Goal: Task Accomplishment & Management: Use online tool/utility

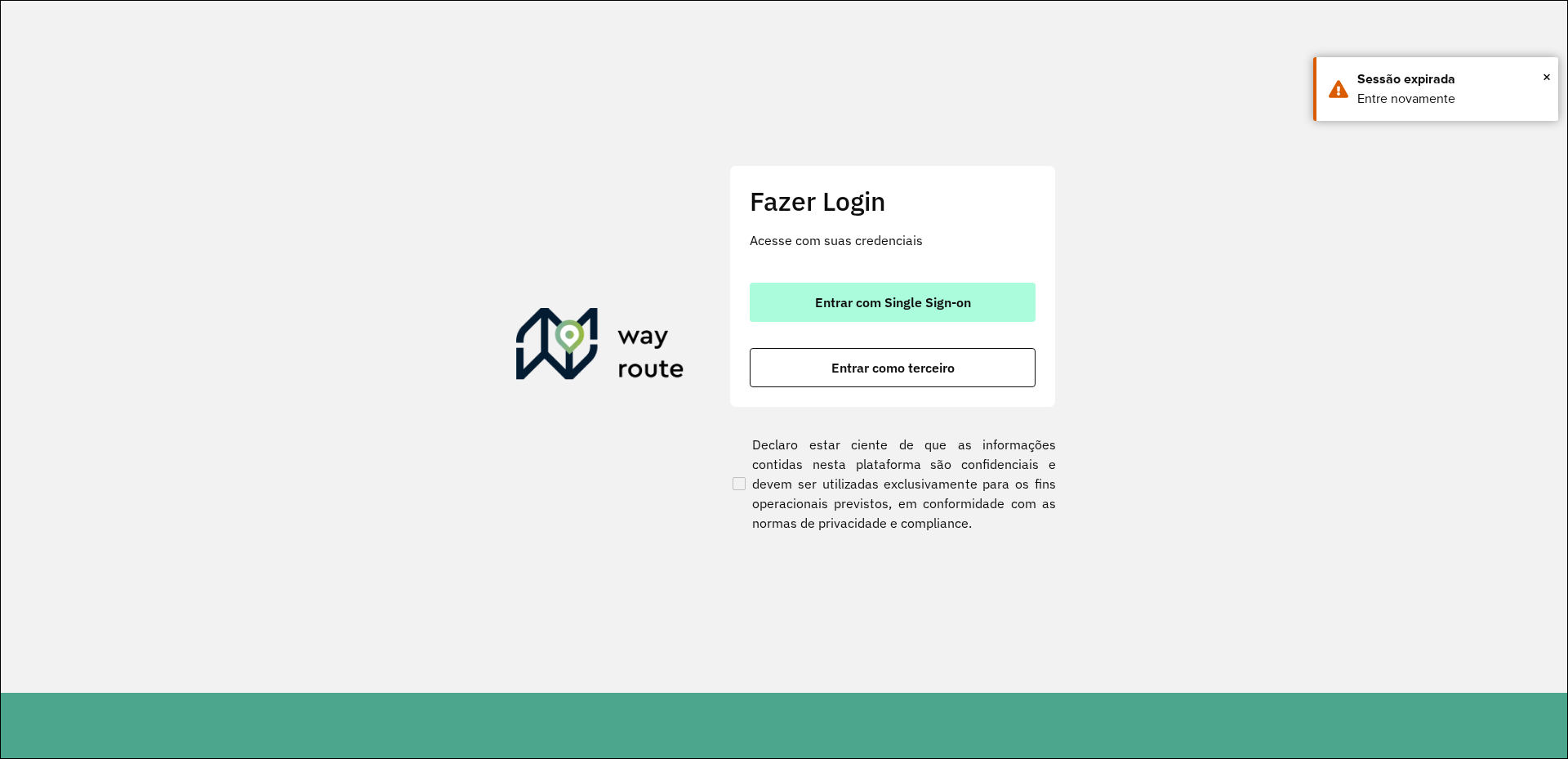
click at [877, 290] on button "Entrar com Single Sign-on" at bounding box center [893, 302] width 286 height 40
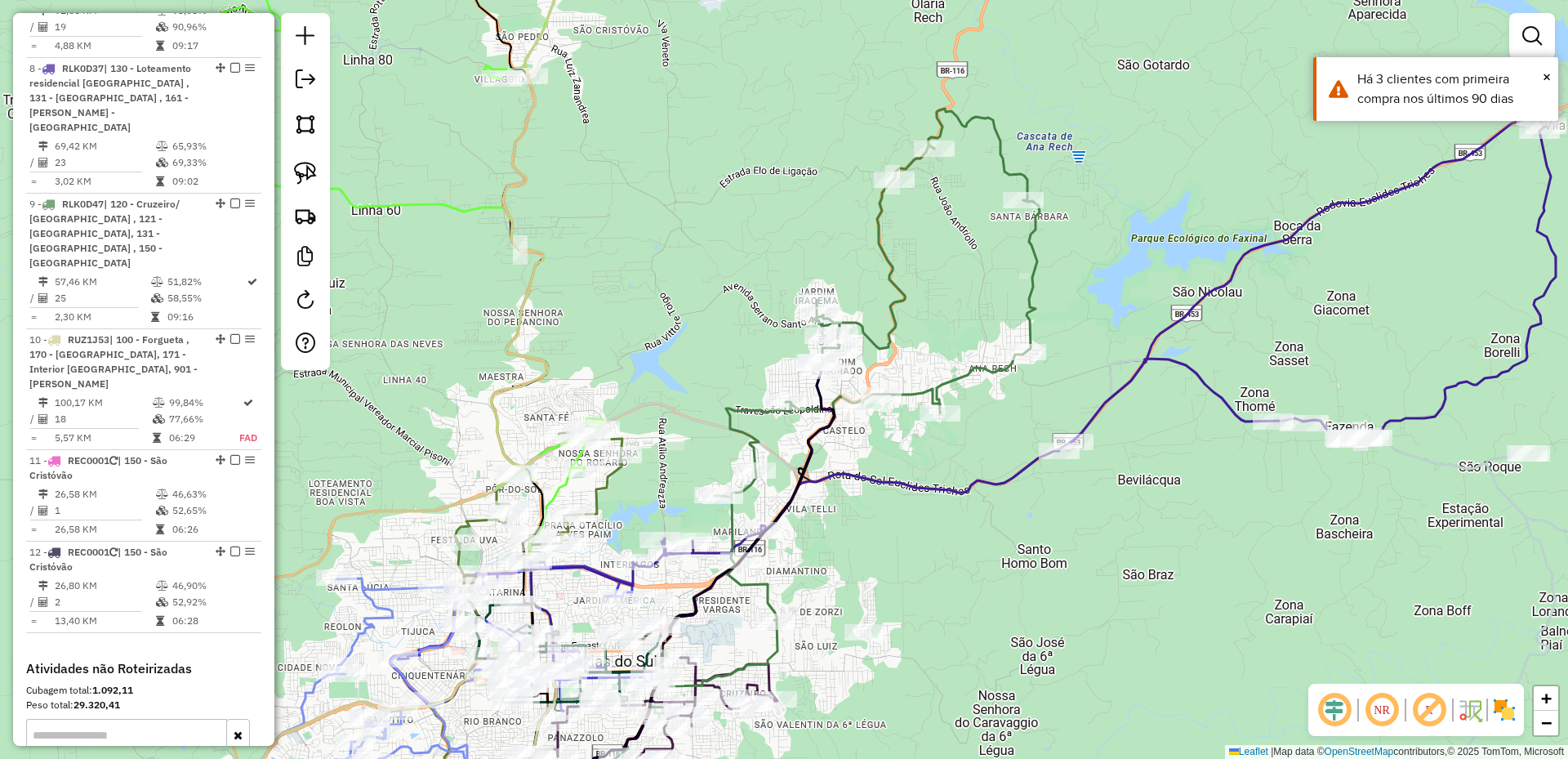
scroll to position [1640, 0]
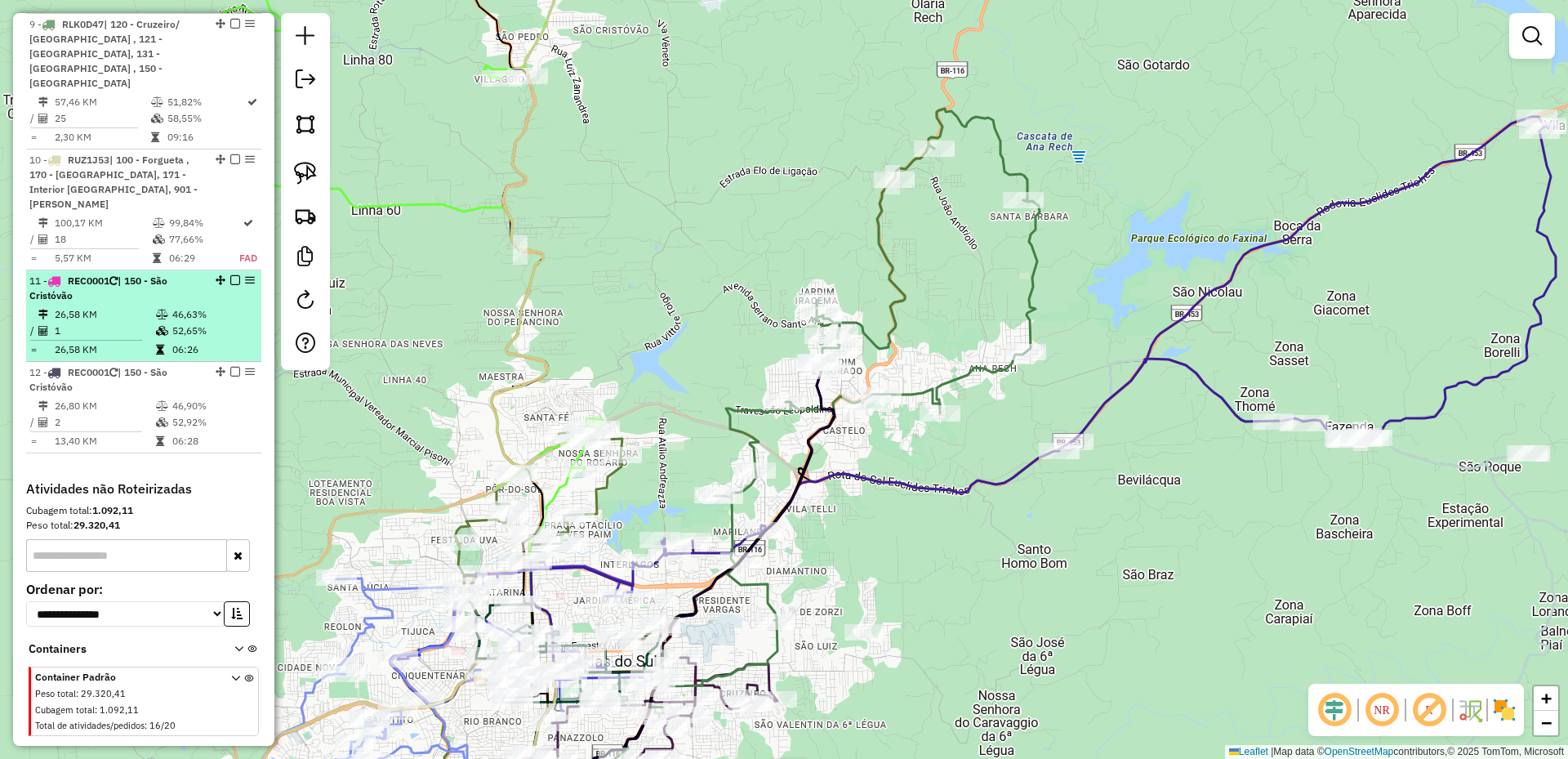
click at [245, 276] on em at bounding box center [250, 281] width 10 height 10
select select "**********"
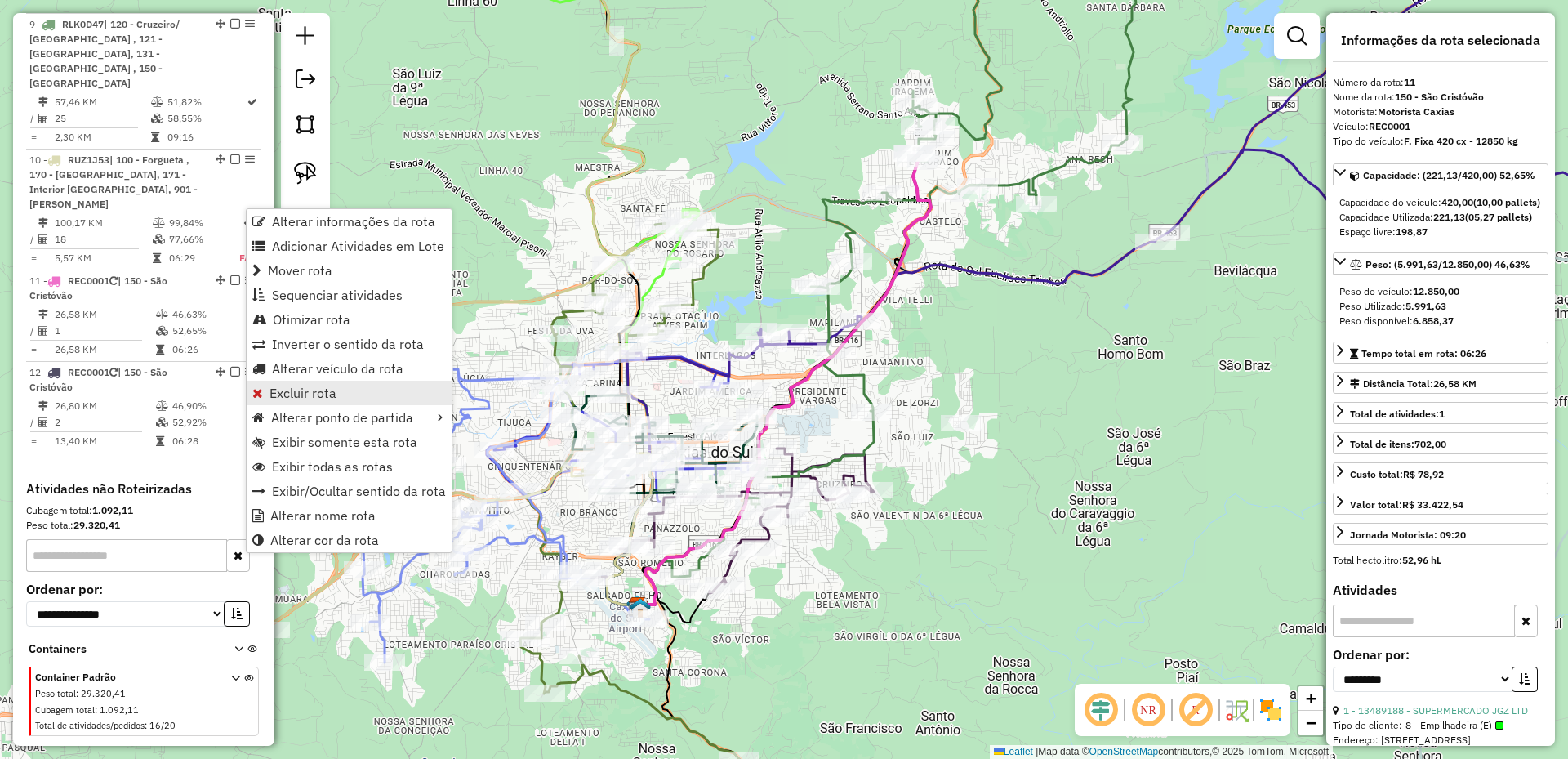
click at [323, 397] on span "Excluir rota" at bounding box center [303, 393] width 67 height 13
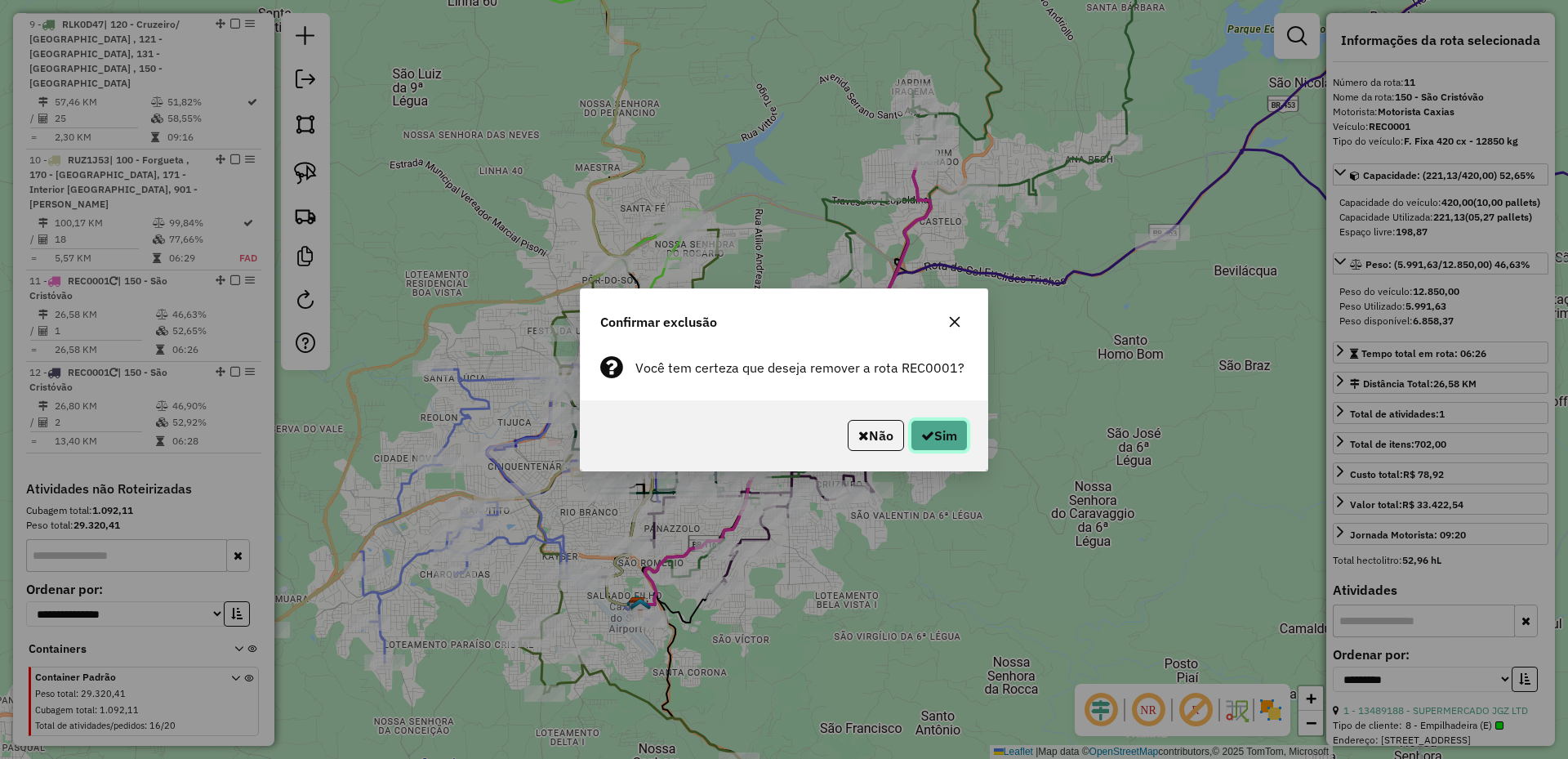
click at [954, 439] on button "Sim" at bounding box center [939, 435] width 57 height 31
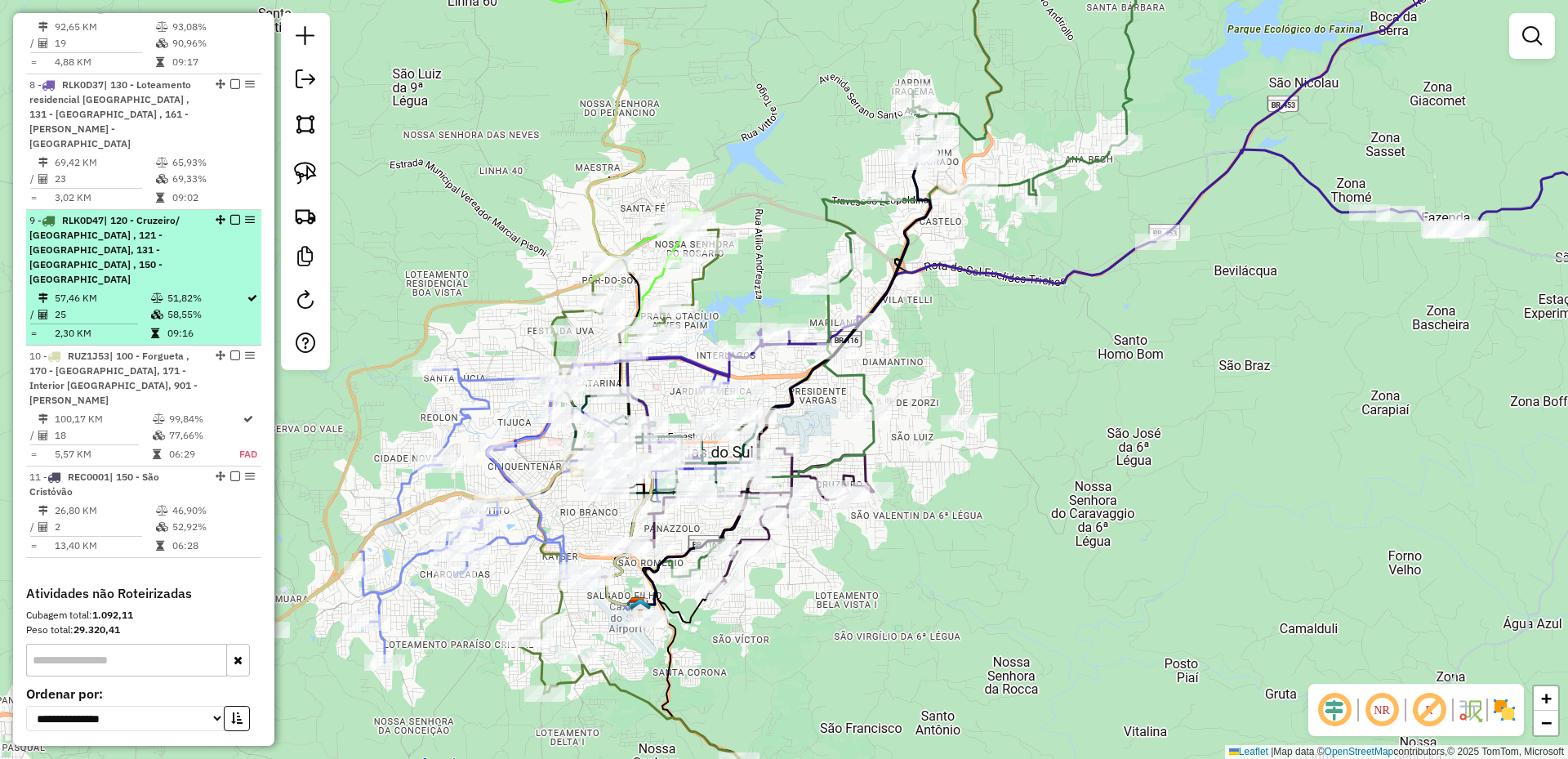
scroll to position [1439, 0]
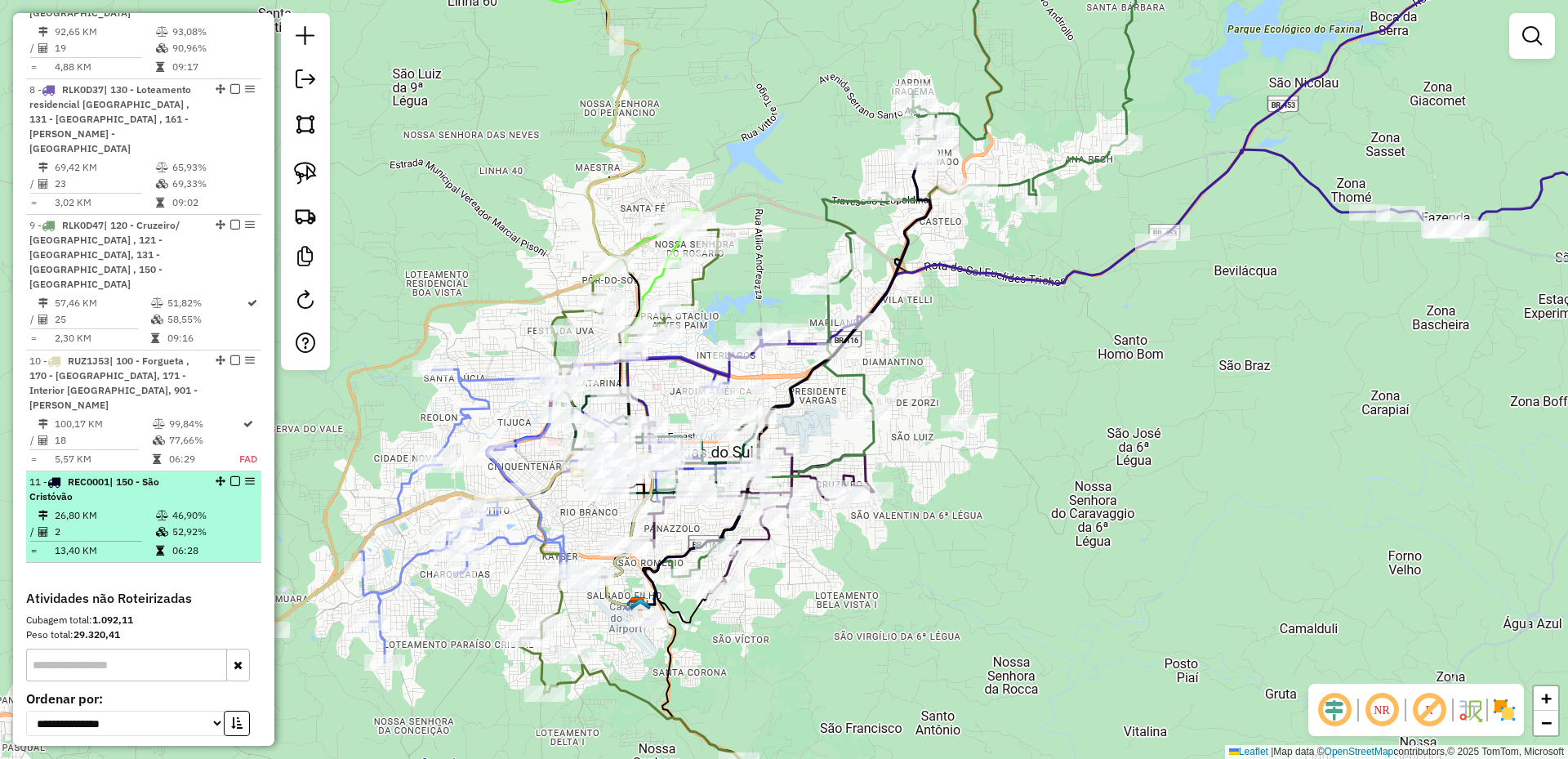
click at [181, 524] on td "52,92%" at bounding box center [212, 531] width 83 height 16
select select "**********"
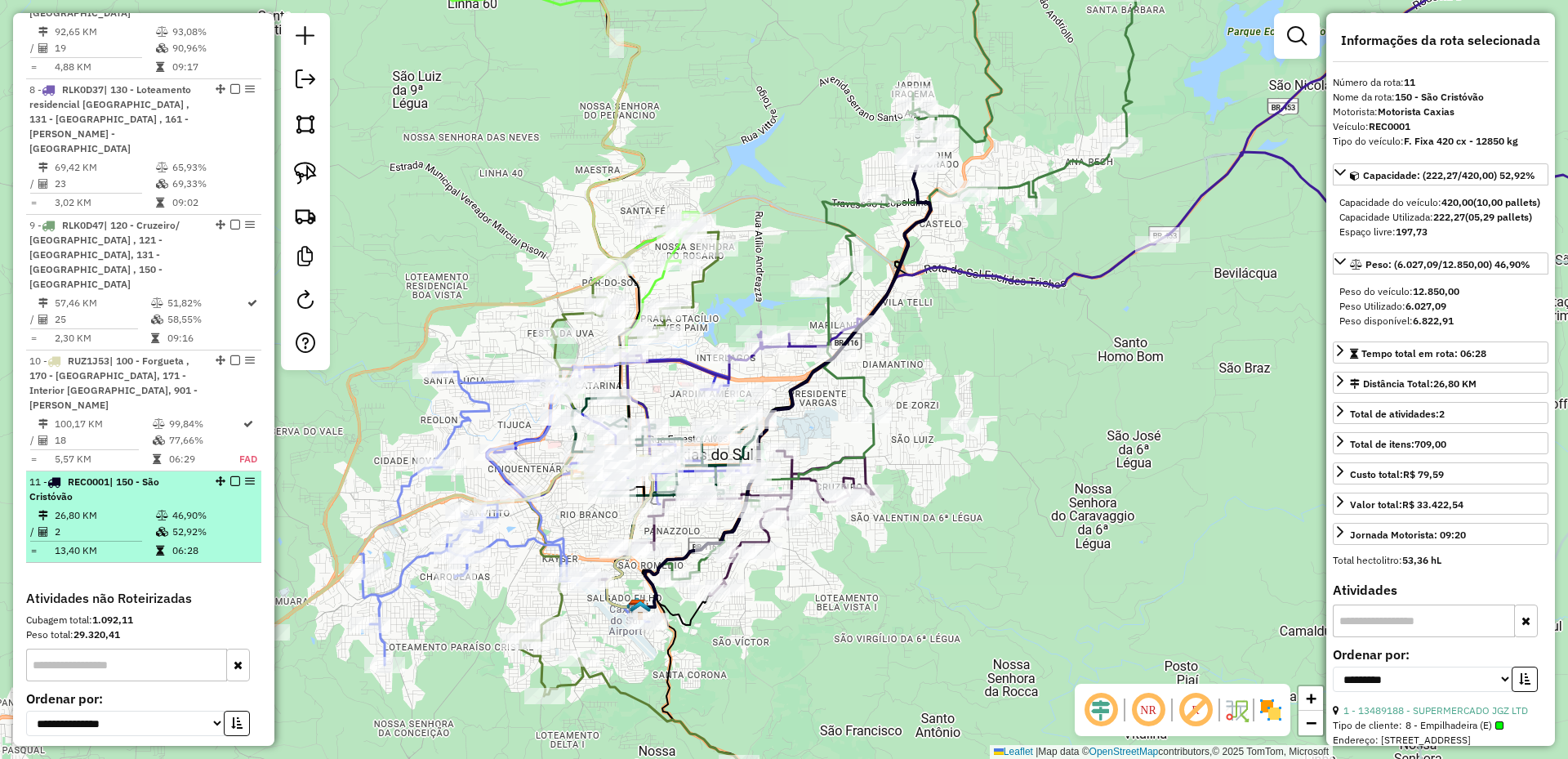
drag, startPoint x: 250, startPoint y: 408, endPoint x: 232, endPoint y: 437, distance: 34.1
click at [231, 508] on td "46,90%" at bounding box center [212, 515] width 83 height 16
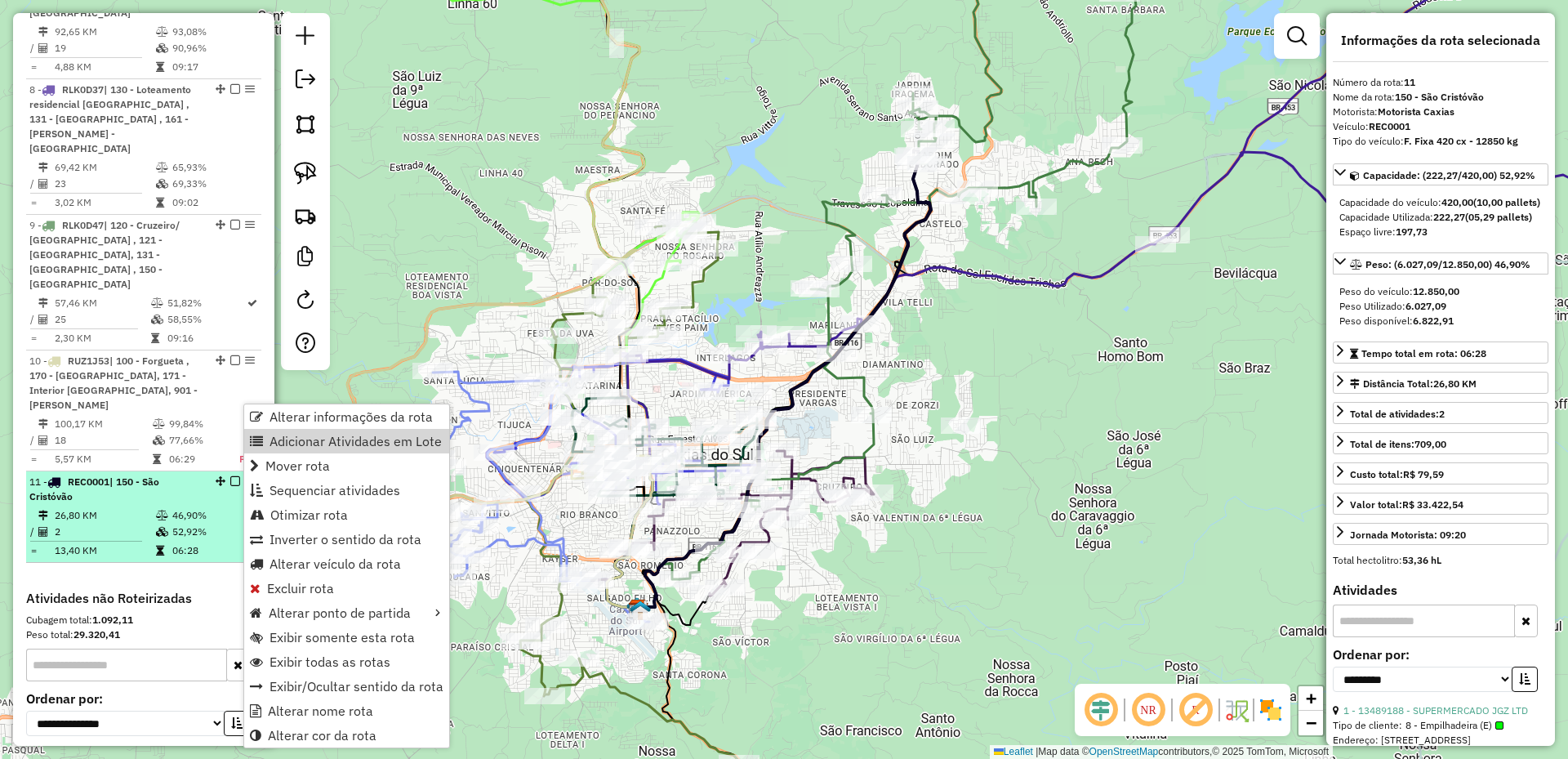
click at [227, 508] on td "46,90%" at bounding box center [212, 515] width 83 height 16
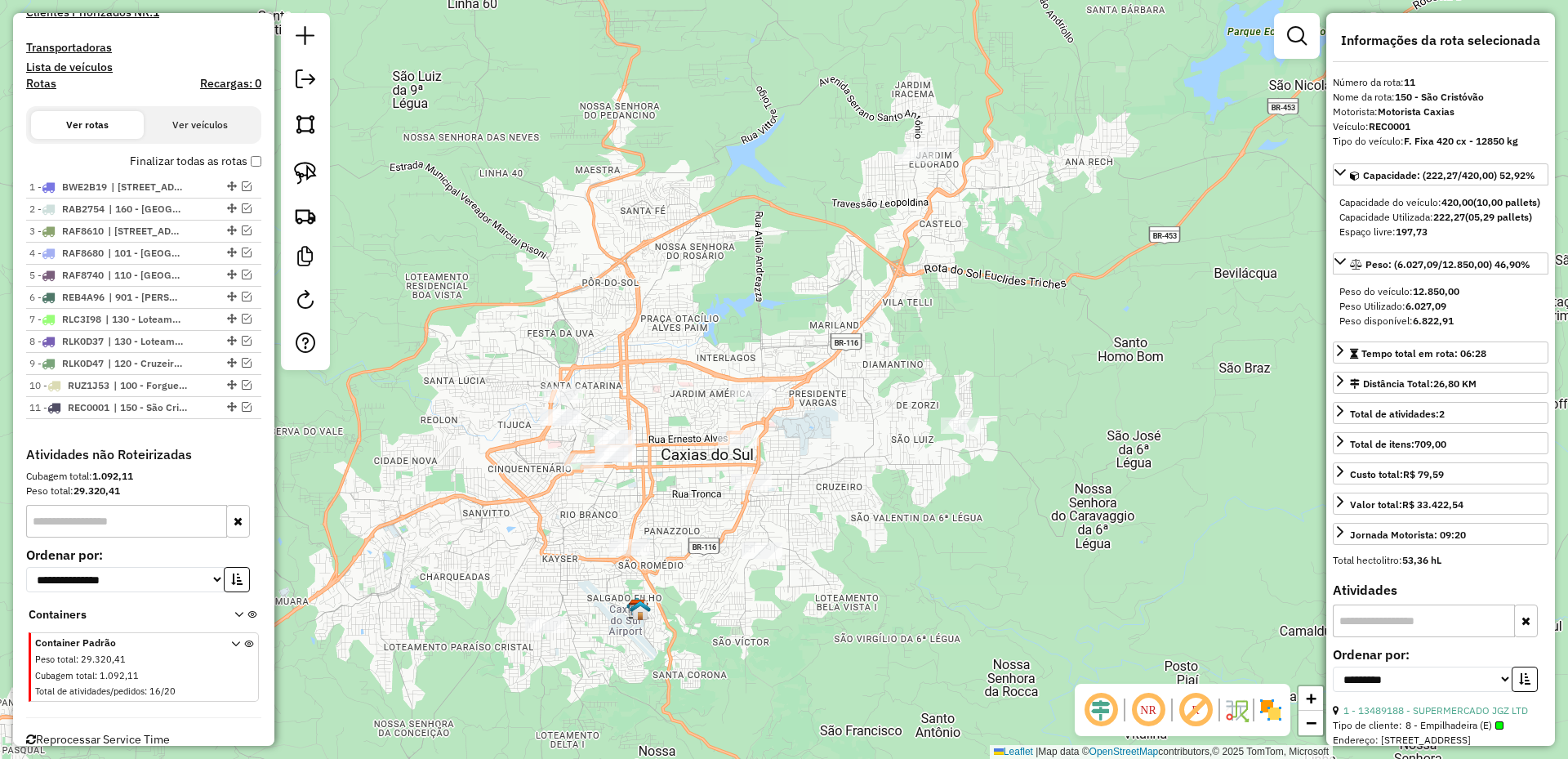
scroll to position [540, 0]
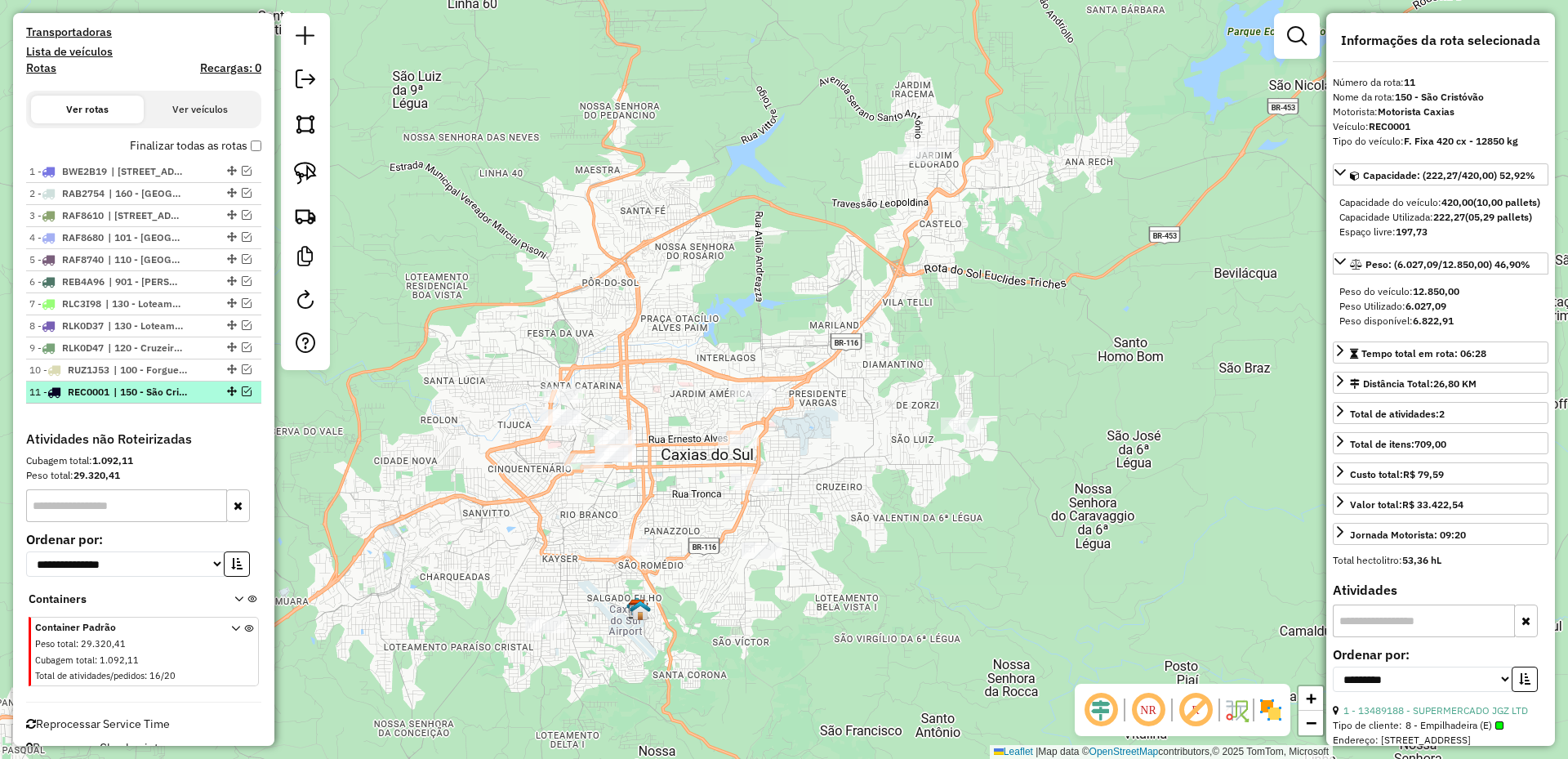
click at [242, 392] on em at bounding box center [247, 391] width 10 height 10
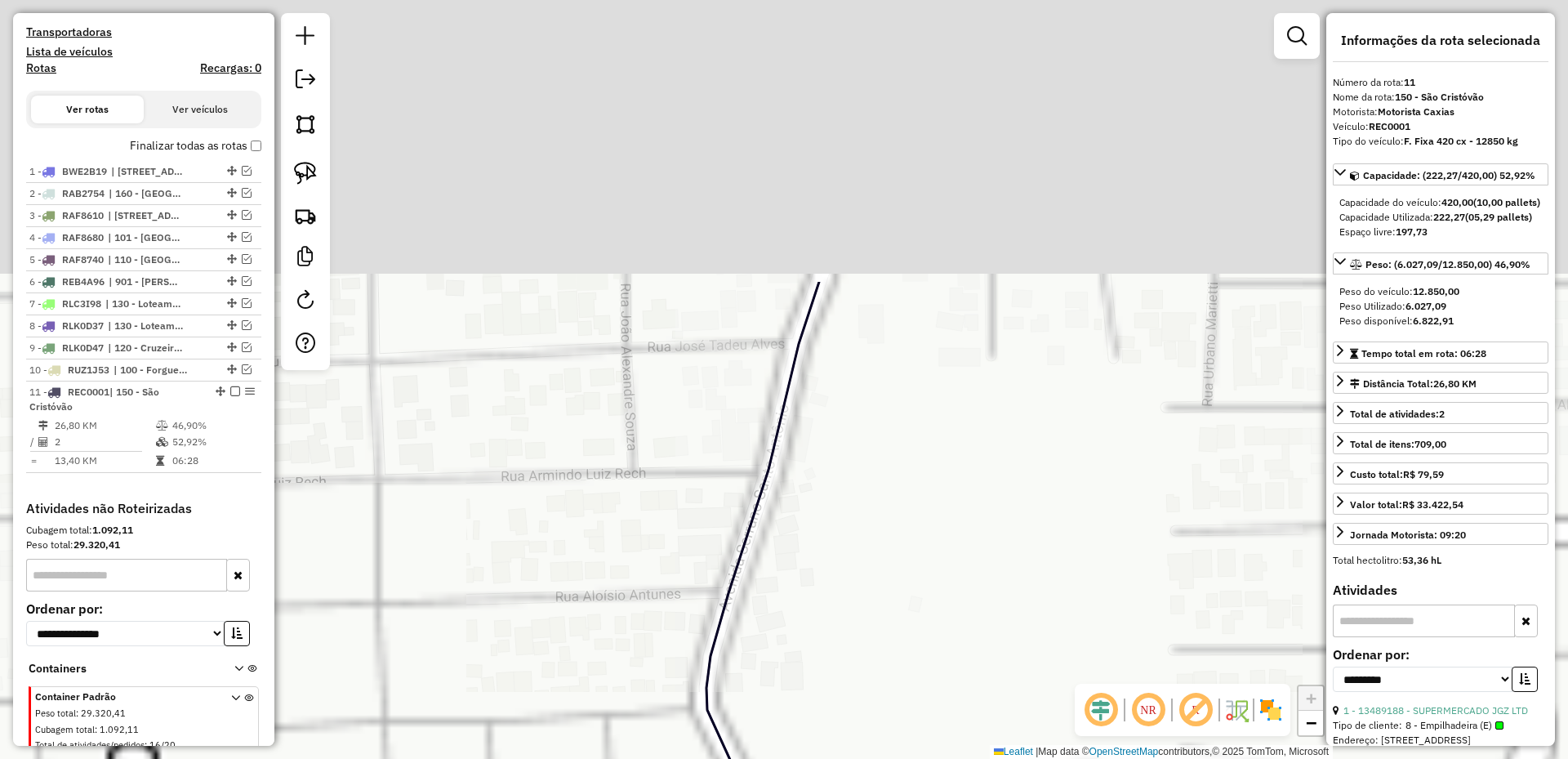
drag, startPoint x: 908, startPoint y: 131, endPoint x: 902, endPoint y: 540, distance: 409.0
click at [902, 540] on div "Janela de atendimento Grade de atendimento Capacidade Transportadoras Veículos …" at bounding box center [784, 380] width 1568 height 759
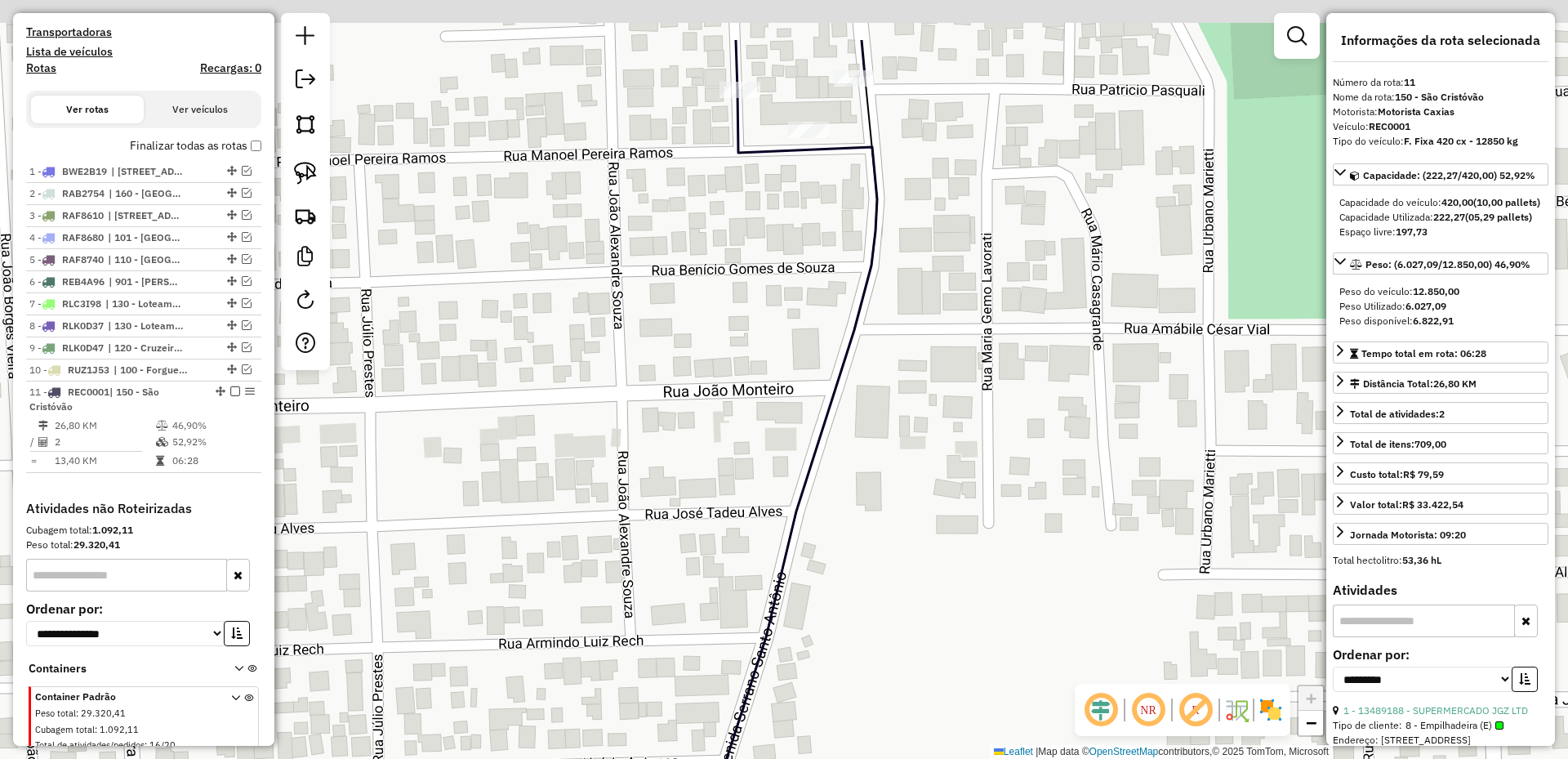
drag, startPoint x: 821, startPoint y: 334, endPoint x: 777, endPoint y: 452, distance: 125.9
click at [777, 452] on div "Janela de atendimento Grade de atendimento Capacidade Transportadoras Veículos …" at bounding box center [784, 380] width 1568 height 759
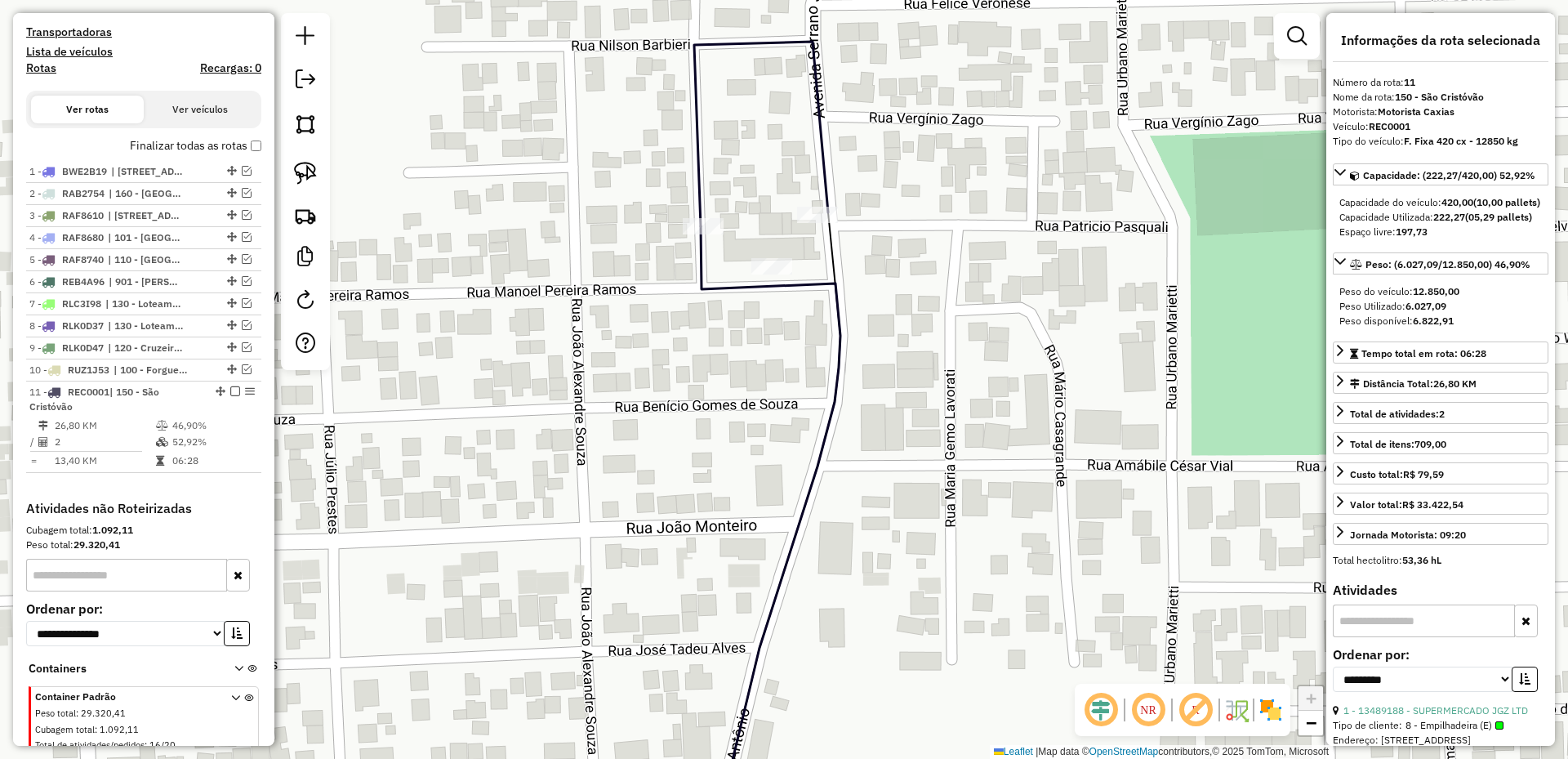
drag, startPoint x: 688, startPoint y: 377, endPoint x: 705, endPoint y: 428, distance: 53.8
click at [705, 428] on div "Janela de atendimento Grade de atendimento Capacidade Transportadoras Veículos …" at bounding box center [784, 380] width 1568 height 759
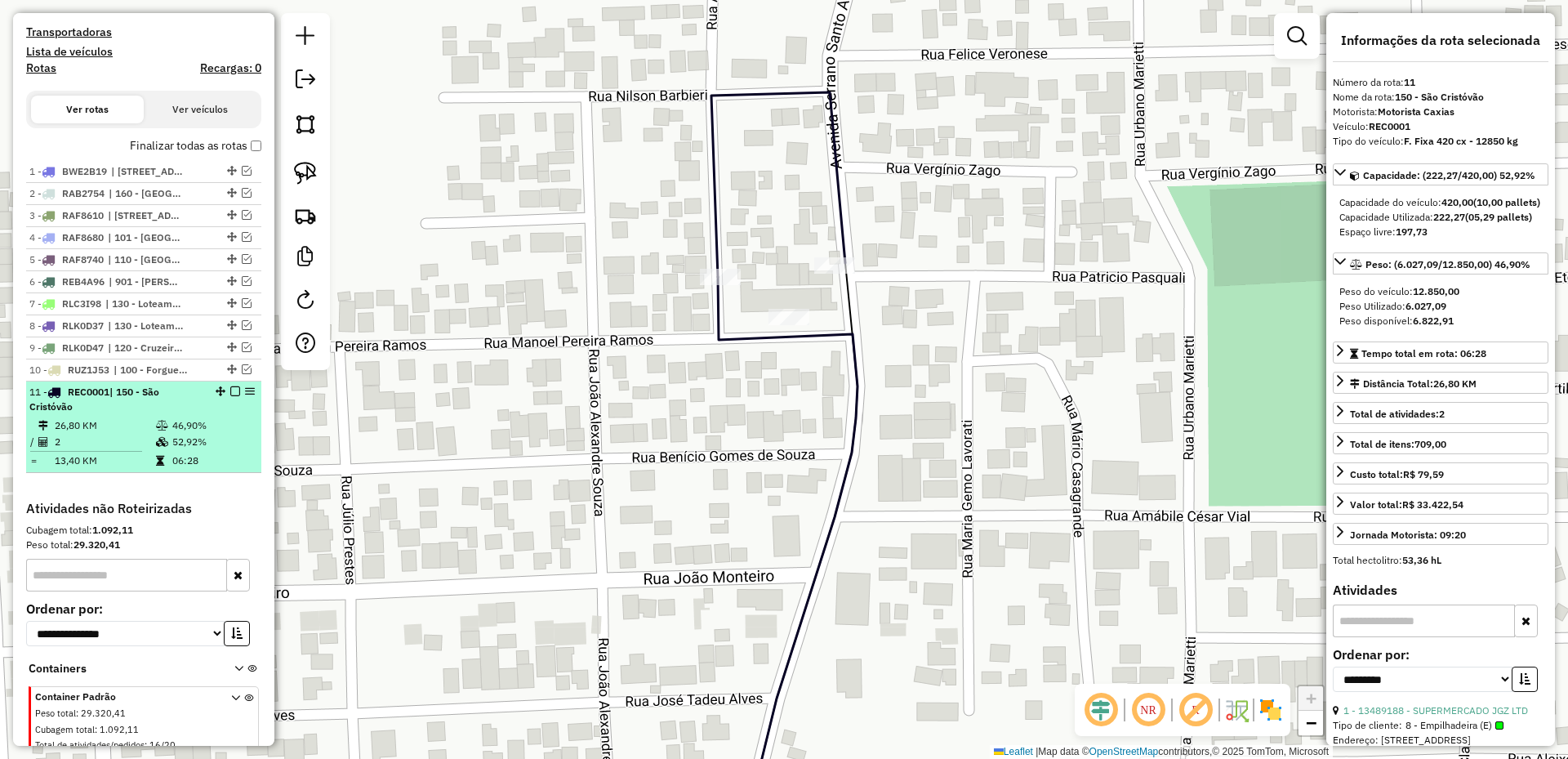
click at [204, 435] on td "52,92%" at bounding box center [212, 442] width 83 height 16
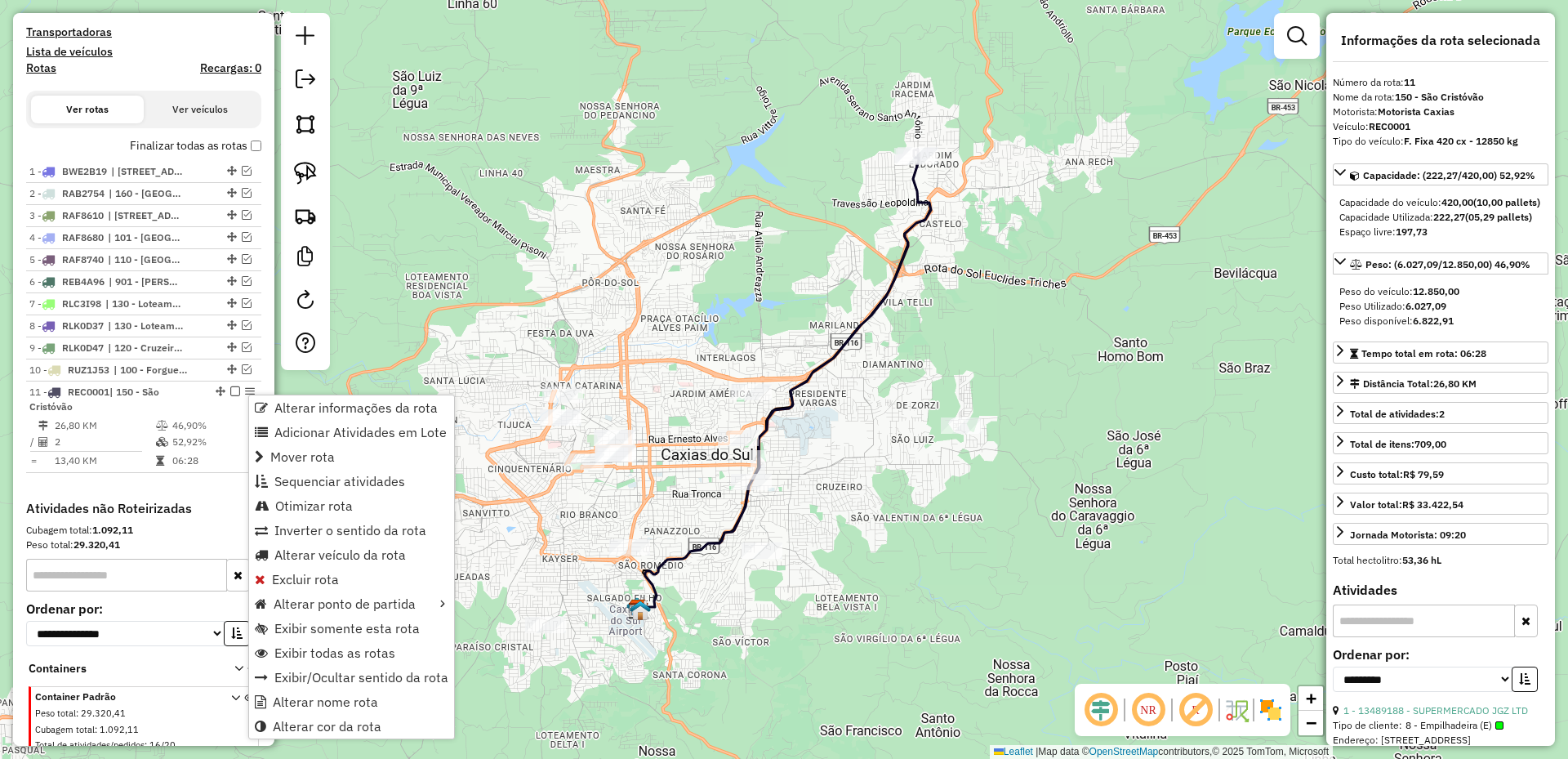
click at [924, 185] on icon at bounding box center [784, 382] width 294 height 453
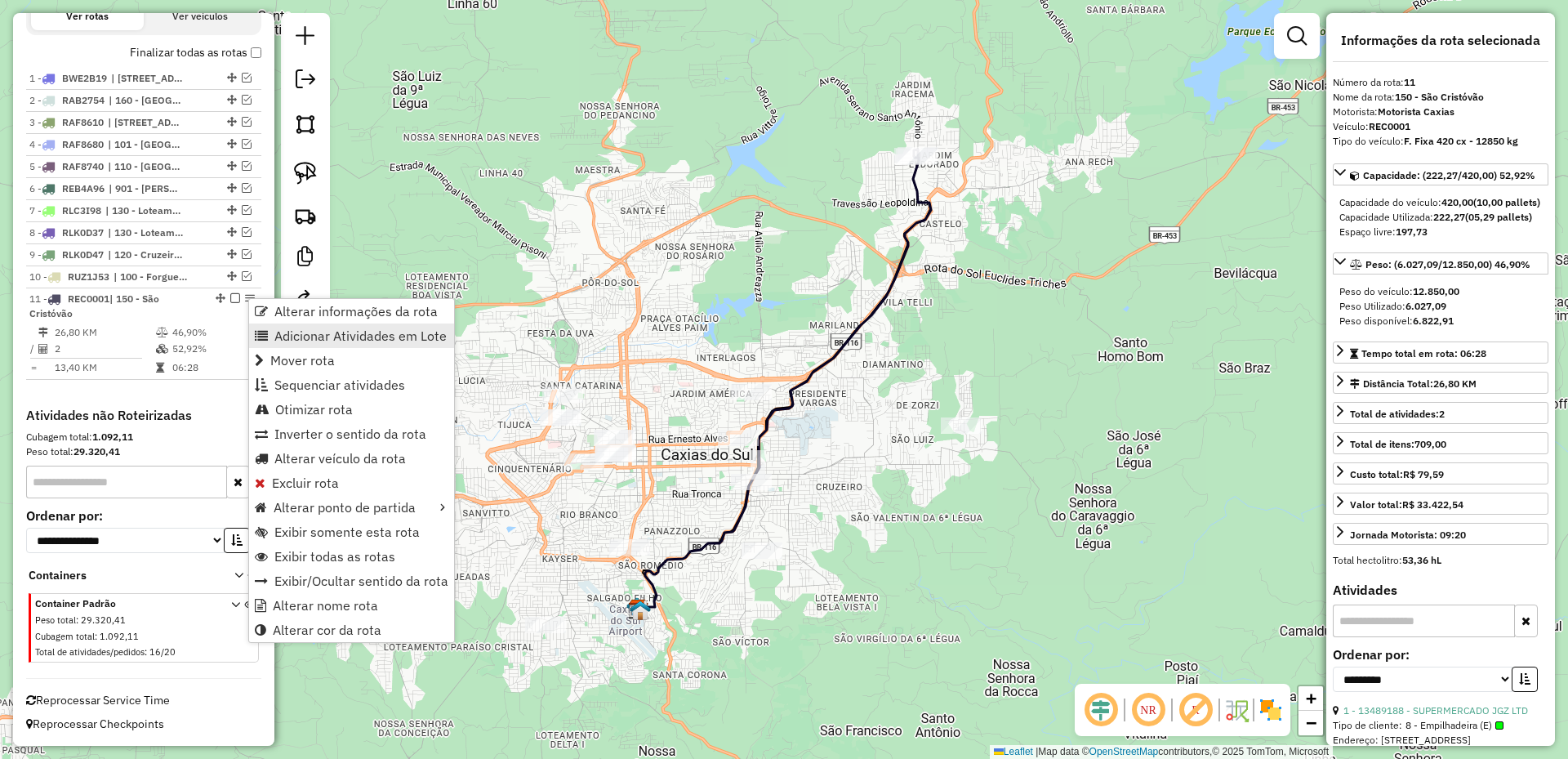
click at [334, 325] on link "Adicionar Atividades em Lote" at bounding box center [352, 336] width 205 height 24
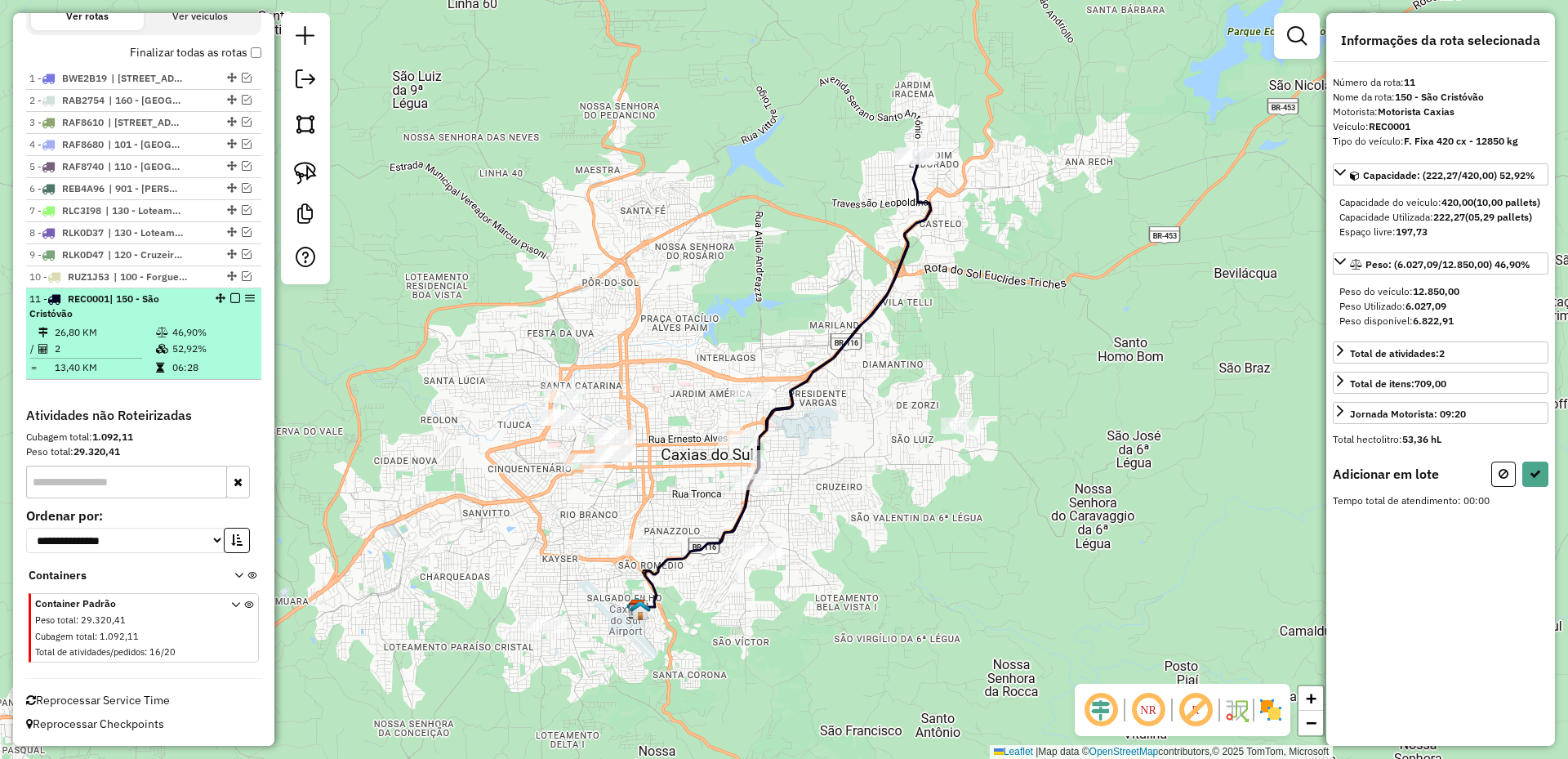
drag, startPoint x: 244, startPoint y: 298, endPoint x: 227, endPoint y: 352, distance: 56.6
click at [227, 352] on td "52,92%" at bounding box center [212, 348] width 83 height 16
drag, startPoint x: 244, startPoint y: 299, endPoint x: 237, endPoint y: 322, distance: 24.0
click at [226, 331] on td "46,90%" at bounding box center [212, 332] width 83 height 16
click at [245, 294] on em at bounding box center [250, 299] width 10 height 10
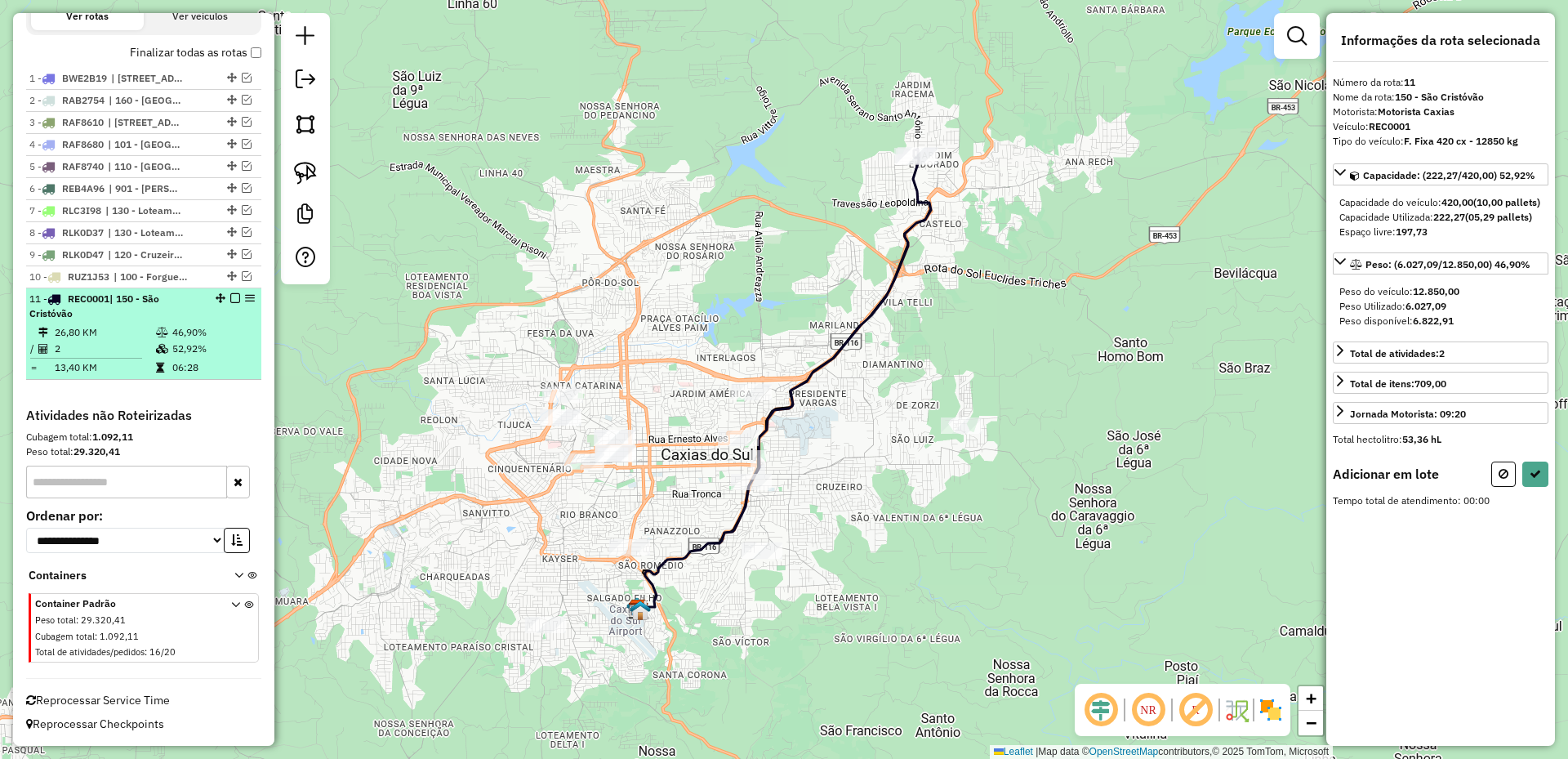
drag, startPoint x: 247, startPoint y: 303, endPoint x: 227, endPoint y: 320, distance: 26.2
click at [227, 320] on div "11 - REC0001 | 150 - São Cristóvão" at bounding box center [143, 306] width 228 height 30
click at [229, 303] on div "11 - REC0001 | 150 - São Cristóvão" at bounding box center [143, 306] width 228 height 30
click at [230, 299] on em at bounding box center [235, 299] width 10 height 10
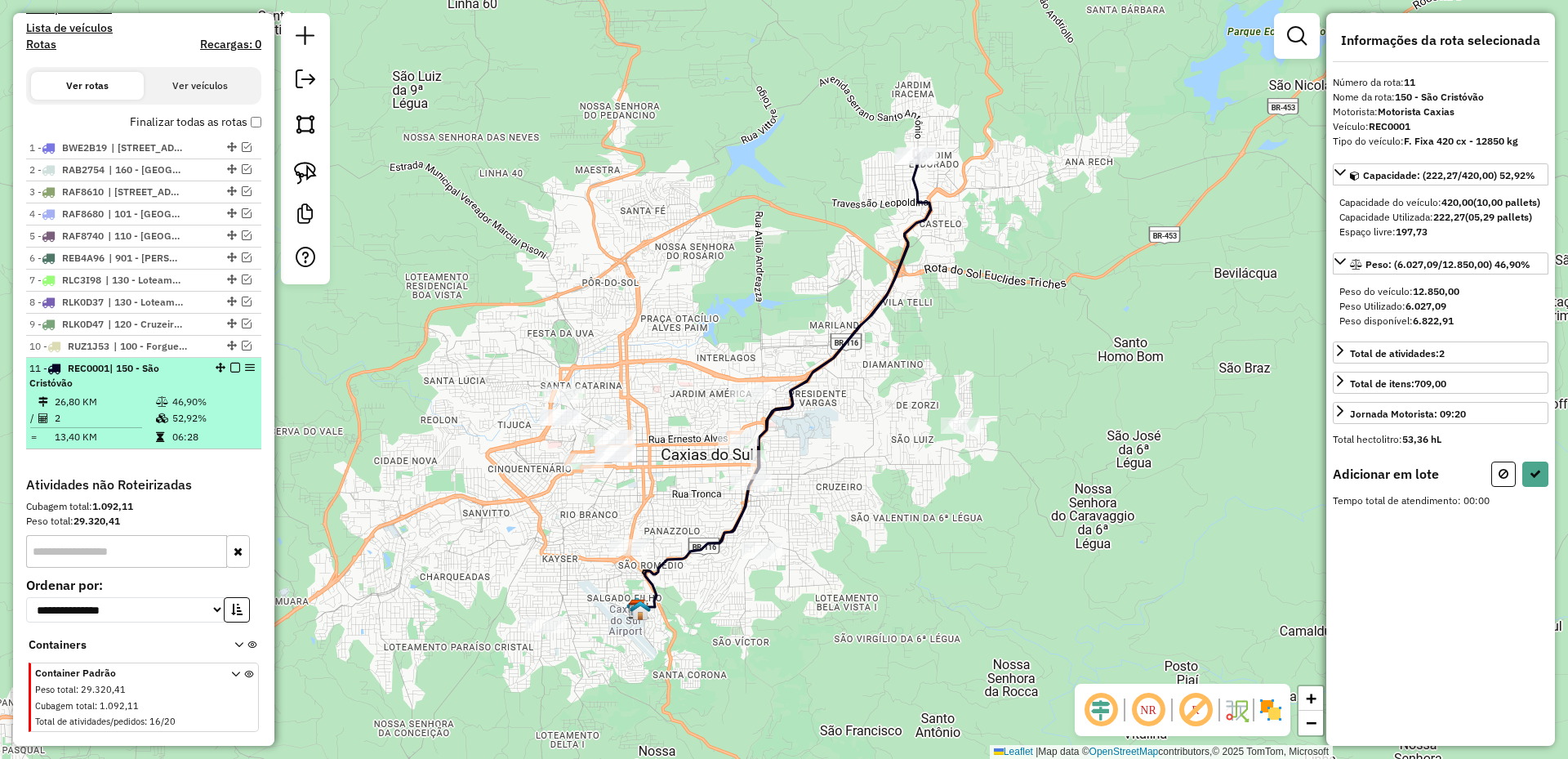
select select "**********"
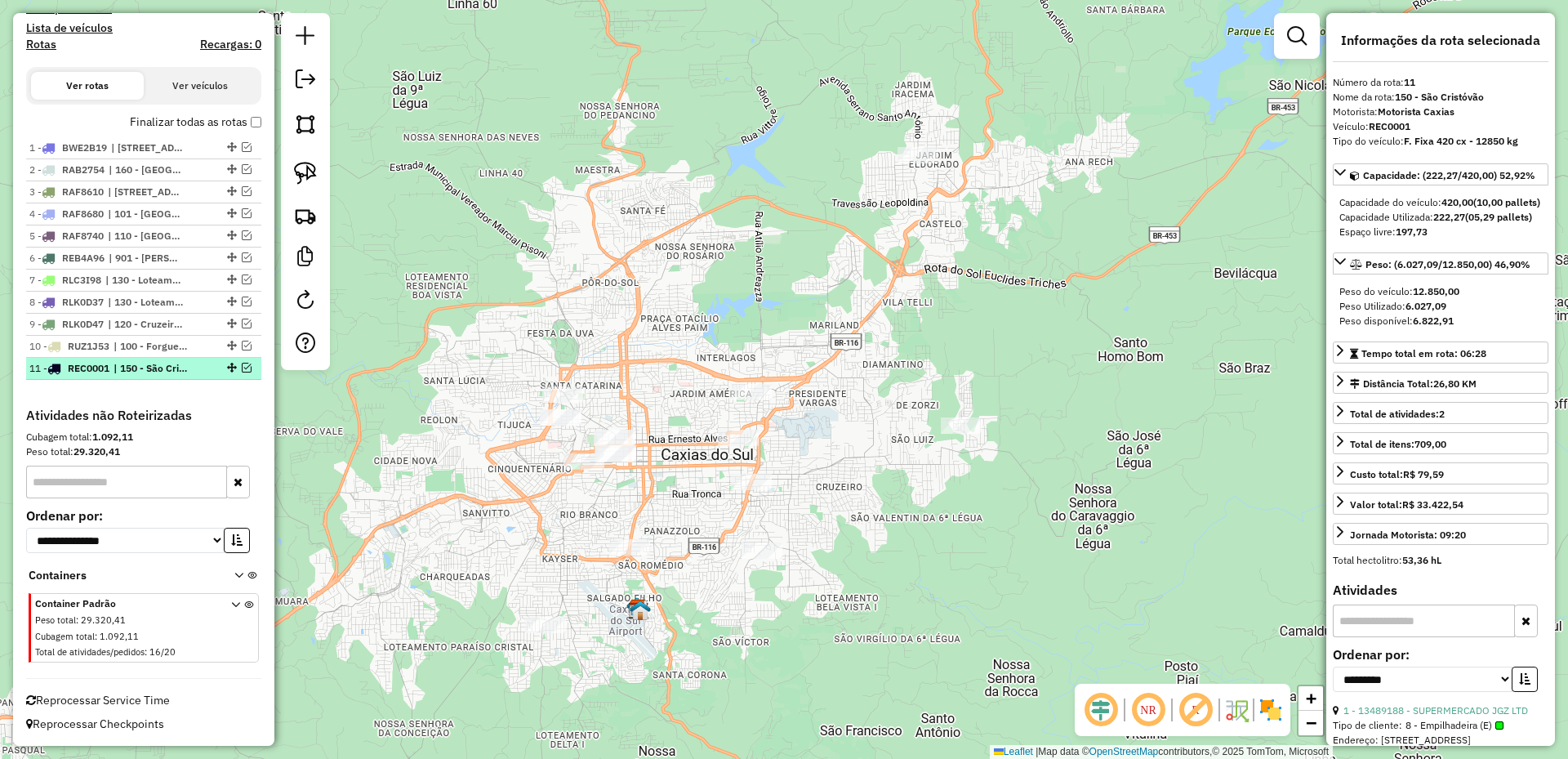
click at [242, 366] on em at bounding box center [247, 368] width 10 height 10
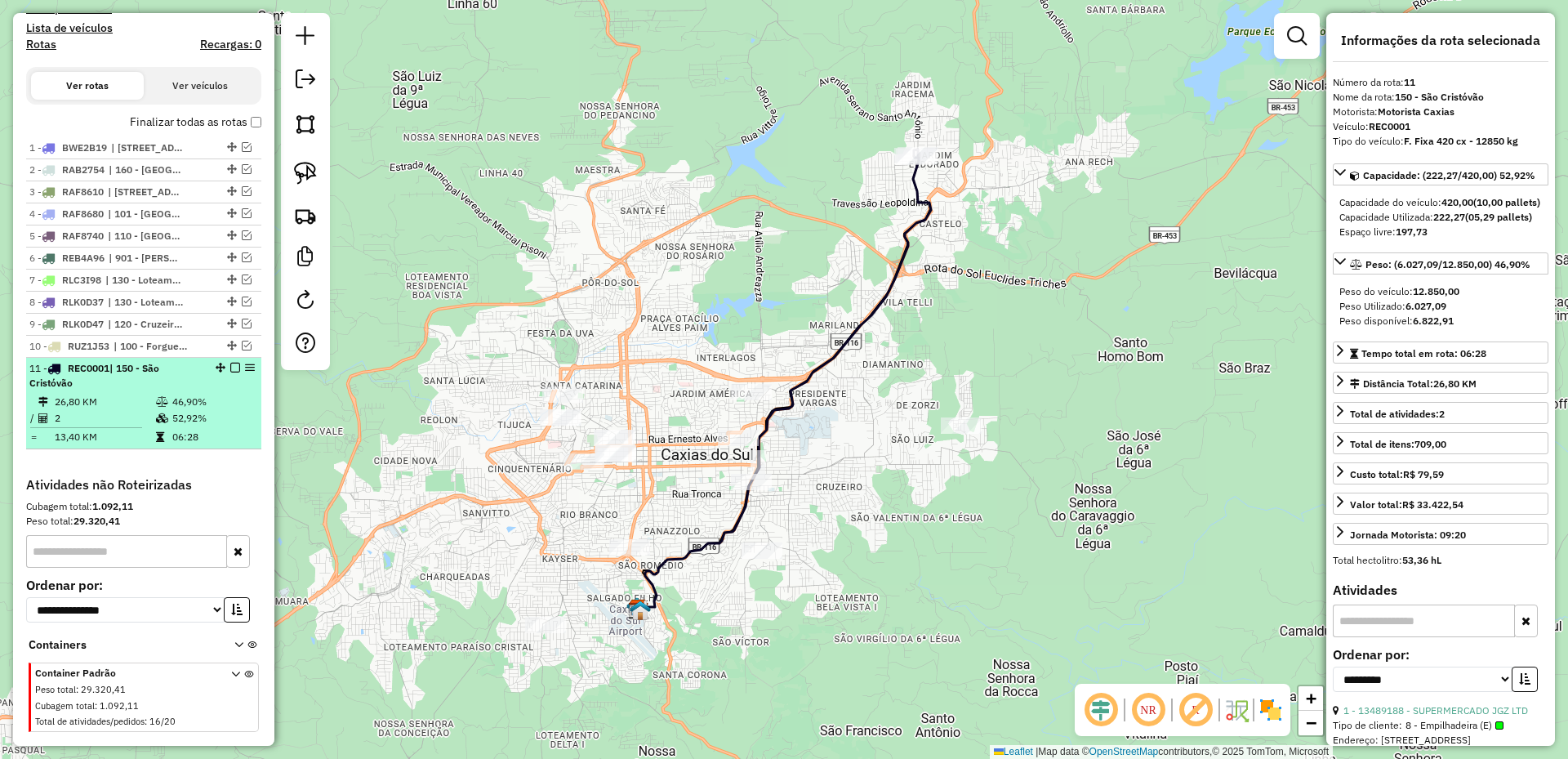
scroll to position [633, 0]
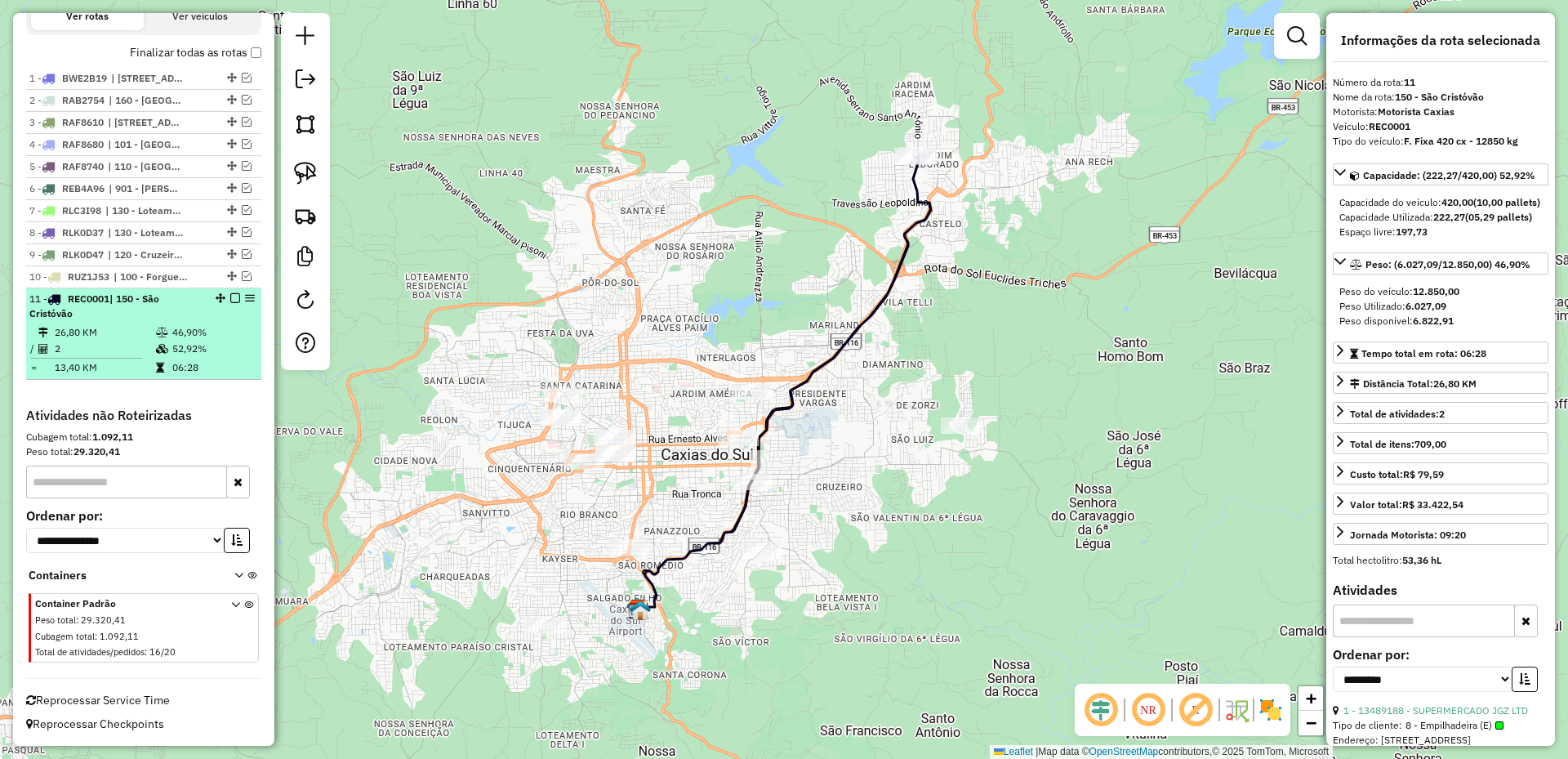
click at [213, 357] on table "26,80 KM 46,90% / 2 52,92% = 13,40 KM 06:28" at bounding box center [143, 350] width 228 height 51
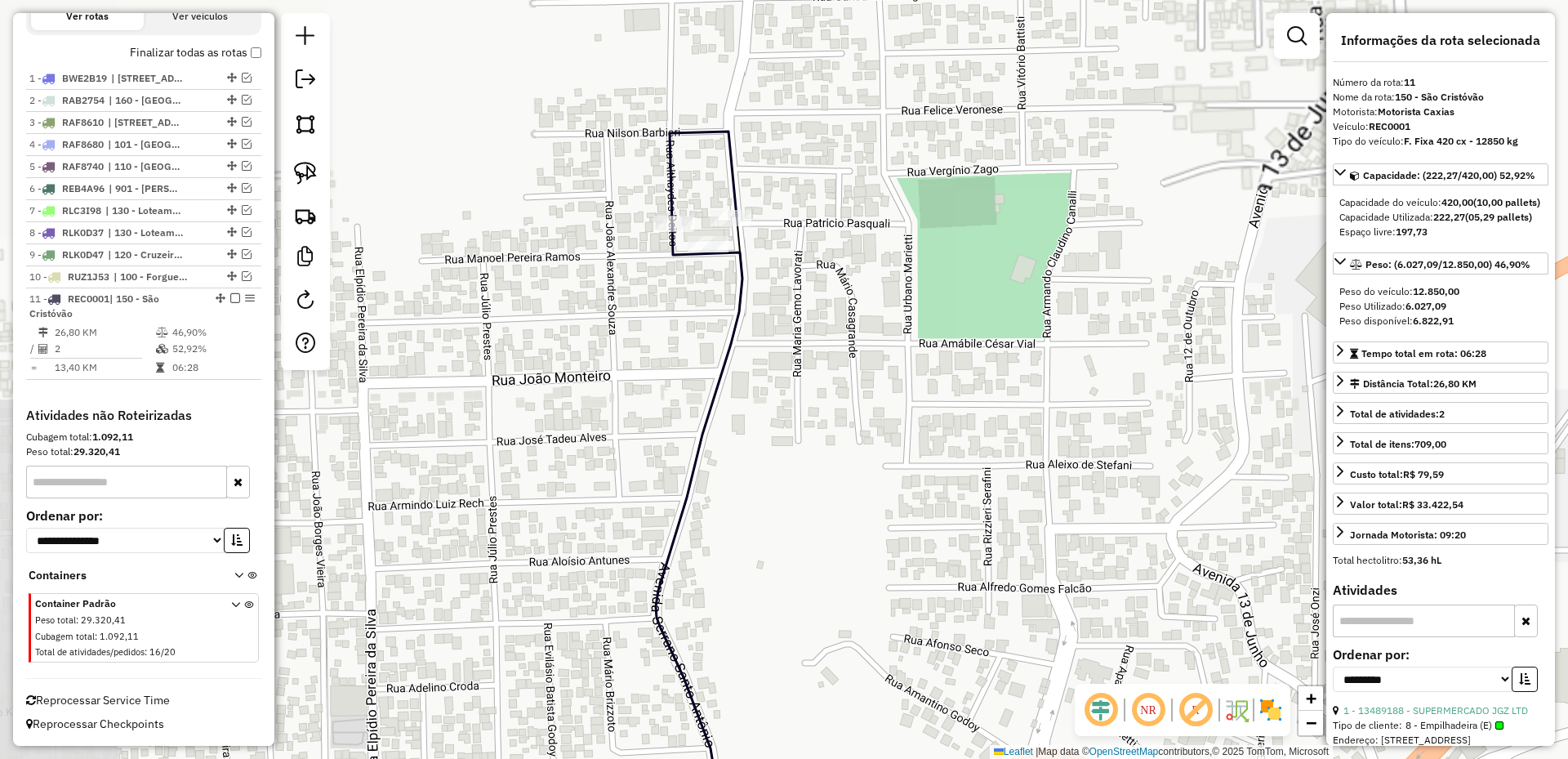
drag, startPoint x: 632, startPoint y: 241, endPoint x: 778, endPoint y: 354, distance: 184.6
click at [743, 354] on icon at bounding box center [699, 595] width 87 height 745
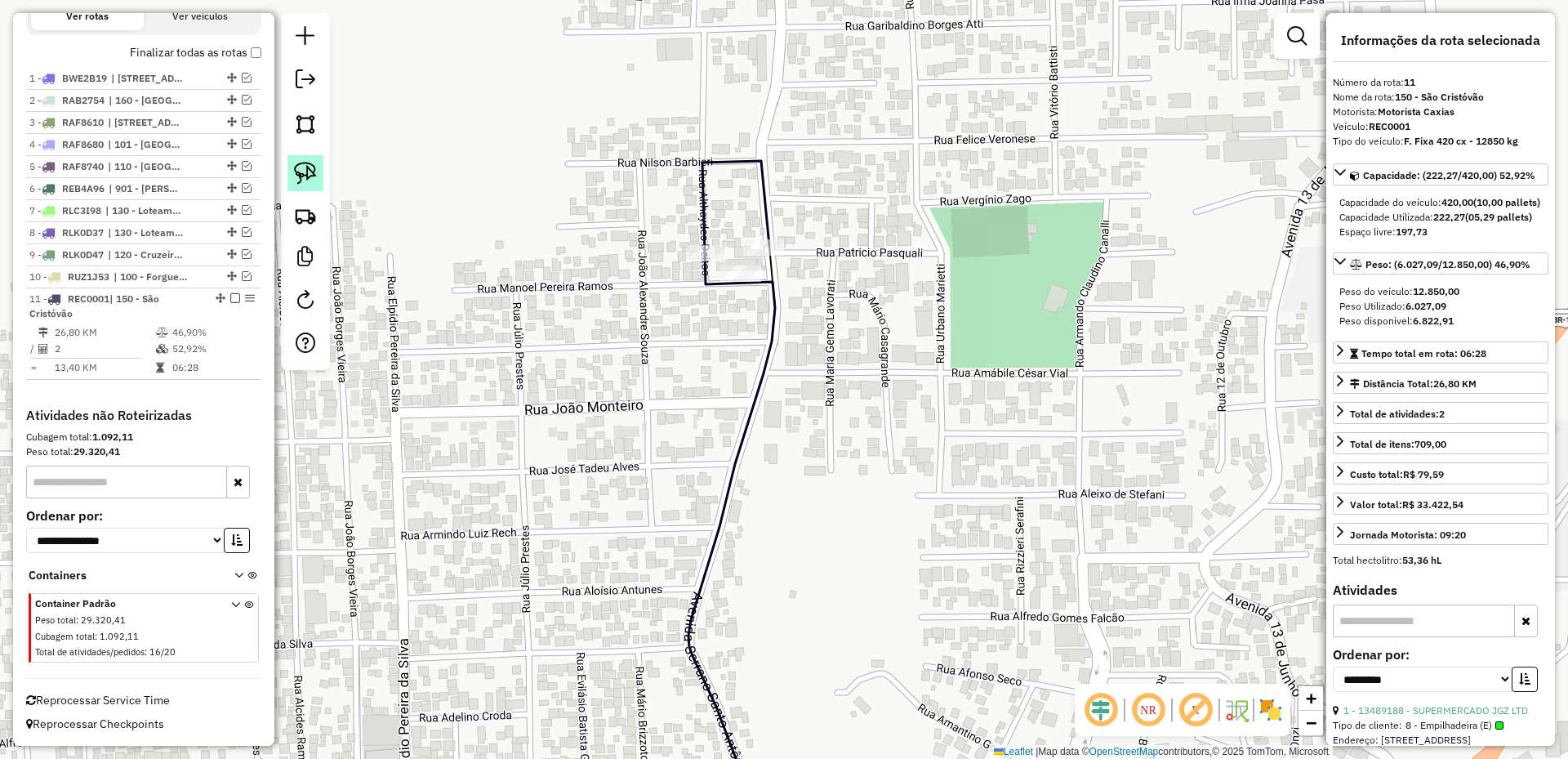
click at [303, 168] on img at bounding box center [305, 173] width 23 height 23
drag, startPoint x: 664, startPoint y: 277, endPoint x: 698, endPoint y: 208, distance: 76.9
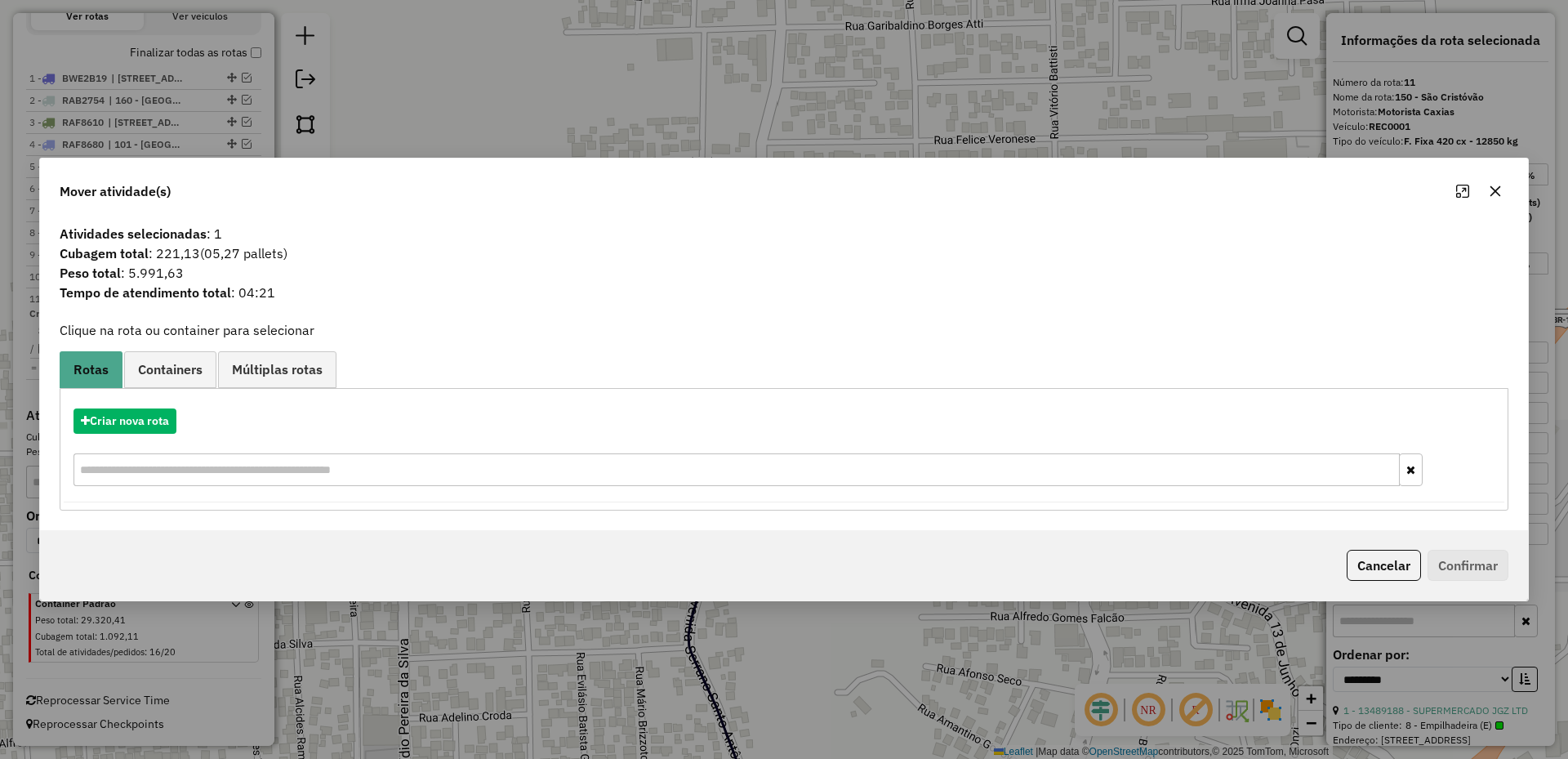
click at [1496, 194] on icon "button" at bounding box center [1496, 191] width 13 height 13
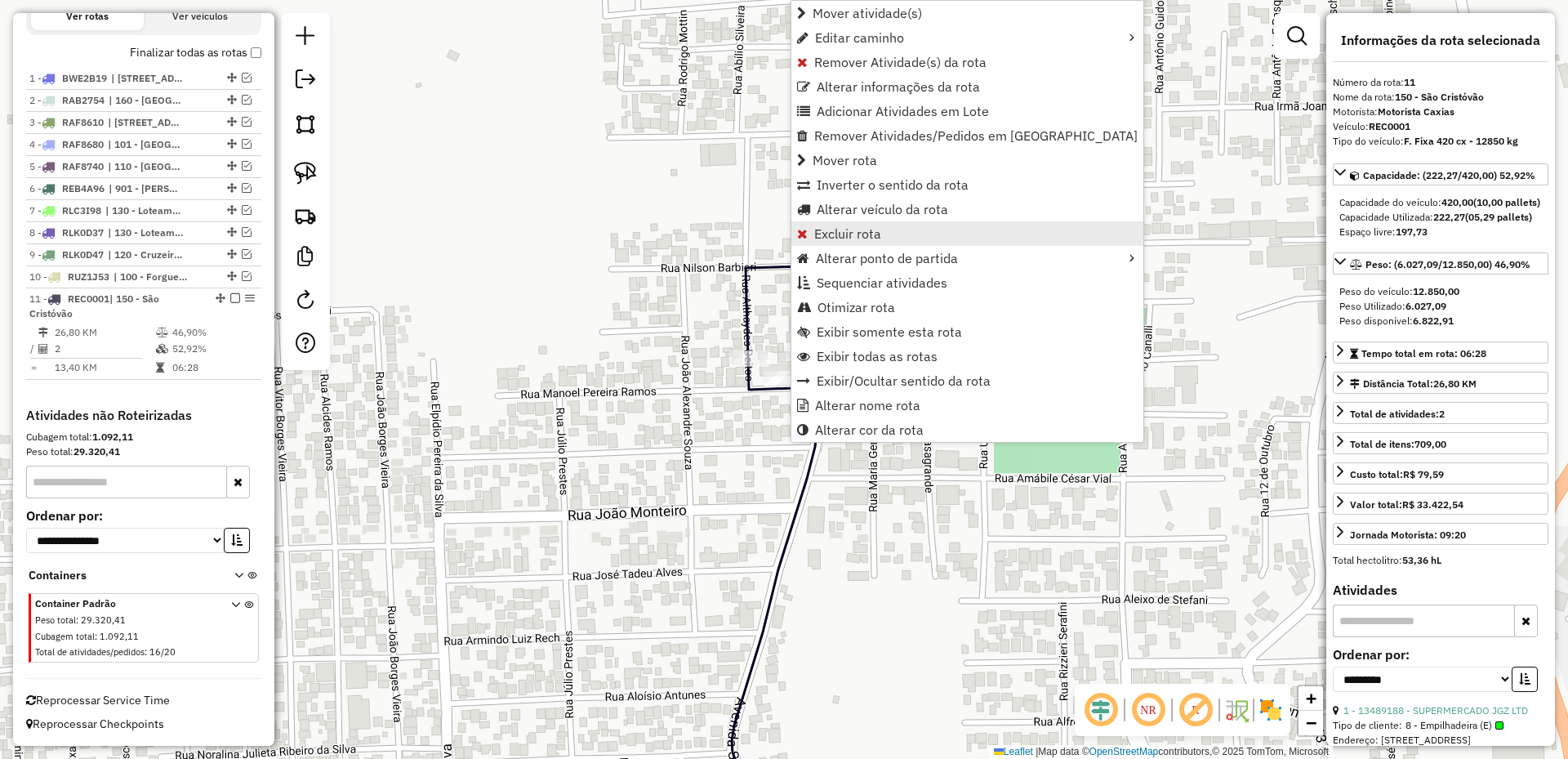
click at [884, 233] on link "Excluir rota" at bounding box center [968, 234] width 352 height 24
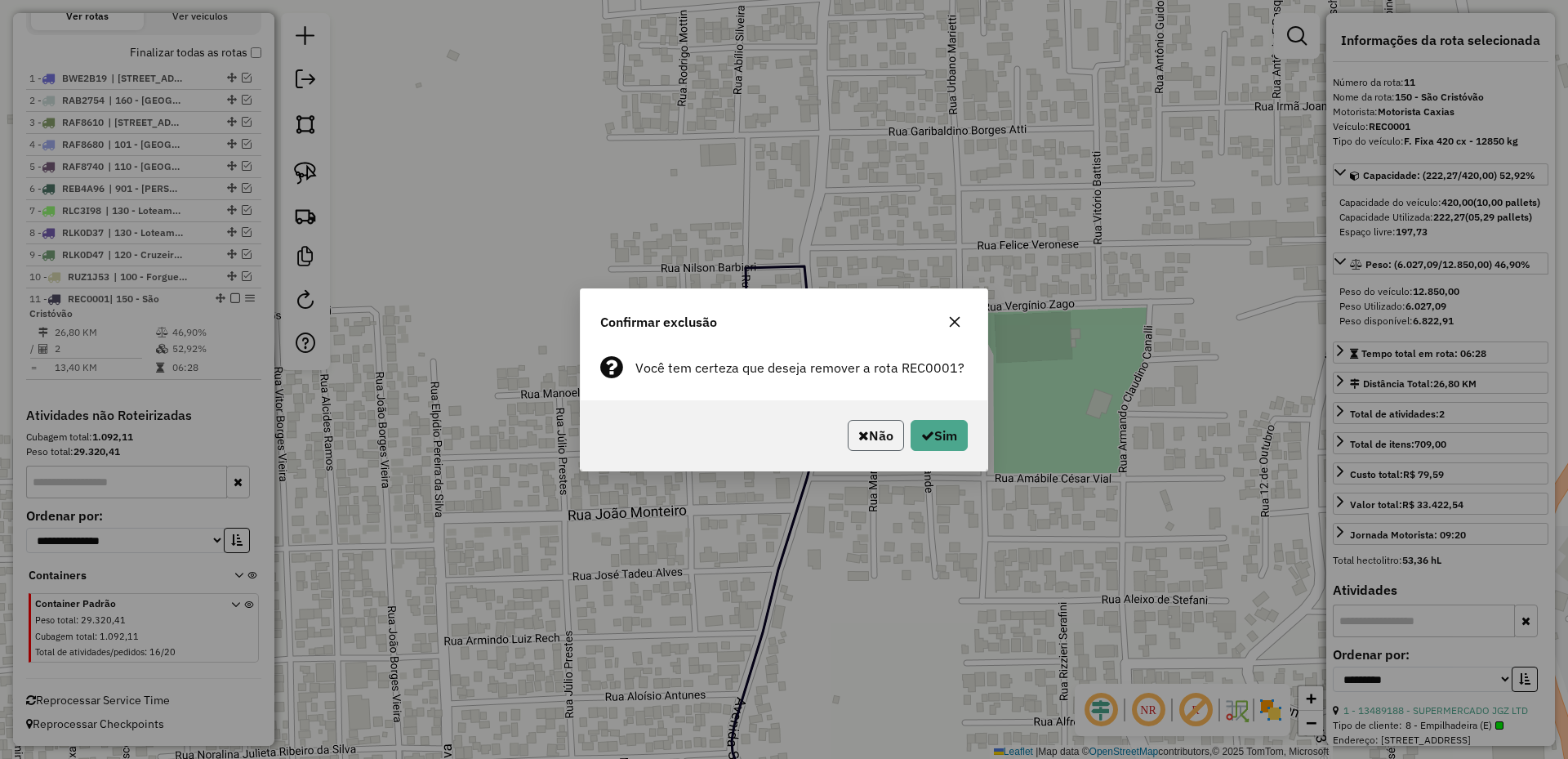
click at [885, 434] on button "Não" at bounding box center [876, 435] width 56 height 31
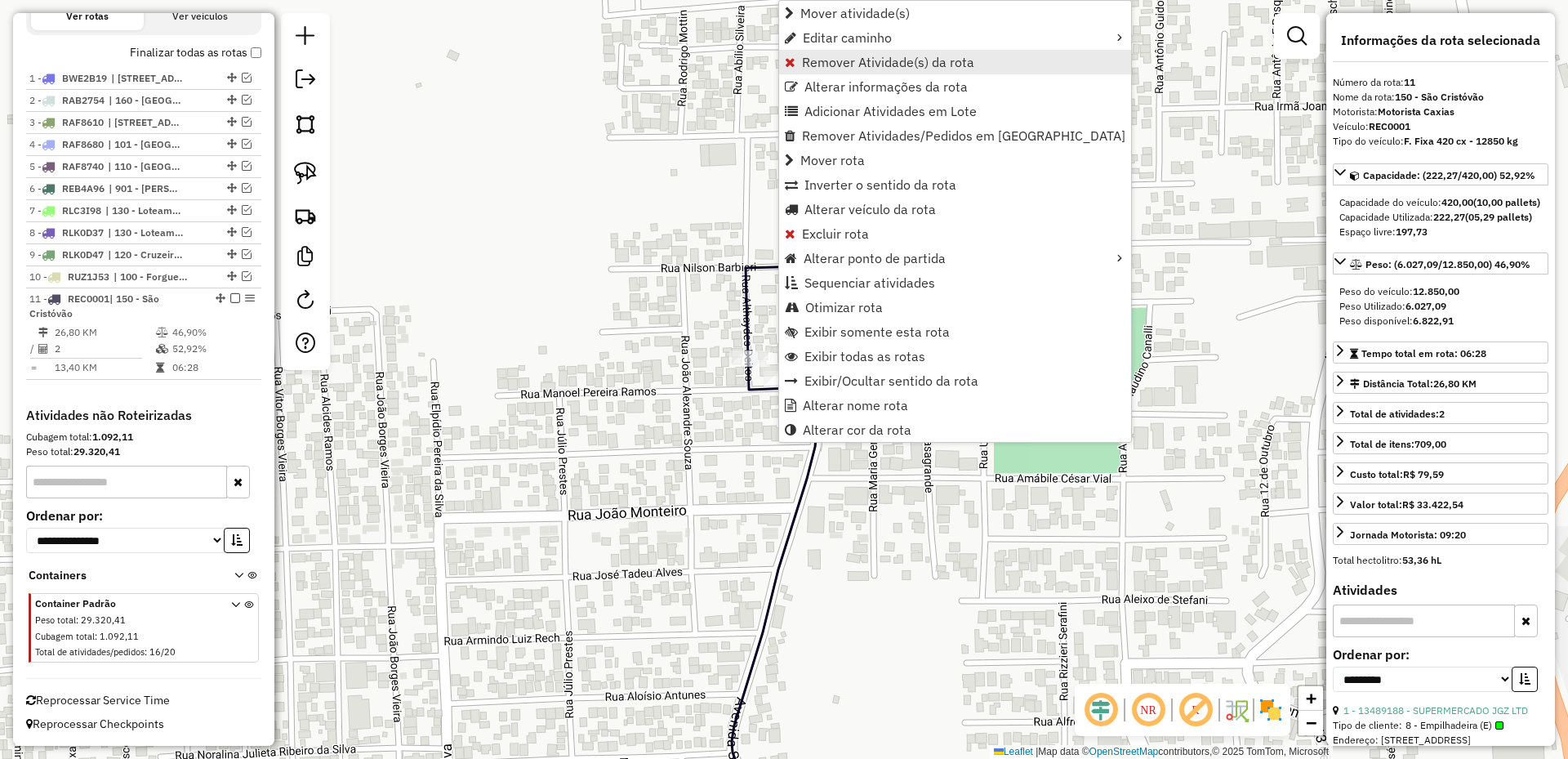
click at [893, 68] on span "Remover Atividade(s) da rota" at bounding box center [889, 62] width 172 height 13
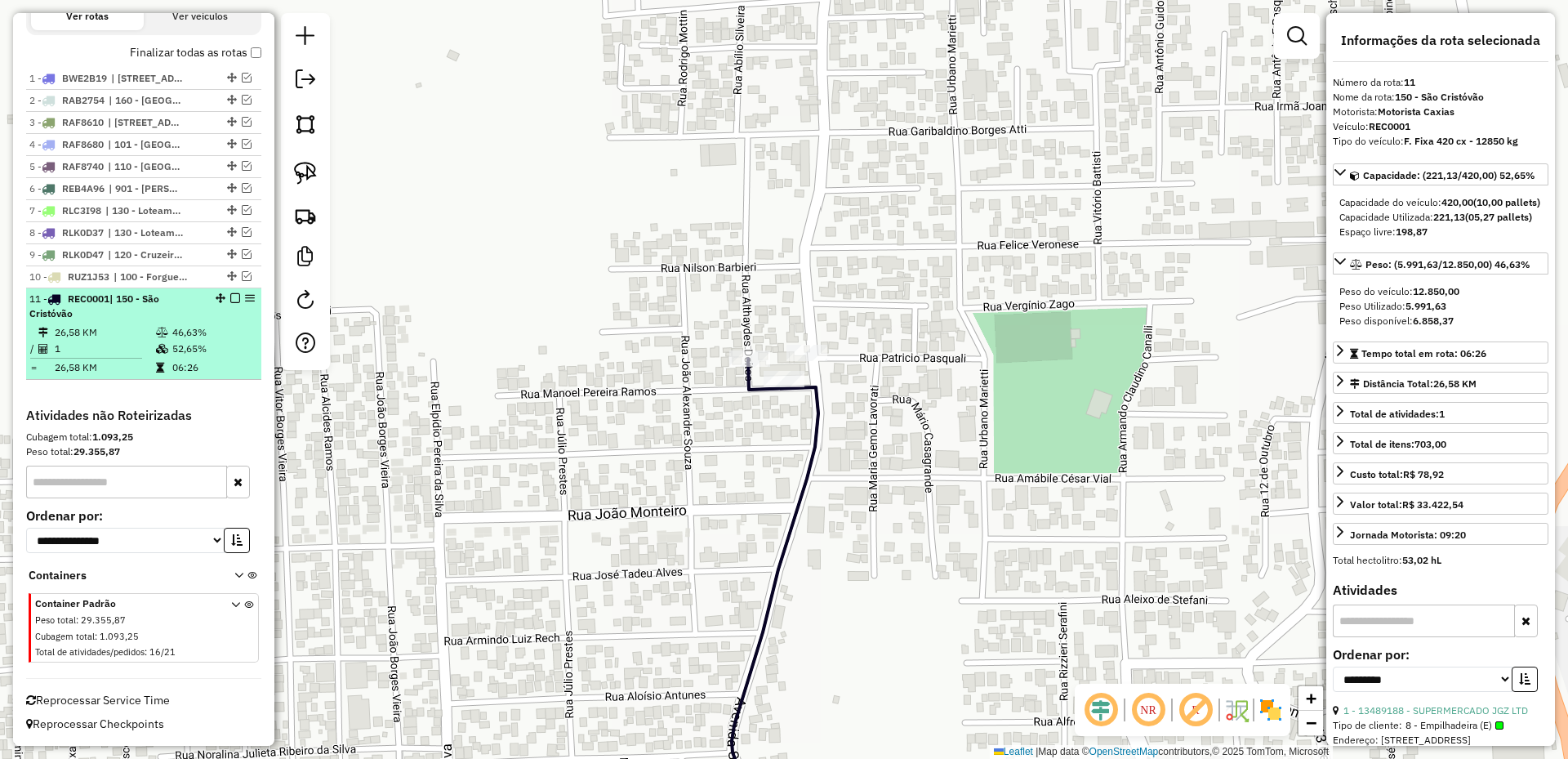
click at [232, 295] on em at bounding box center [235, 299] width 10 height 10
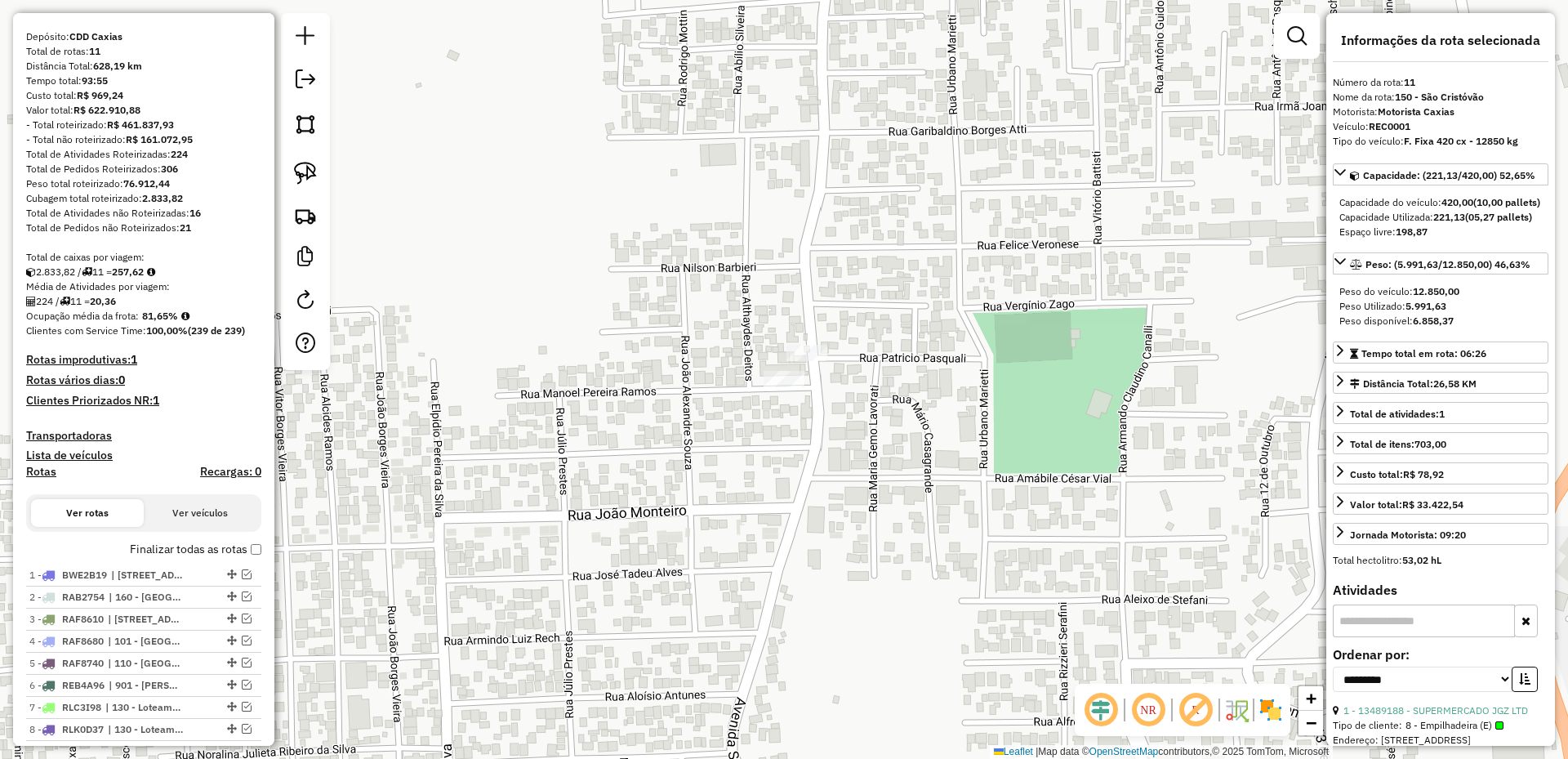
scroll to position [128, 0]
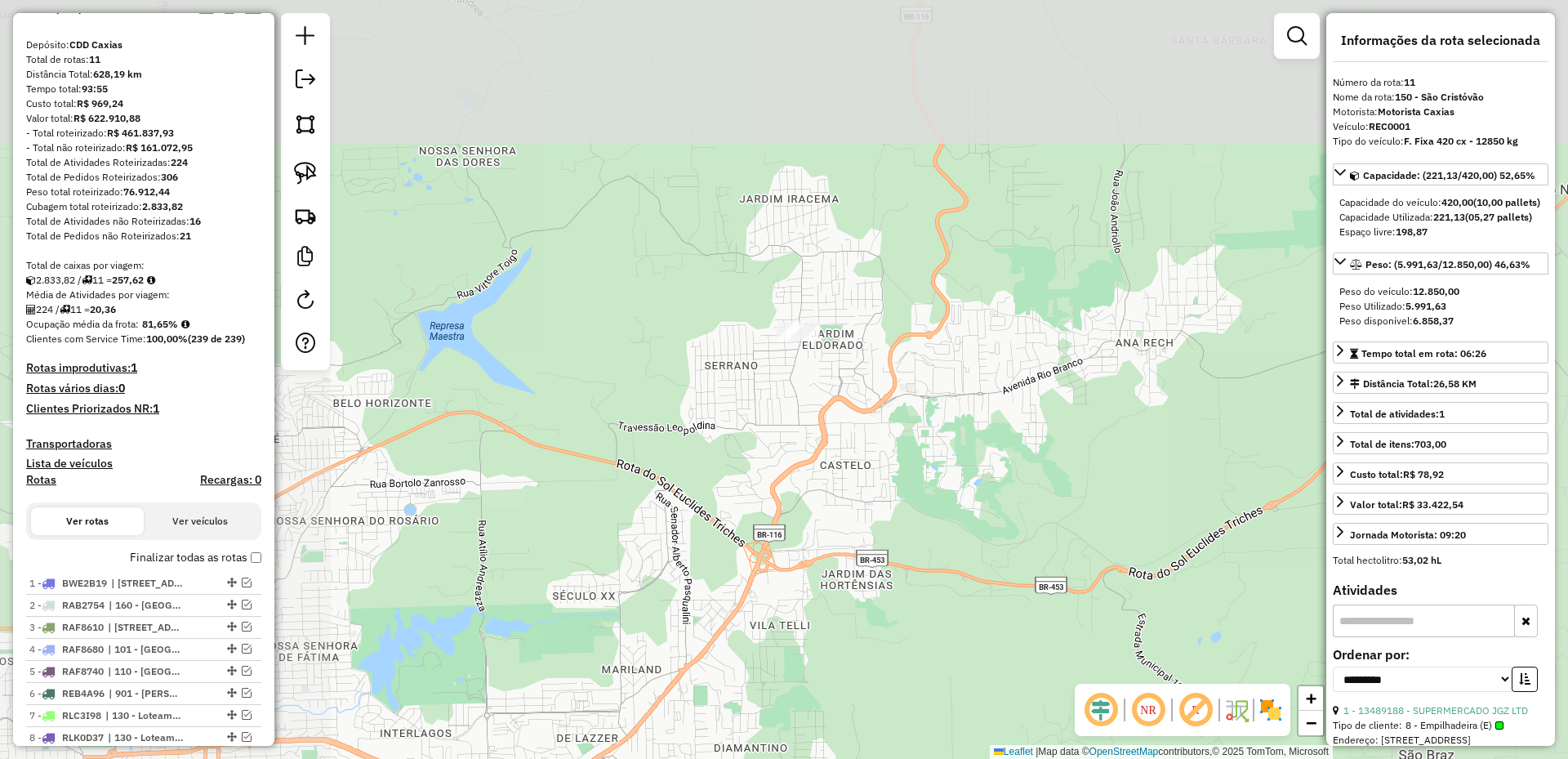
drag, startPoint x: 818, startPoint y: 493, endPoint x: 935, endPoint y: 85, distance: 424.4
click at [935, 85] on div "Janela de atendimento Grade de atendimento Capacidade Transportadoras Veículos …" at bounding box center [784, 380] width 1568 height 759
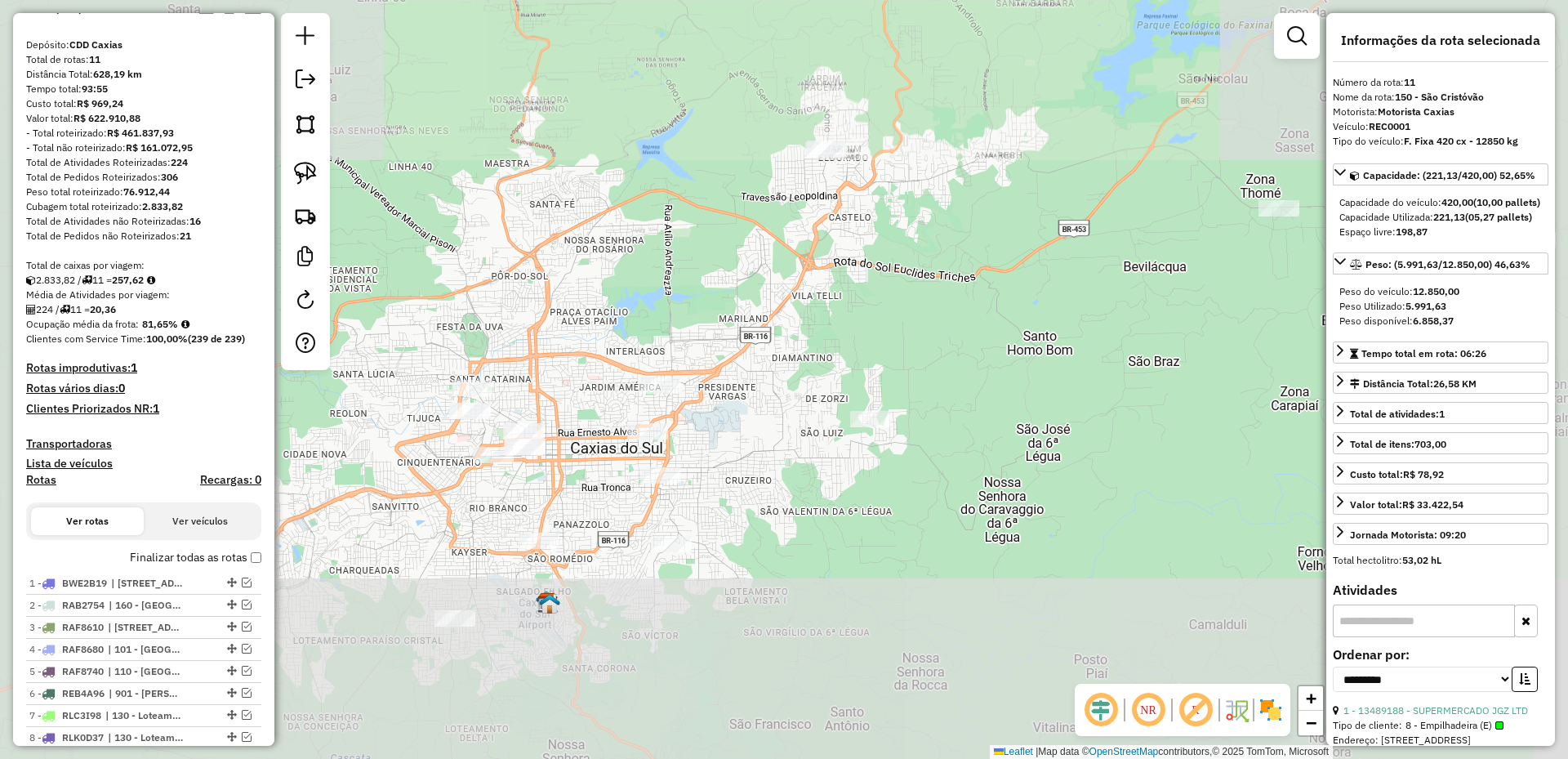
drag, startPoint x: 728, startPoint y: 476, endPoint x: 830, endPoint y: 311, distance: 194.0
click at [830, 315] on div "Janela de atendimento Grade de atendimento Capacidade Transportadoras Veículos …" at bounding box center [784, 380] width 1568 height 759
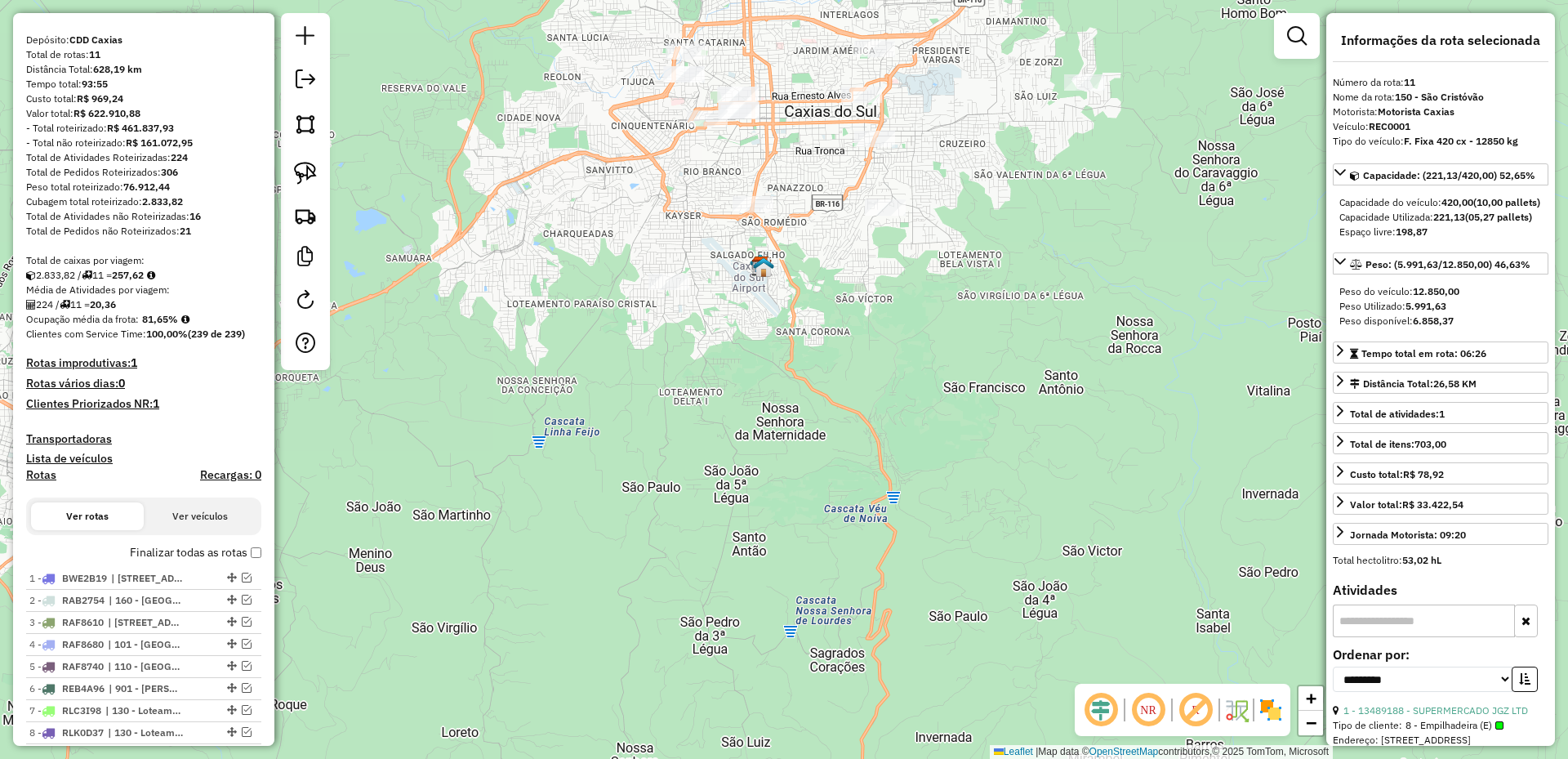
scroll to position [46, 0]
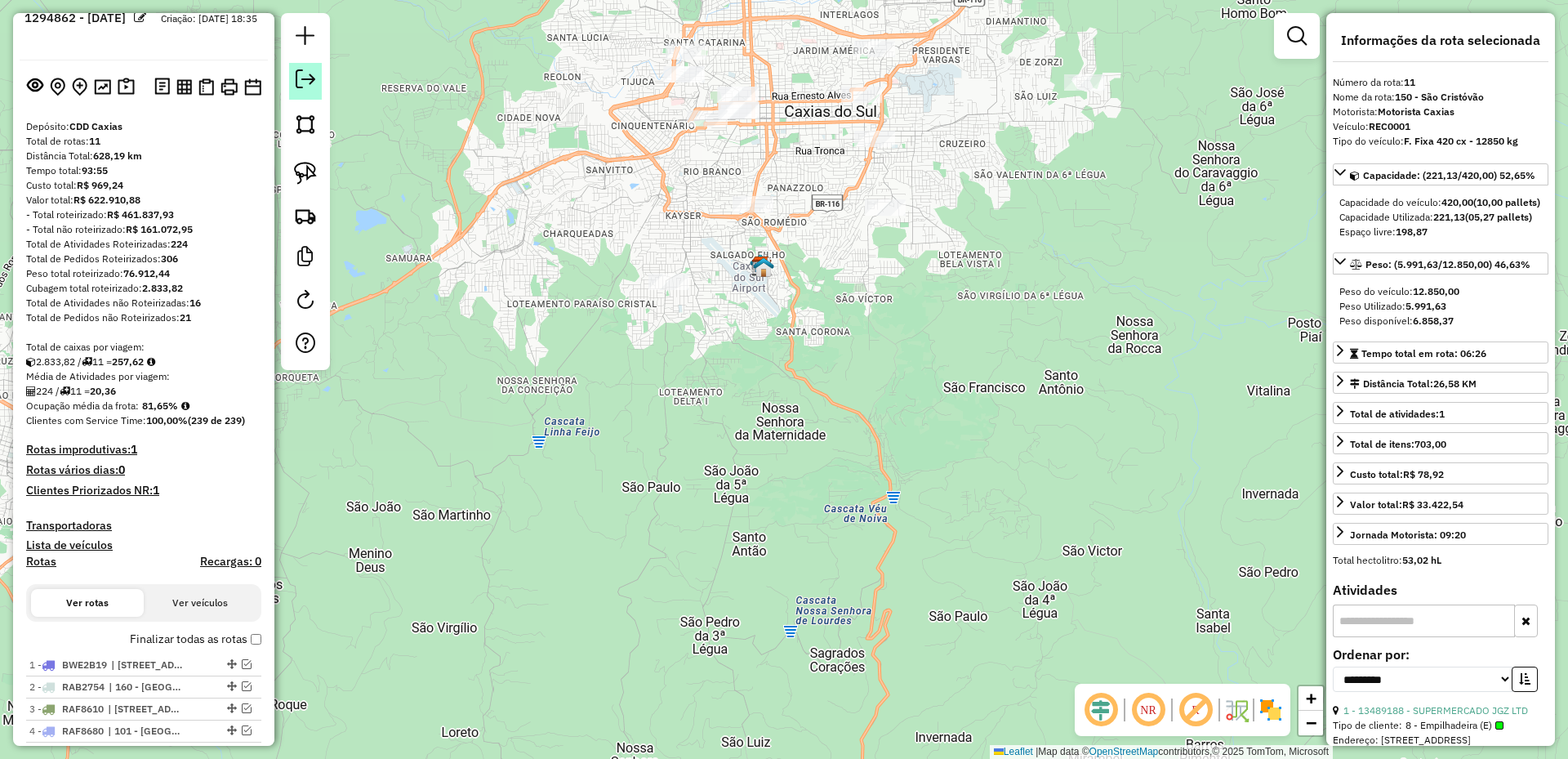
click at [311, 75] on em at bounding box center [305, 78] width 19 height 19
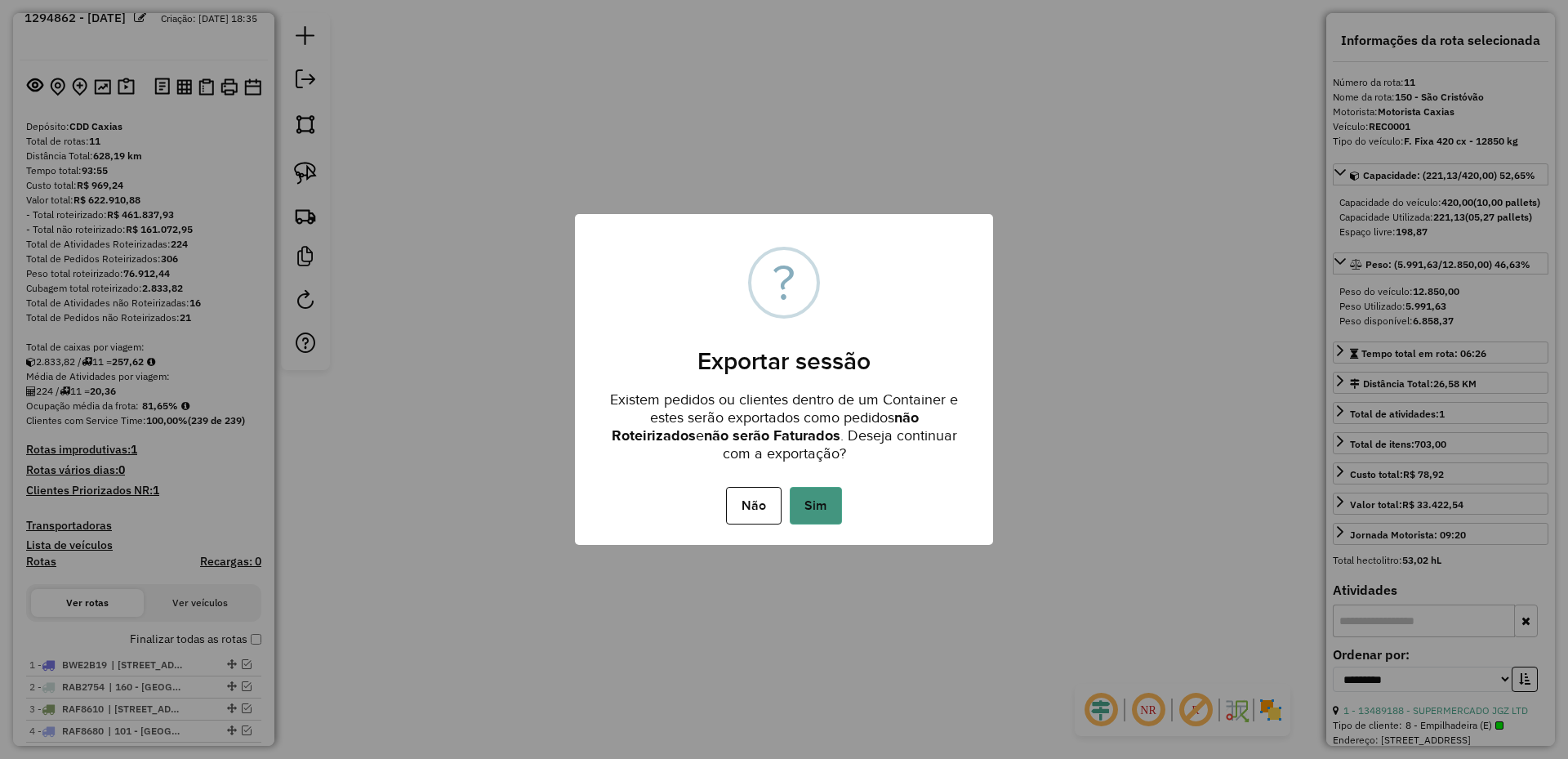
click at [808, 496] on button "Sim" at bounding box center [816, 506] width 52 height 38
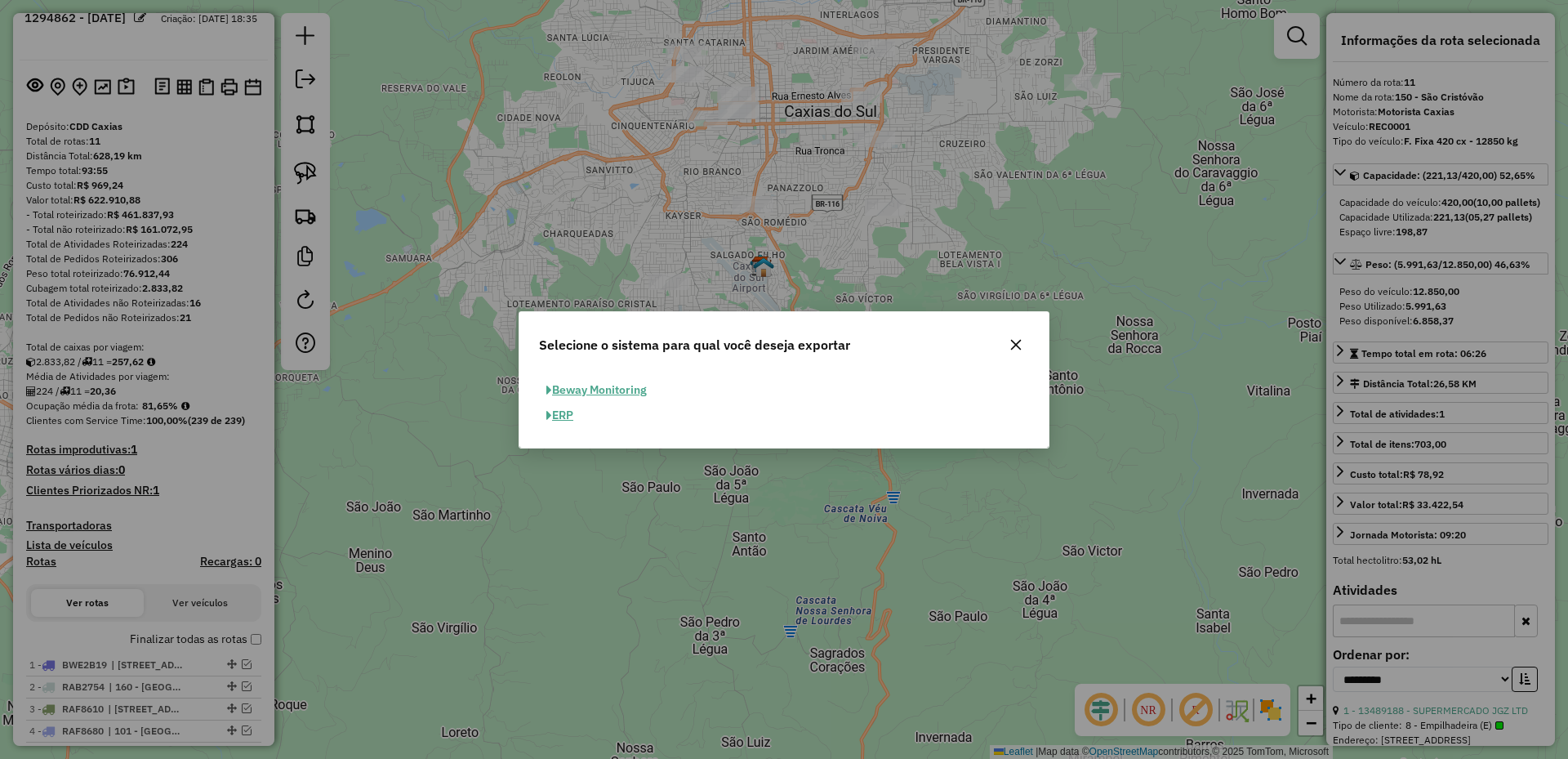
click at [567, 419] on button "ERP" at bounding box center [560, 416] width 41 height 25
select select "*********"
select select "**"
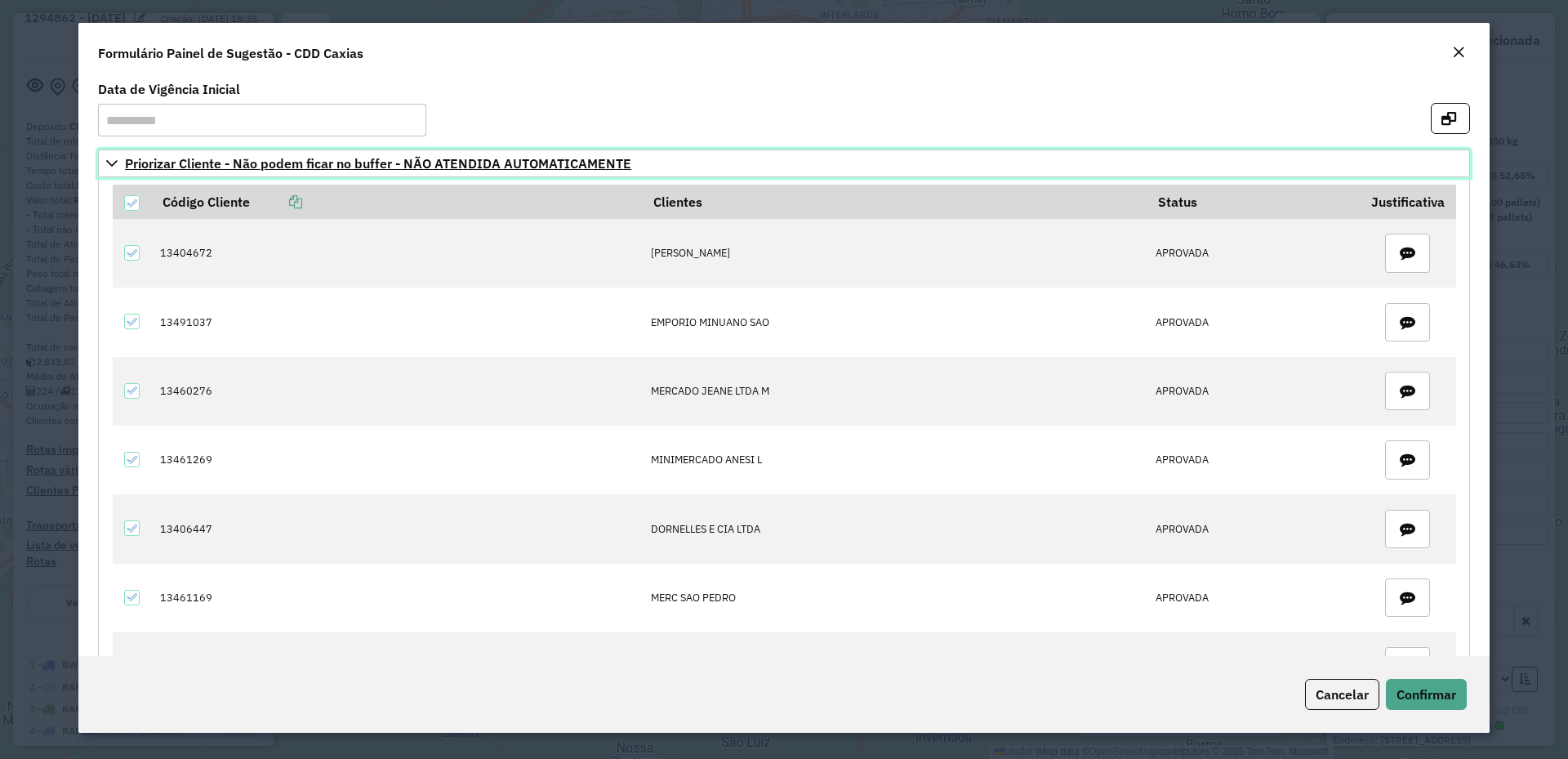
click at [212, 167] on span "Priorizar Cliente - Não podem ficar no buffer - NÃO ATENDIDA AUTOMATICAMENTE" at bounding box center [378, 164] width 507 height 13
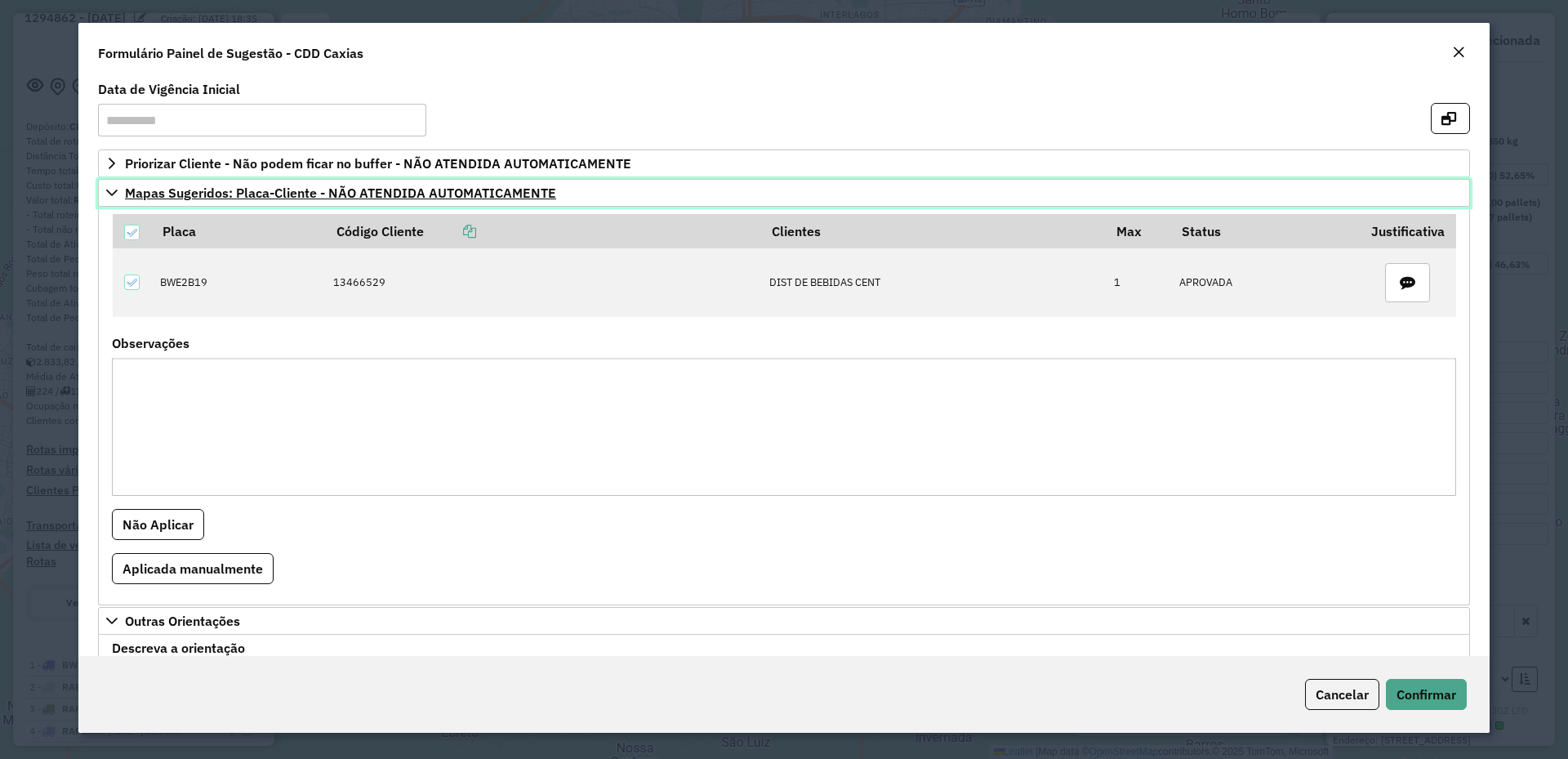
click at [487, 194] on span "Mapas Sugeridos: Placa-Cliente - NÃO ATENDIDA AUTOMATICAMENTE" at bounding box center [341, 193] width 432 height 13
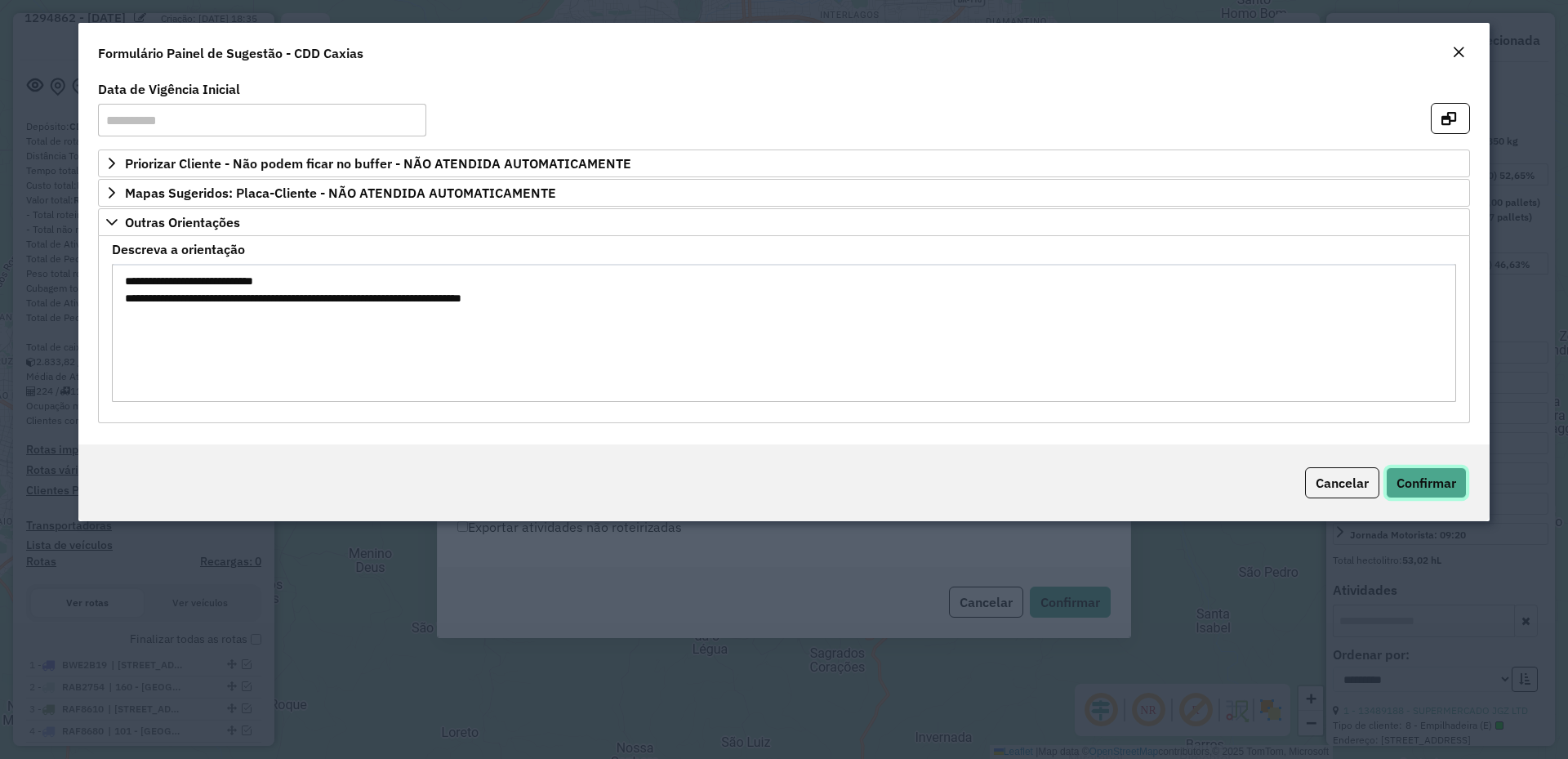
click at [1461, 484] on button "Confirmar" at bounding box center [1426, 482] width 81 height 31
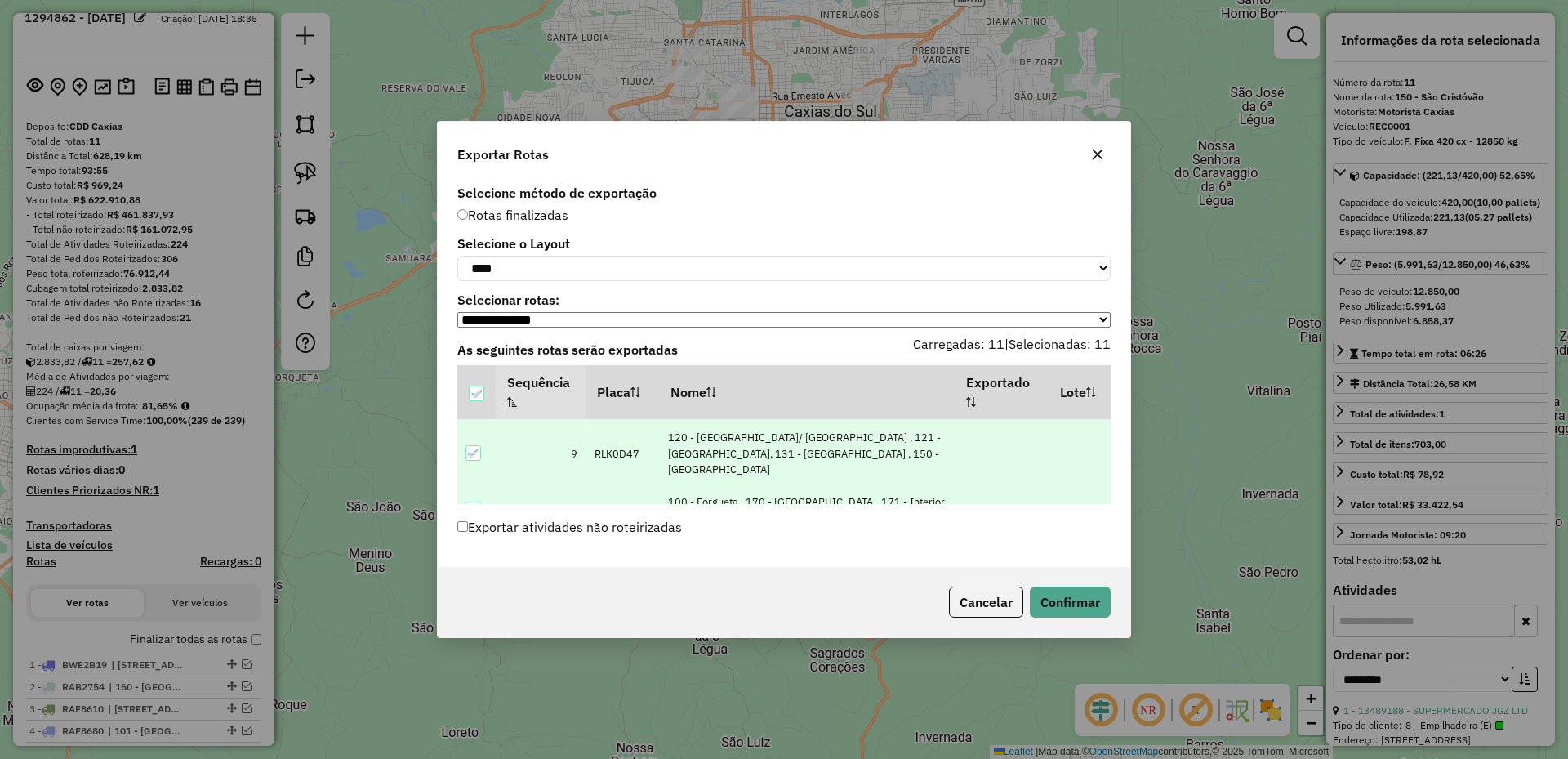
scroll to position [450, 0]
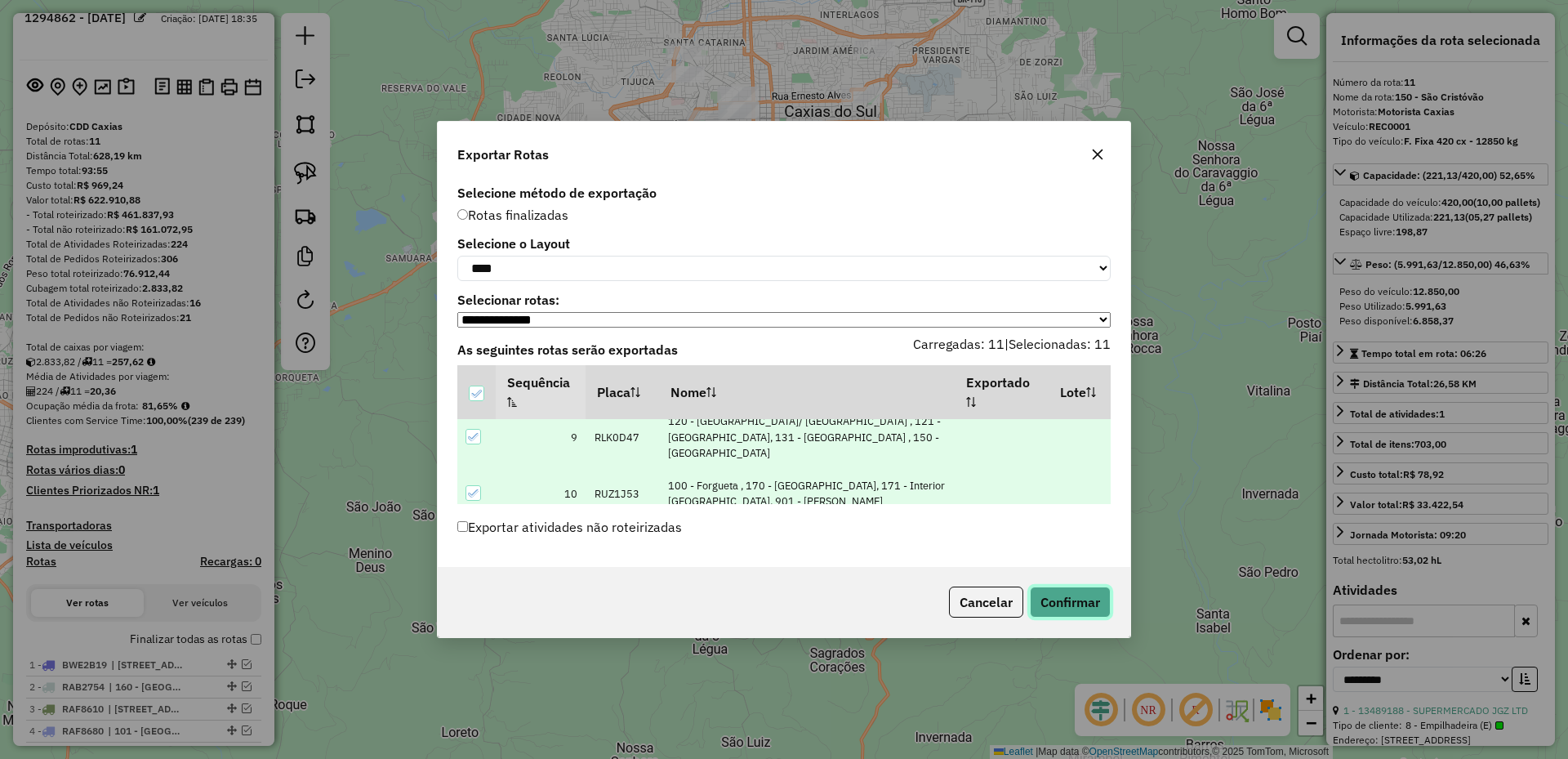
click at [1045, 598] on button "Confirmar" at bounding box center [1071, 602] width 81 height 31
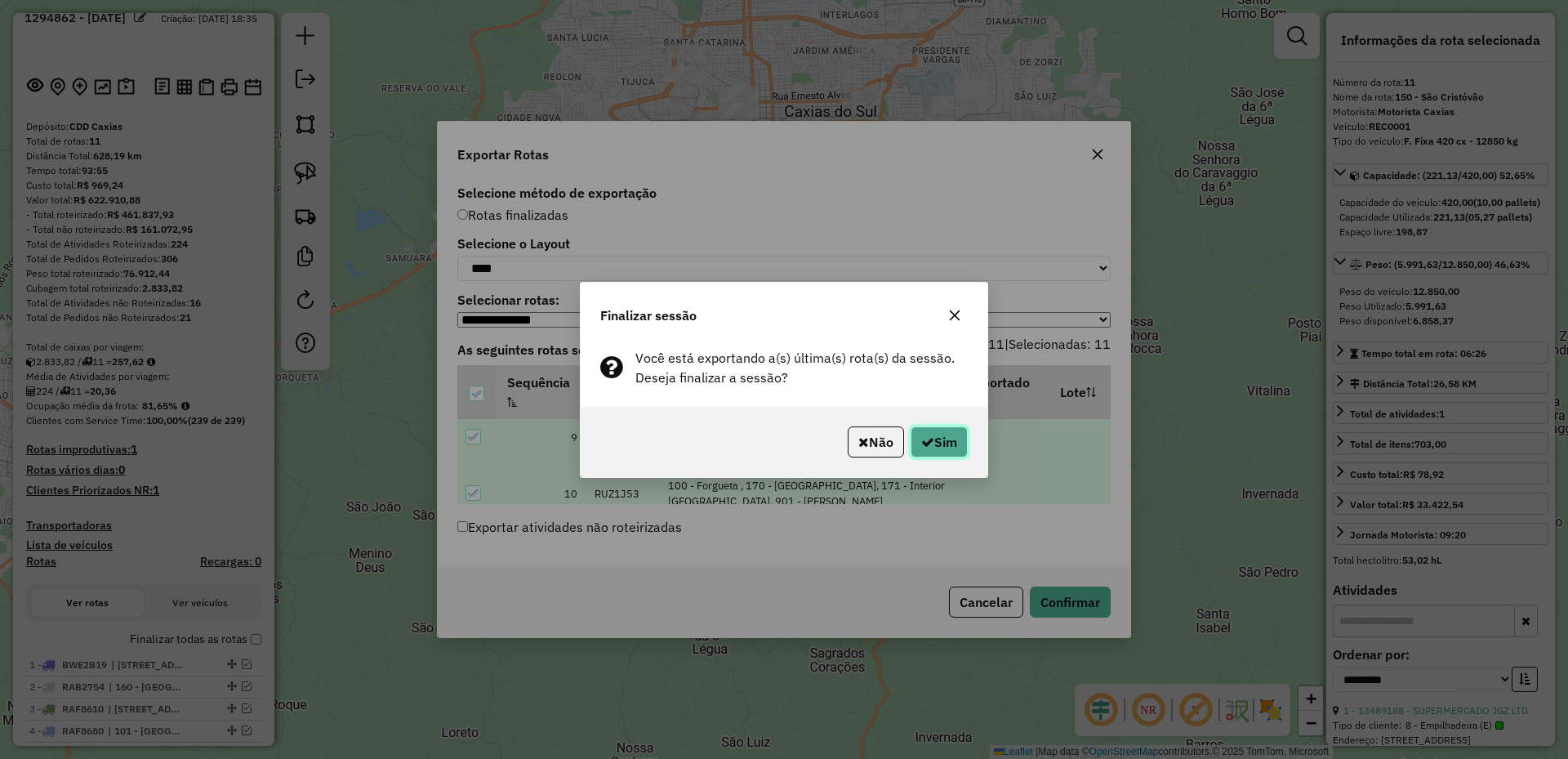
click at [928, 444] on icon "button" at bounding box center [928, 442] width 13 height 13
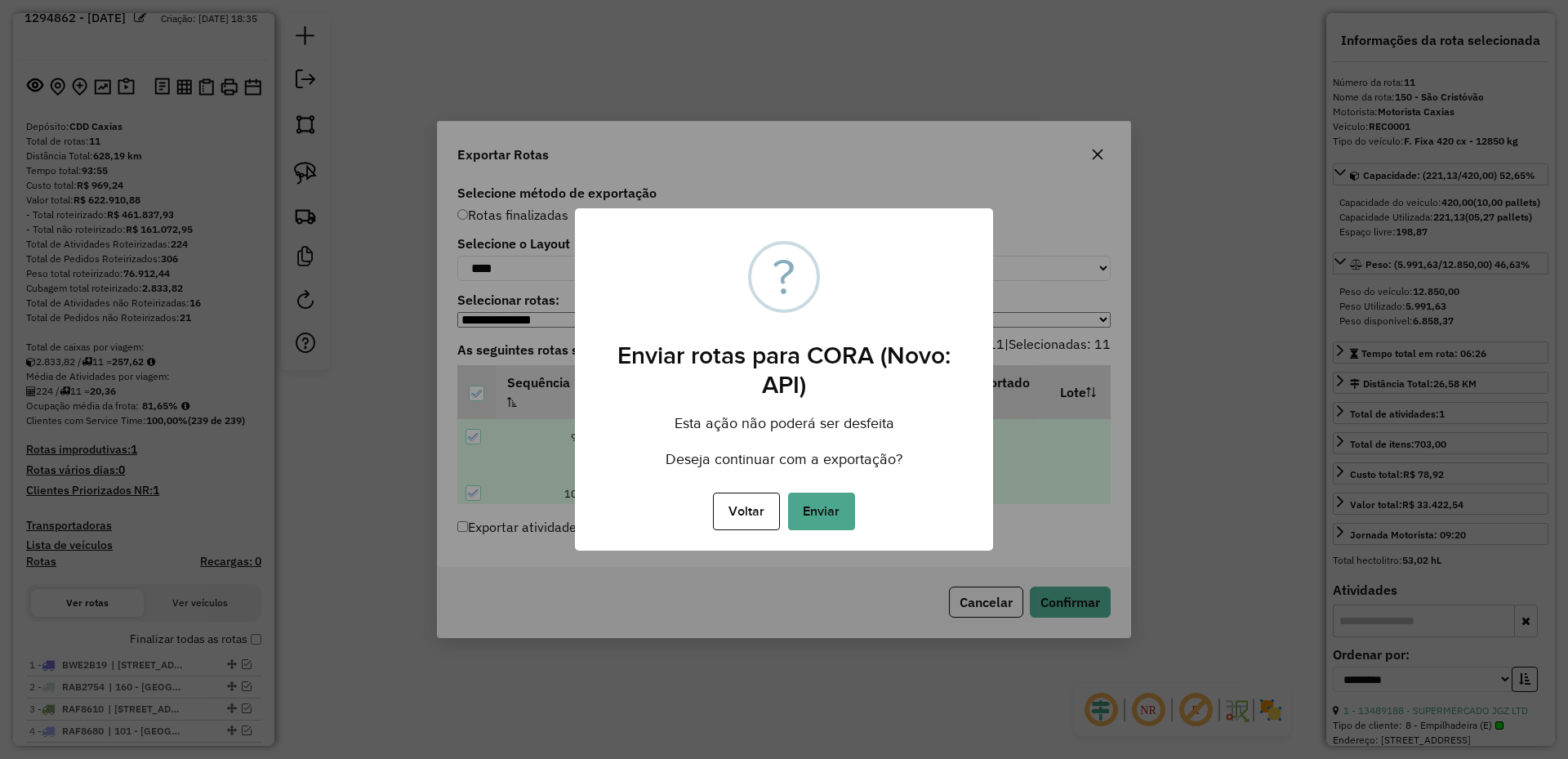
click at [842, 509] on button "Enviar" at bounding box center [821, 511] width 67 height 38
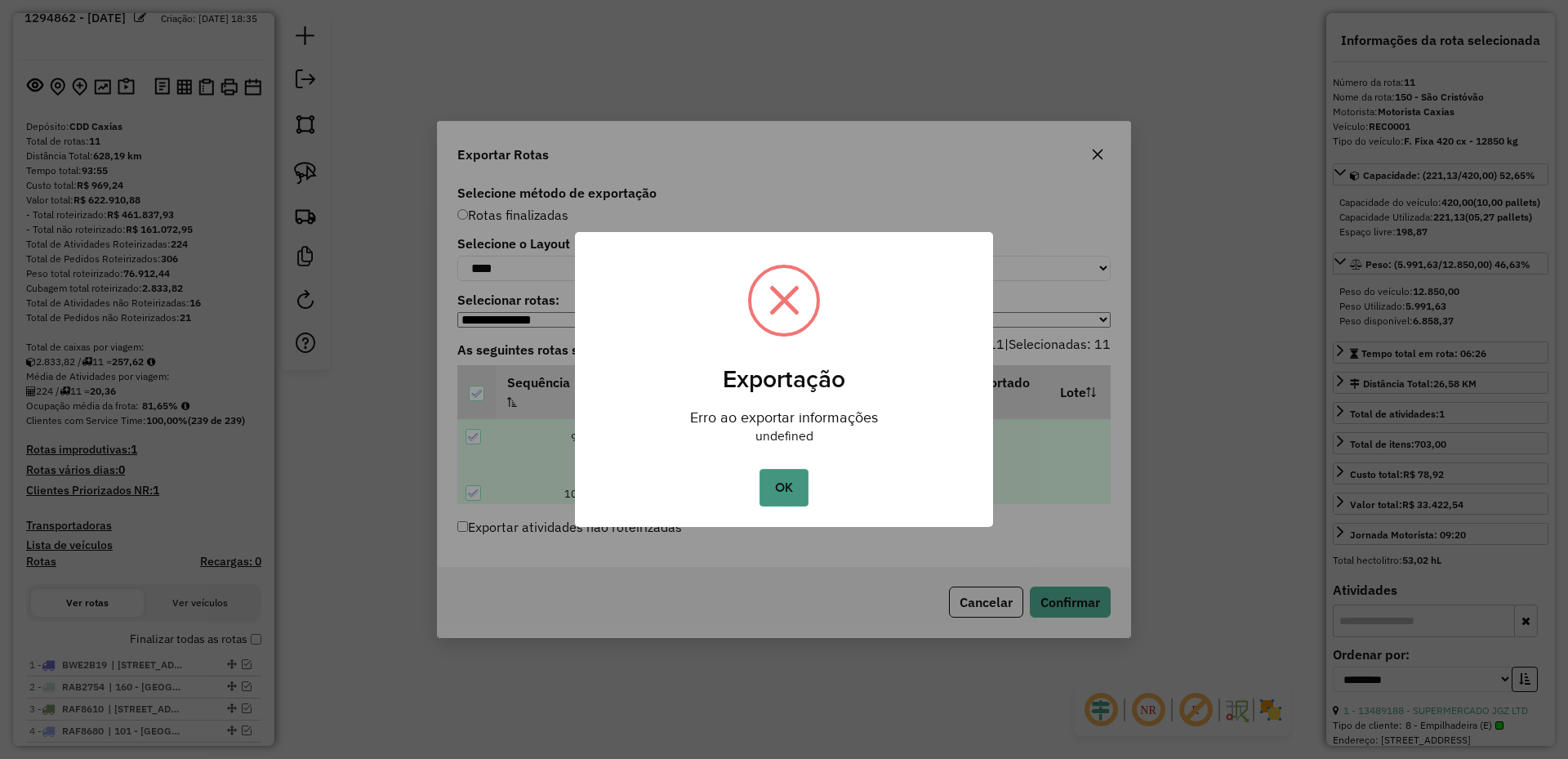
click at [791, 498] on button "OK" at bounding box center [783, 487] width 48 height 38
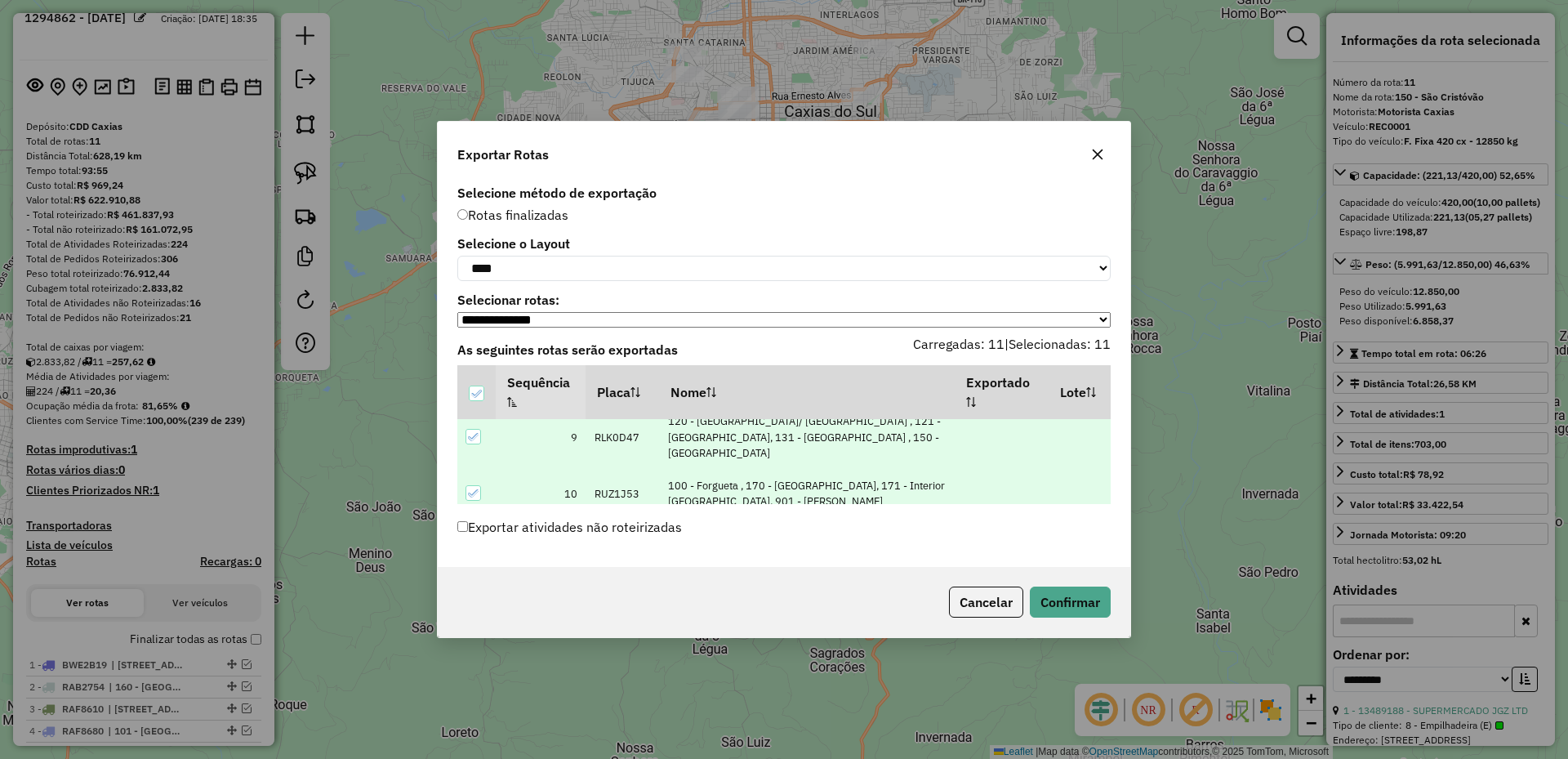
click at [598, 325] on select "**********" at bounding box center [784, 320] width 653 height 15
click at [604, 319] on select "**********" at bounding box center [784, 320] width 653 height 15
click at [614, 272] on select "**********" at bounding box center [784, 268] width 653 height 25
click at [544, 215] on span "Rotas finalizadas" at bounding box center [513, 214] width 111 height 16
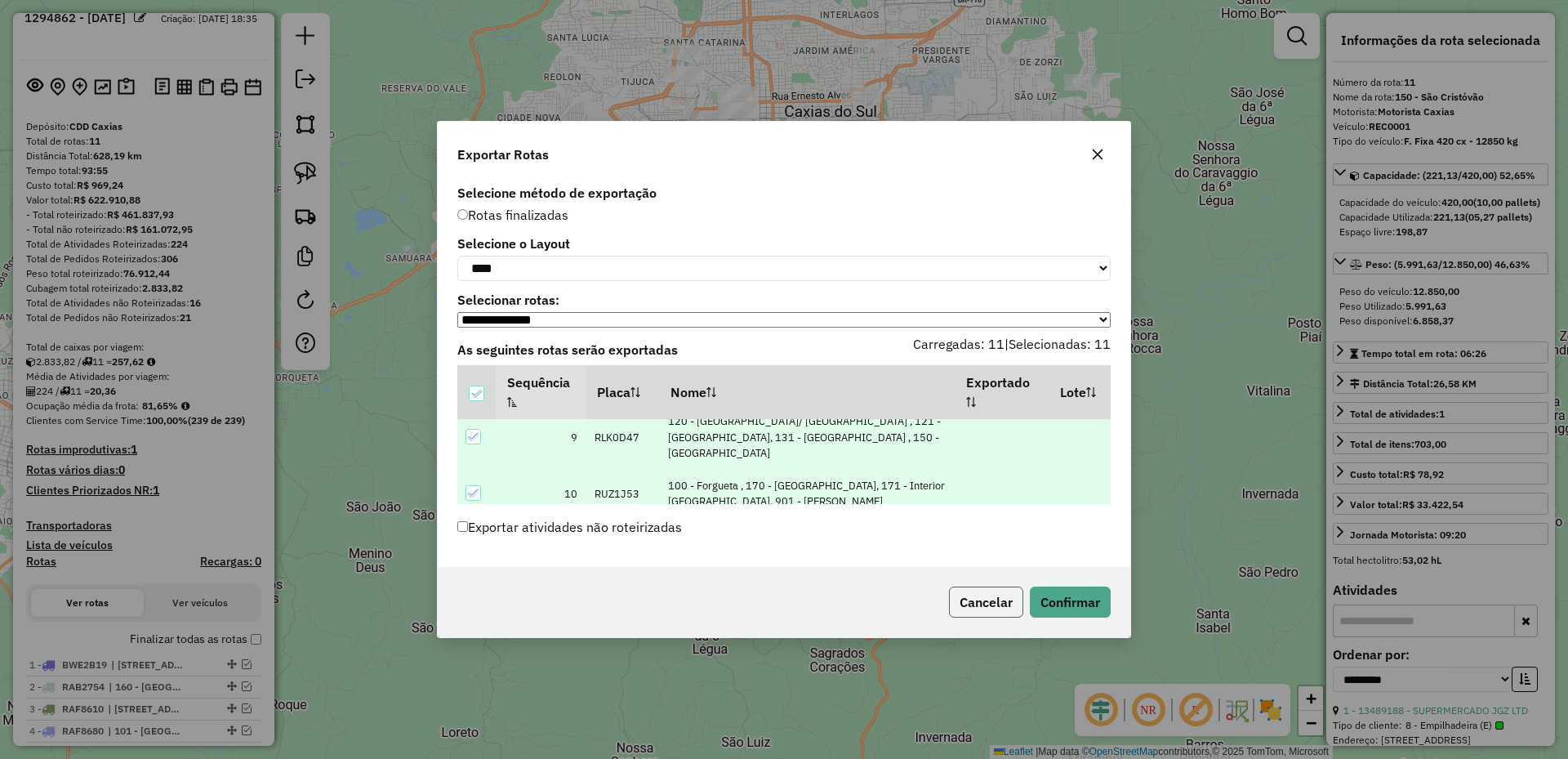
click at [1001, 607] on button "Cancelar" at bounding box center [986, 602] width 74 height 31
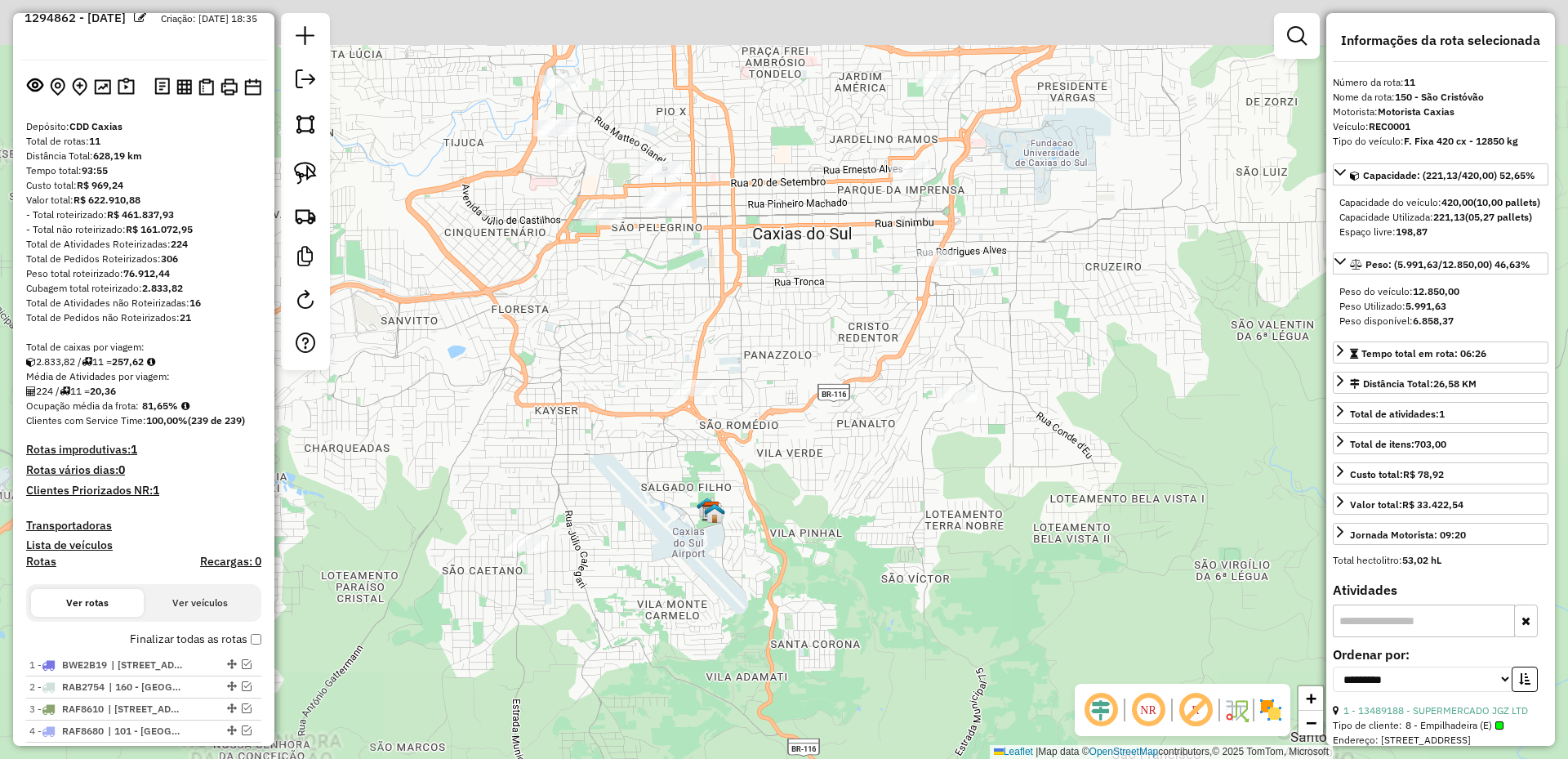
drag, startPoint x: 816, startPoint y: 203, endPoint x: 645, endPoint y: 463, distance: 311.2
click at [822, 449] on div "Janela de atendimento Grade de atendimento Capacidade Transportadoras Veículos …" at bounding box center [784, 380] width 1568 height 759
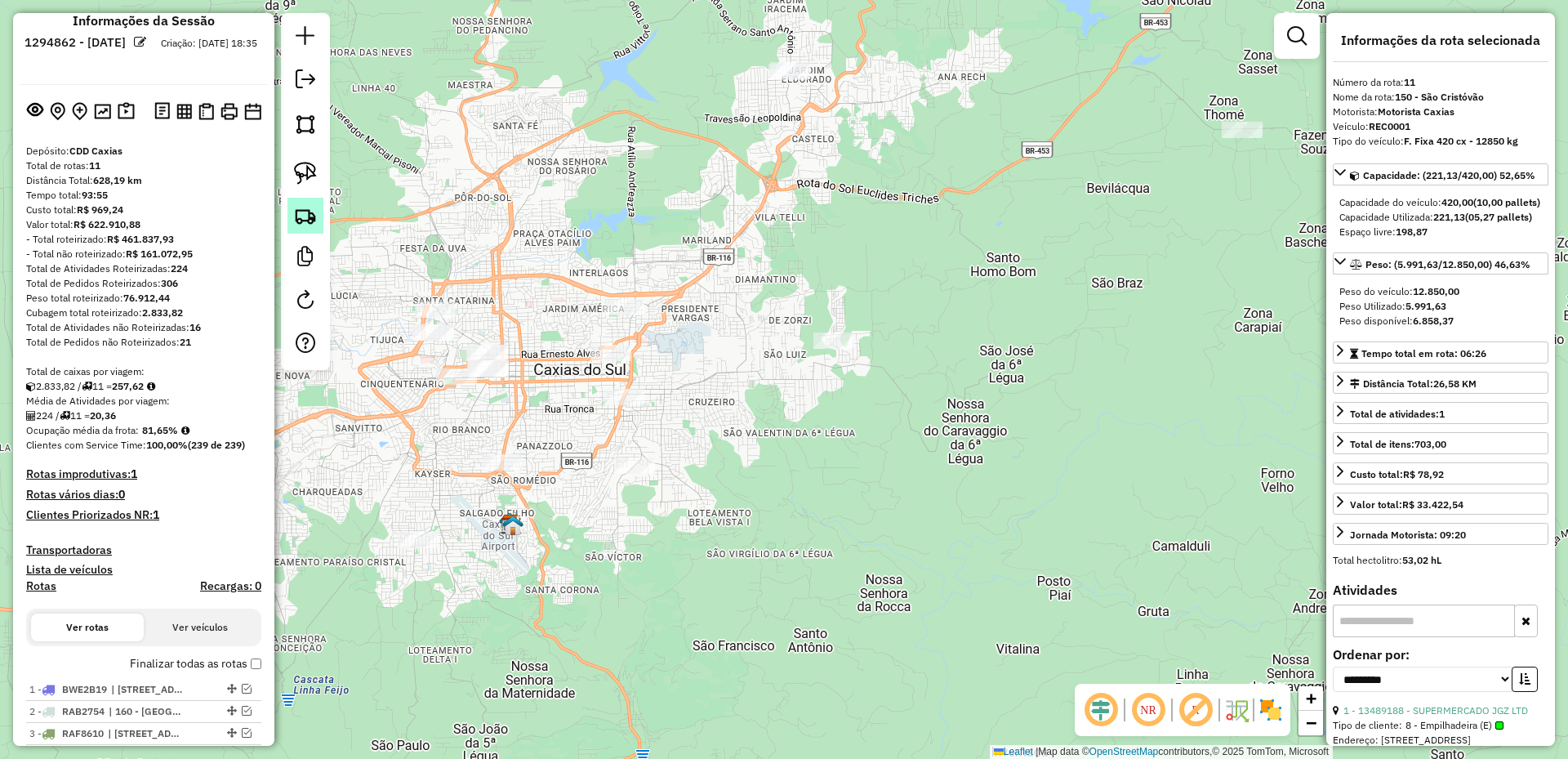
scroll to position [19, 0]
click at [308, 66] on link at bounding box center [305, 82] width 33 height 37
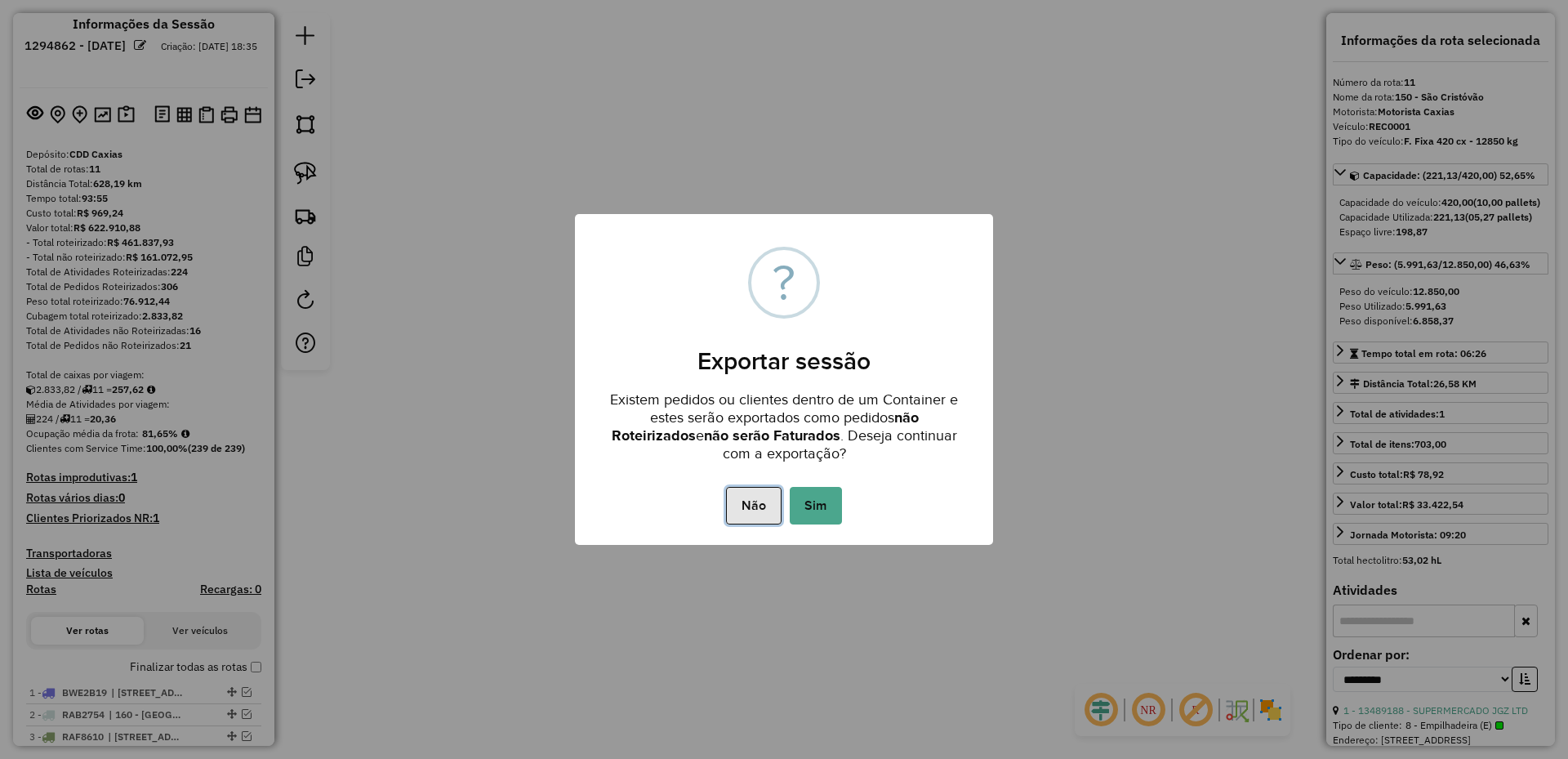
click at [770, 504] on button "Não" at bounding box center [753, 506] width 55 height 38
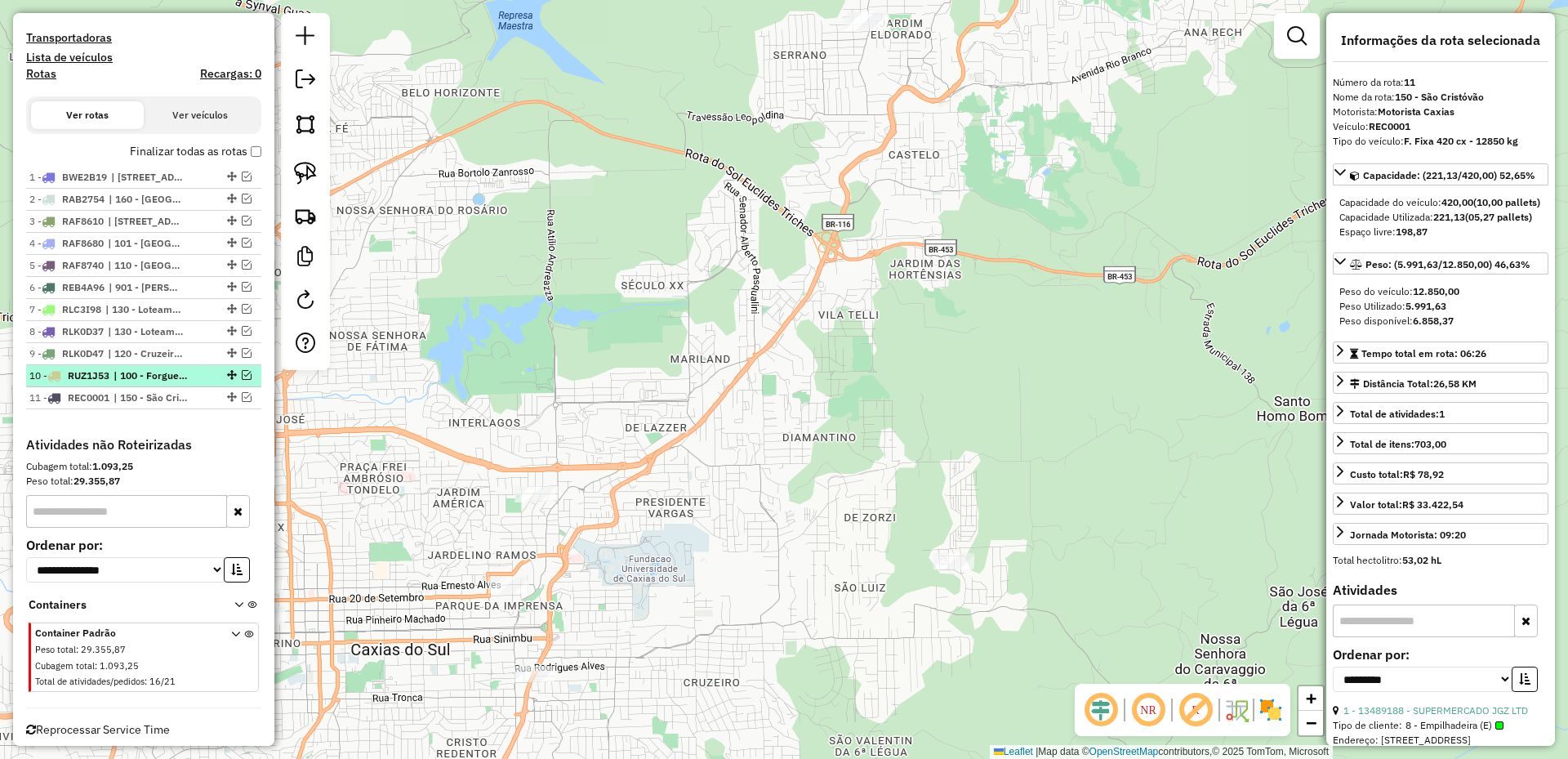
scroll to position [537, 0]
click at [180, 403] on li "11 - REC0001 | 150 - São Cristóvão" at bounding box center [143, 396] width 235 height 22
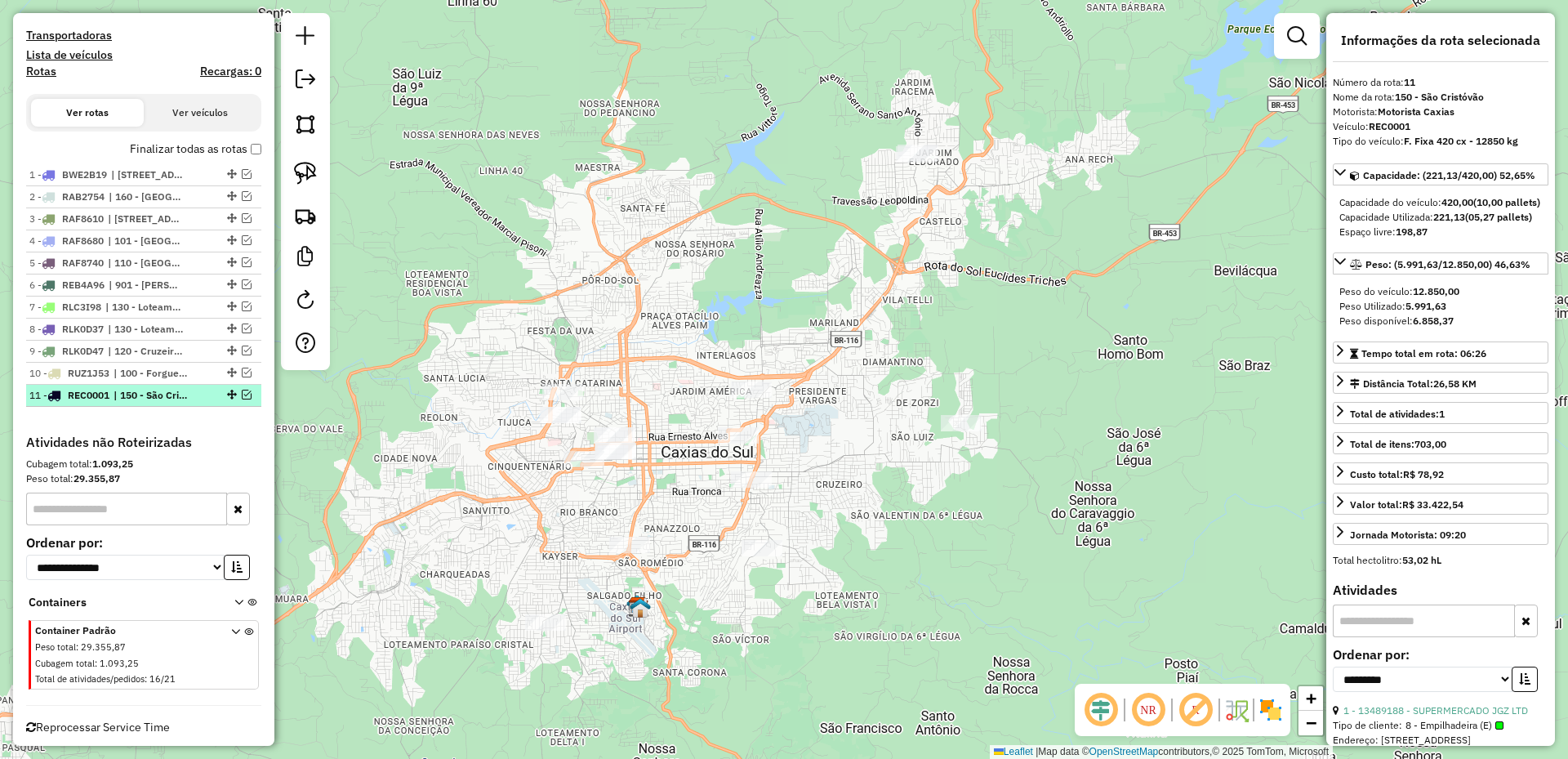
click at [241, 400] on div "11 - REC0001 | 150 - São Cristóvão" at bounding box center [143, 395] width 228 height 14
click at [242, 396] on em at bounding box center [247, 395] width 10 height 10
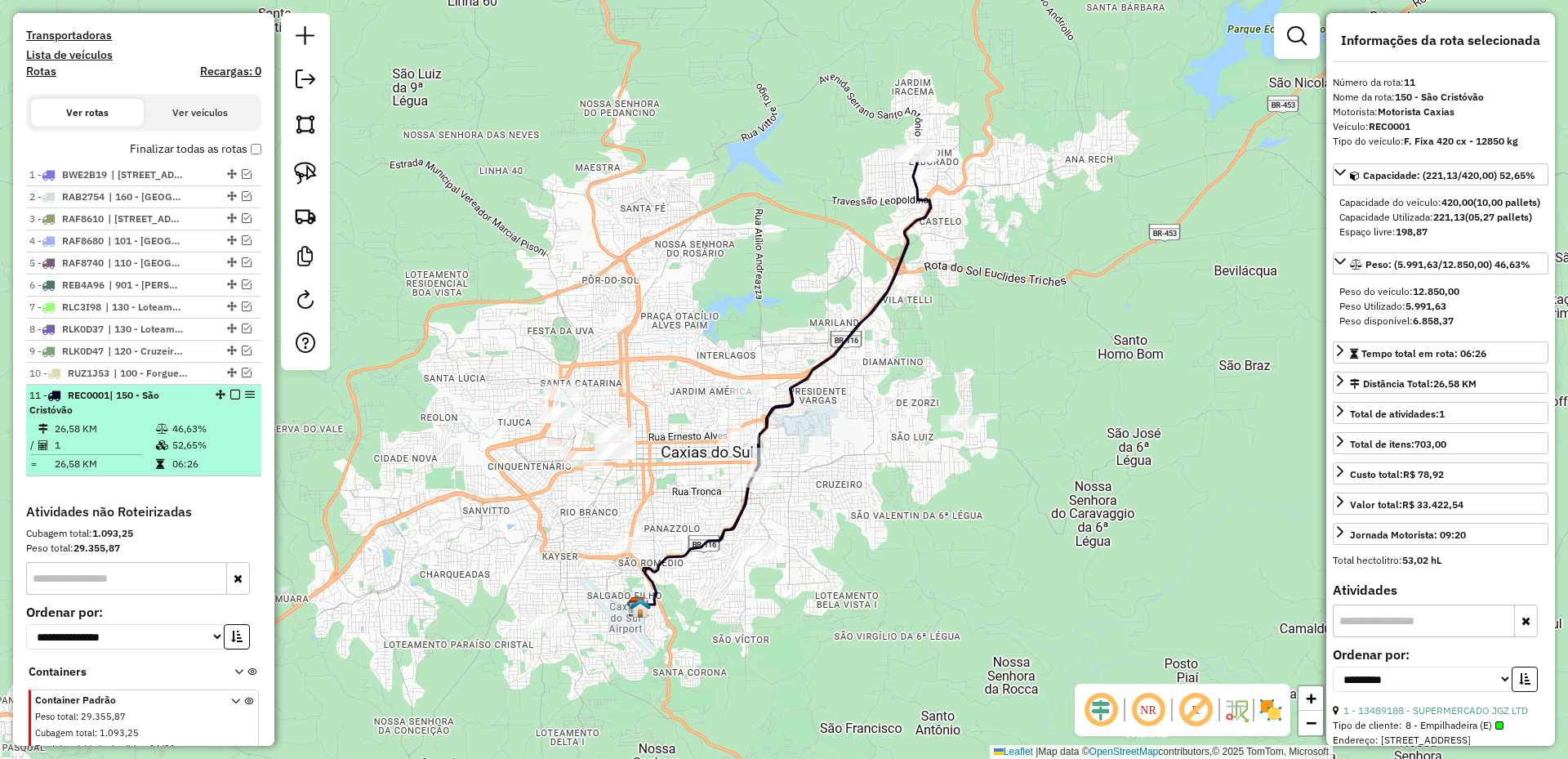
click at [211, 434] on td "46,63%" at bounding box center [212, 428] width 83 height 16
drag, startPoint x: 246, startPoint y: 387, endPoint x: 245, endPoint y: 396, distance: 9.1
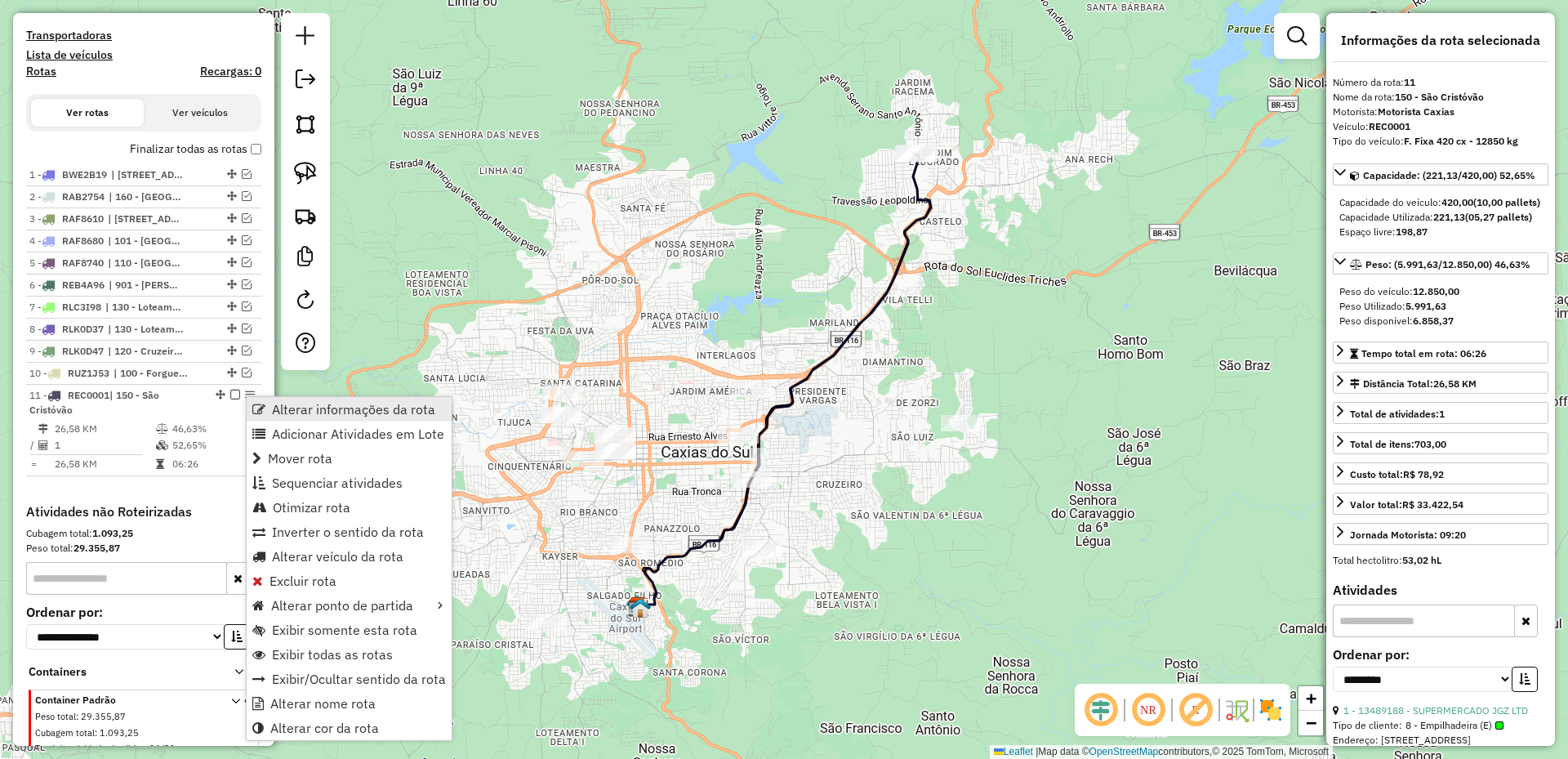
click at [253, 408] on span "Alterar informações da rota" at bounding box center [259, 410] width 13 height 13
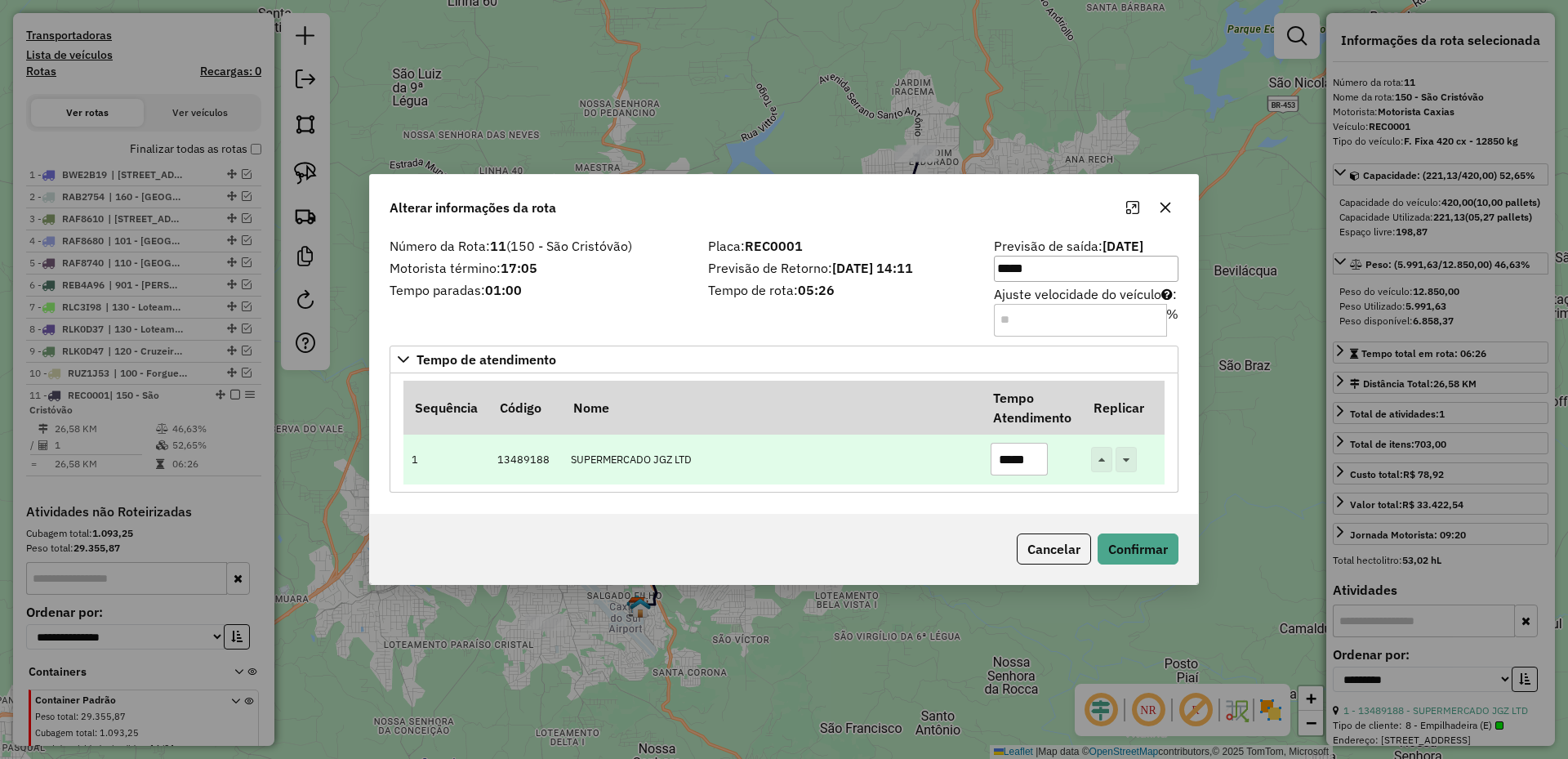
drag, startPoint x: 556, startPoint y: 459, endPoint x: 518, endPoint y: 462, distance: 38.1
click at [518, 462] on td "13489188" at bounding box center [524, 459] width 73 height 50
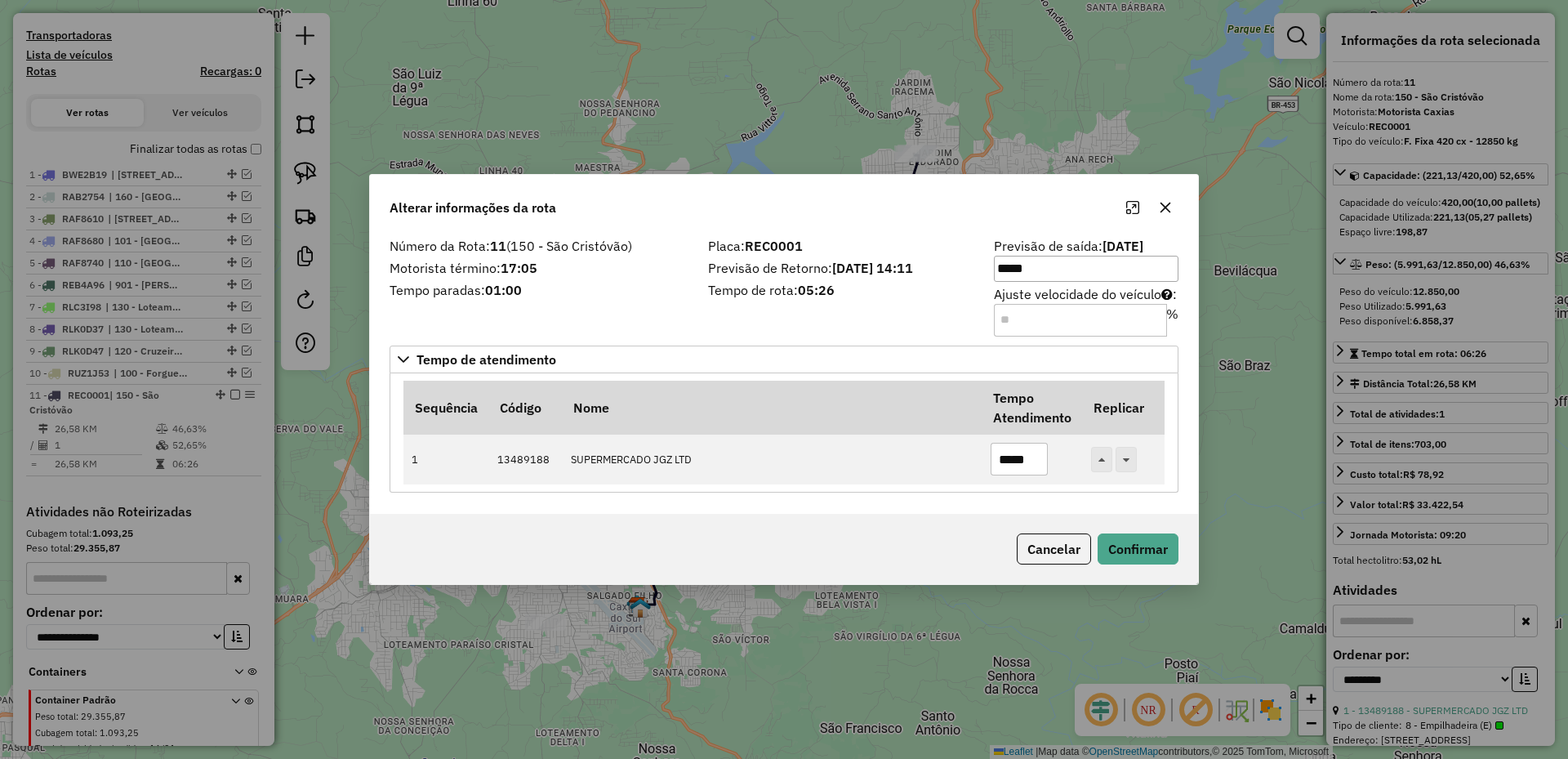
copy td "89188"
click at [1131, 560] on button "Confirmar" at bounding box center [1138, 549] width 81 height 31
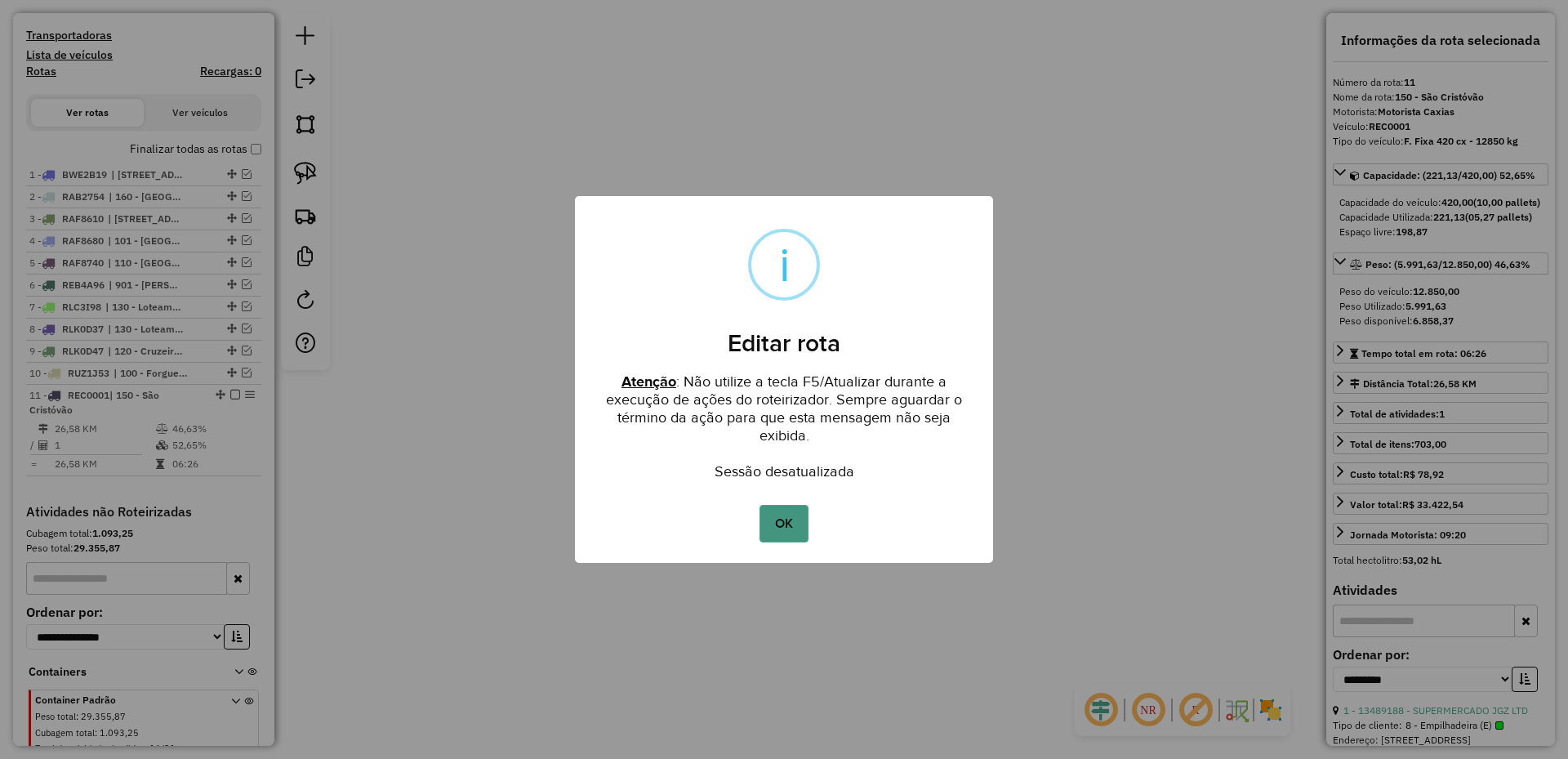
click at [783, 514] on button "OK" at bounding box center [783, 524] width 48 height 38
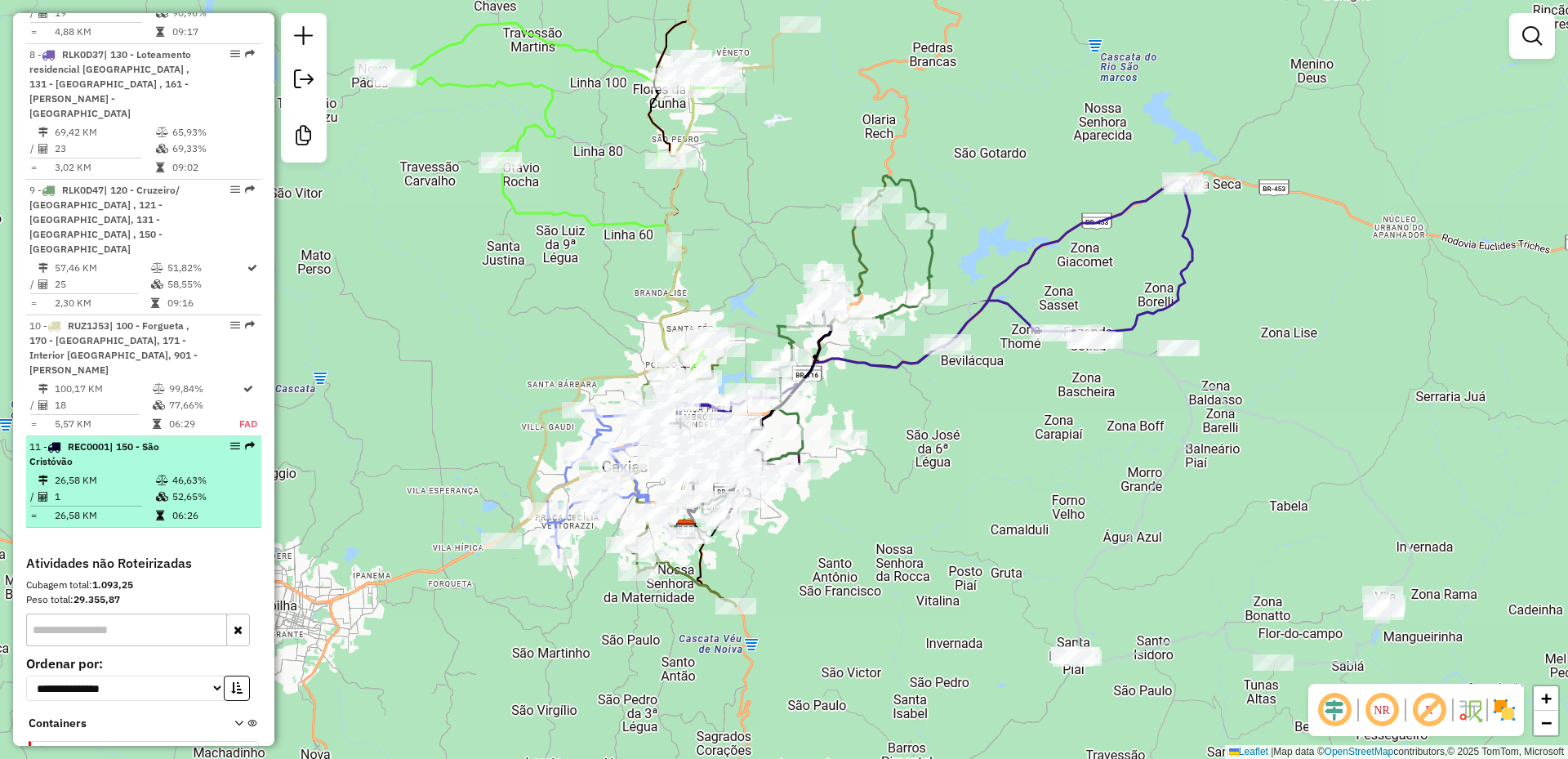
scroll to position [1479, 0]
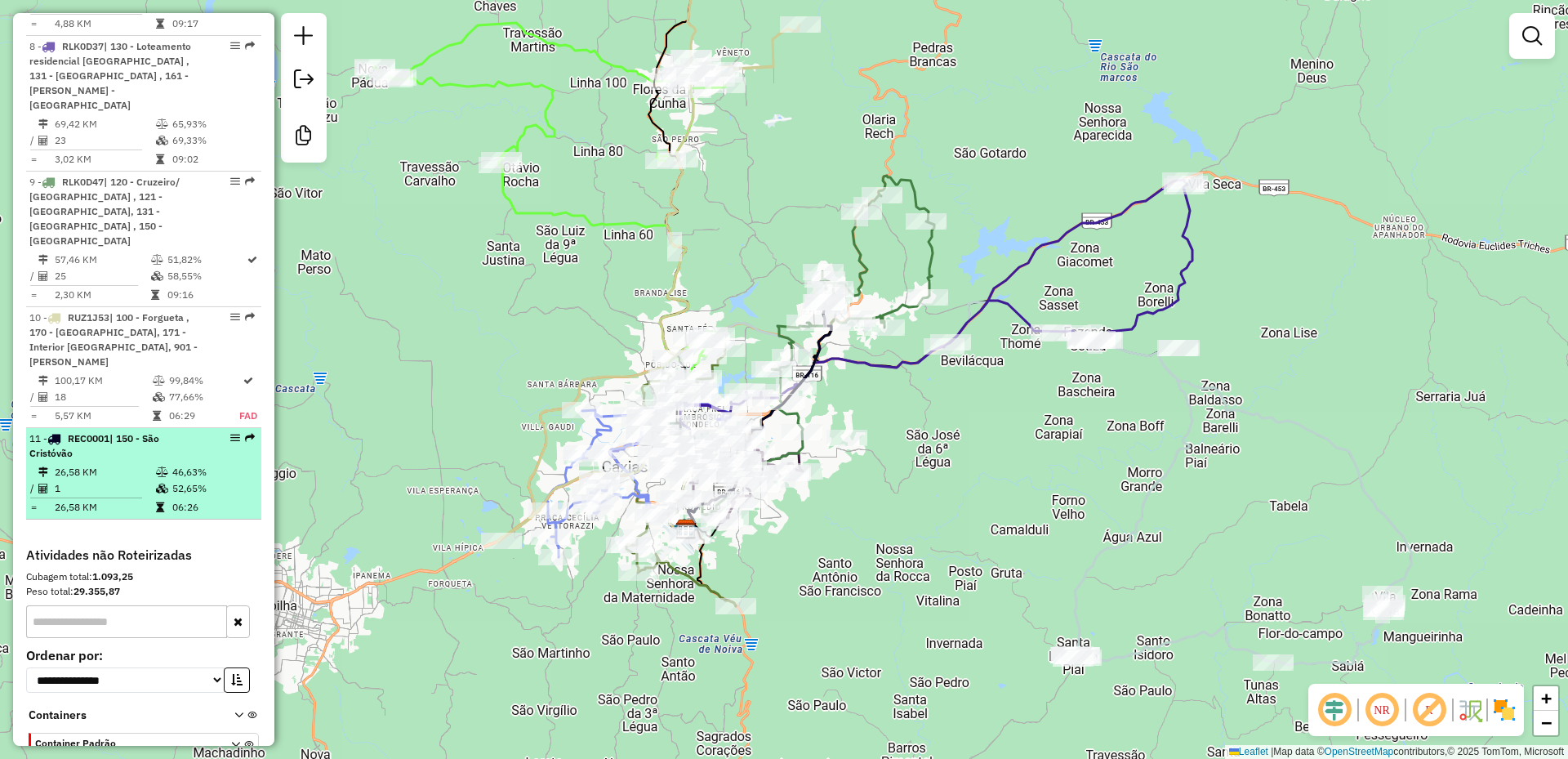
click at [196, 481] on td "52,65%" at bounding box center [212, 488] width 83 height 16
select select "**********"
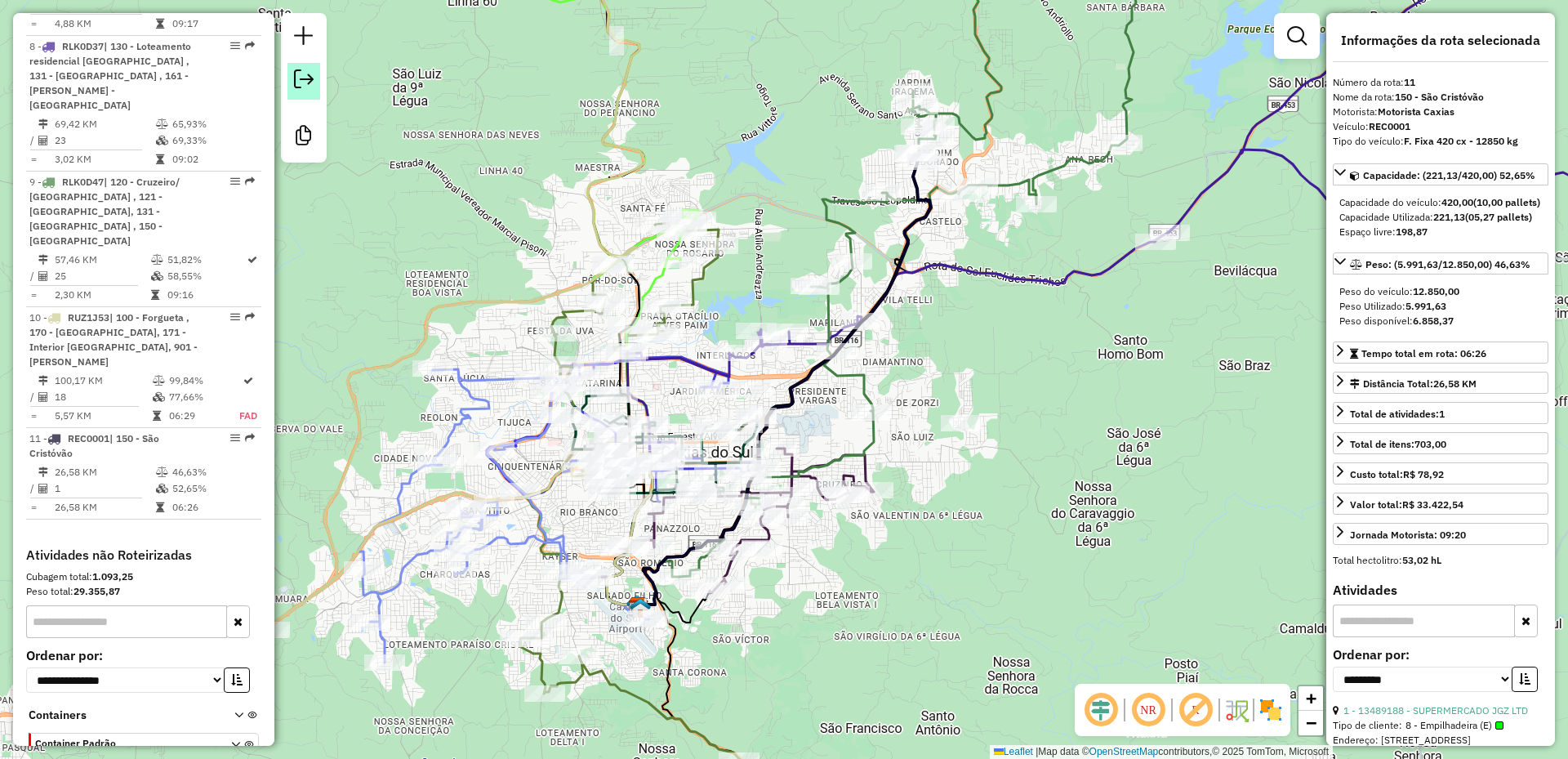
click at [302, 83] on em at bounding box center [303, 78] width 19 height 19
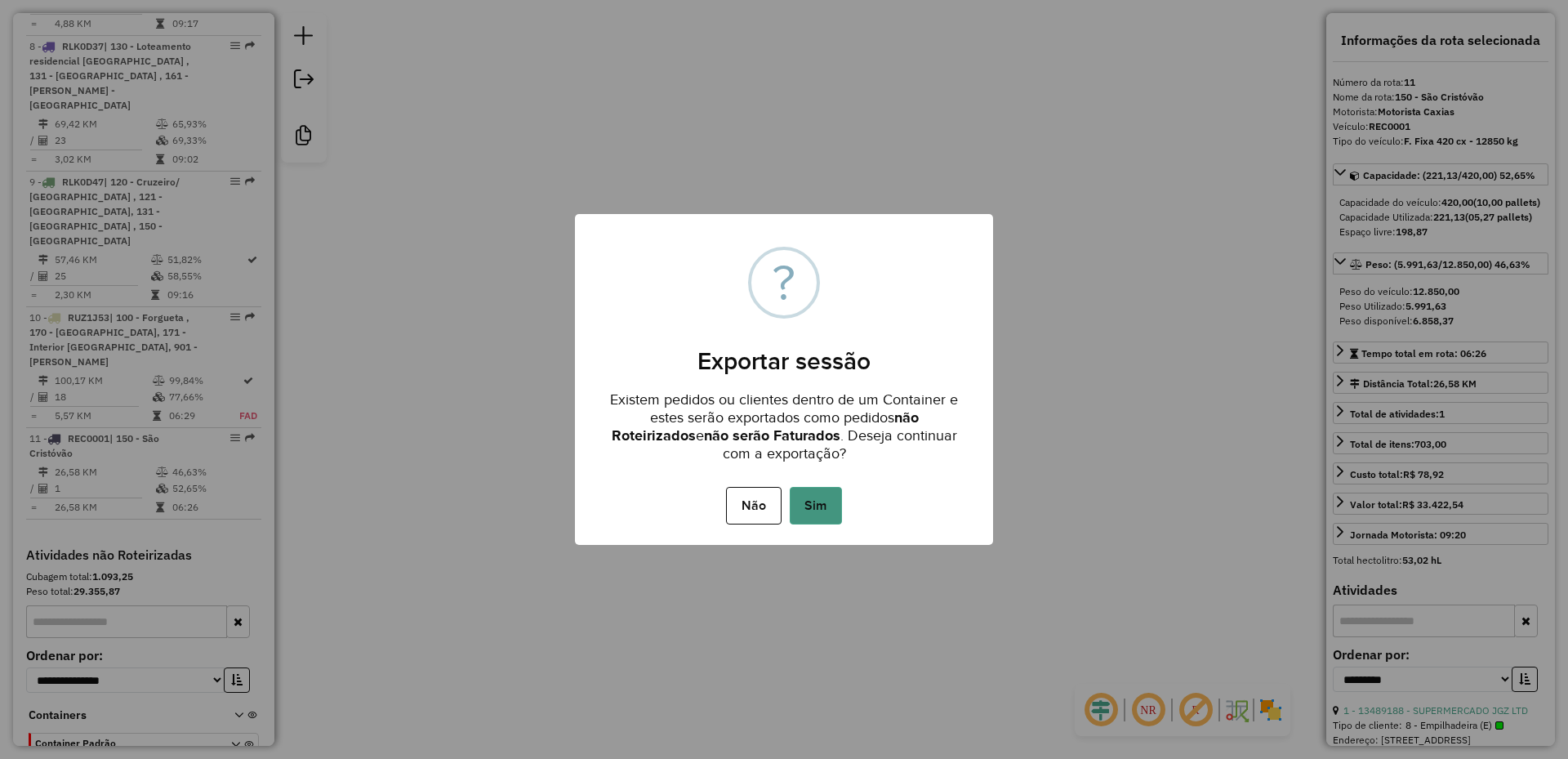
click at [817, 498] on button "Sim" at bounding box center [816, 506] width 52 height 38
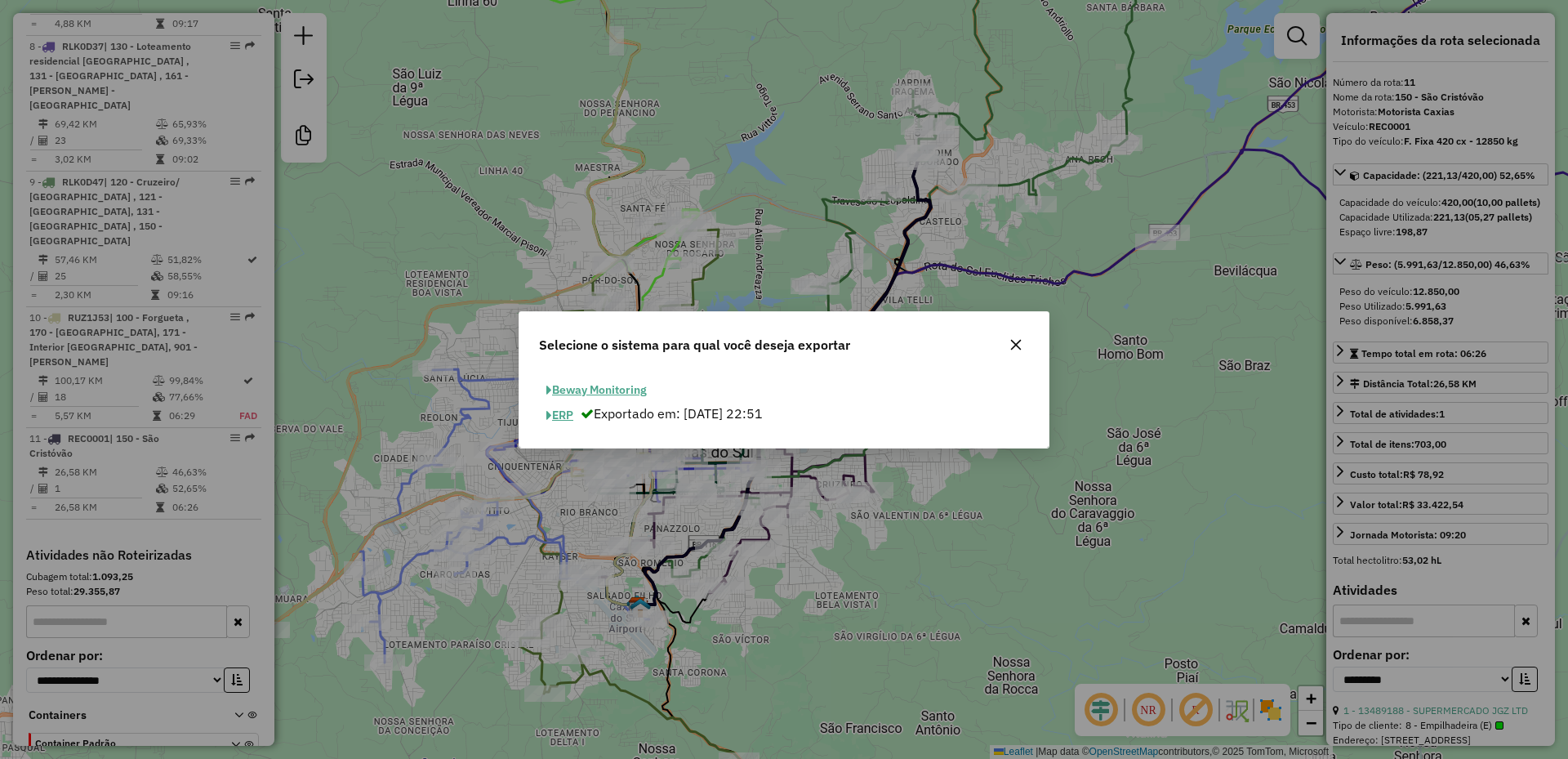
click at [566, 412] on button "ERP" at bounding box center [560, 416] width 41 height 25
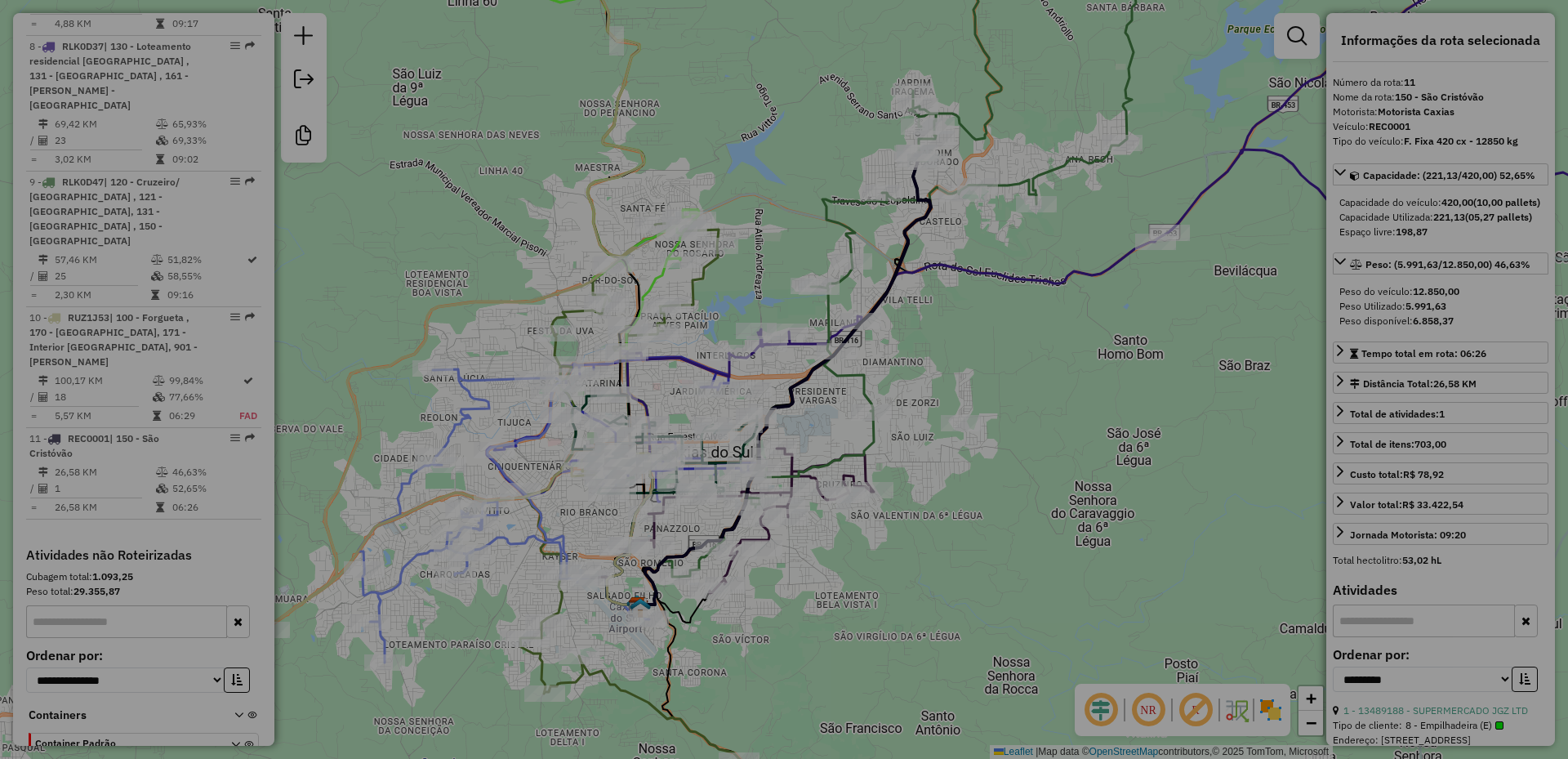
select select "*********"
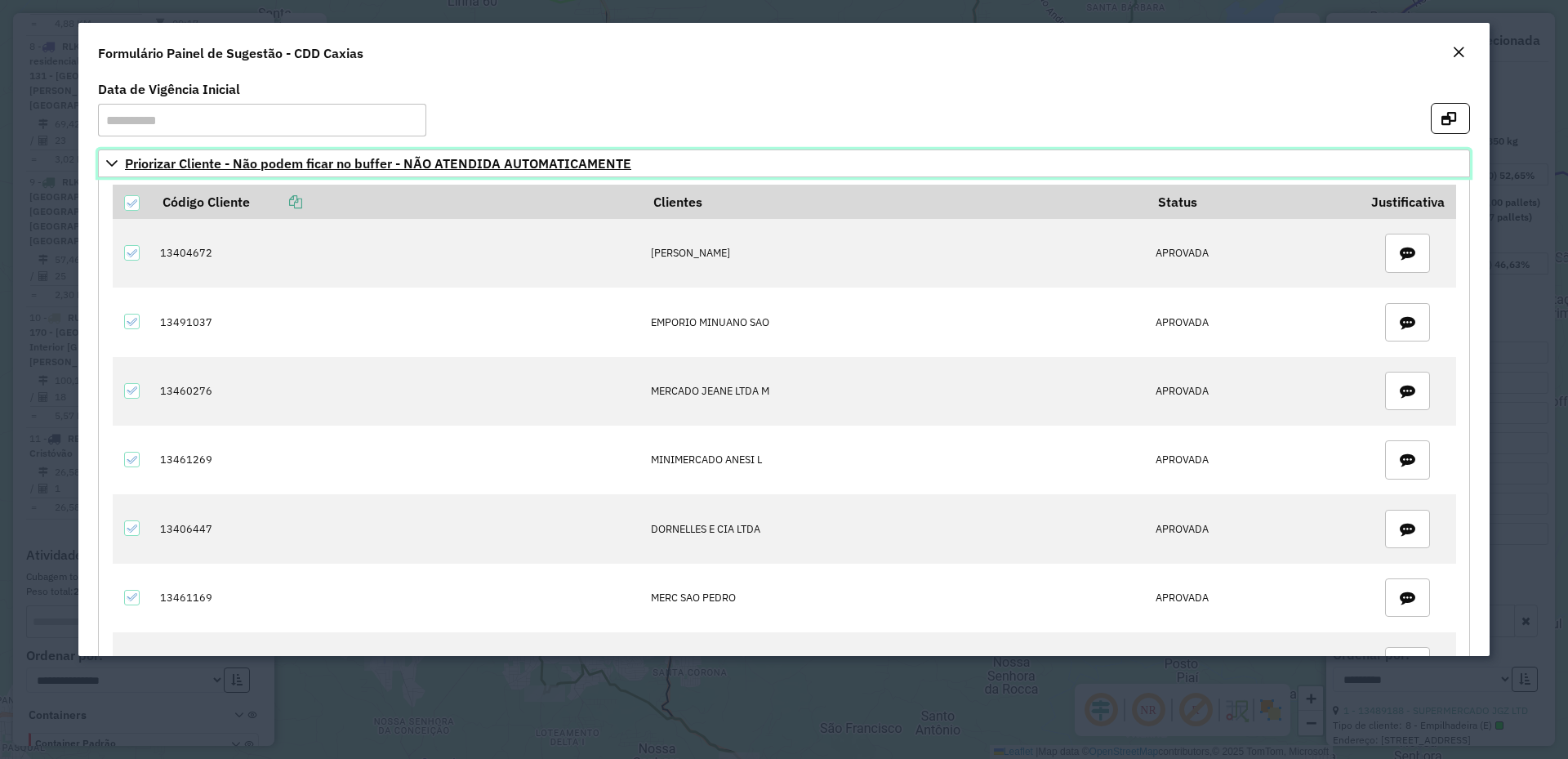
click at [865, 158] on link "Priorizar Cliente - Não podem ficar no buffer - NÃO ATENDIDA AUTOMATICAMENTE" at bounding box center [784, 163] width 1372 height 28
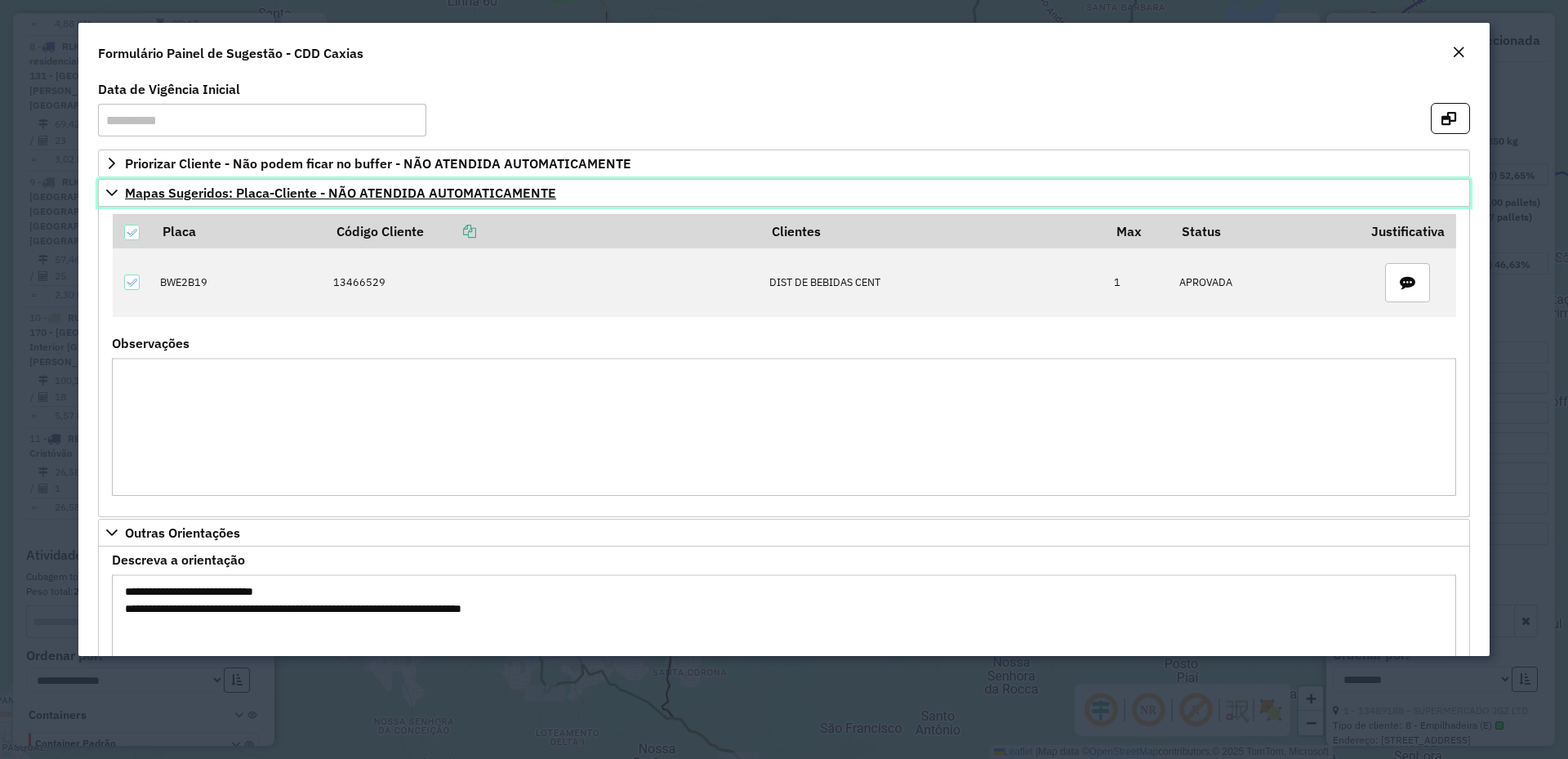
click at [1144, 201] on link "Mapas Sugeridos: Placa-Cliente - NÃO ATENDIDA AUTOMATICAMENTE" at bounding box center [784, 192] width 1372 height 28
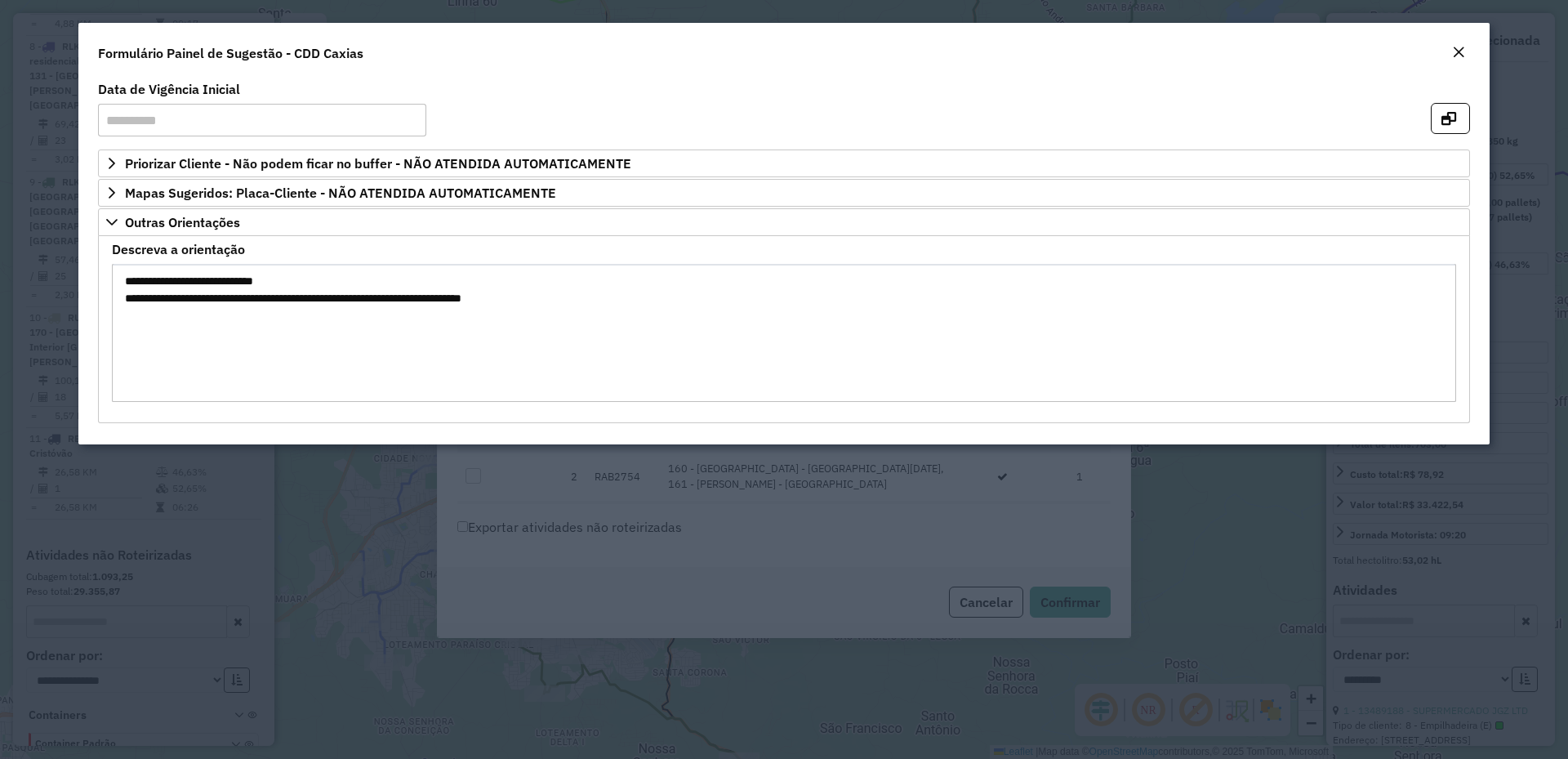
click at [491, 86] on formly-group "**********" at bounding box center [784, 116] width 1392 height 66
click at [1462, 55] on em "Close" at bounding box center [1459, 52] width 13 height 13
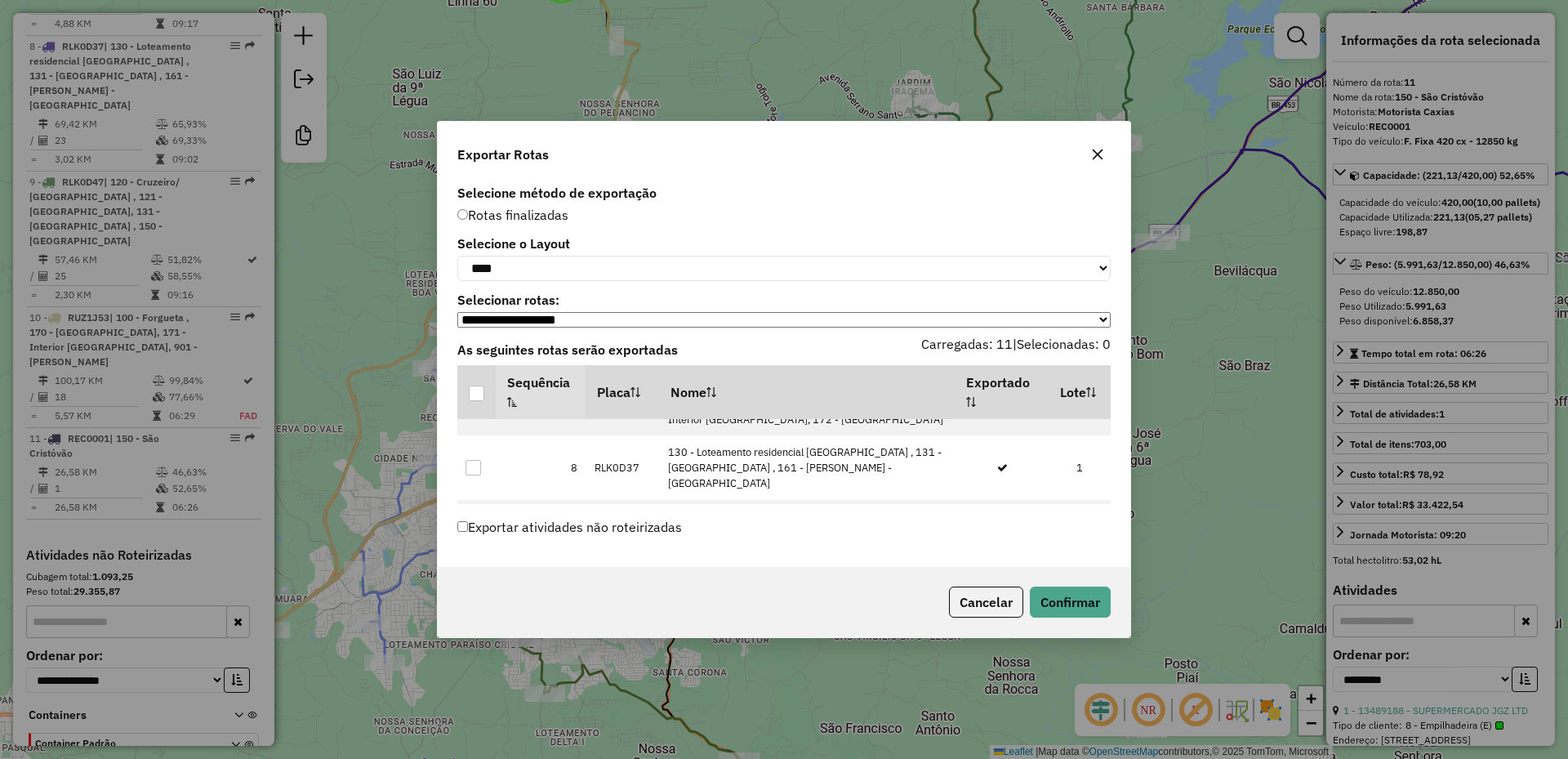
scroll to position [450, 0]
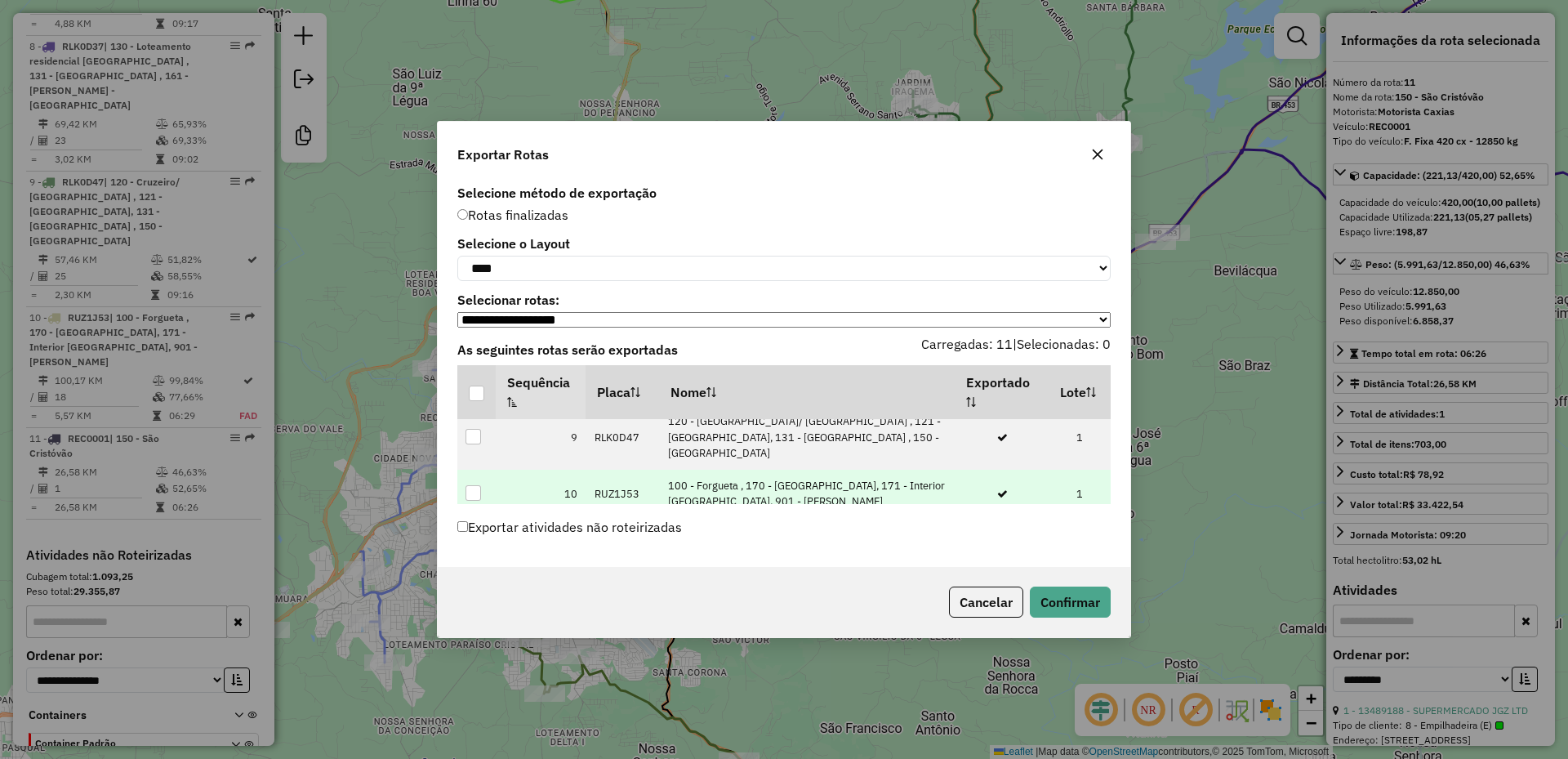
drag, startPoint x: 479, startPoint y: 494, endPoint x: 563, endPoint y: 471, distance: 87.1
click at [479, 526] on div at bounding box center [473, 534] width 15 height 15
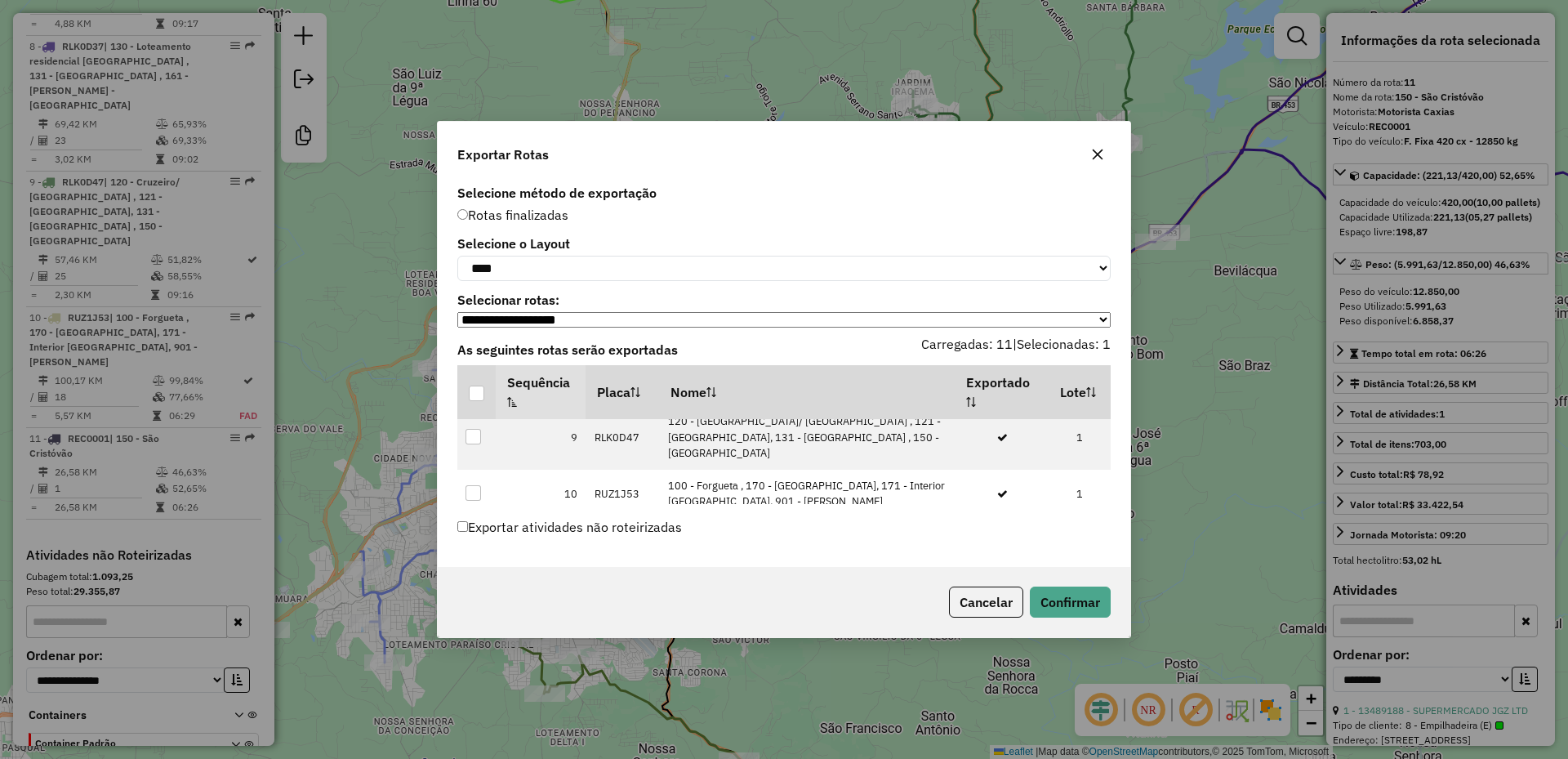
click at [590, 530] on label "Exportar atividades não roteirizadas" at bounding box center [570, 527] width 224 height 31
click at [814, 324] on select "**********" at bounding box center [784, 320] width 653 height 15
click at [851, 208] on div "Rotas finalizadas" at bounding box center [784, 214] width 653 height 19
drag, startPoint x: 556, startPoint y: 213, endPoint x: 658, endPoint y: 250, distance: 108.5
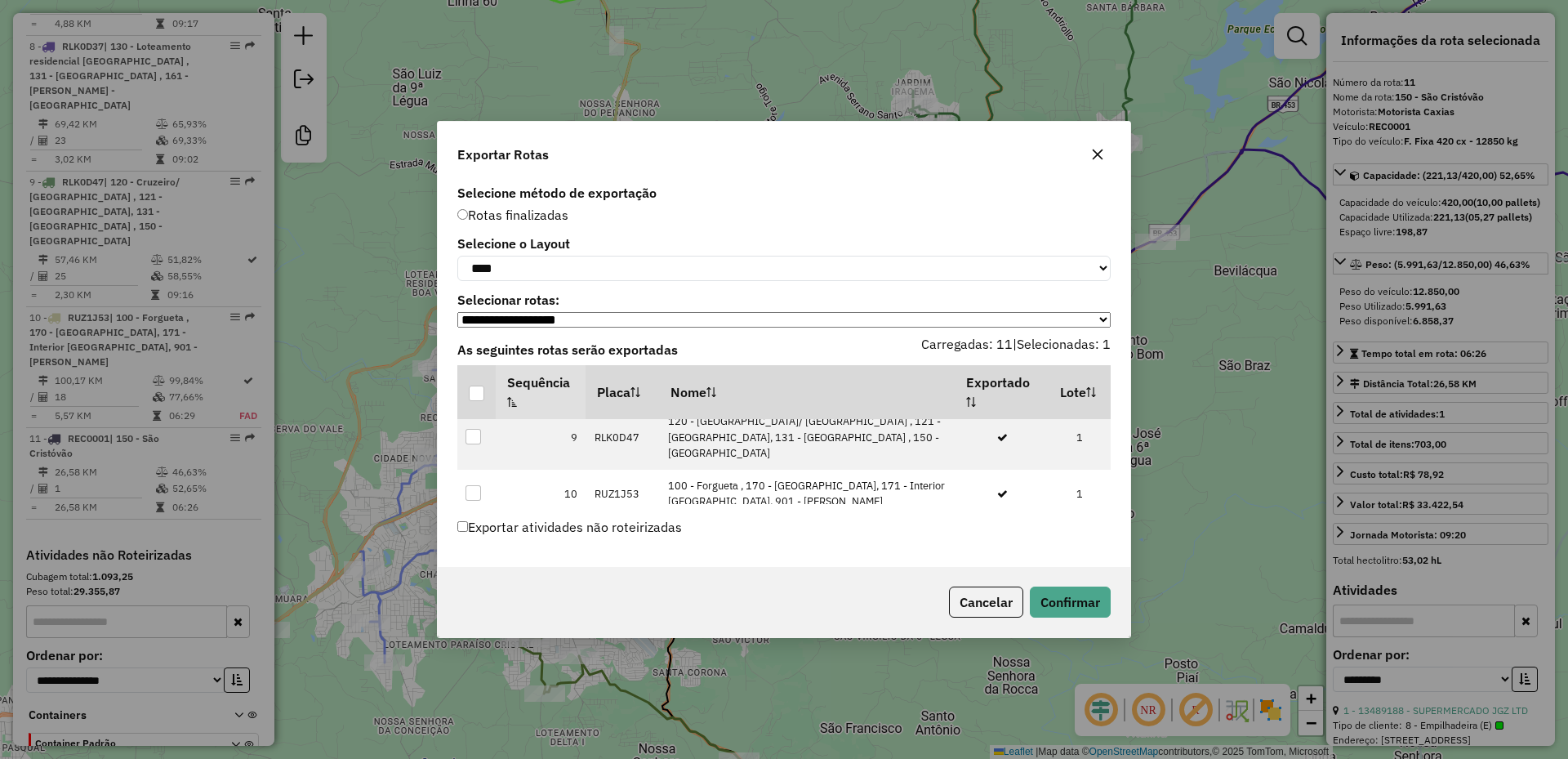
click at [558, 214] on span "Rotas finalizadas" at bounding box center [513, 214] width 111 height 16
click at [1067, 614] on button "Confirmar" at bounding box center [1071, 602] width 81 height 31
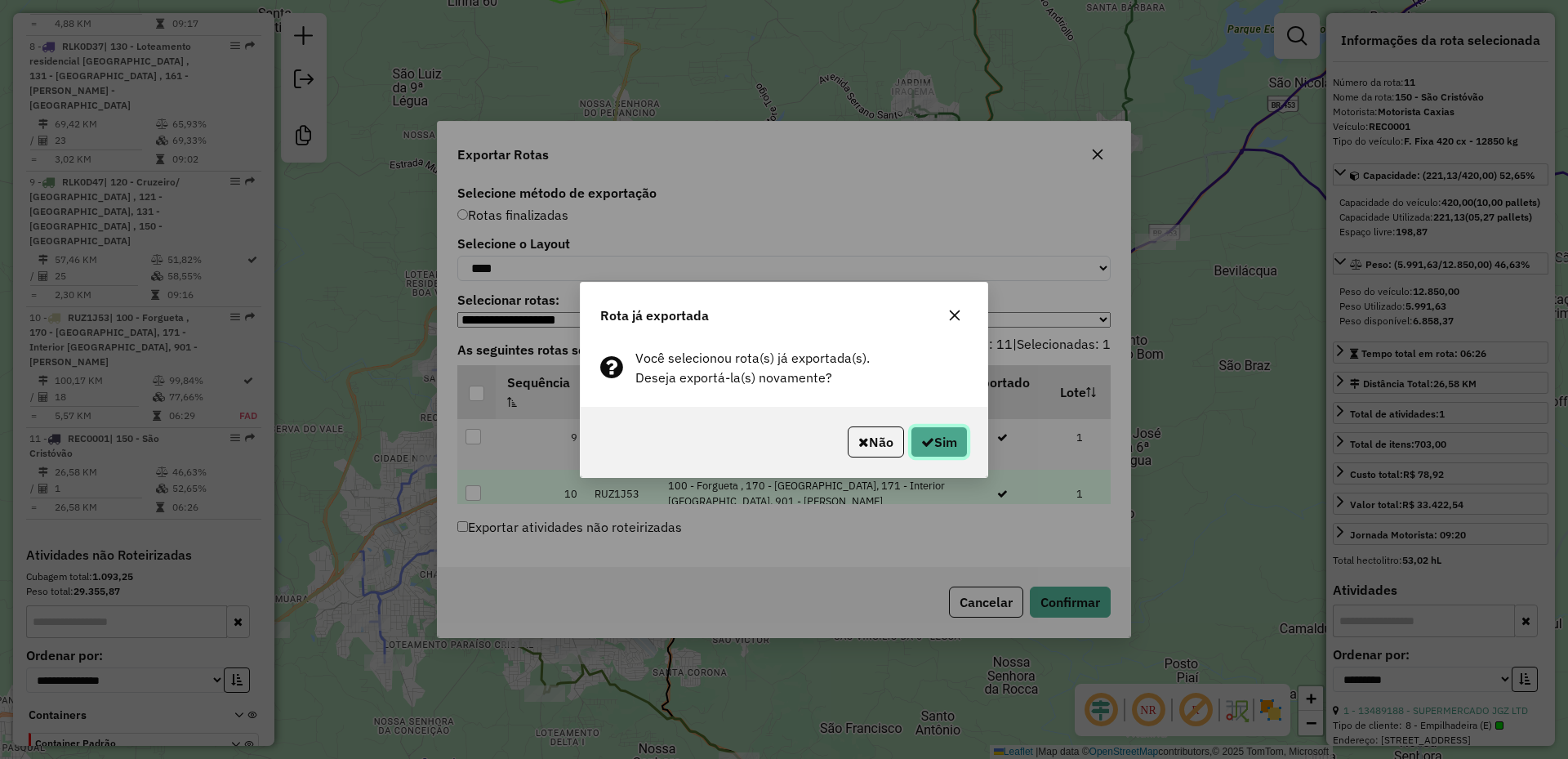
click at [946, 446] on button "Sim" at bounding box center [939, 442] width 57 height 31
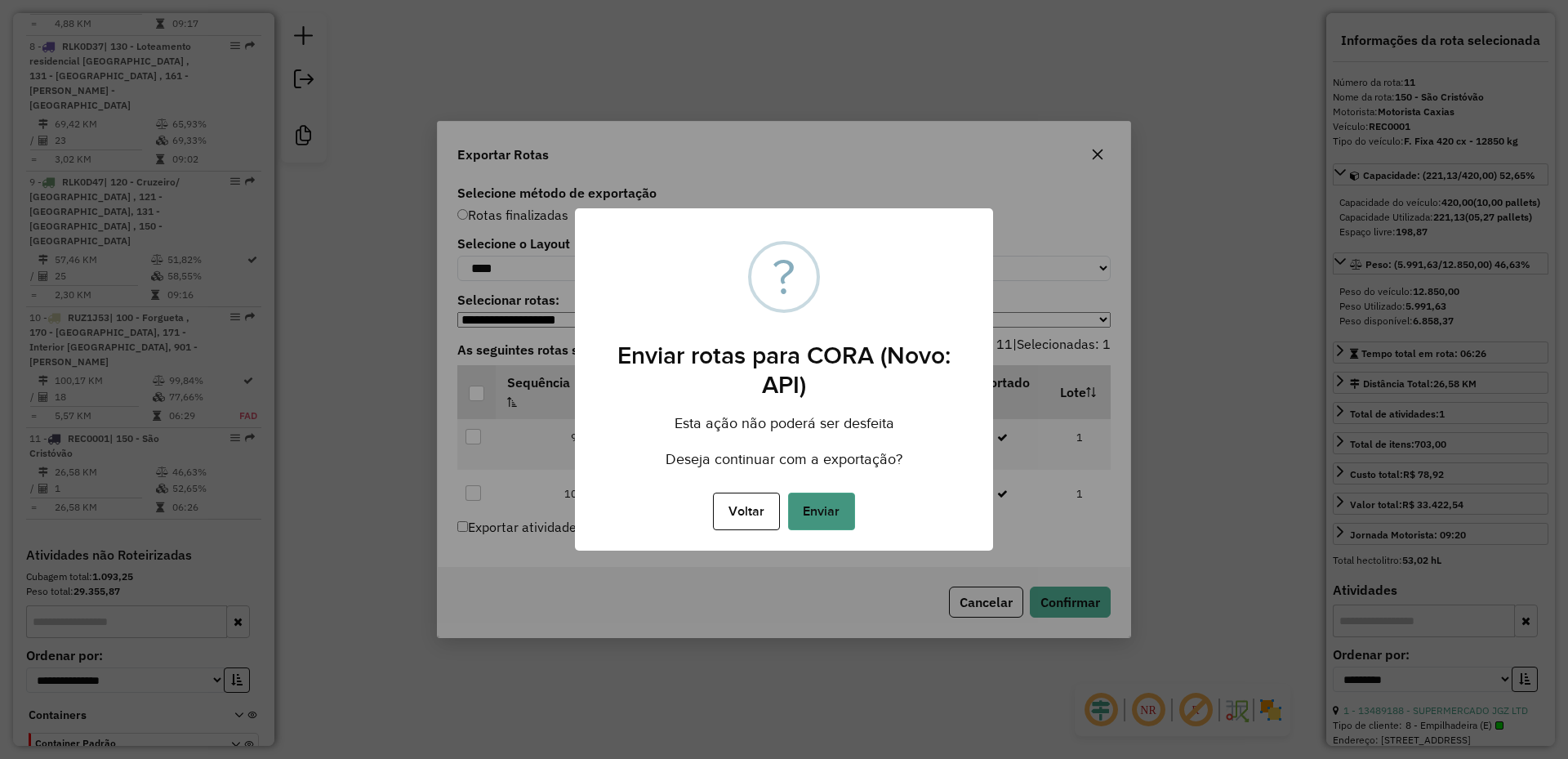
click at [836, 514] on button "Enviar" at bounding box center [821, 511] width 67 height 38
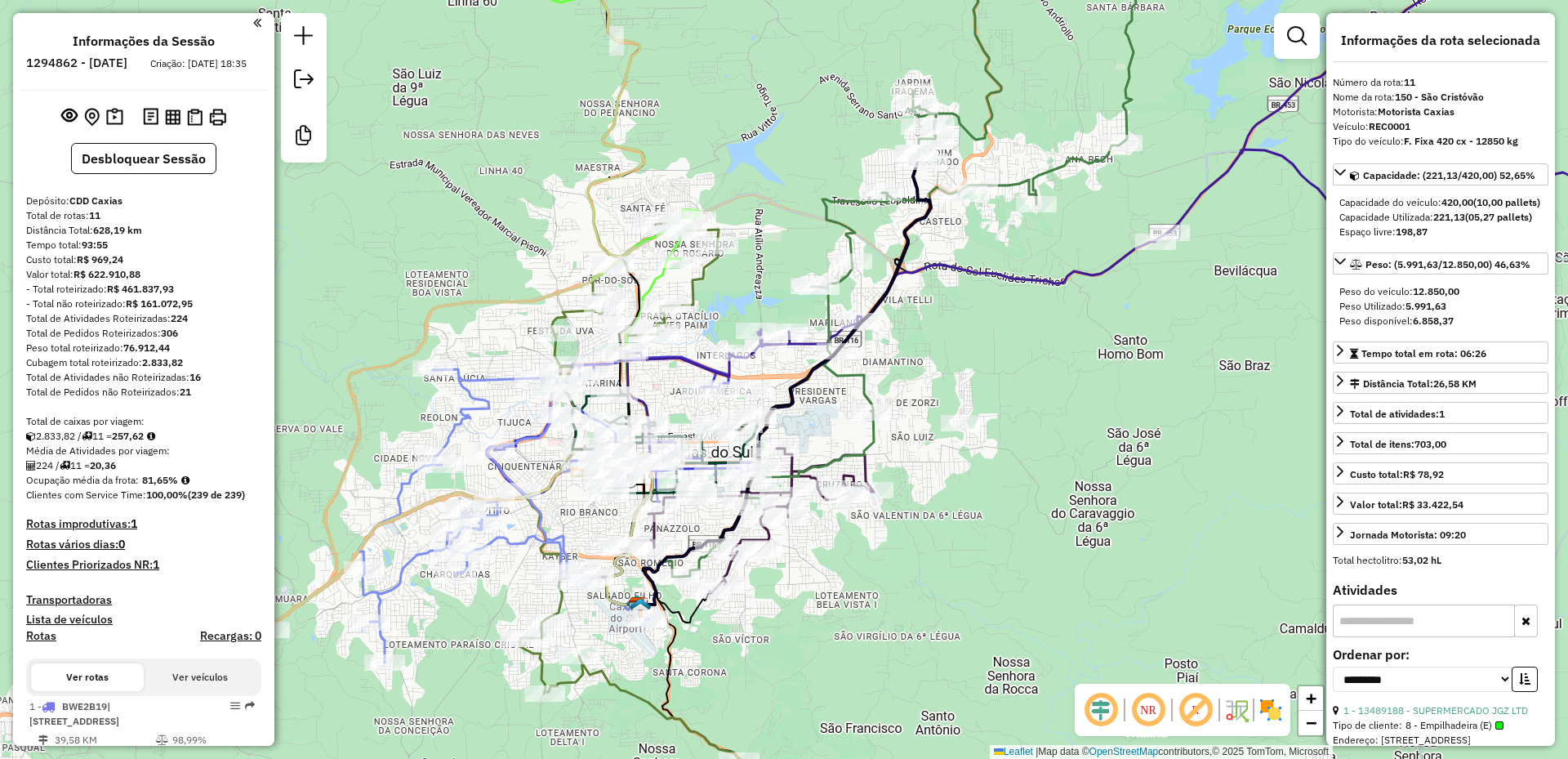
scroll to position [0, 0]
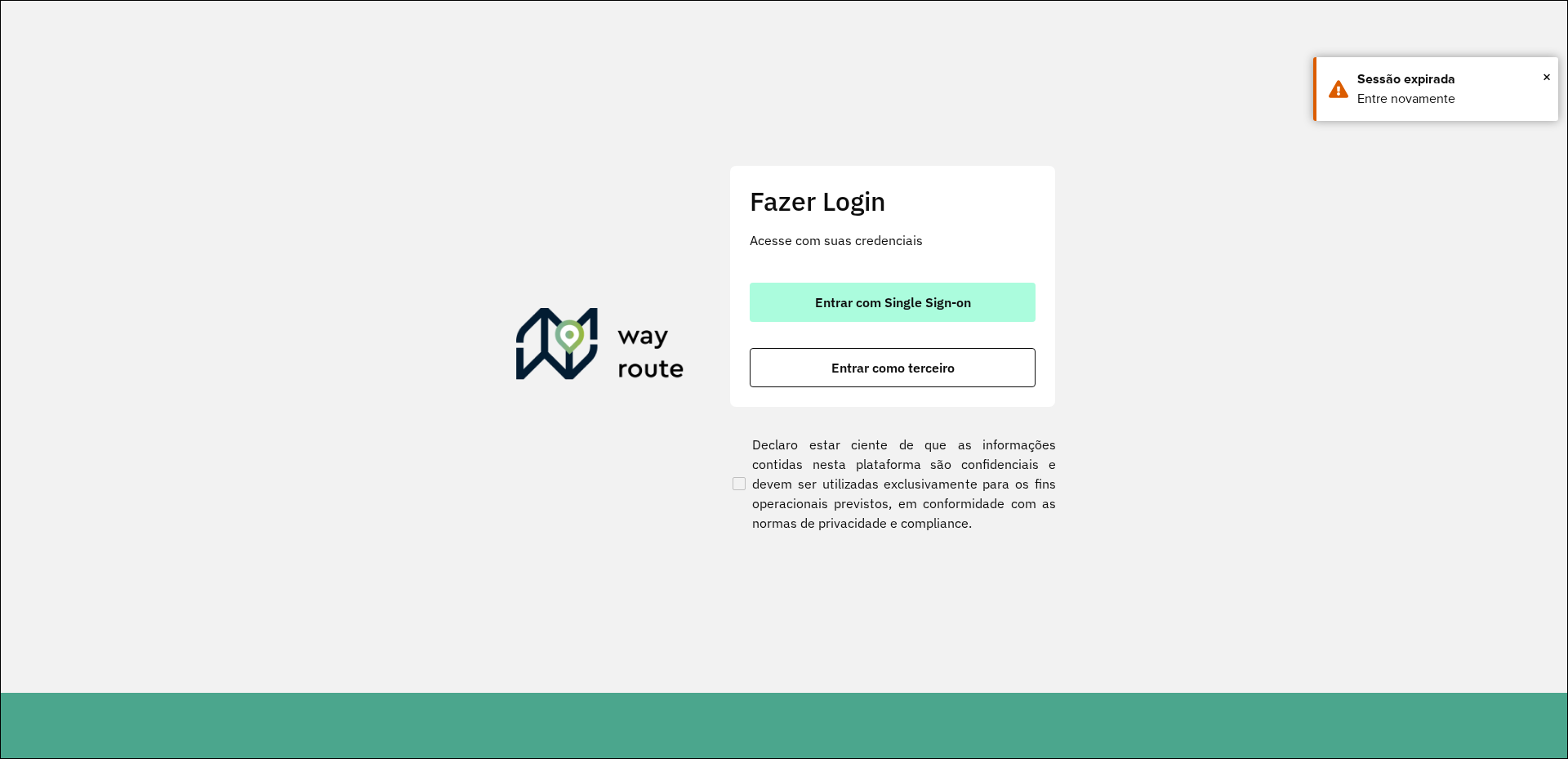
click at [1012, 304] on button "Entrar com Single Sign-on" at bounding box center [893, 302] width 286 height 40
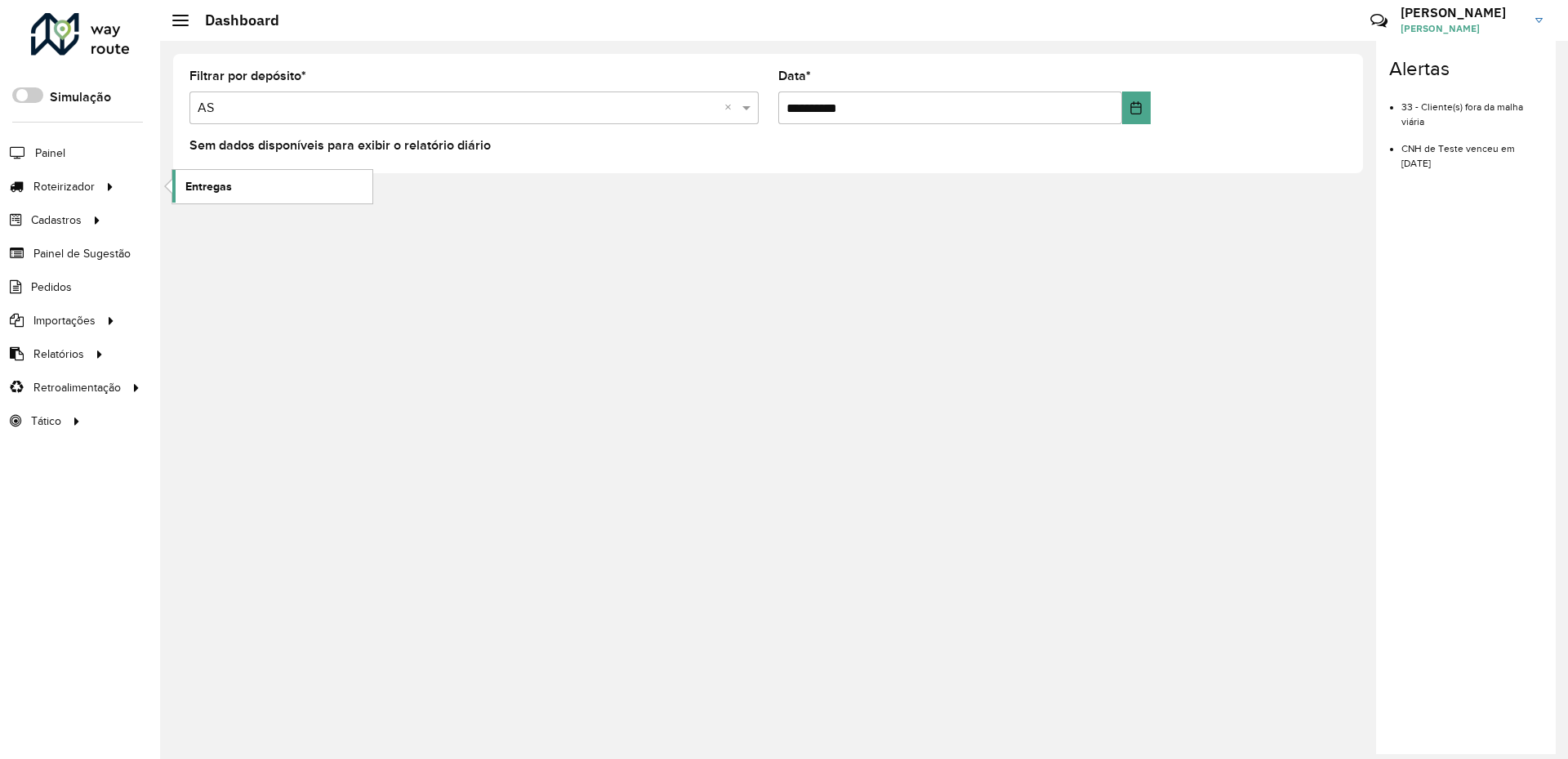
click at [199, 189] on span "Entregas" at bounding box center [208, 186] width 46 height 17
click at [218, 194] on span "Entregas" at bounding box center [208, 186] width 46 height 17
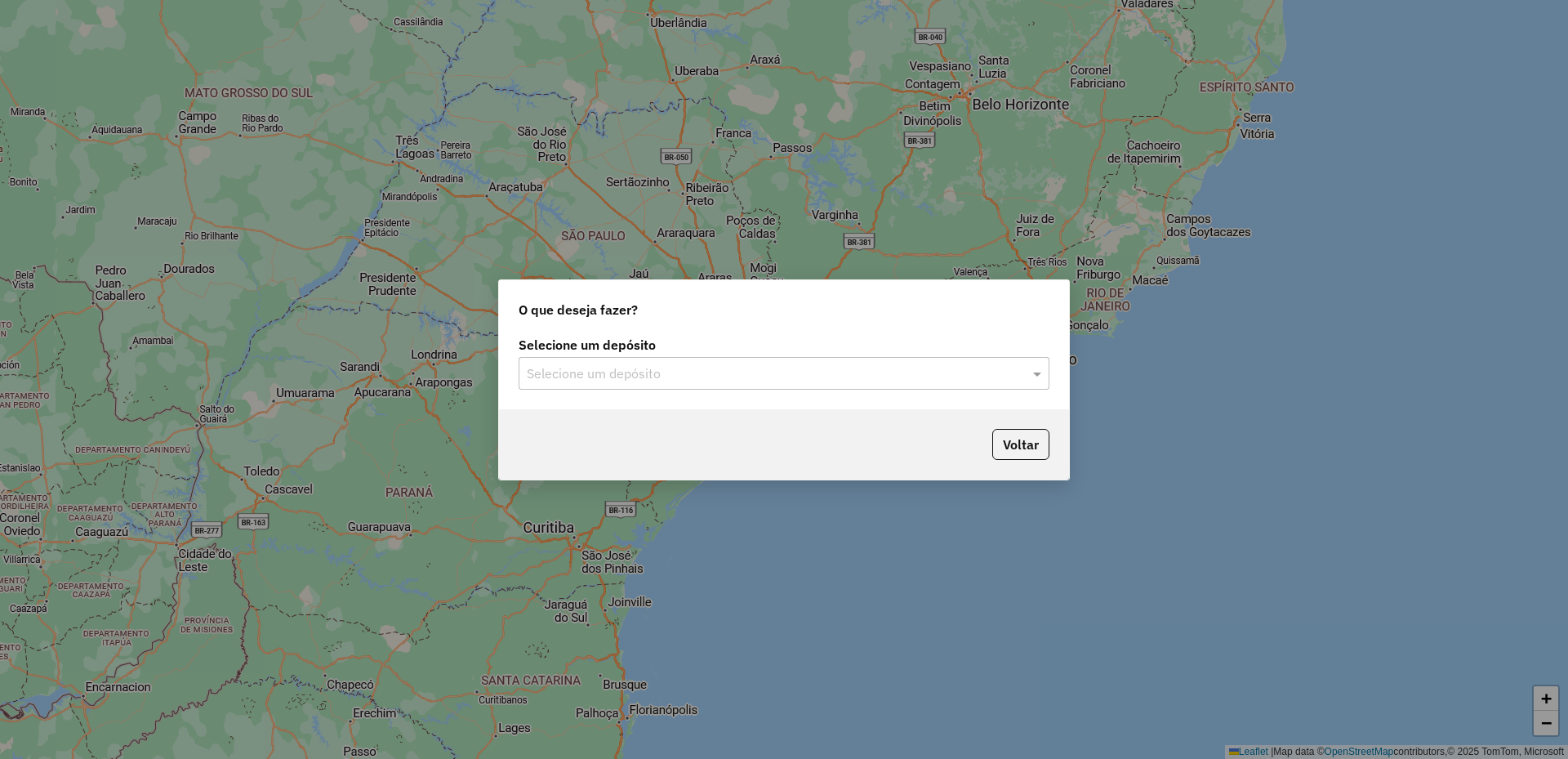
click at [724, 379] on input "text" at bounding box center [768, 374] width 482 height 19
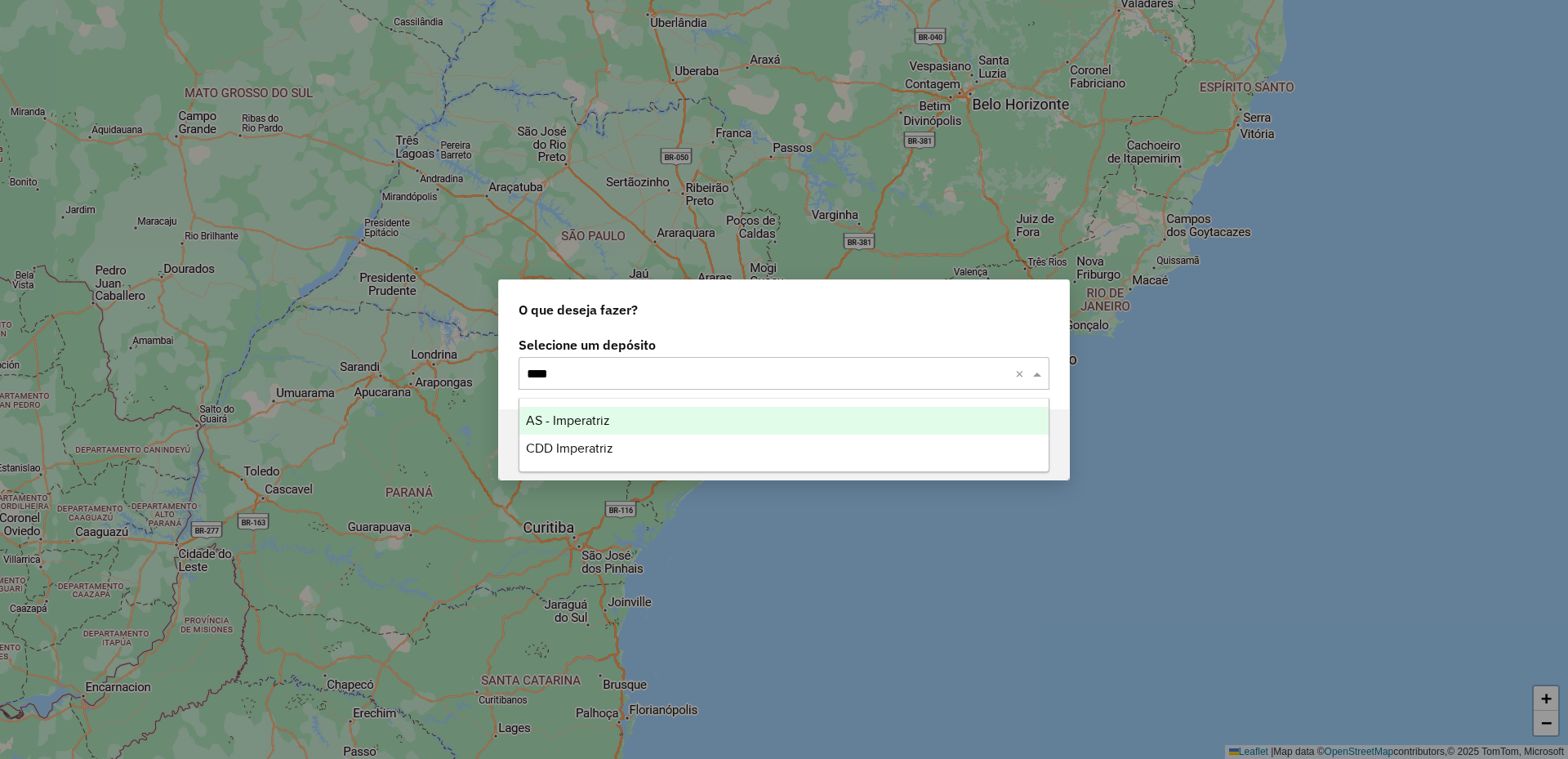
type input "*****"
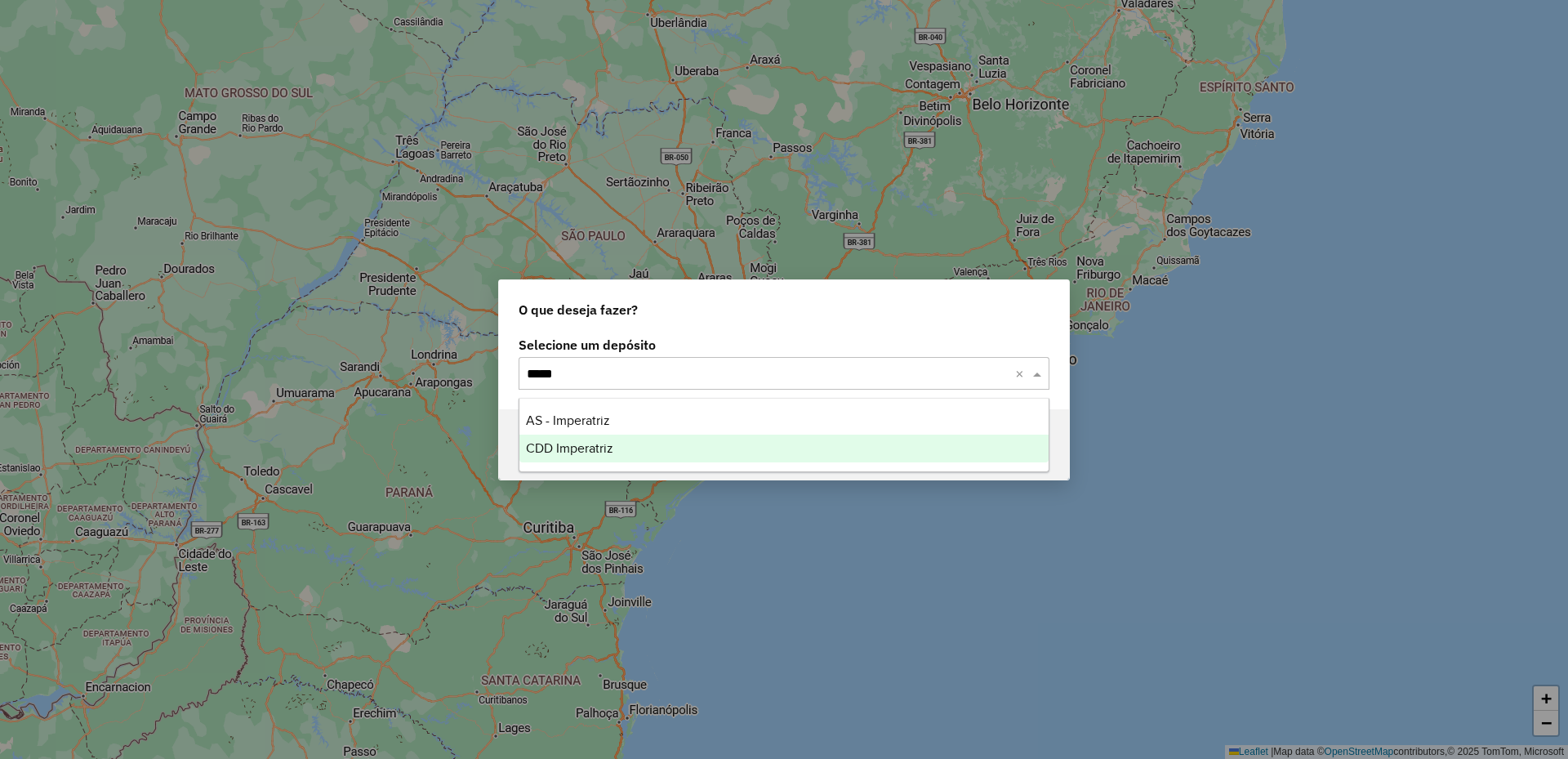
click at [740, 459] on div "CDD Imperatriz" at bounding box center [784, 448] width 529 height 28
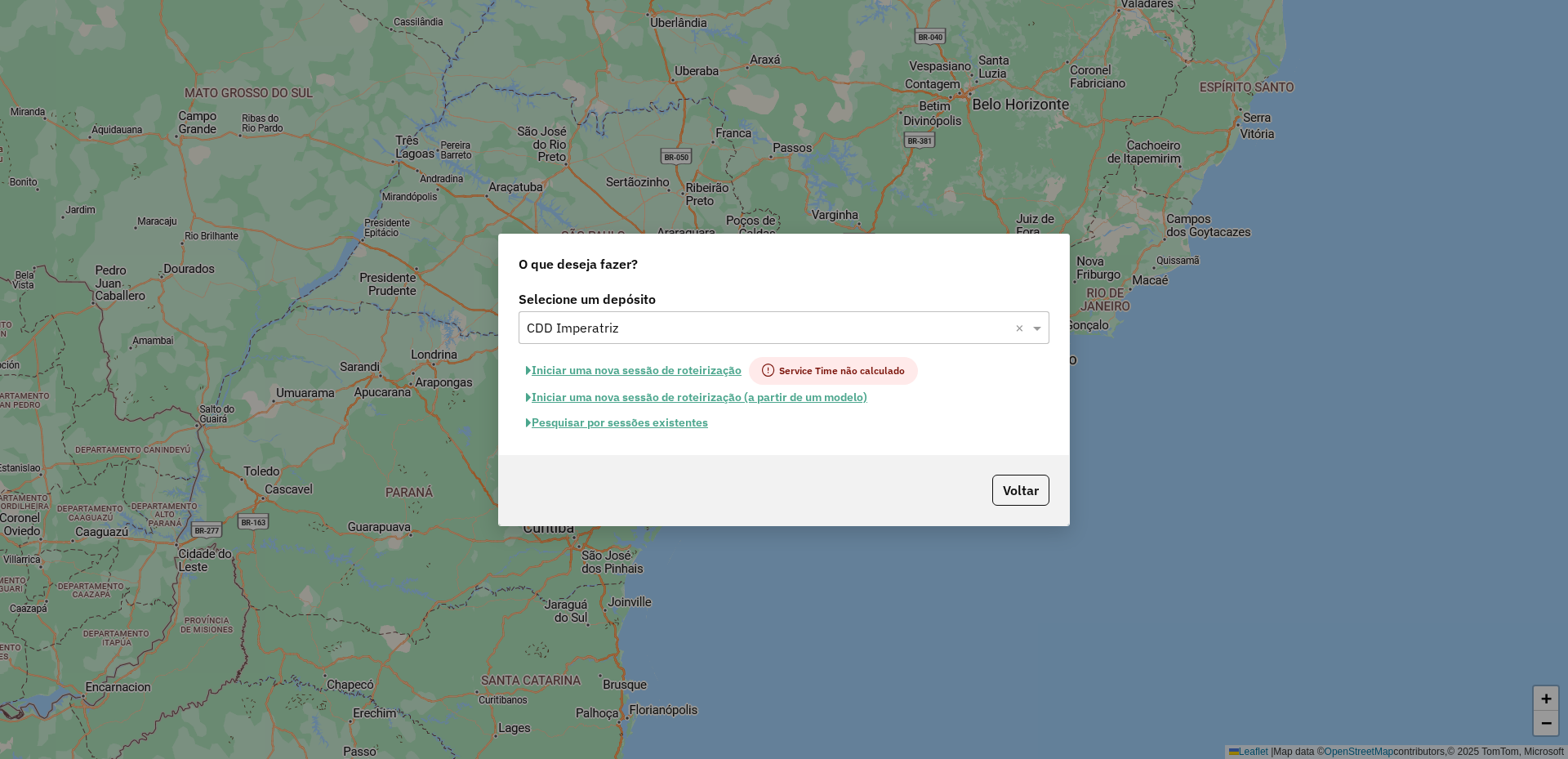
click at [591, 417] on button "Pesquisar por sessões existentes" at bounding box center [617, 423] width 197 height 25
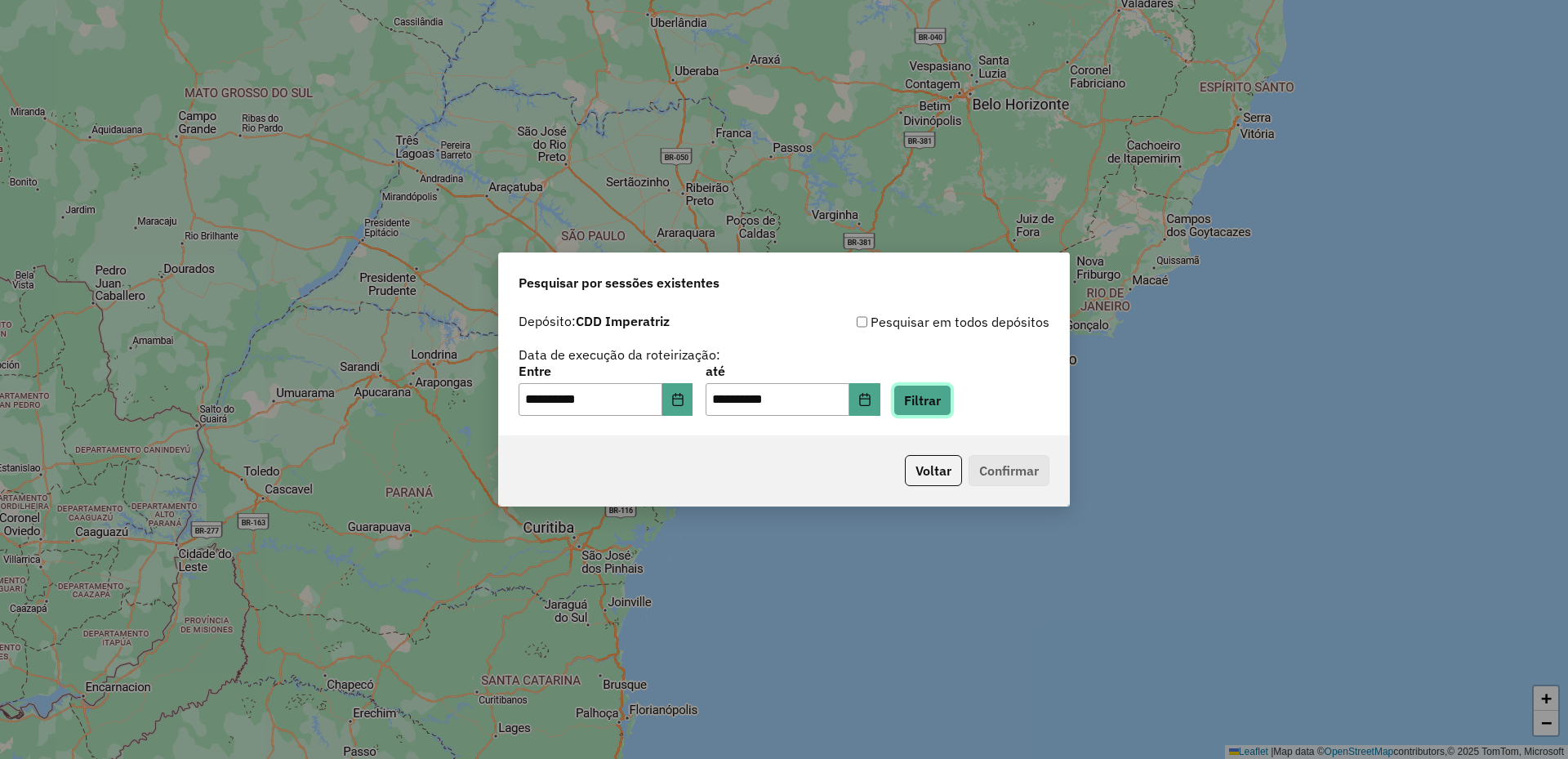
click at [941, 403] on button "Filtrar" at bounding box center [922, 400] width 58 height 31
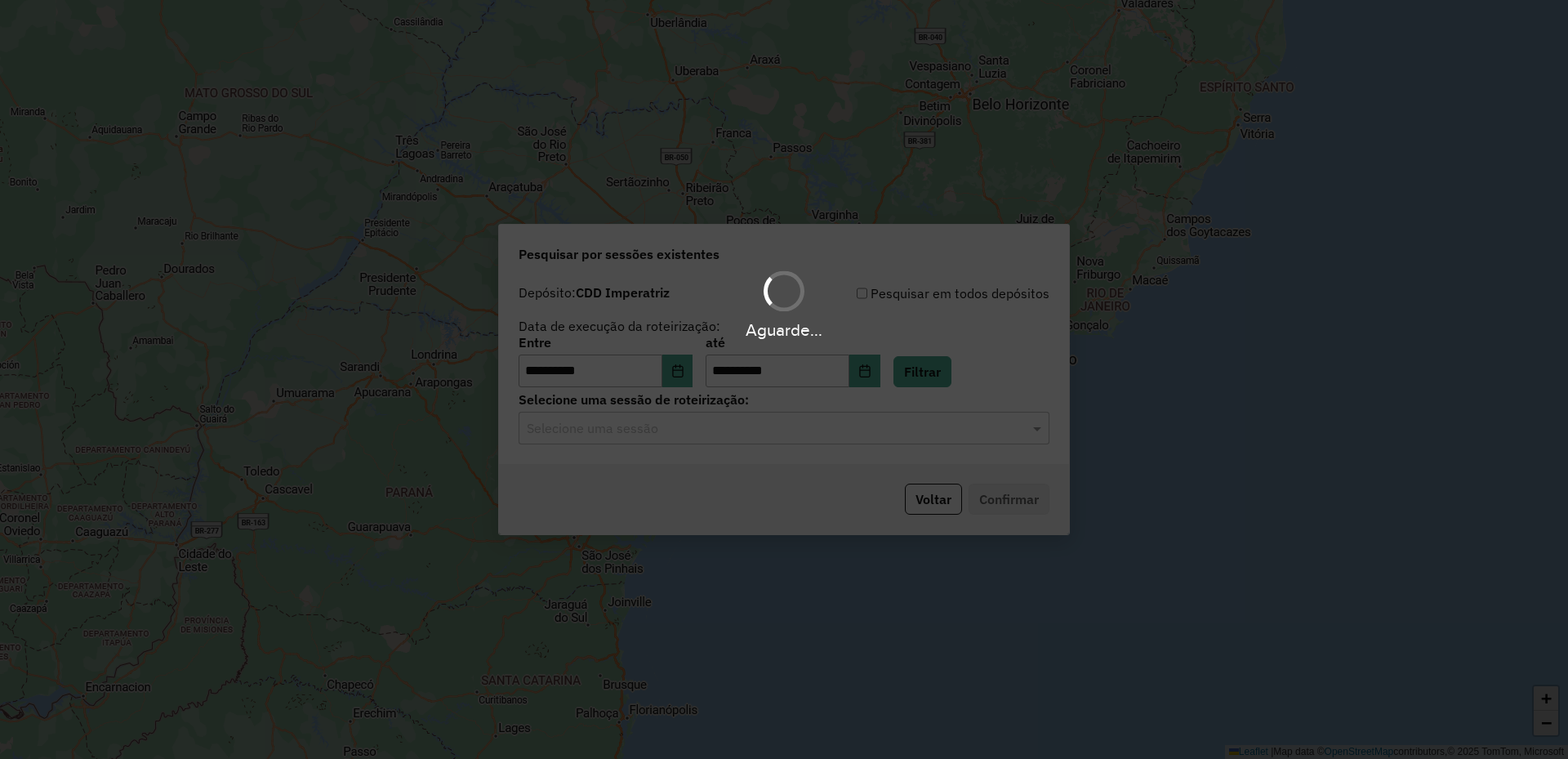
click at [678, 457] on div "Aguarde..." at bounding box center [784, 380] width 1568 height 759
click at [677, 433] on input "text" at bounding box center [768, 428] width 482 height 19
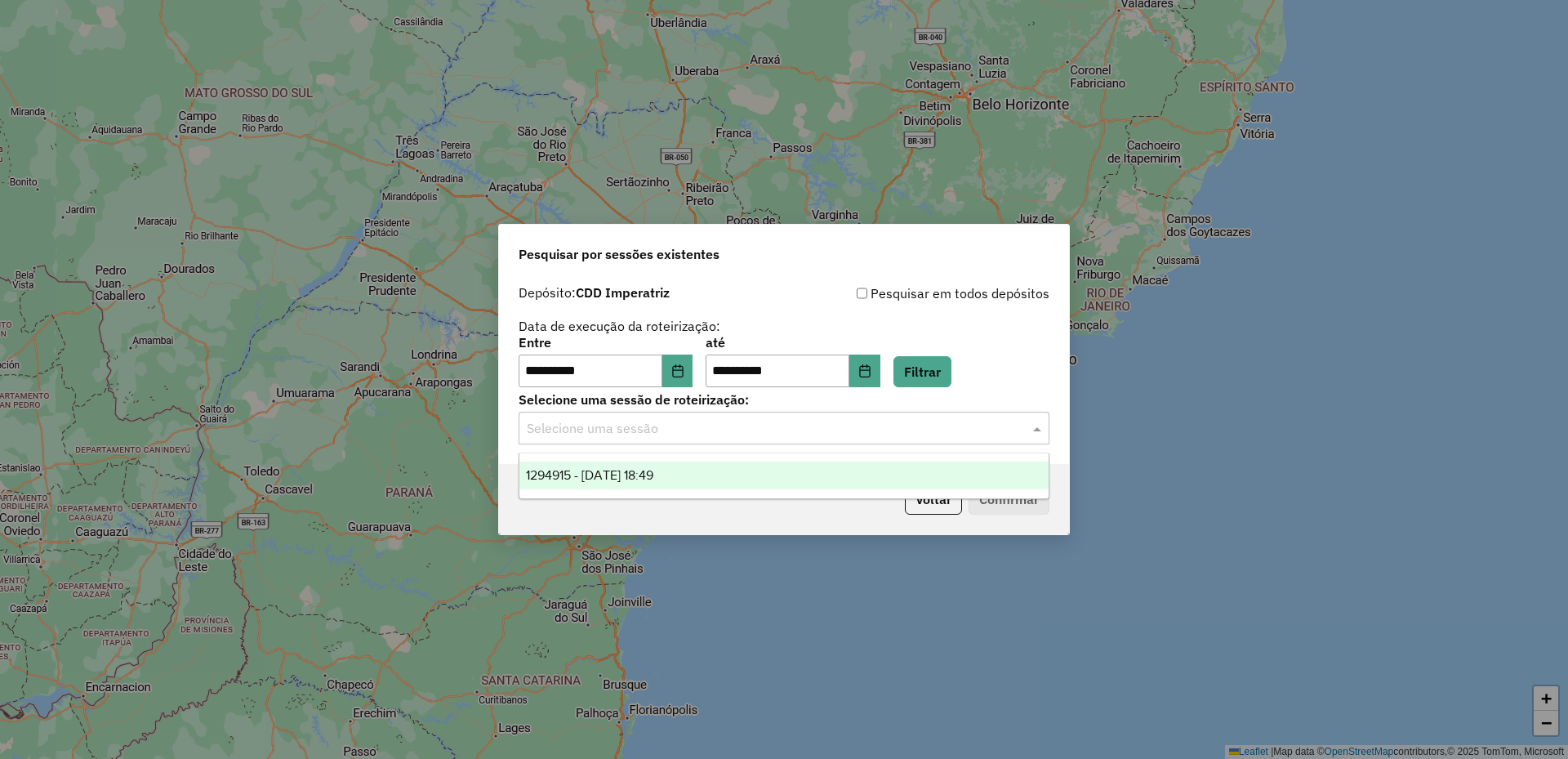
drag, startPoint x: 696, startPoint y: 470, endPoint x: 807, endPoint y: 488, distance: 112.4
click at [699, 471] on div "1294915 - 15/10/2025 18:49" at bounding box center [784, 475] width 529 height 28
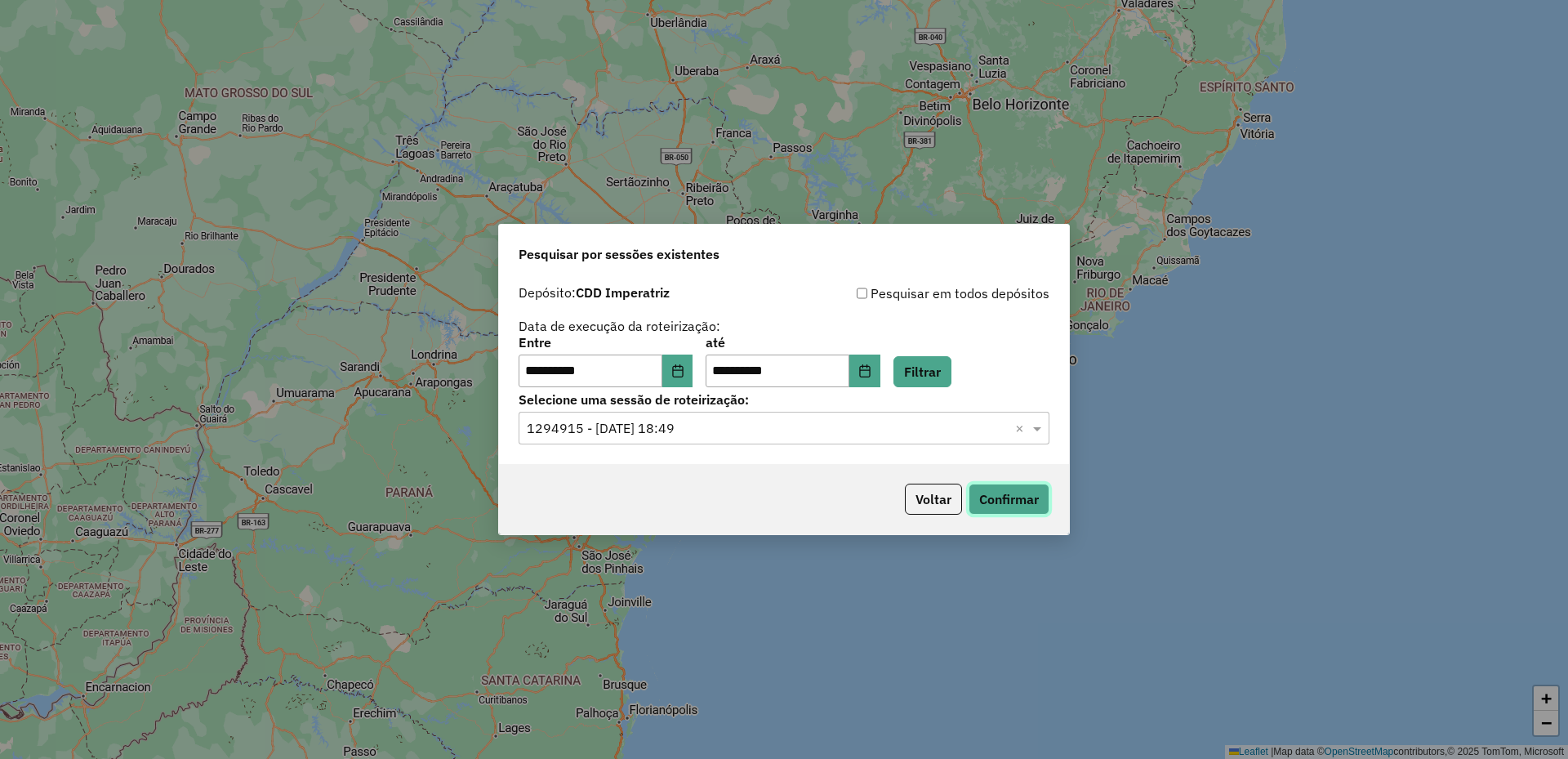
click at [1013, 493] on button "Confirmar" at bounding box center [1009, 499] width 81 height 31
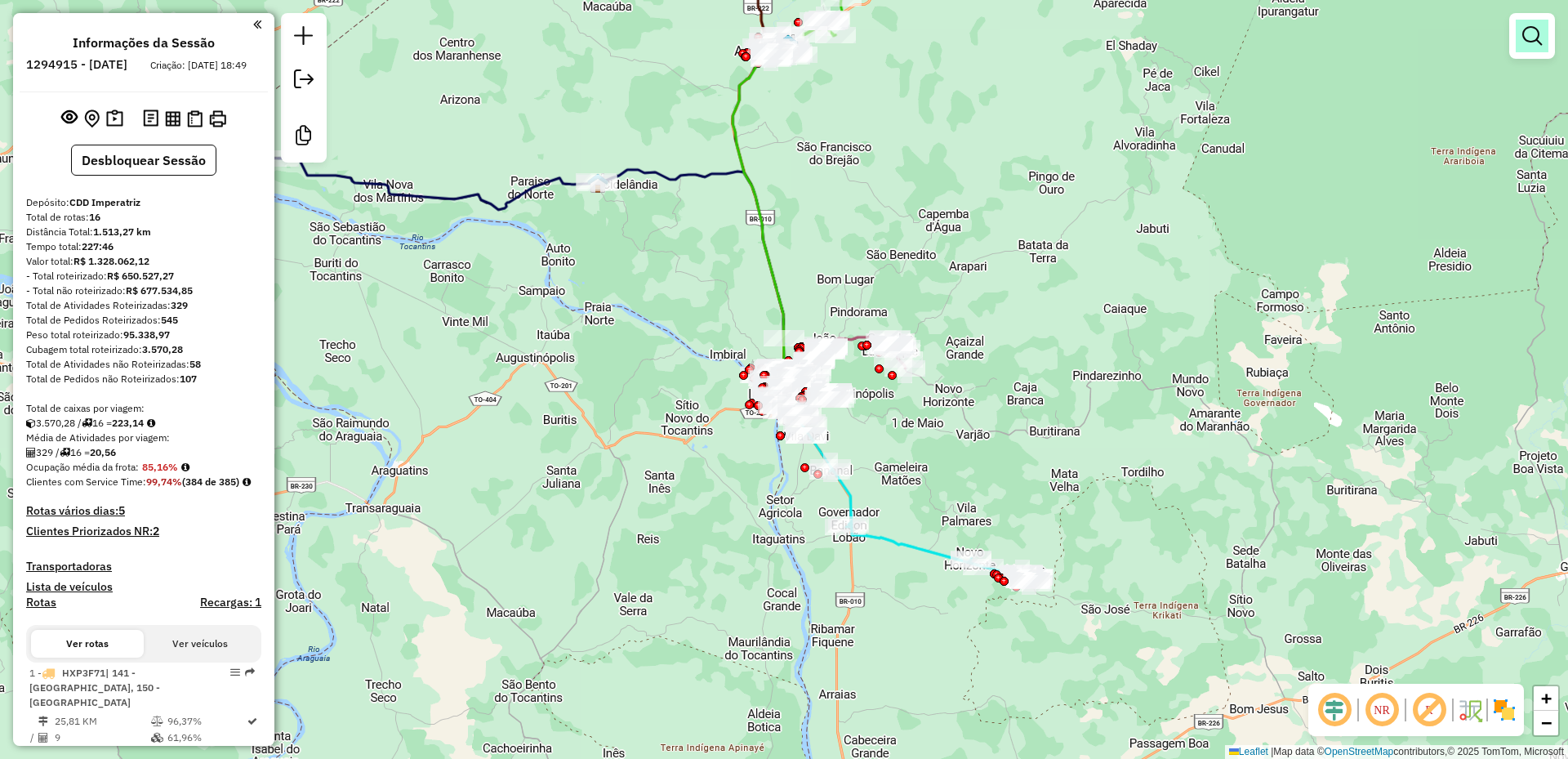
click at [1534, 30] on em at bounding box center [1532, 35] width 19 height 19
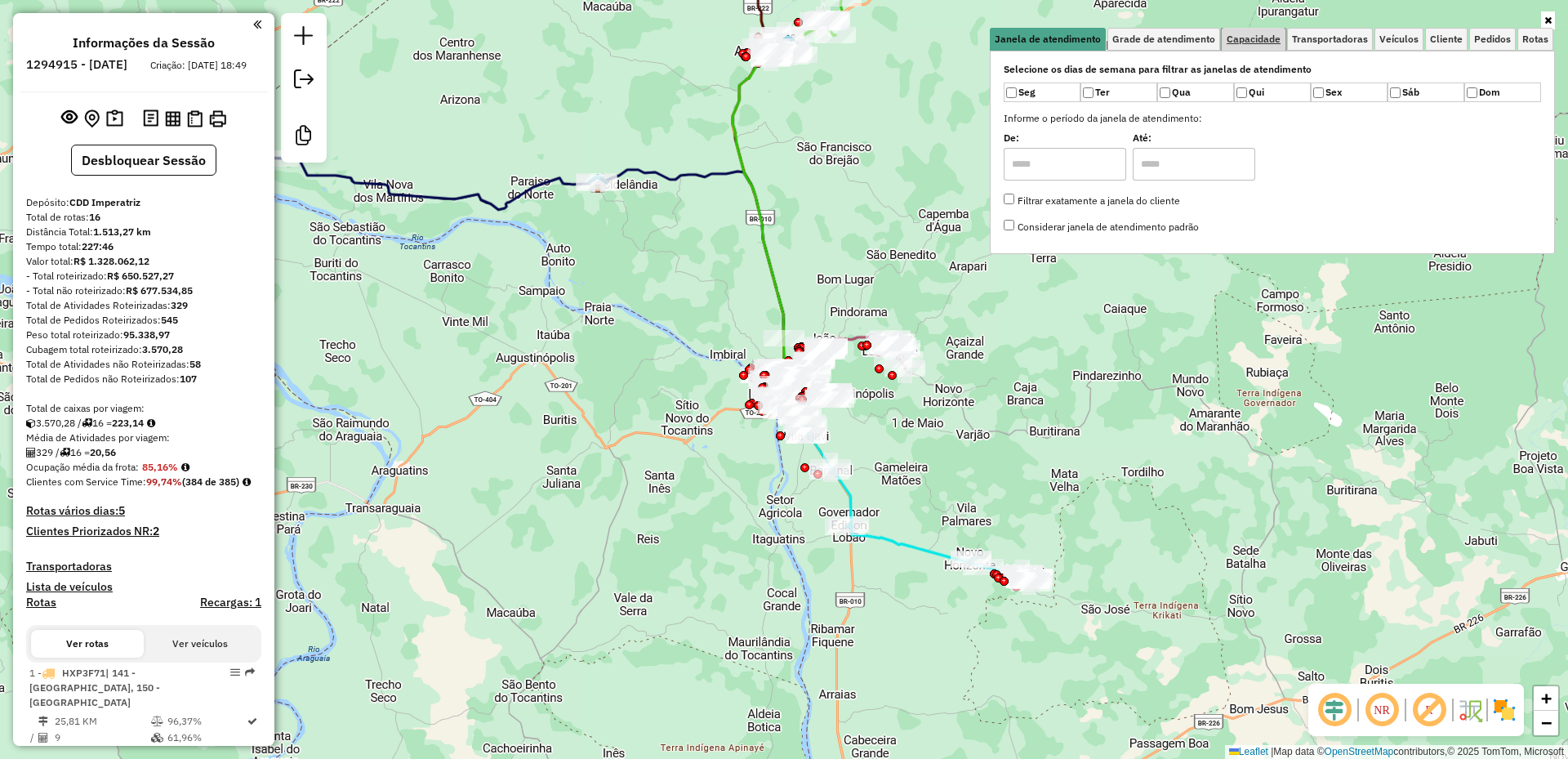
click at [1268, 35] on span "Capacidade" at bounding box center [1254, 40] width 54 height 10
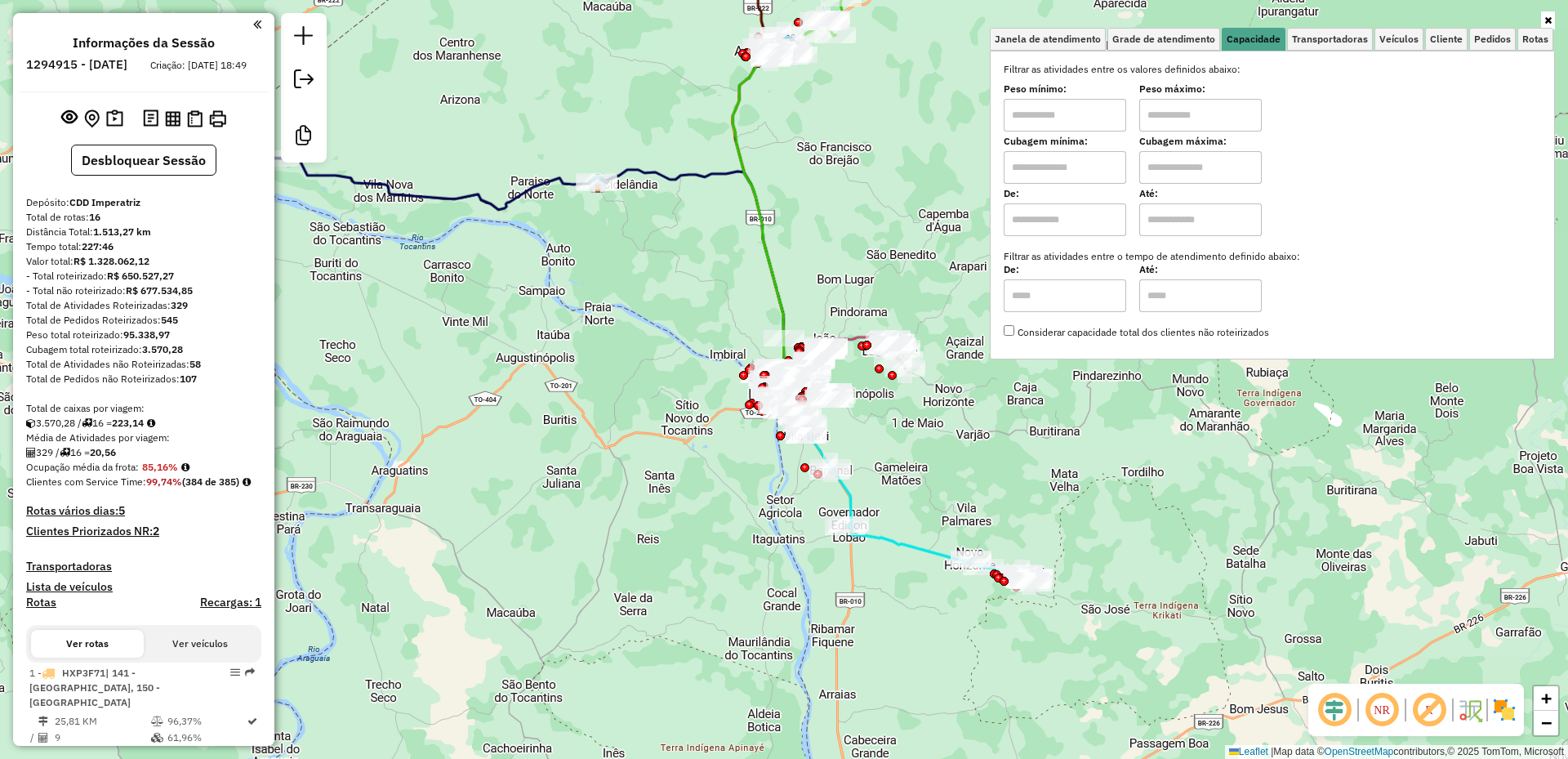
click at [1057, 154] on input "text" at bounding box center [1065, 167] width 122 height 33
type input "*****"
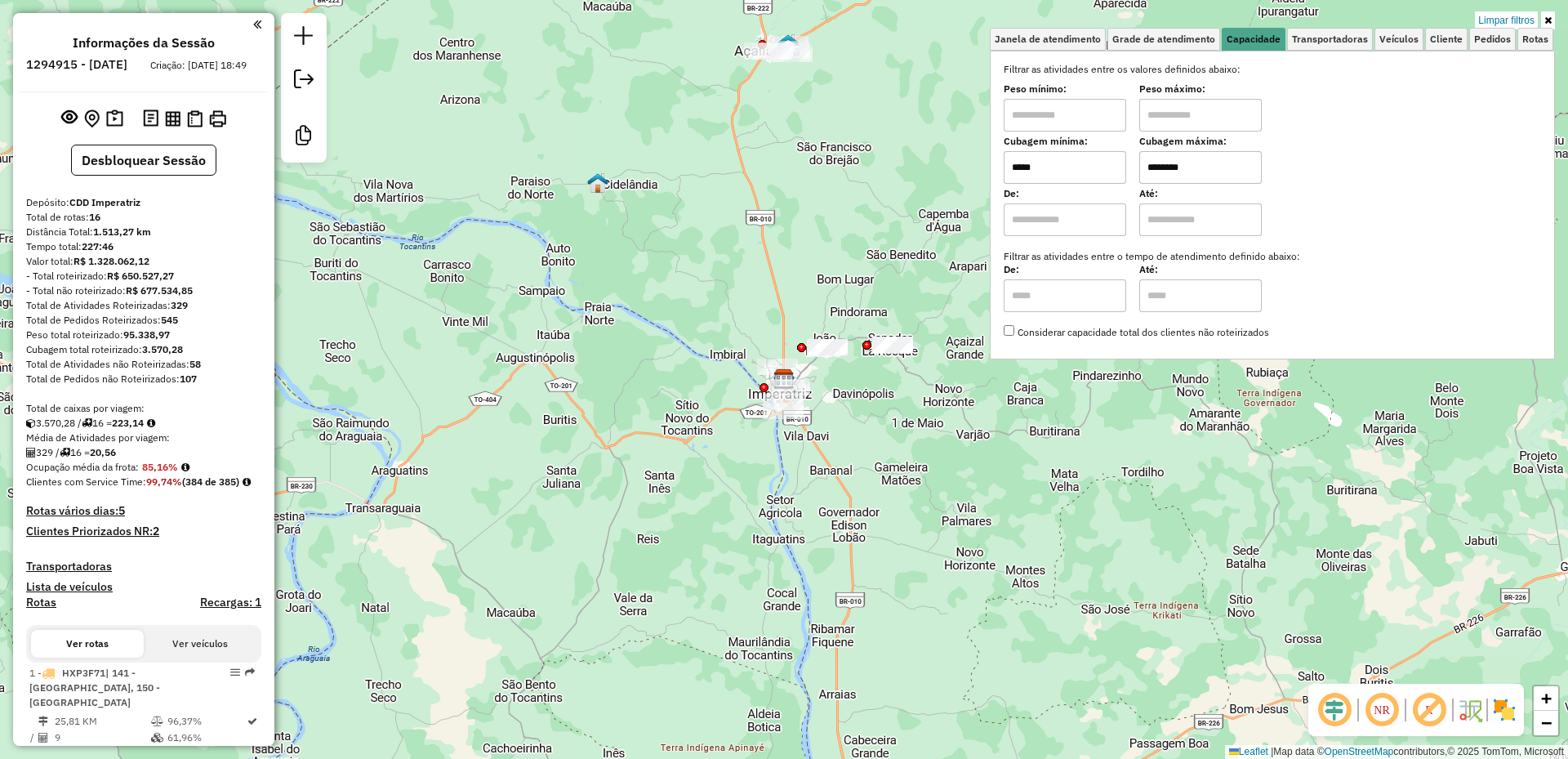
type input "********"
click at [866, 460] on div "Limpar filtros Janela de atendimento Grade de atendimento Capacidade Transporta…" at bounding box center [784, 380] width 1568 height 759
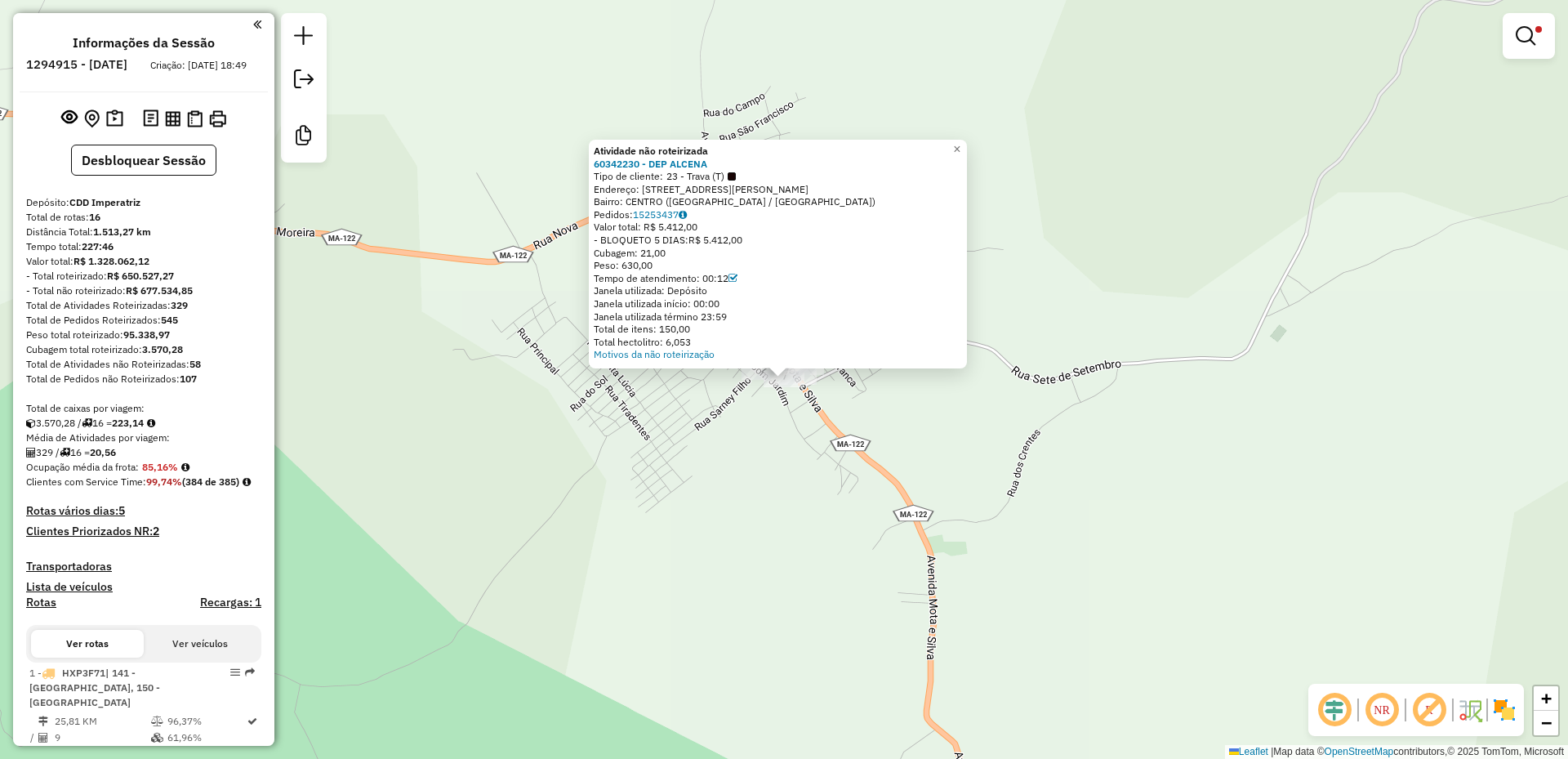
click at [762, 449] on div "Atividade não roteirizada 60342230 - DEP ALCENA Tipo de cliente: 23 - Trava (T)…" at bounding box center [784, 380] width 1568 height 759
click at [816, 413] on div "Rota 6 - Placa QYD5G90 60344451 - IVANILSON GOMES RIB Atividade não roteirizada…" at bounding box center [784, 380] width 1568 height 759
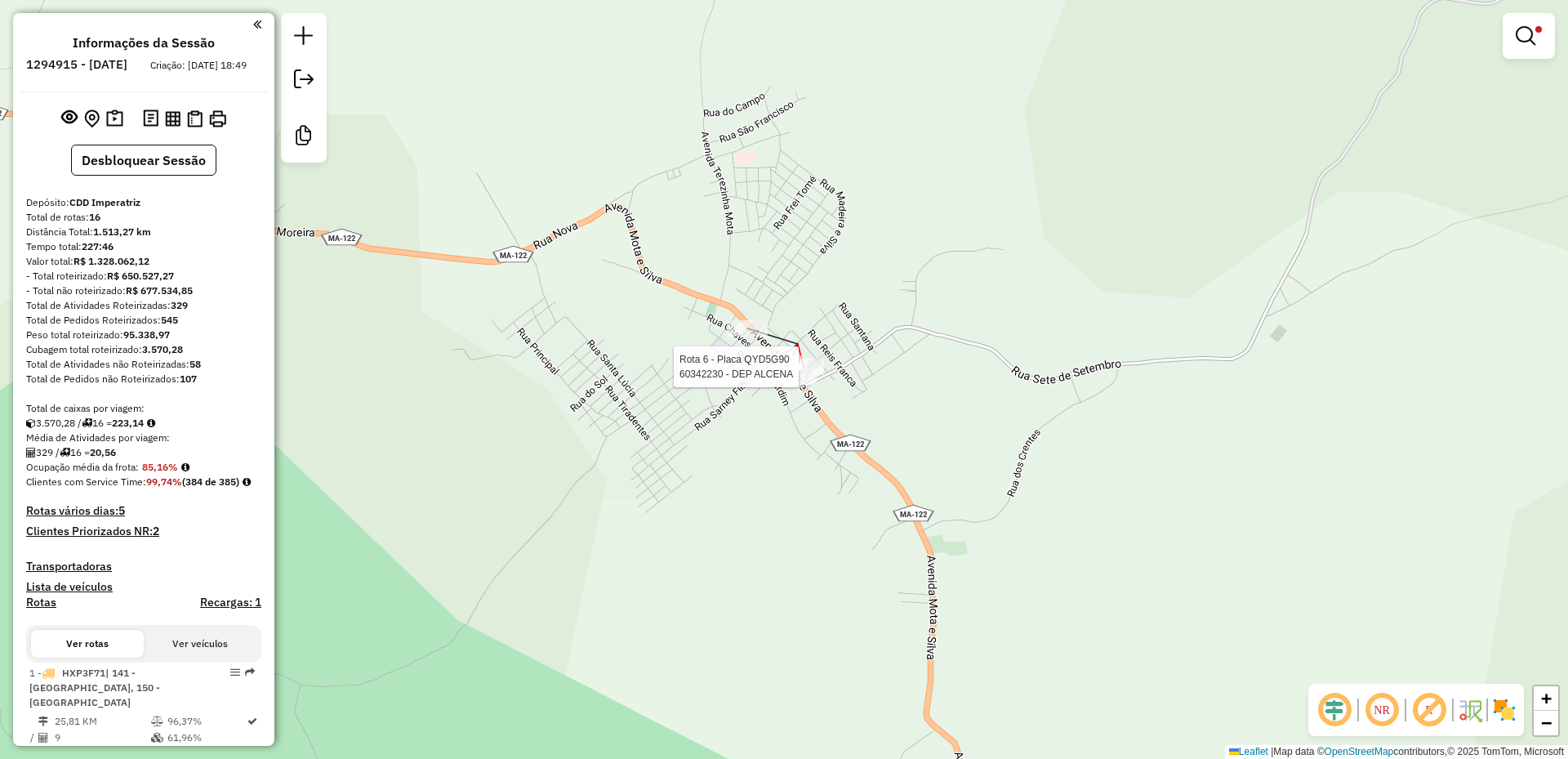
select select "**********"
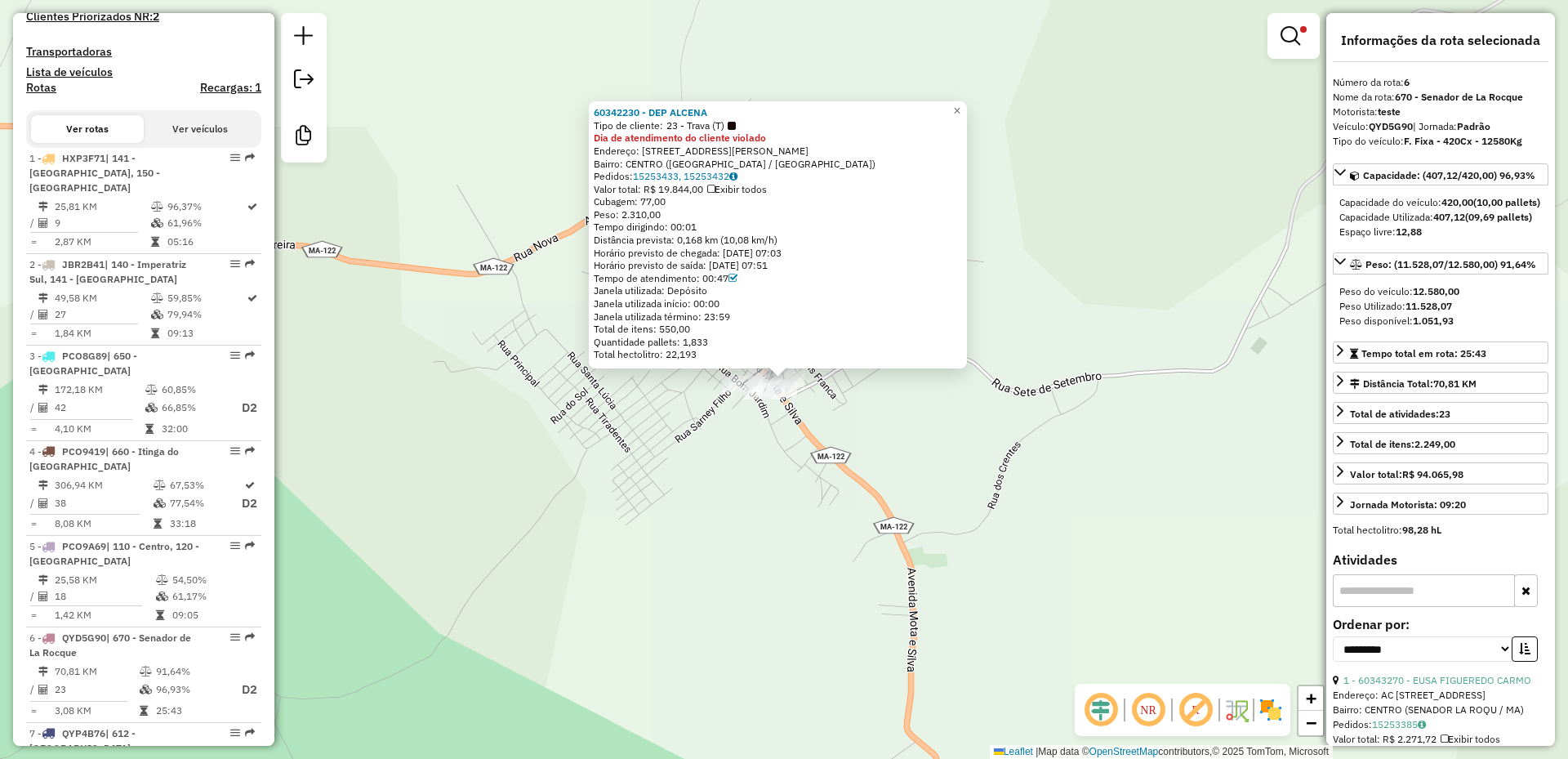
scroll to position [1144, 0]
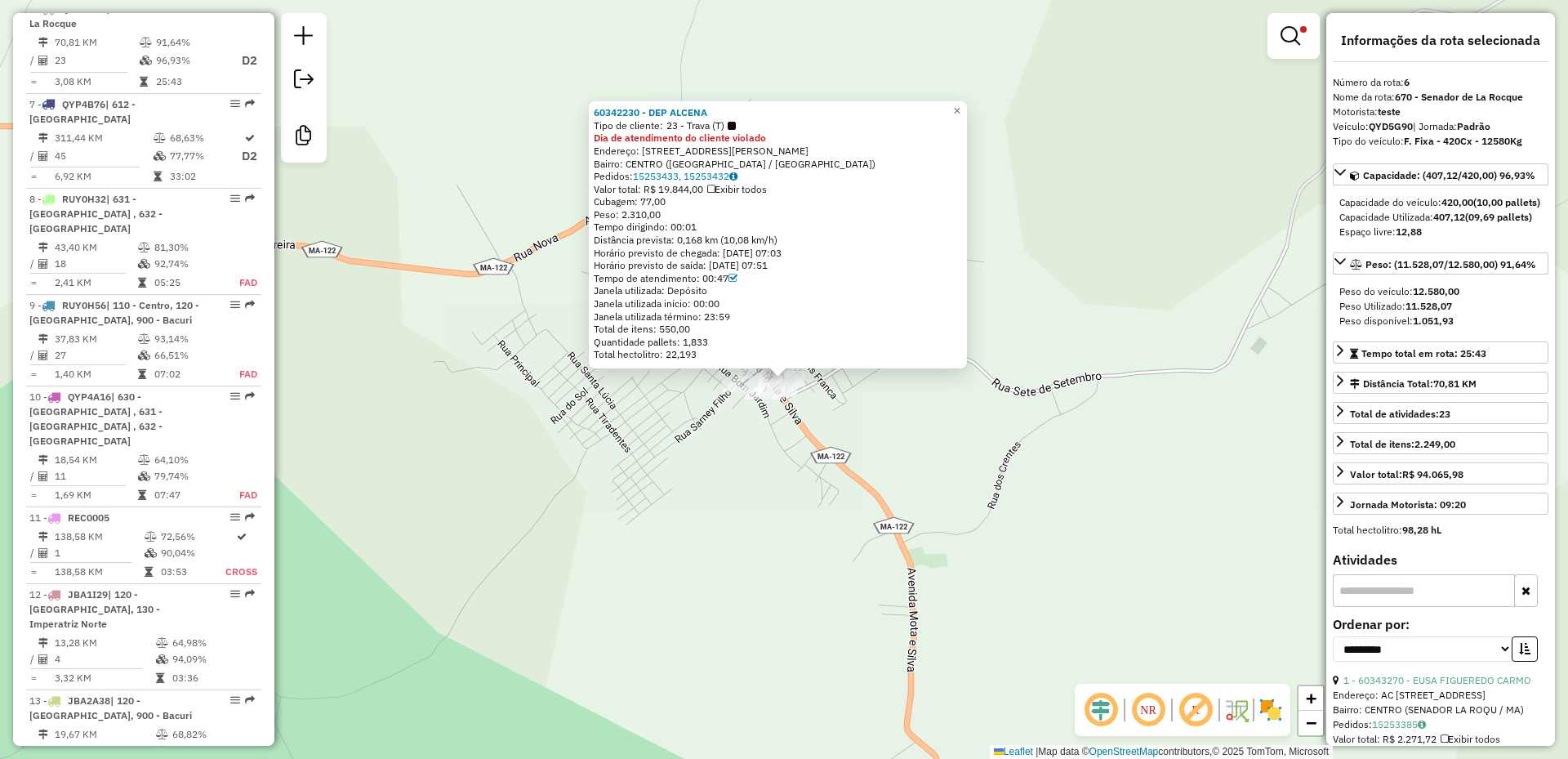
click at [620, 449] on div "60342230 - DEP ALCENA Tipo de cliente: 23 - Trava (T) Dia de atendimento do cli…" at bounding box center [784, 380] width 1568 height 759
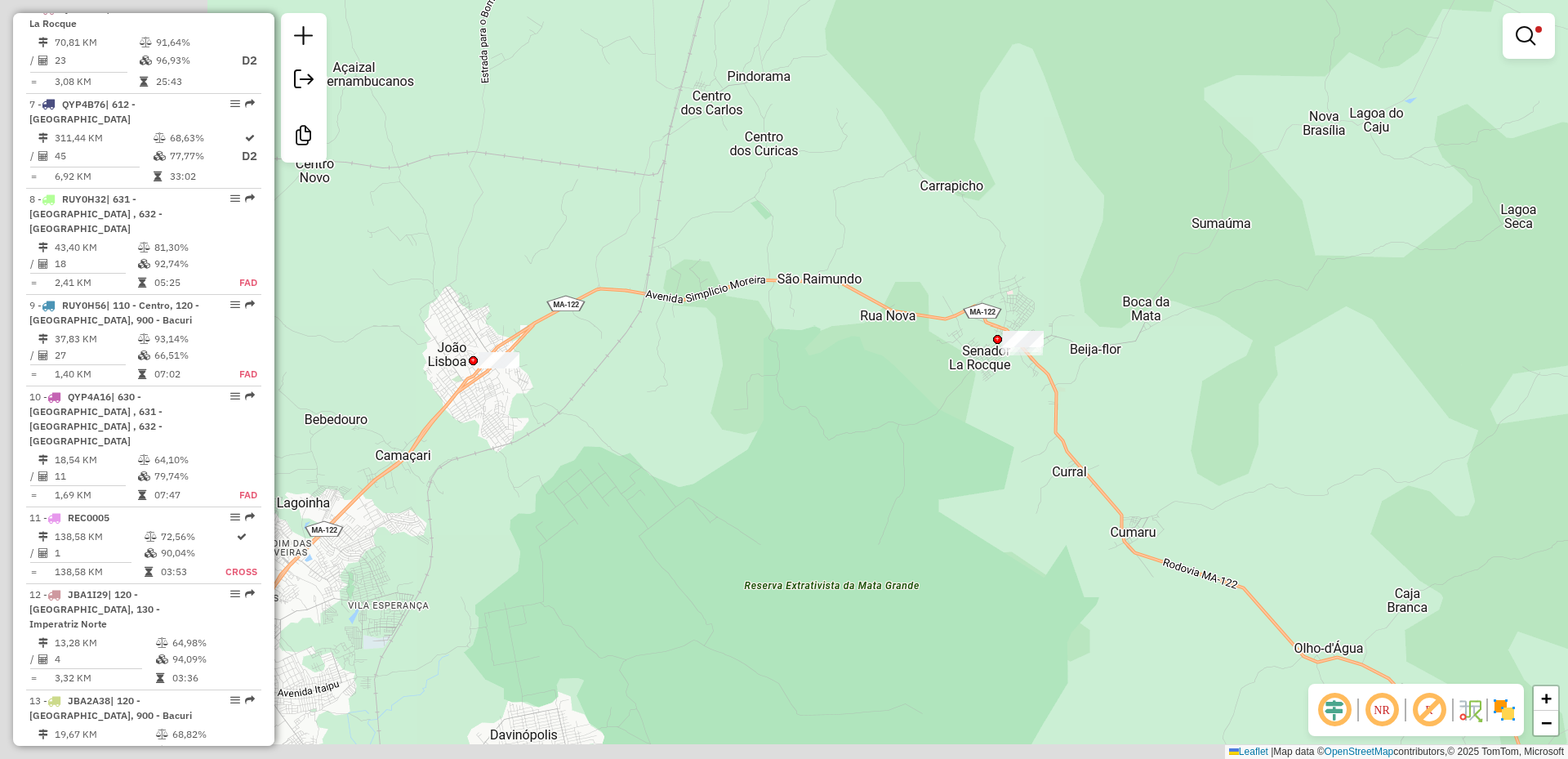
drag, startPoint x: 668, startPoint y: 476, endPoint x: 1229, endPoint y: 423, distance: 563.5
click at [1196, 428] on div "Limpar filtros Janela de atendimento Grade de atendimento Capacidade Transporta…" at bounding box center [784, 380] width 1568 height 759
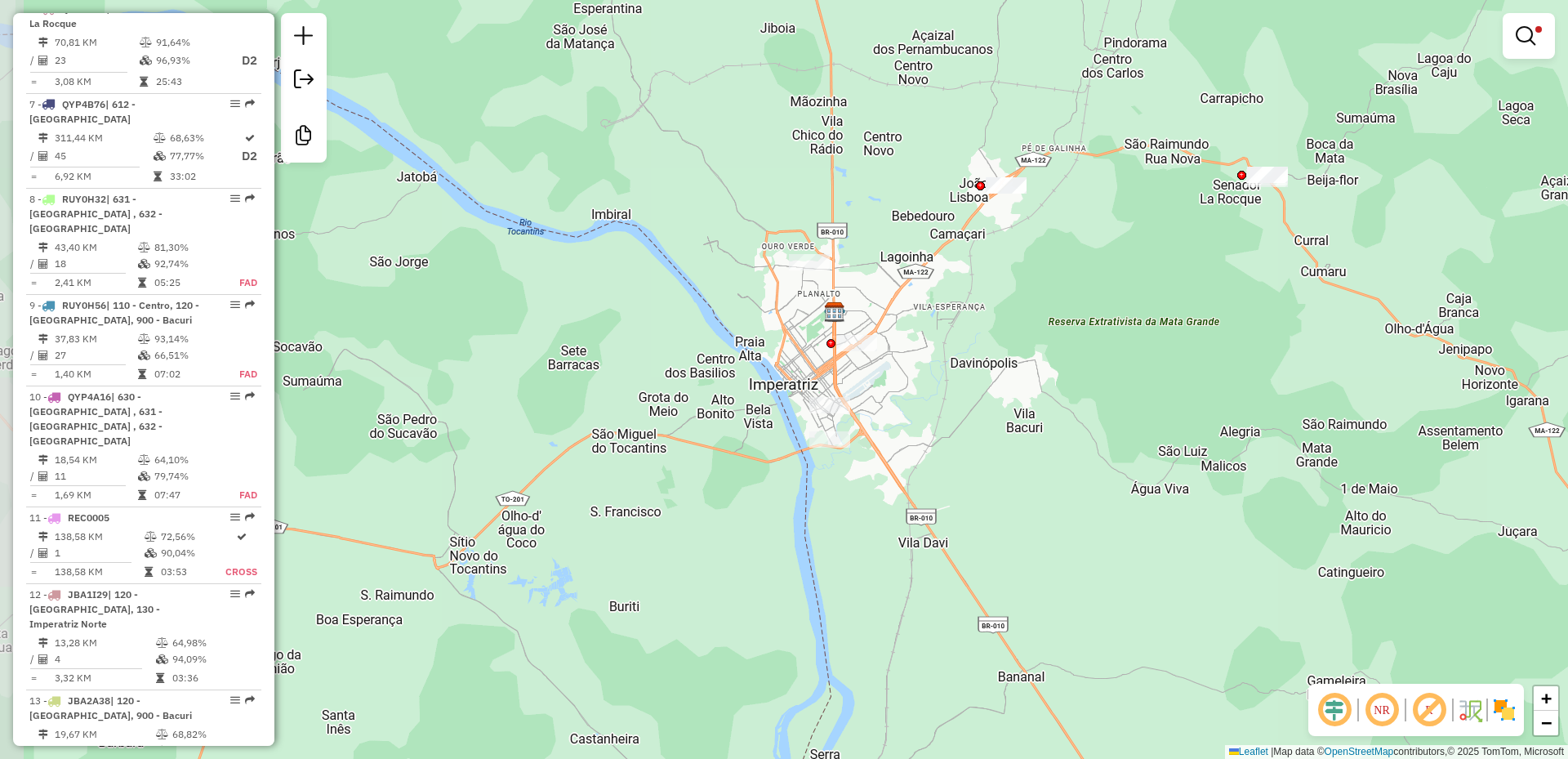
drag, startPoint x: 1010, startPoint y: 394, endPoint x: 975, endPoint y: 336, distance: 67.7
click at [986, 339] on div "Limpar filtros Janela de atendimento Grade de atendimento Capacidade Transporta…" at bounding box center [784, 380] width 1568 height 759
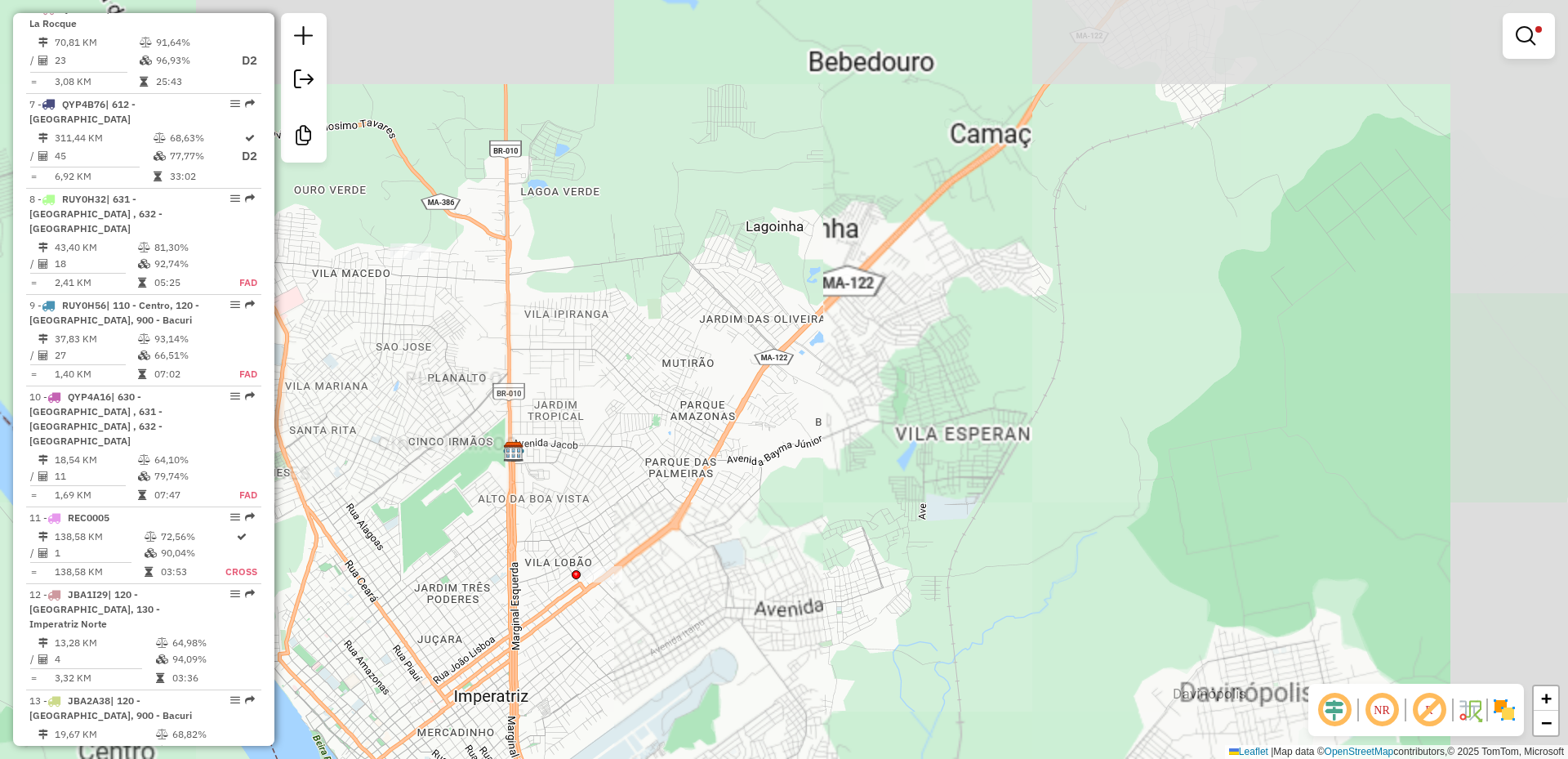
drag, startPoint x: 1110, startPoint y: 234, endPoint x: 865, endPoint y: 408, distance: 300.5
click at [846, 429] on div "Limpar filtros Janela de atendimento Grade de atendimento Capacidade Transporta…" at bounding box center [784, 380] width 1568 height 759
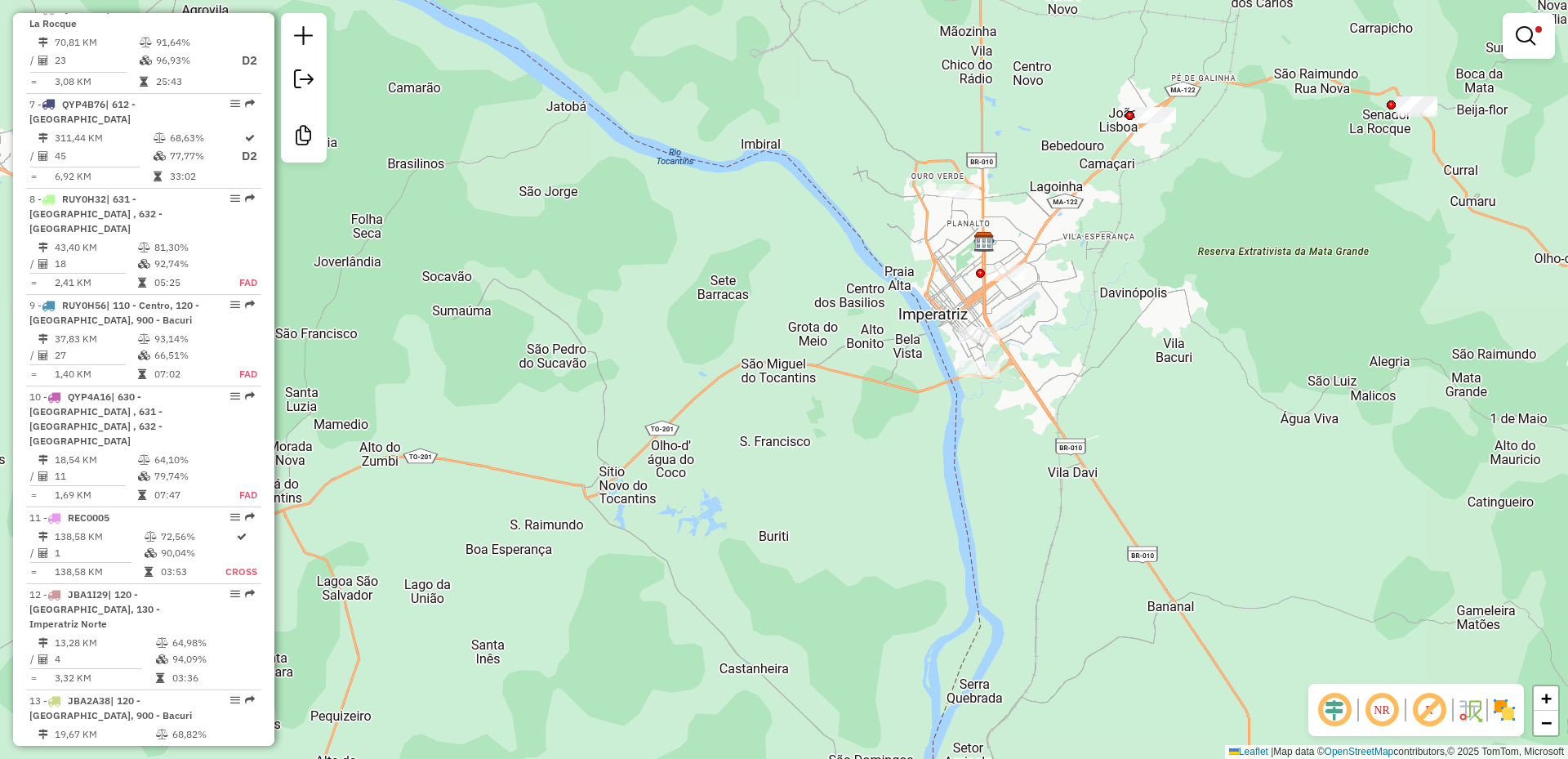
click at [1163, 106] on div "Limpar filtros Janela de atendimento Grade de atendimento Capacidade Transporta…" at bounding box center [784, 380] width 1568 height 759
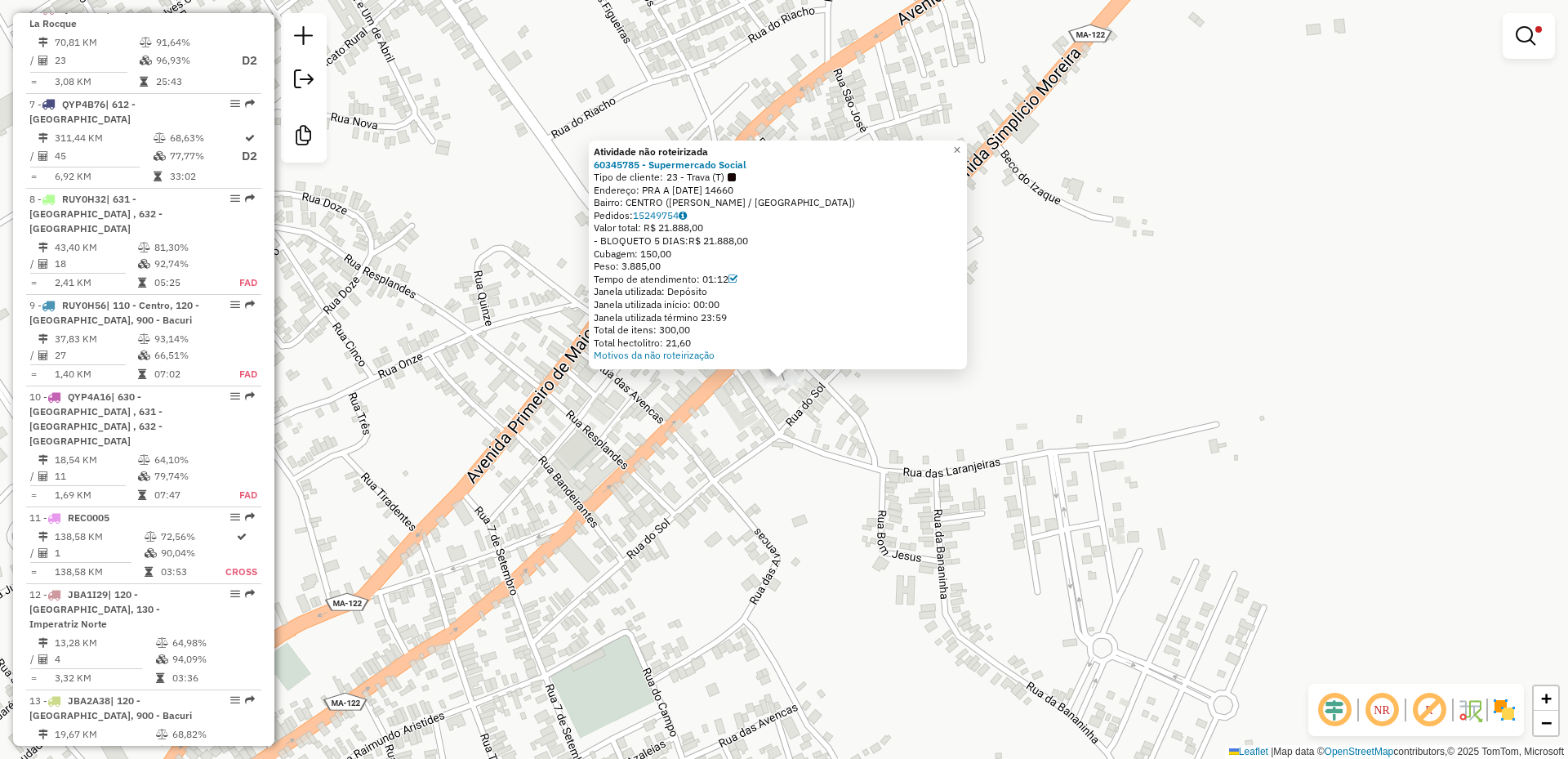
click at [722, 394] on div "Atividade não roteirizada 60345785 - Supermercado Social Tipo de cliente: 23 - …" at bounding box center [784, 380] width 1568 height 759
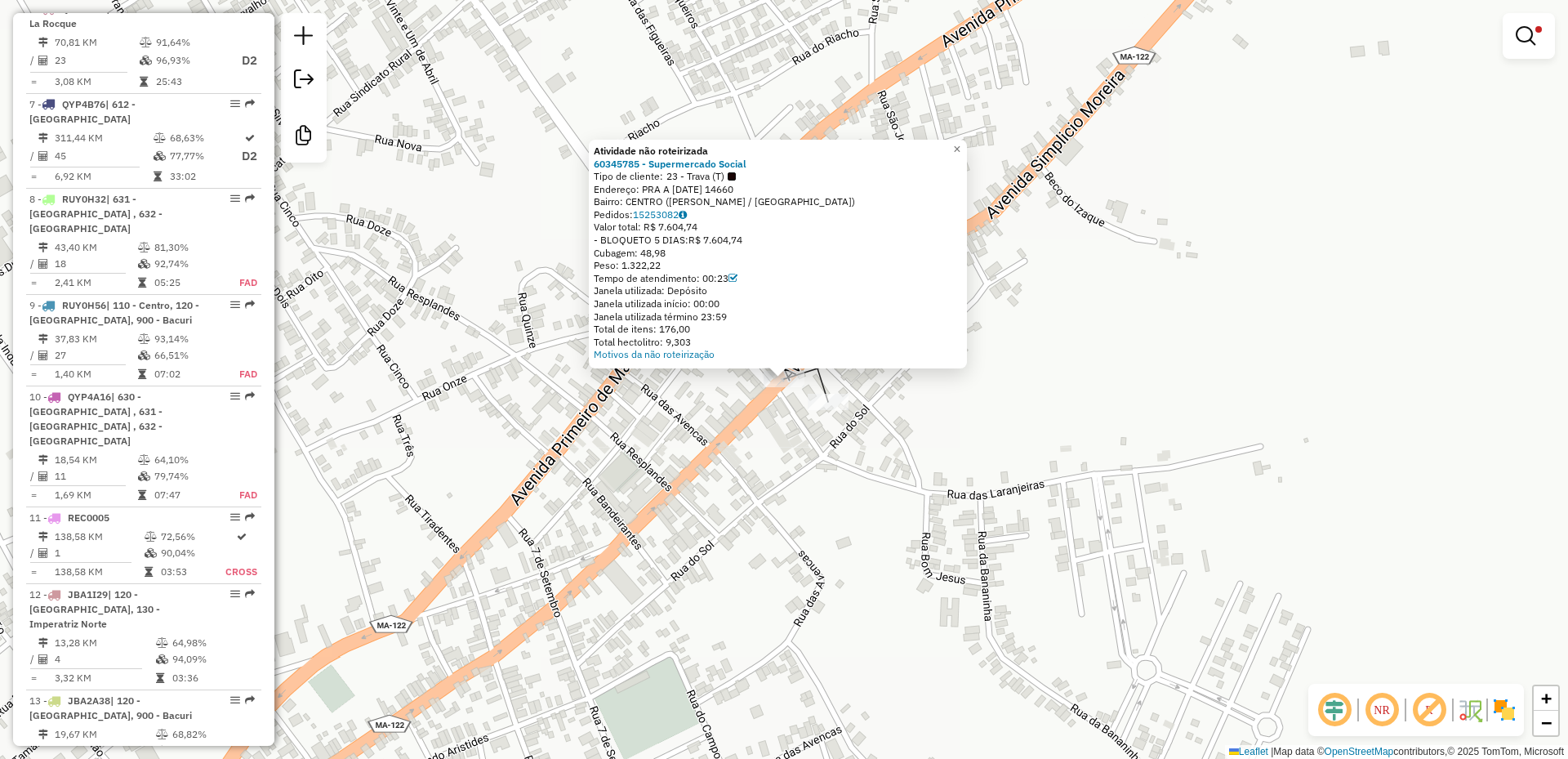
click at [728, 402] on div "Atividade não roteirizada 60345785 - Supermercado Social Tipo de cliente: 23 - …" at bounding box center [784, 380] width 1568 height 759
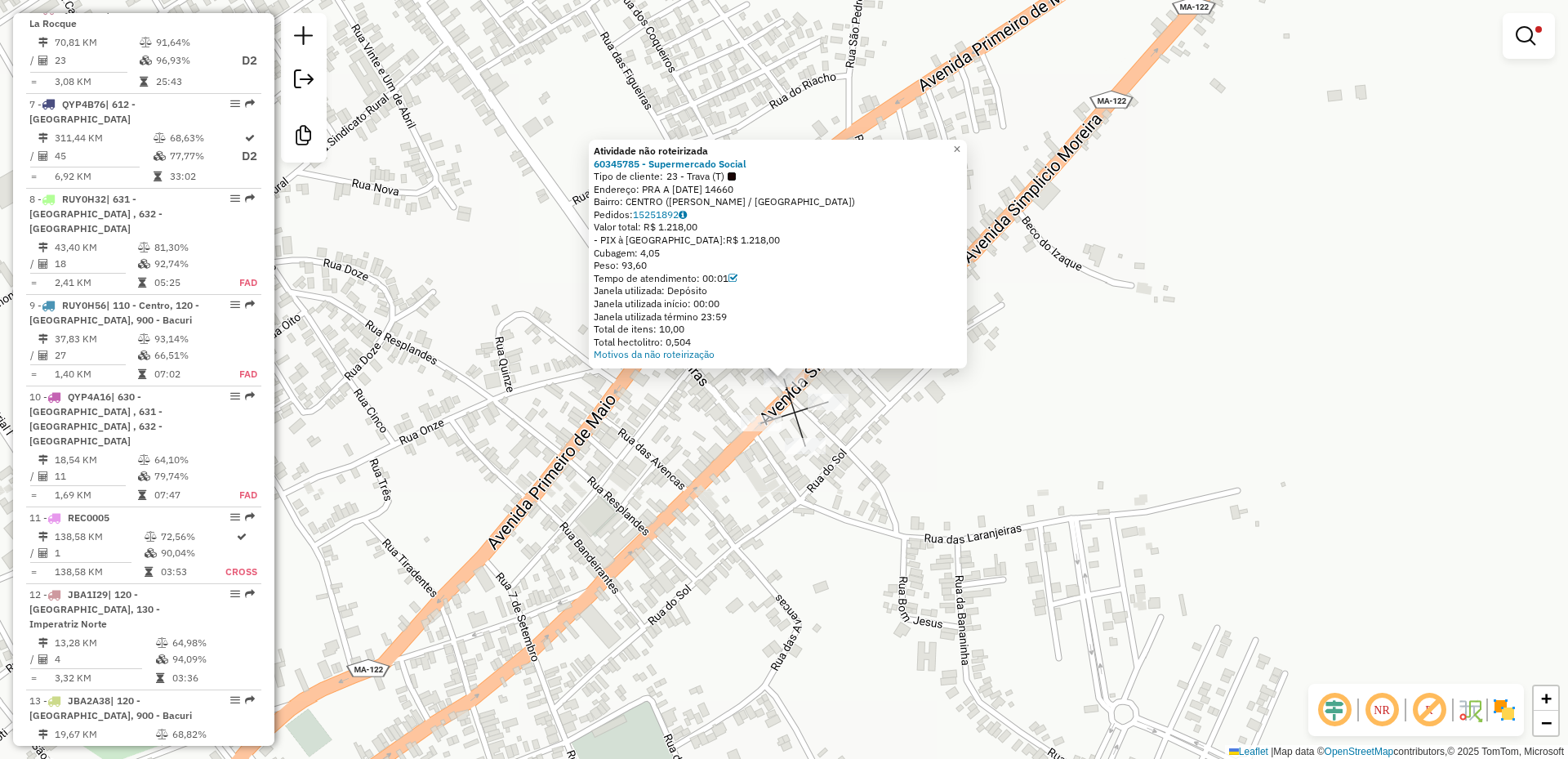
click at [620, 410] on div "Atividade não roteirizada 60345785 - Supermercado Social Tipo de cliente: 23 - …" at bounding box center [784, 380] width 1568 height 759
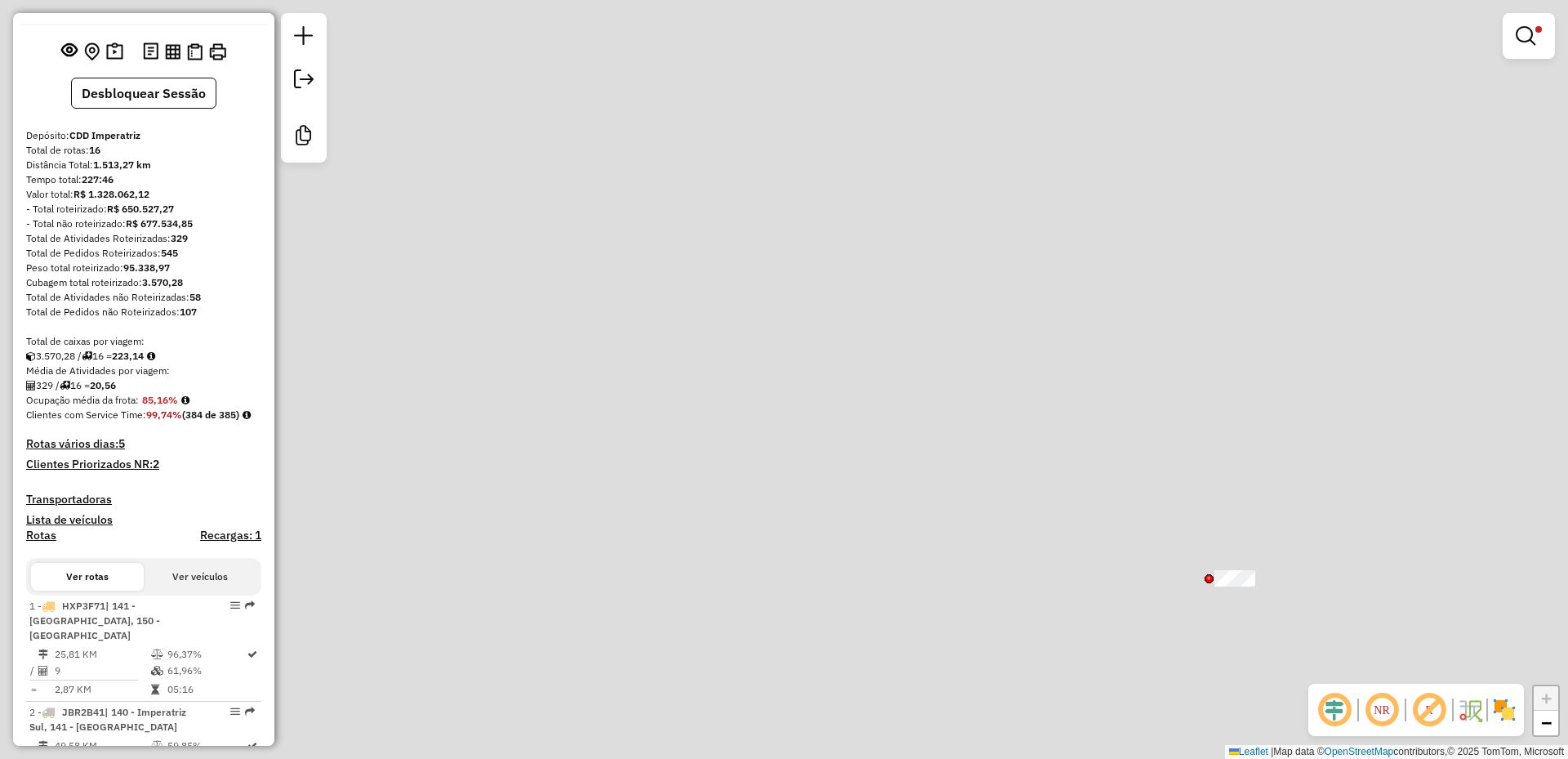
scroll to position [55, 0]
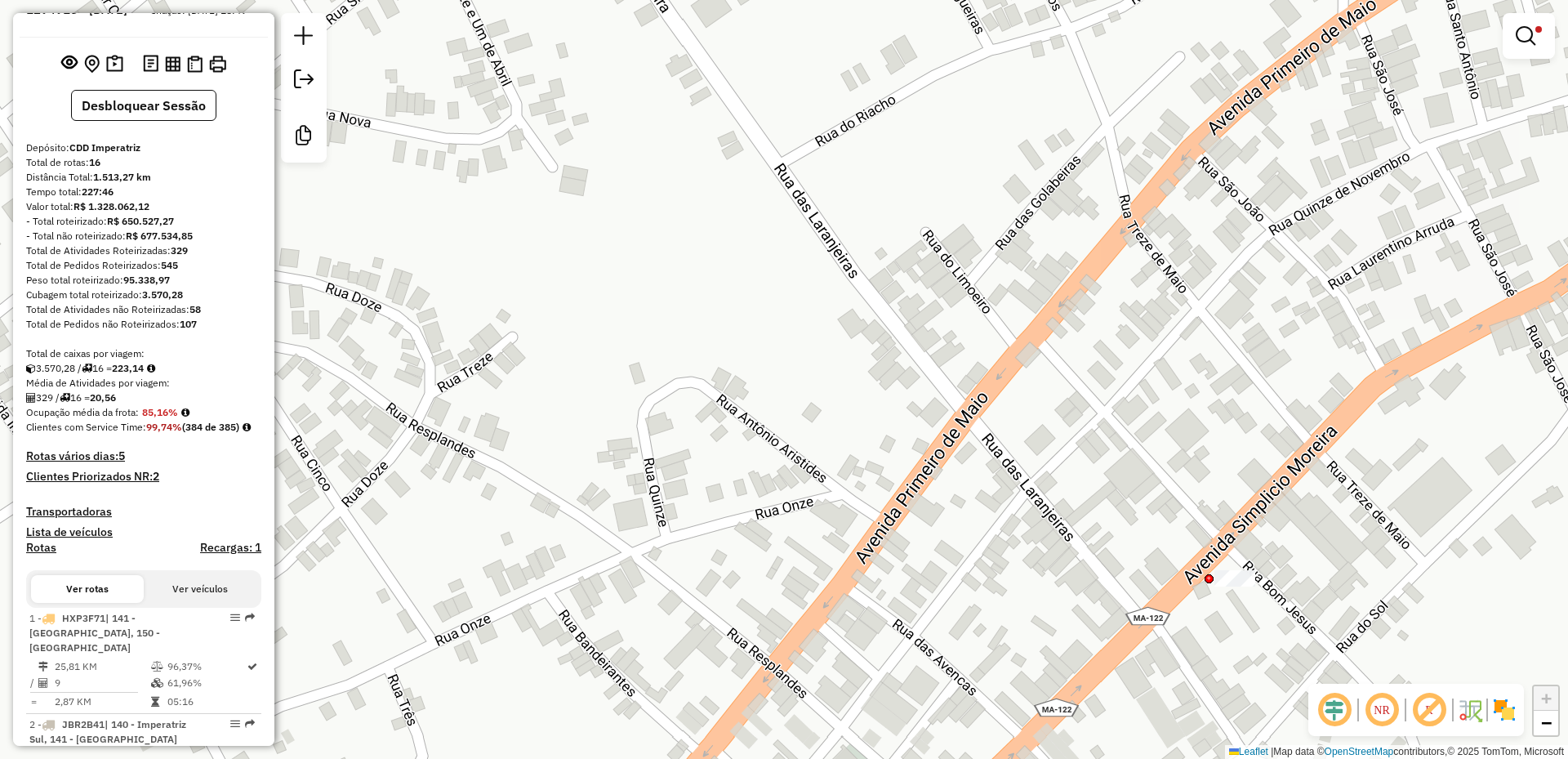
click at [155, 374] on icon at bounding box center [151, 369] width 8 height 10
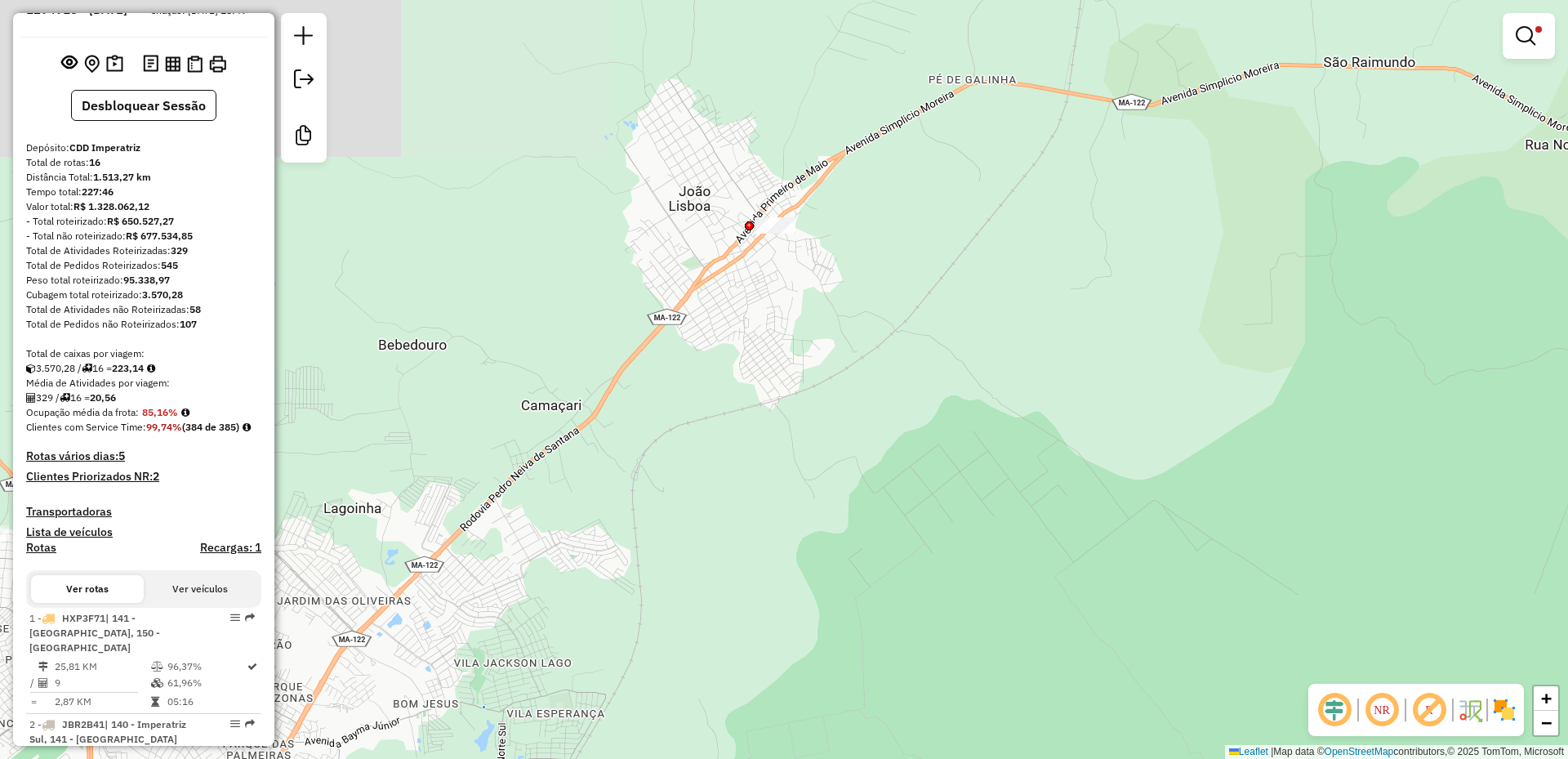
drag, startPoint x: 685, startPoint y: 553, endPoint x: 749, endPoint y: 342, distance: 220.5
click at [737, 374] on div "Limpar filtros Janela de atendimento Grade de atendimento Capacidade Transporta…" at bounding box center [784, 380] width 1568 height 759
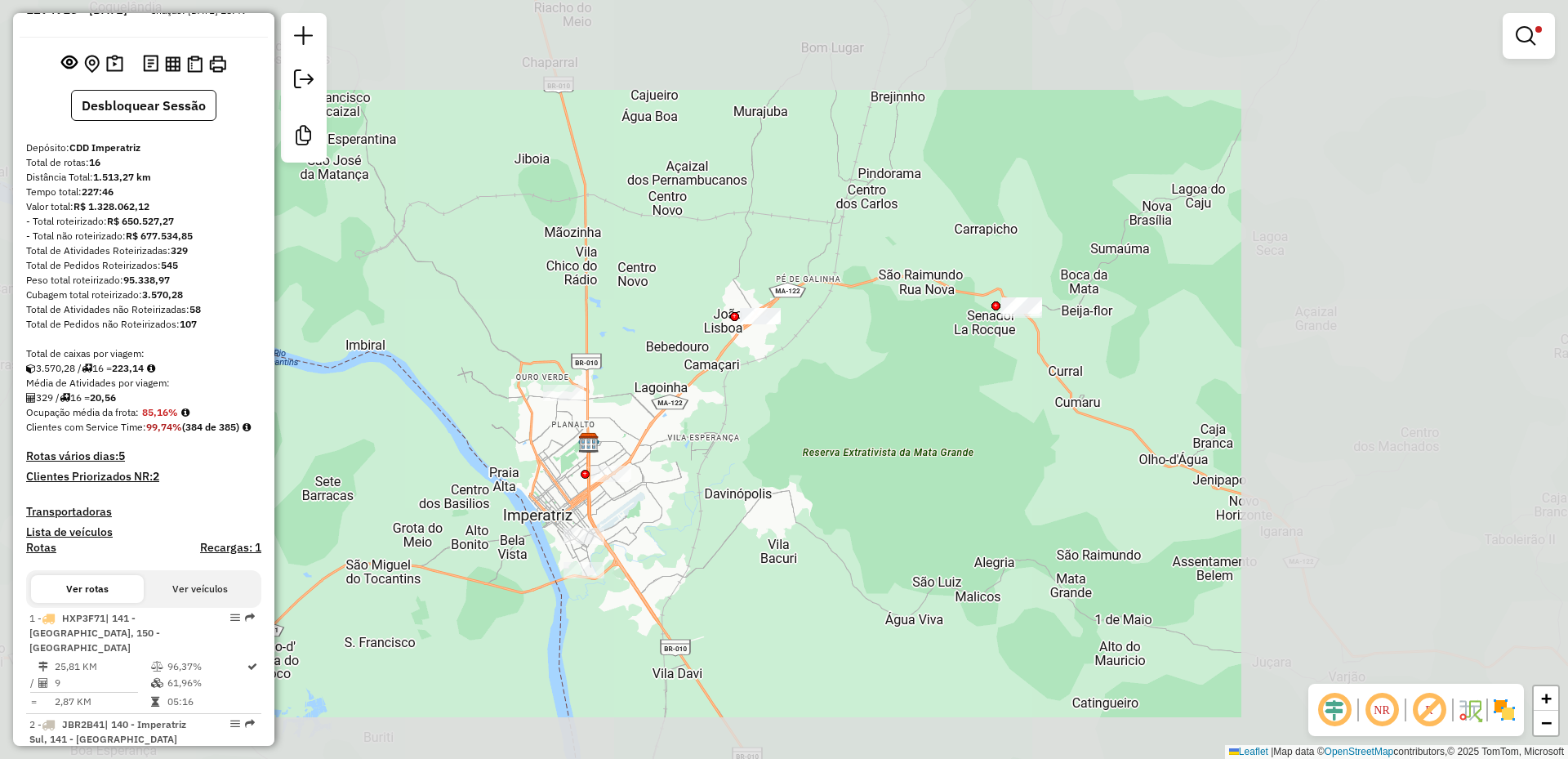
drag, startPoint x: 707, startPoint y: 480, endPoint x: 778, endPoint y: 330, distance: 166.0
click at [778, 330] on div "Limpar filtros Janela de atendimento Grade de atendimento Capacidade Transporta…" at bounding box center [784, 380] width 1568 height 759
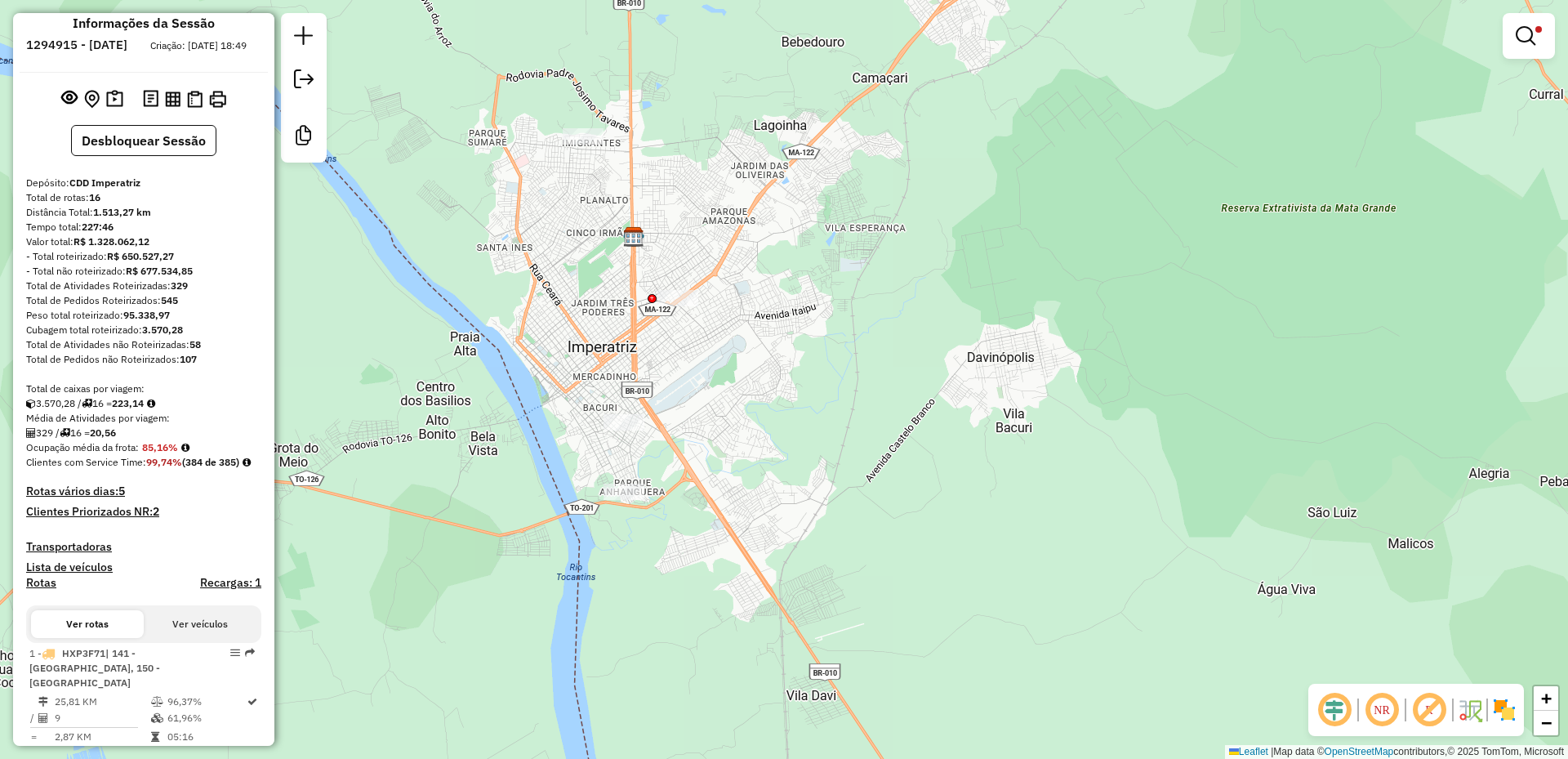
scroll to position [0, 0]
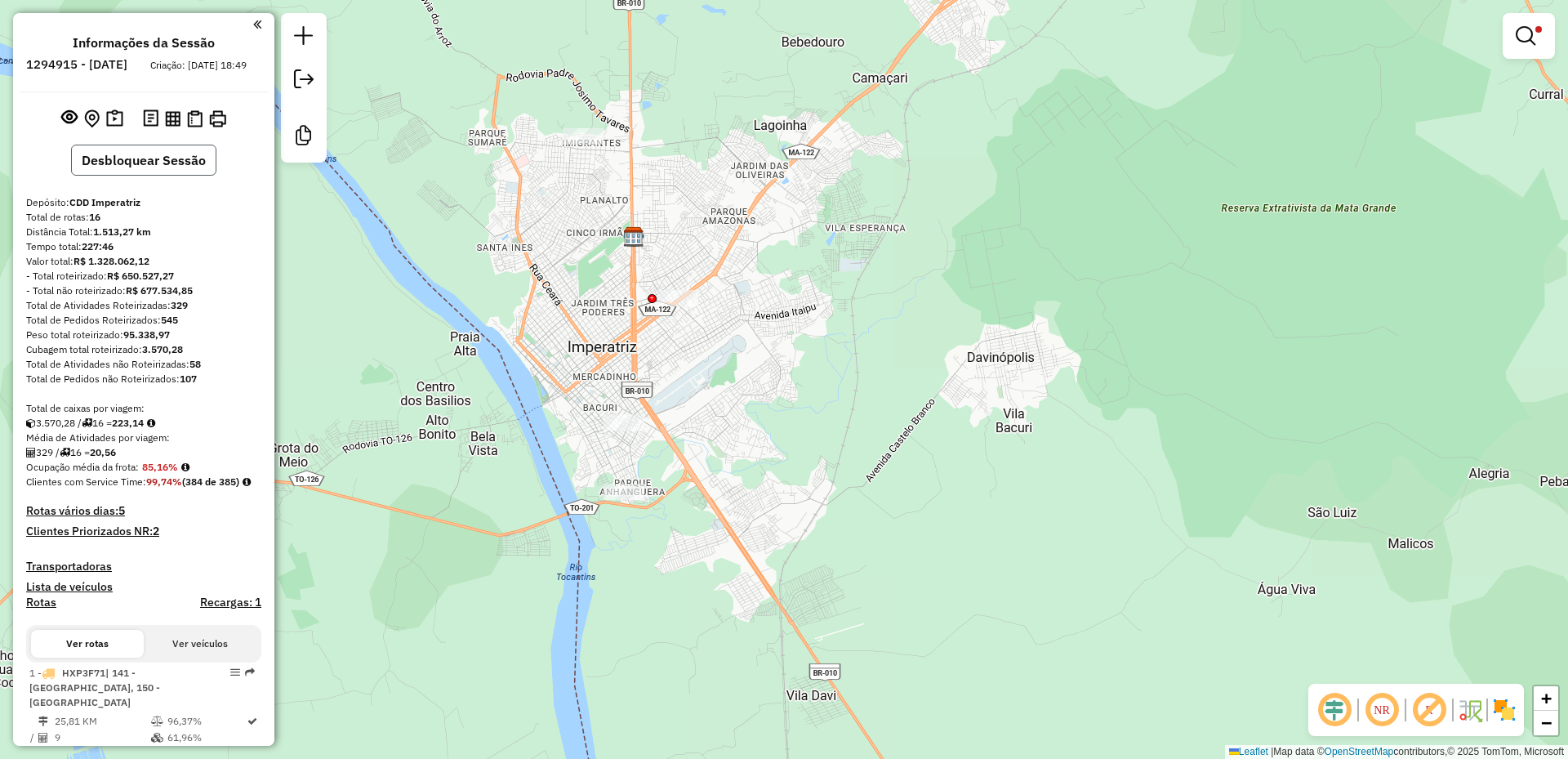
click at [168, 165] on button "Desbloquear Sessão" at bounding box center [143, 160] width 145 height 31
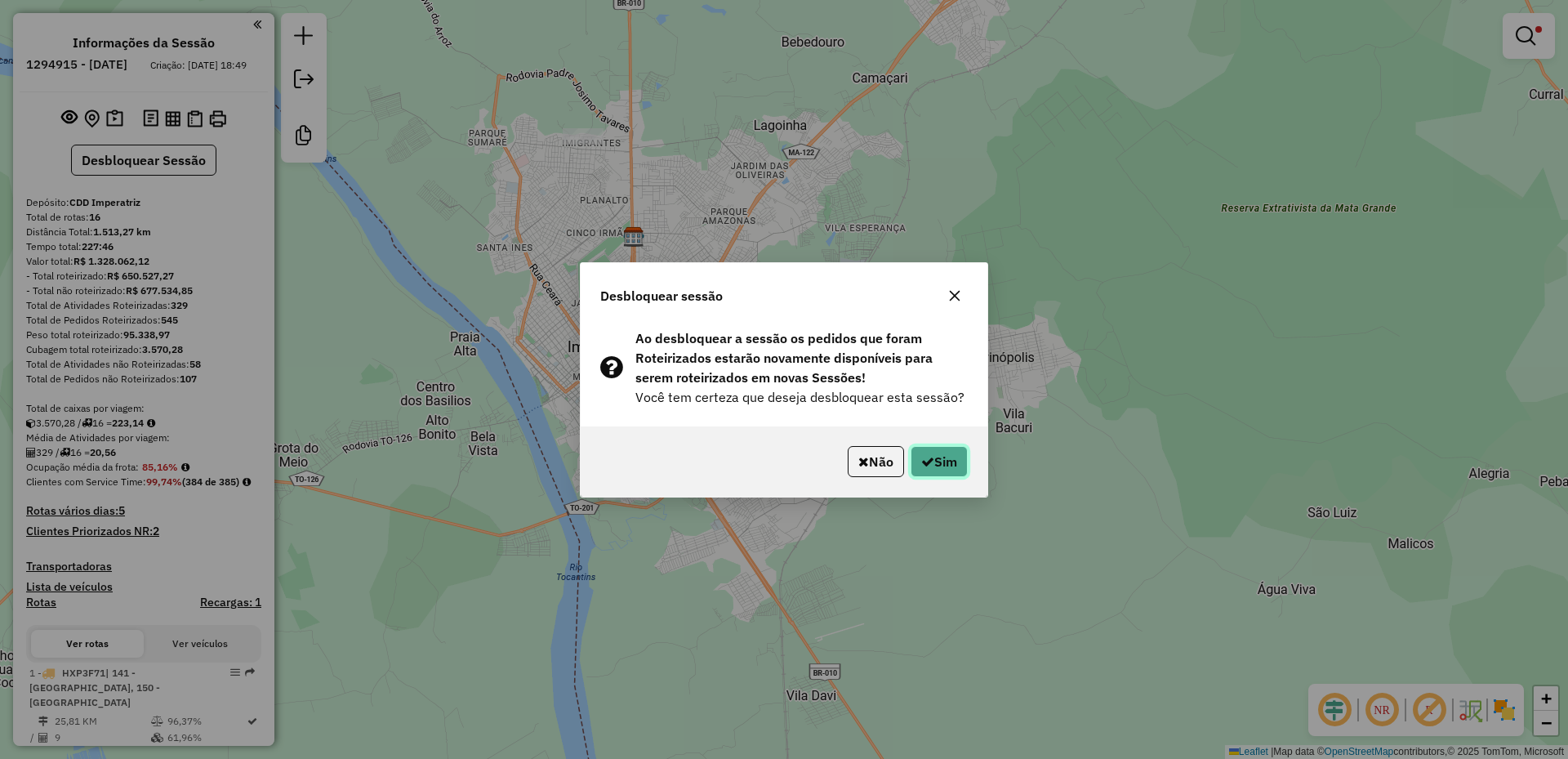
click at [917, 460] on button "Sim" at bounding box center [939, 461] width 57 height 31
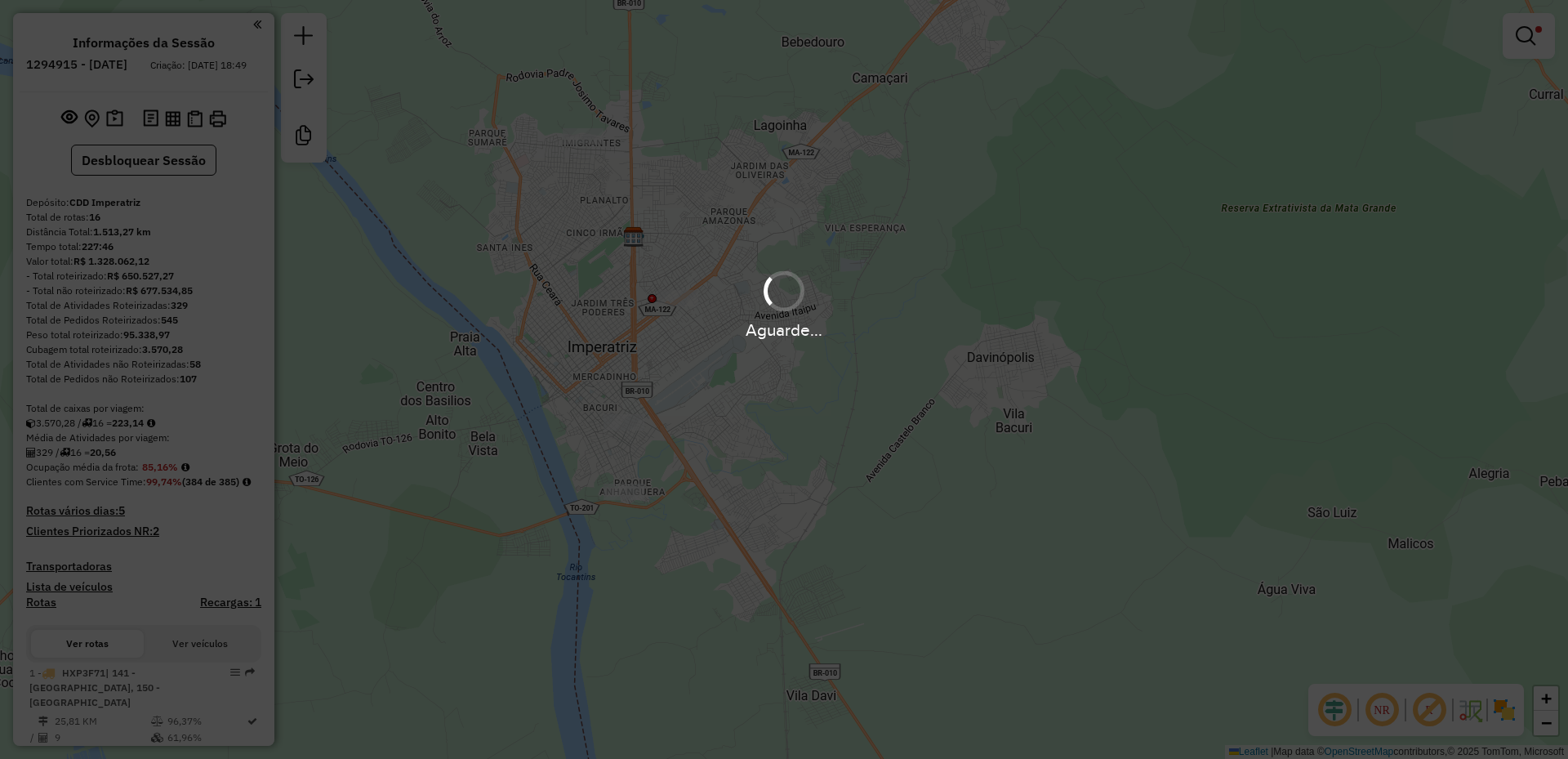
drag, startPoint x: 947, startPoint y: 266, endPoint x: 847, endPoint y: 435, distance: 196.4
click at [847, 435] on div "Aguarde..." at bounding box center [784, 380] width 1568 height 759
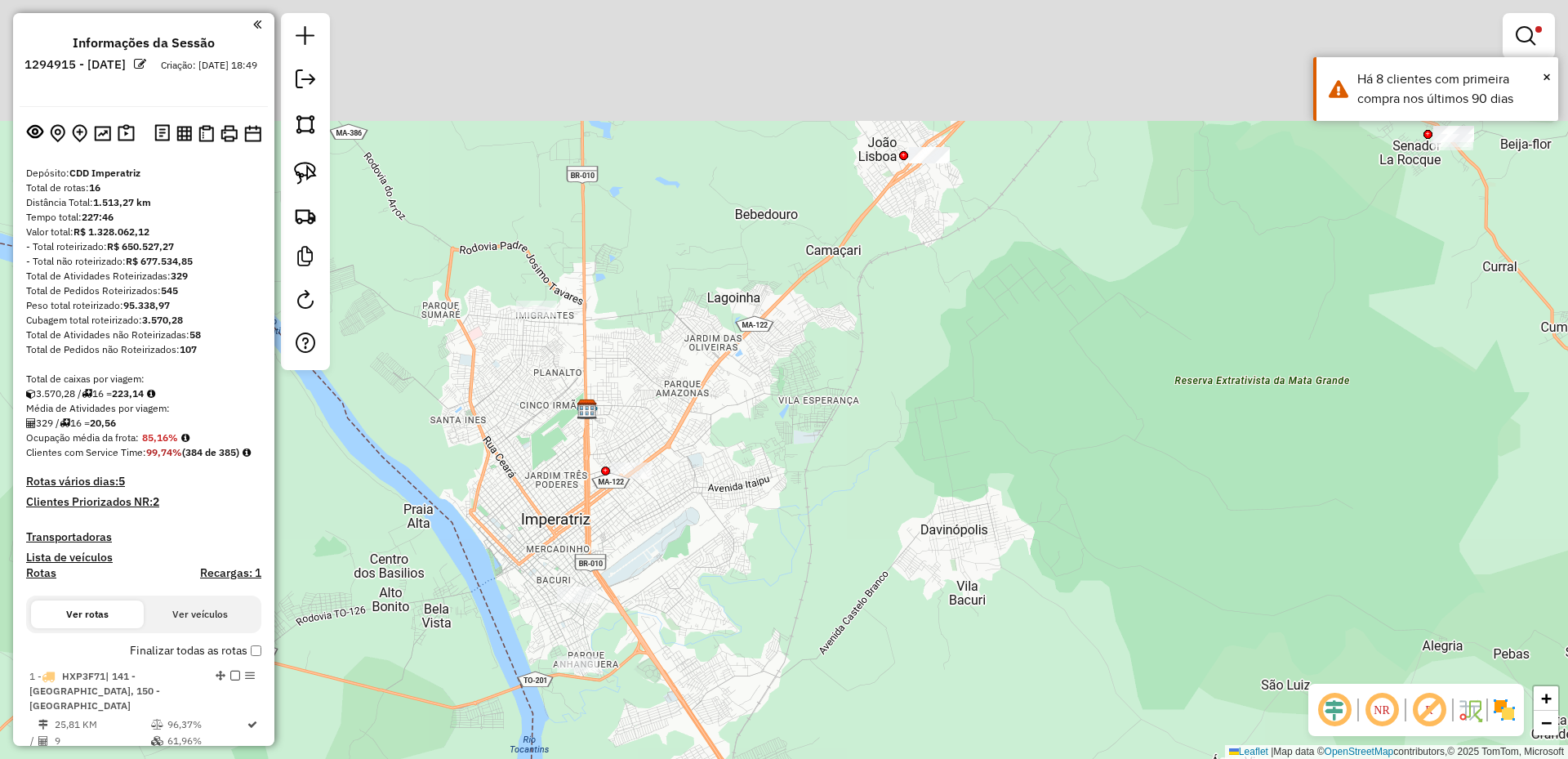
drag, startPoint x: 897, startPoint y: 353, endPoint x: 905, endPoint y: 427, distance: 74.4
click at [905, 426] on div "Limpar filtros Janela de atendimento Grade de atendimento Capacidade Transporta…" at bounding box center [784, 380] width 1568 height 759
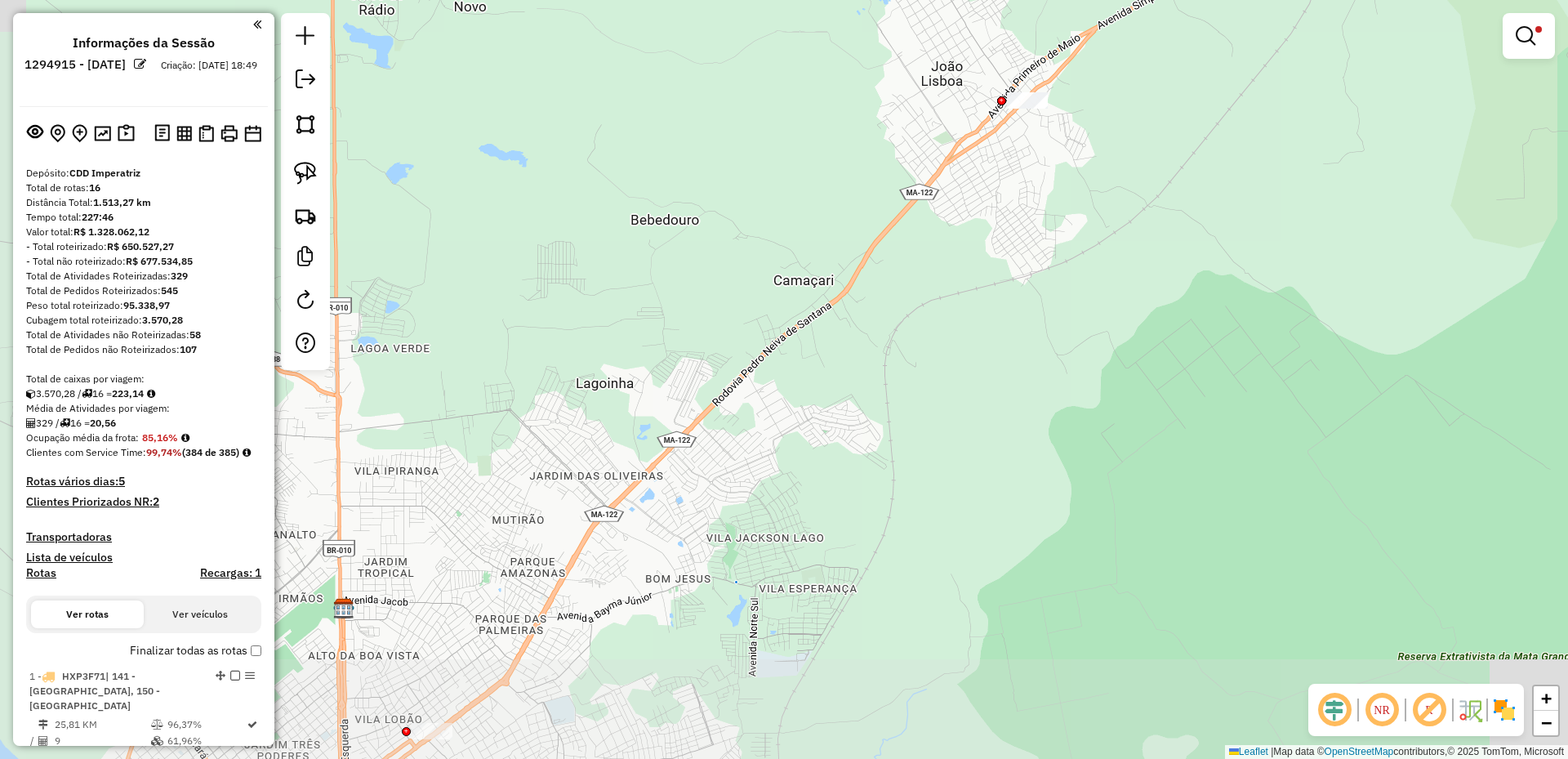
drag, startPoint x: 941, startPoint y: 272, endPoint x: 648, endPoint y: 204, distance: 300.8
click at [1007, 163] on div "Limpar filtros Janela de atendimento Grade de atendimento Capacidade Transporta…" at bounding box center [784, 380] width 1568 height 759
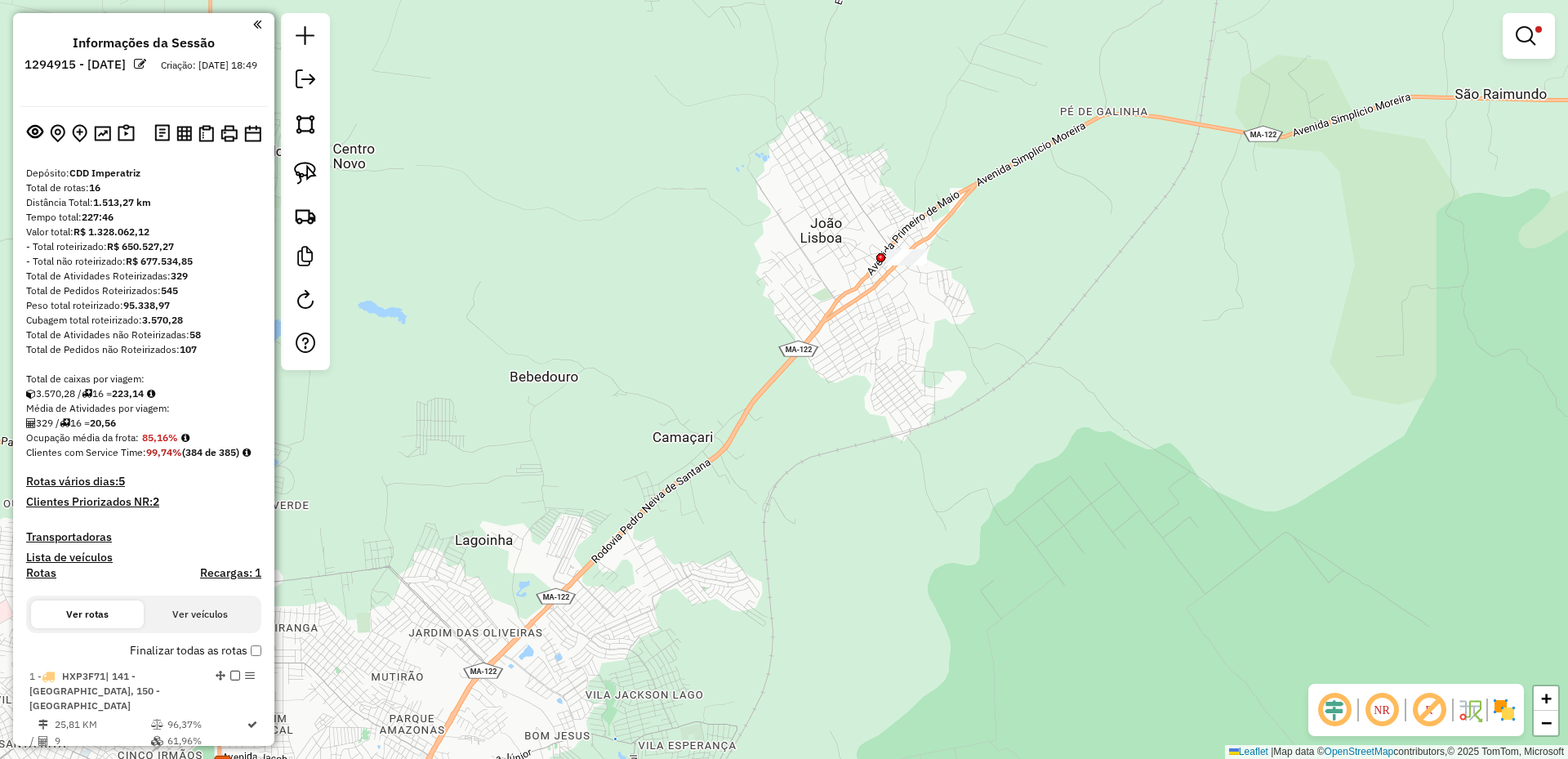
drag, startPoint x: 1009, startPoint y: 159, endPoint x: 701, endPoint y: 293, distance: 335.9
click at [899, 303] on div "Limpar filtros Janela de atendimento Grade de atendimento Capacidade Transporta…" at bounding box center [784, 380] width 1568 height 759
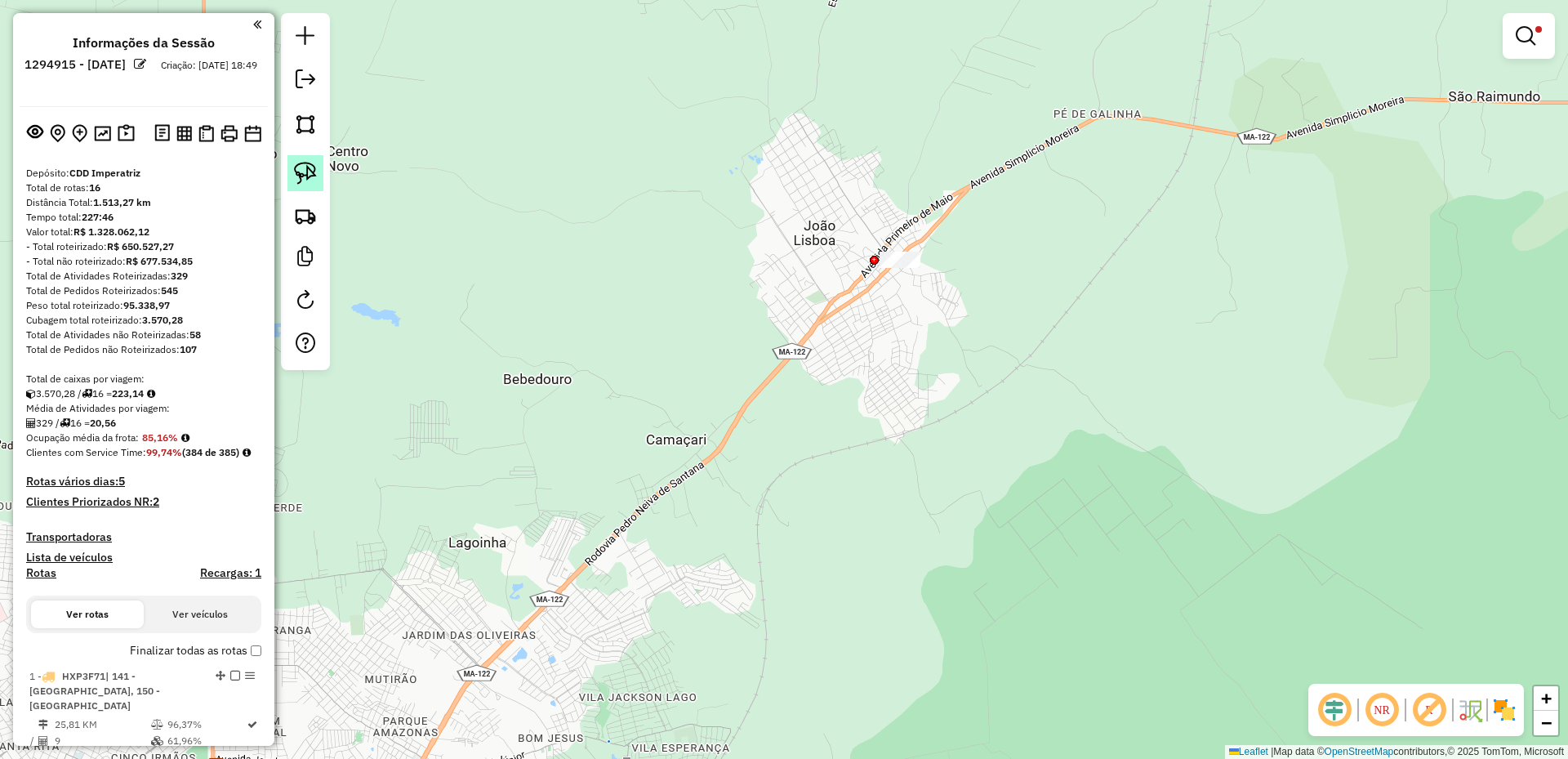
click at [303, 172] on img at bounding box center [305, 173] width 23 height 23
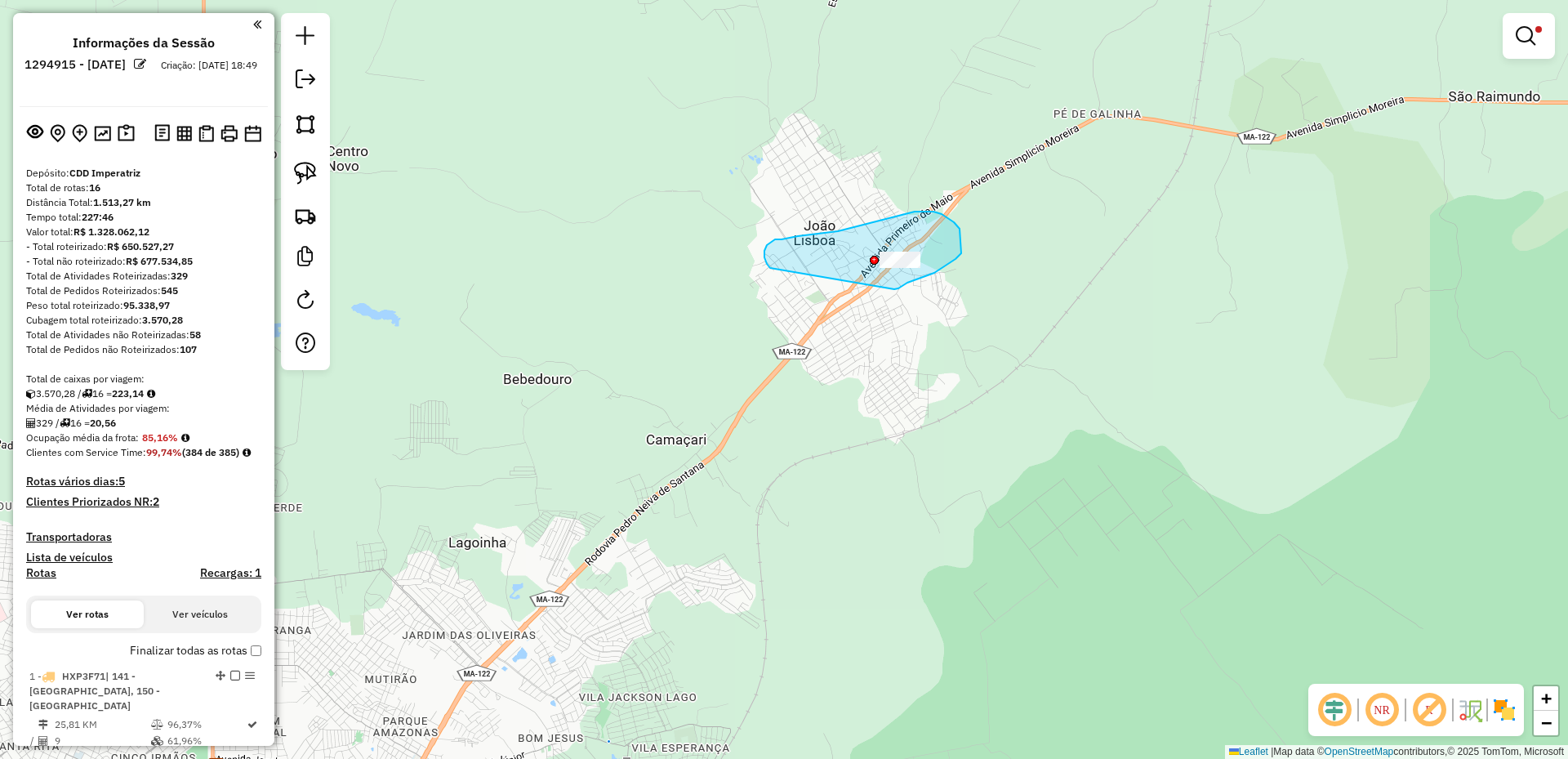
drag, startPoint x: 894, startPoint y: 289, endPoint x: 780, endPoint y: 273, distance: 115.1
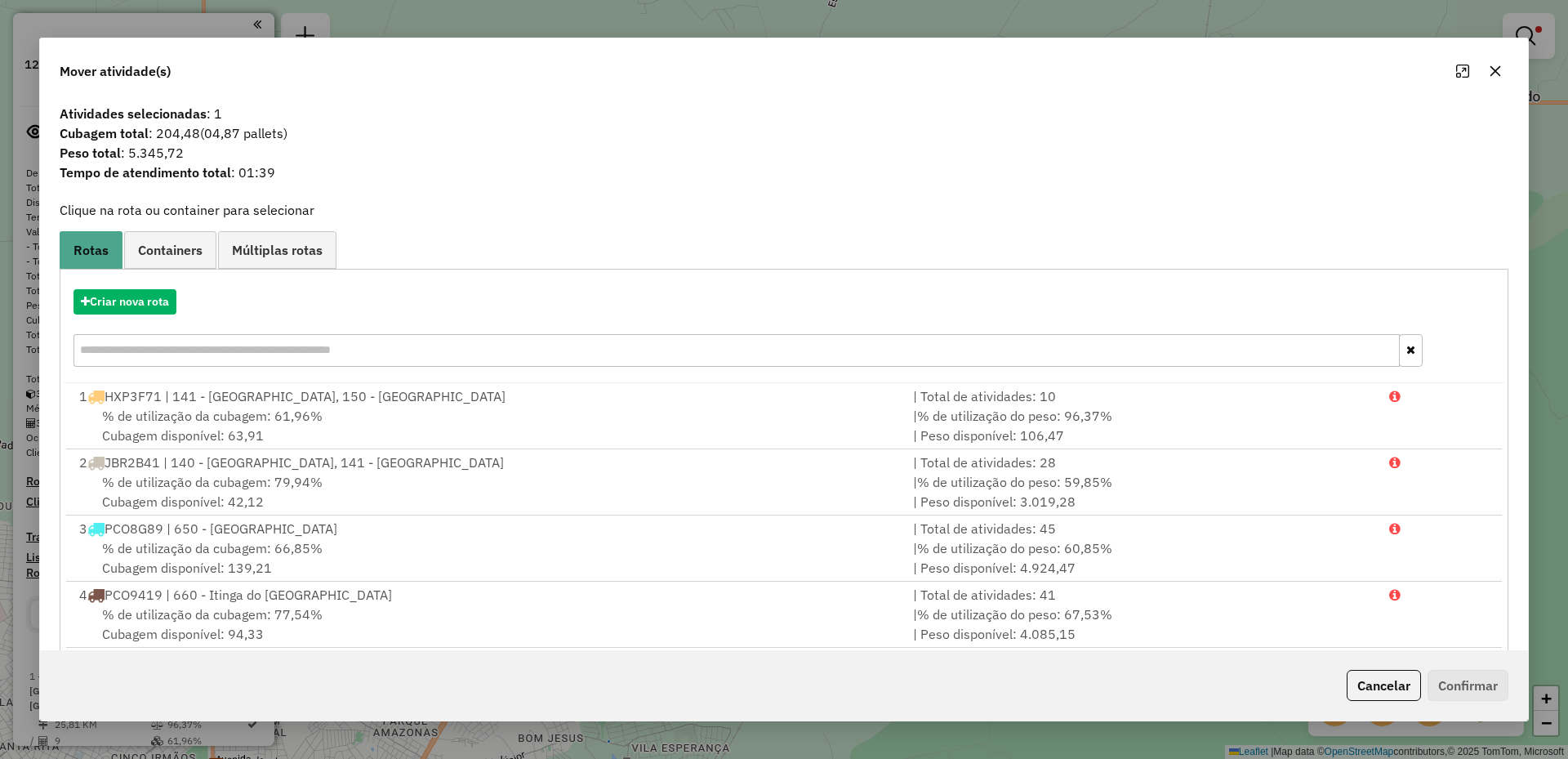
click at [1497, 69] on icon "button" at bounding box center [1496, 71] width 11 height 11
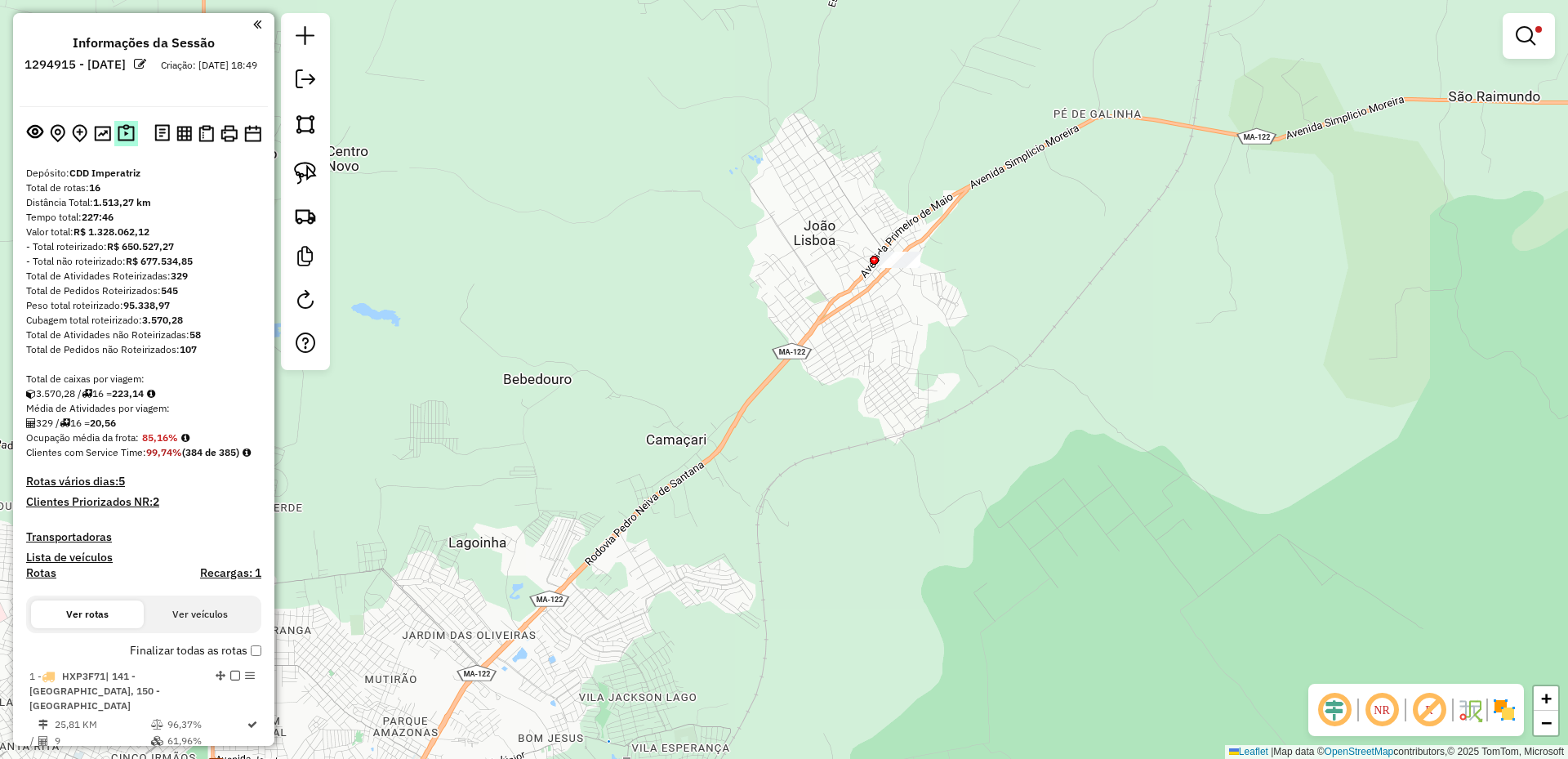
click at [127, 137] on img at bounding box center [126, 133] width 17 height 19
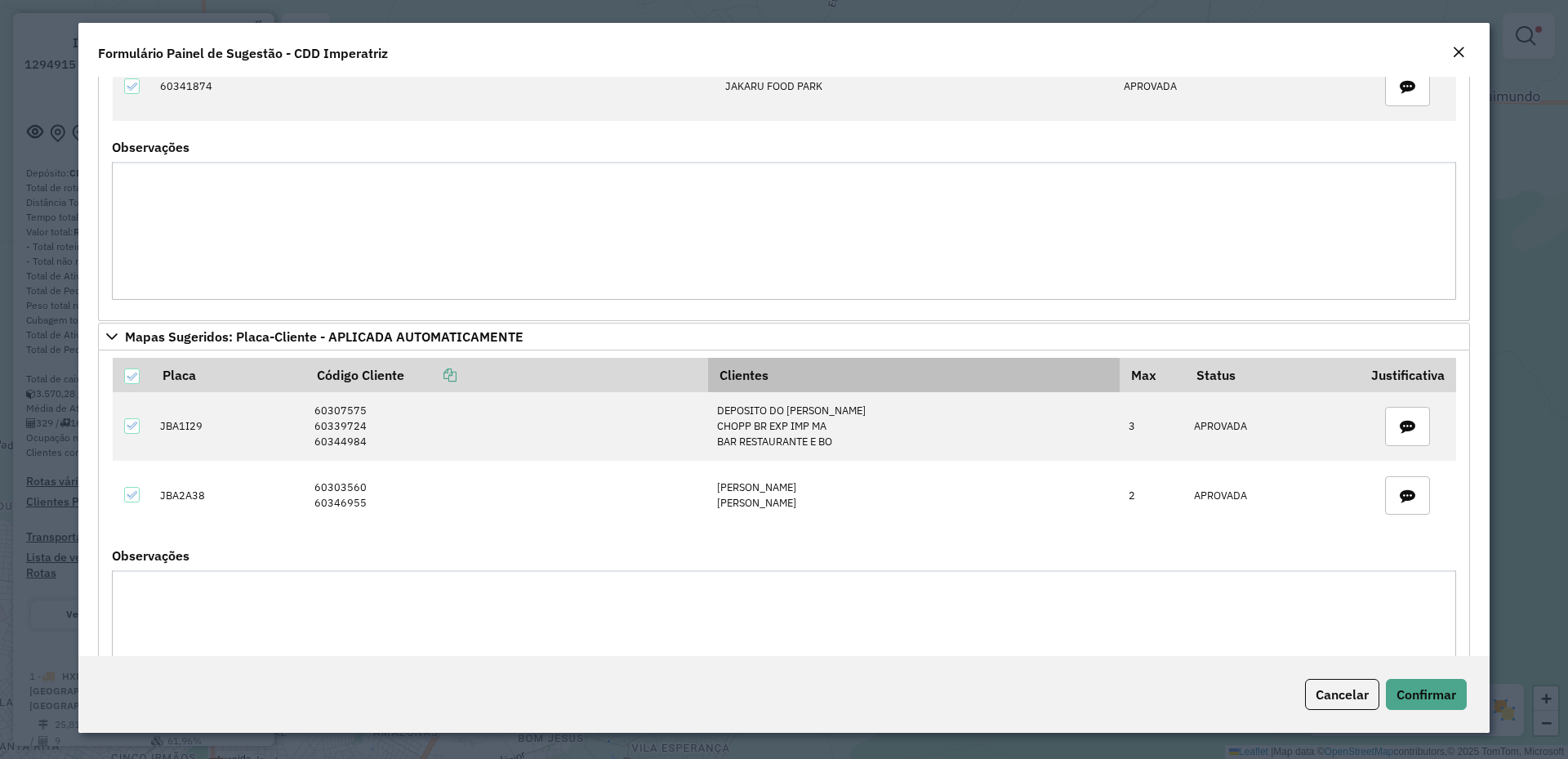
scroll to position [191, 0]
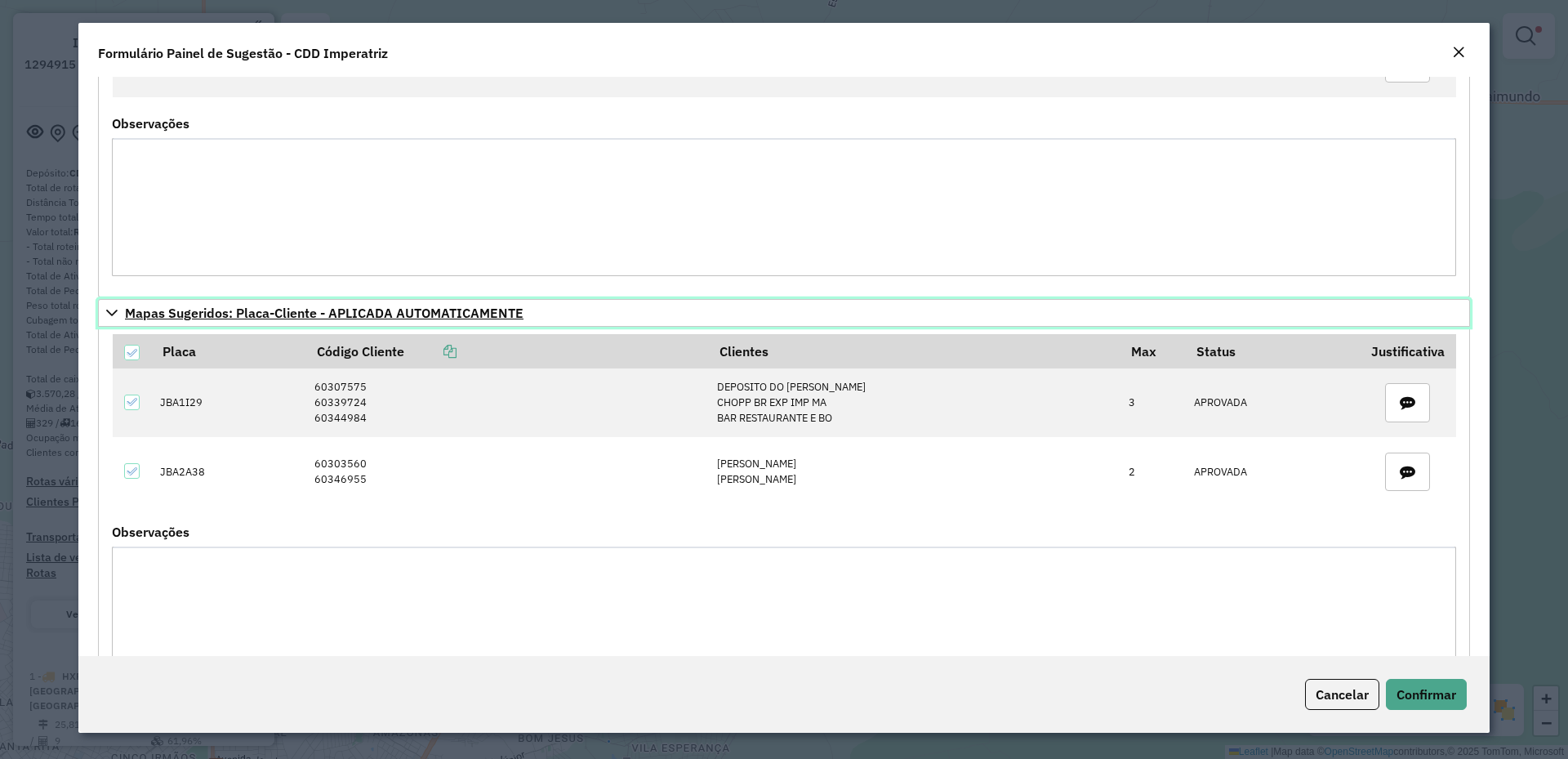
click at [532, 318] on link "Mapas Sugeridos: Placa-Cliente - APLICADA AUTOMATICAMENTE" at bounding box center [784, 313] width 1372 height 28
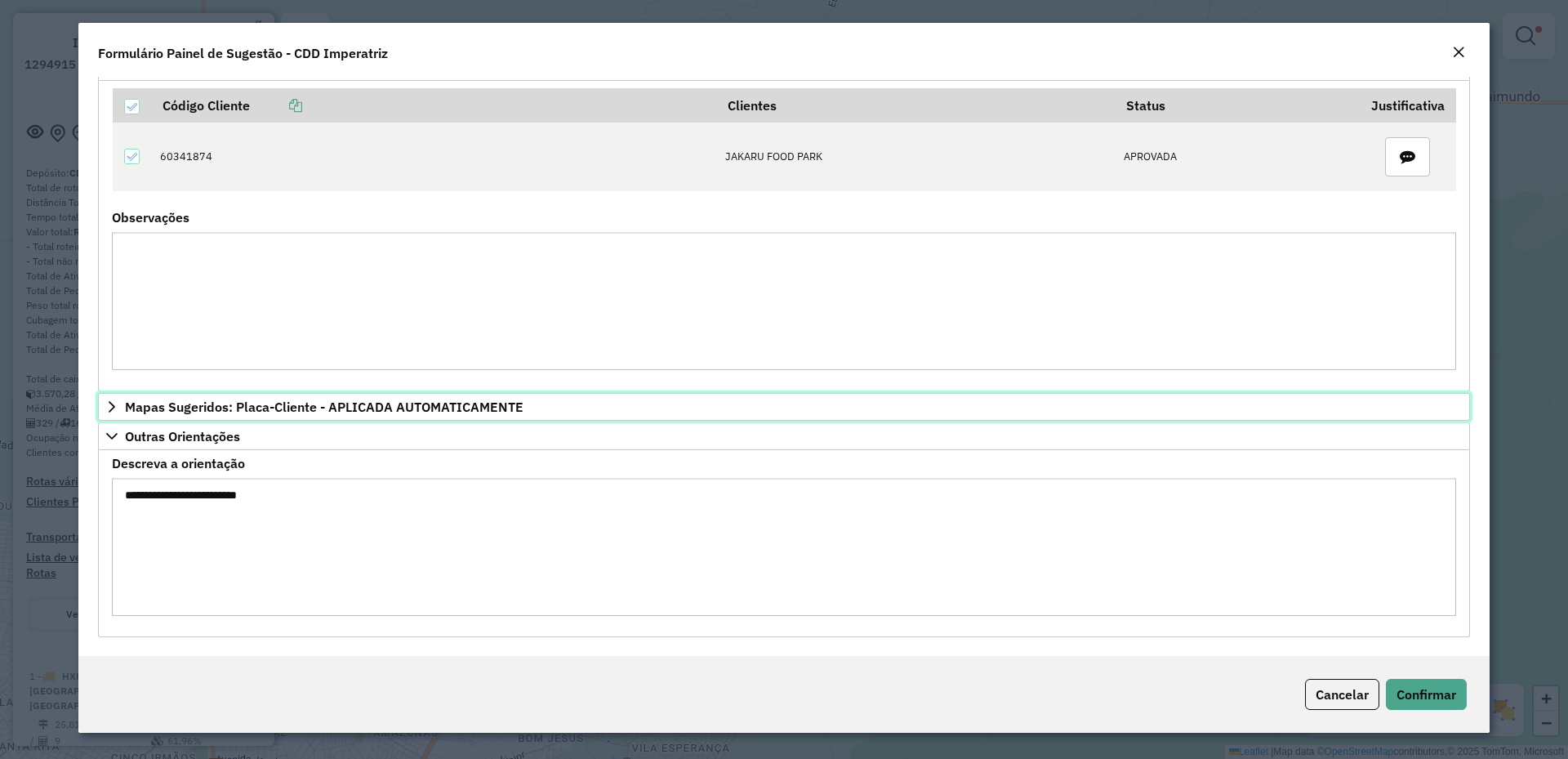
scroll to position [99, 0]
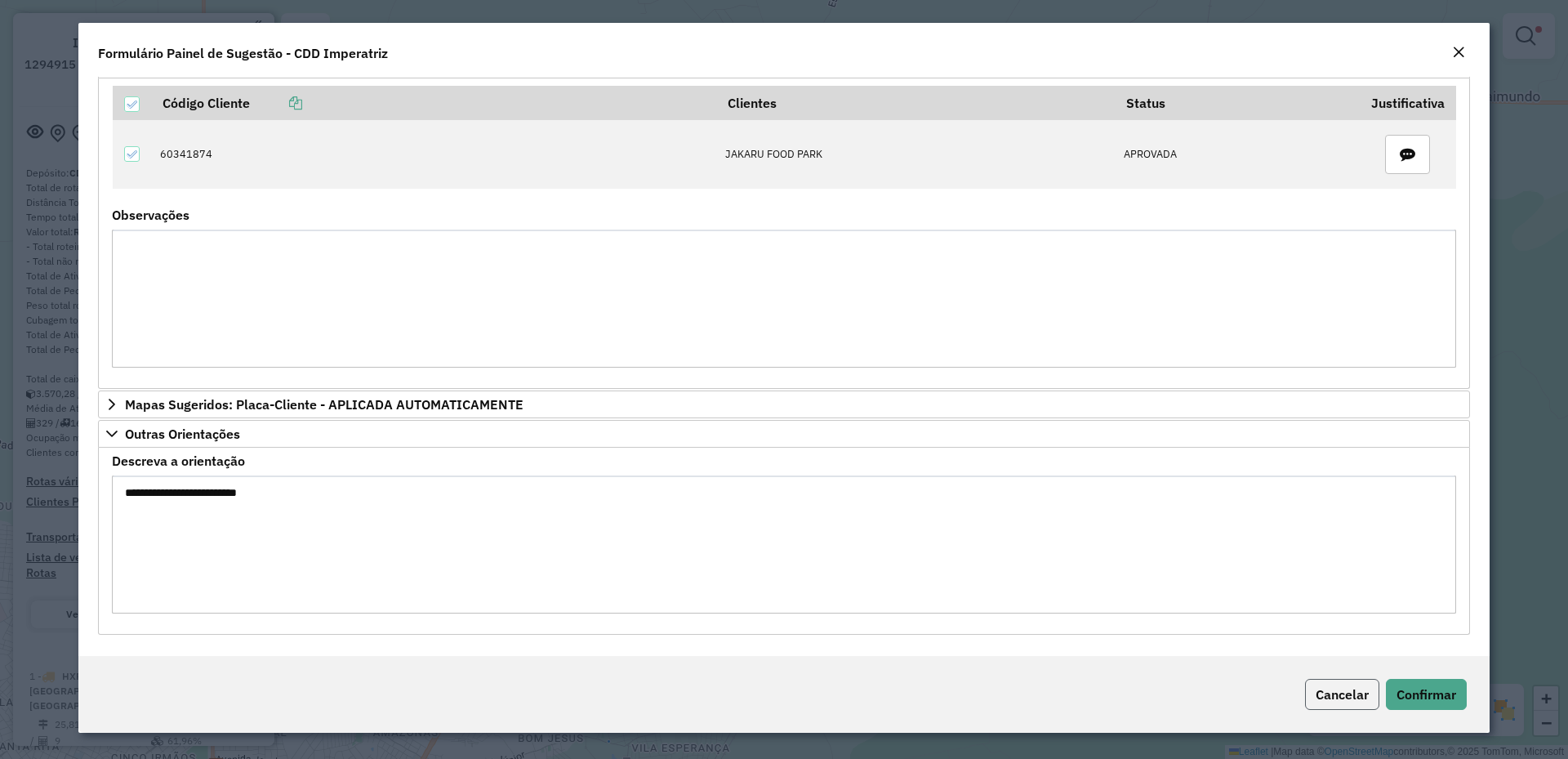
click at [1325, 685] on button "Cancelar" at bounding box center [1342, 694] width 74 height 31
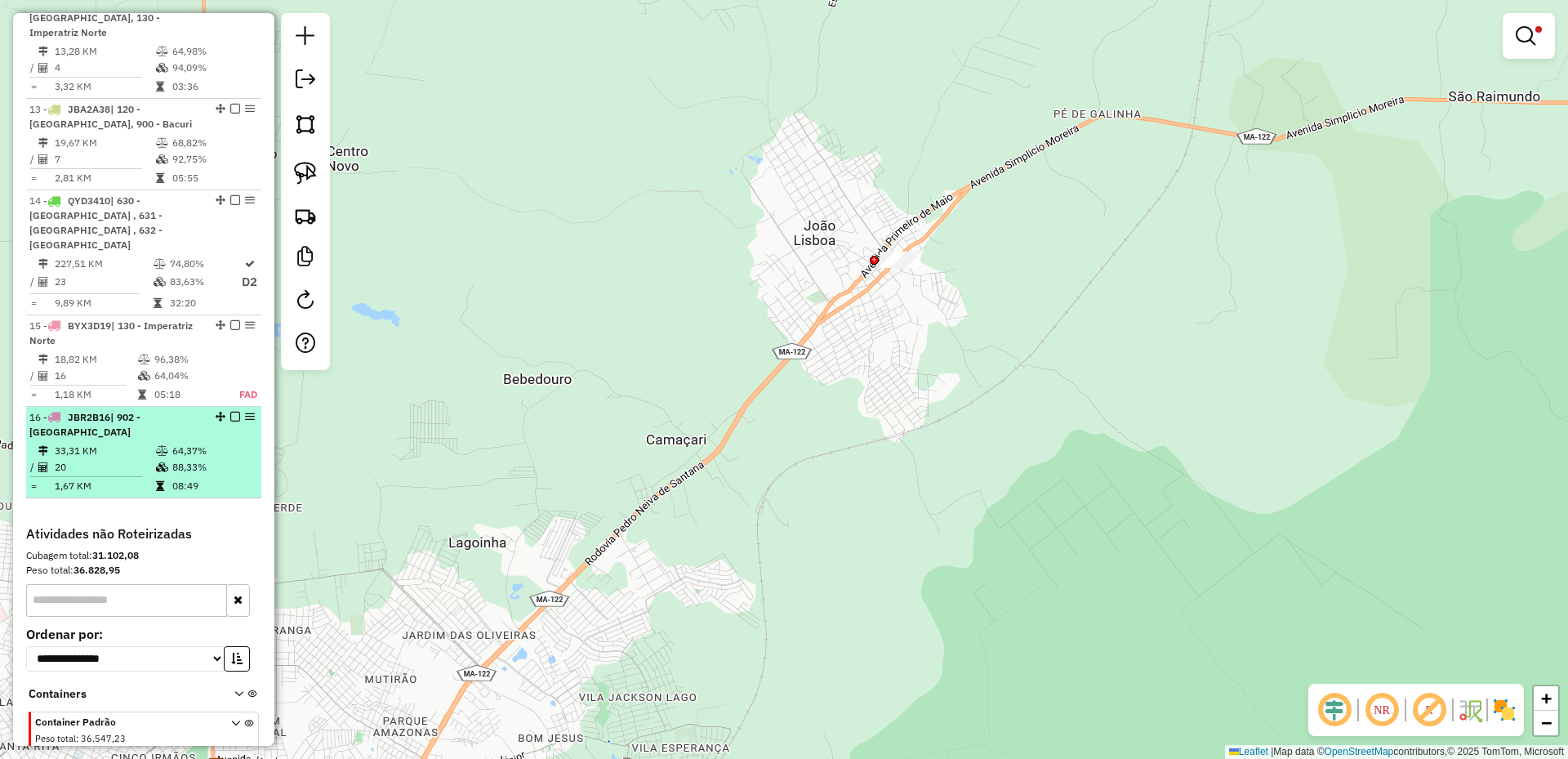
scroll to position [1825, 0]
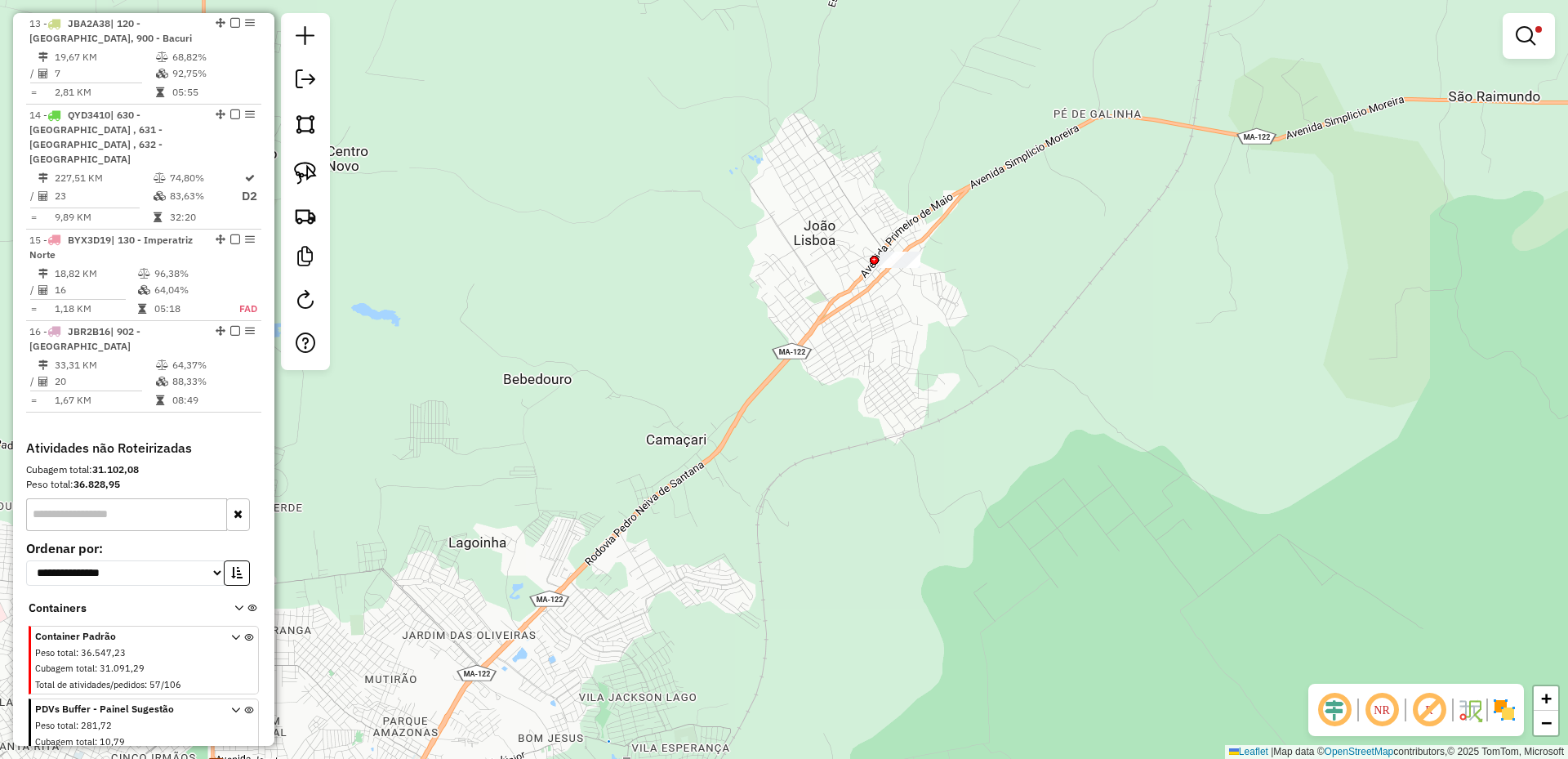
click at [303, 78] on em at bounding box center [305, 78] width 19 height 19
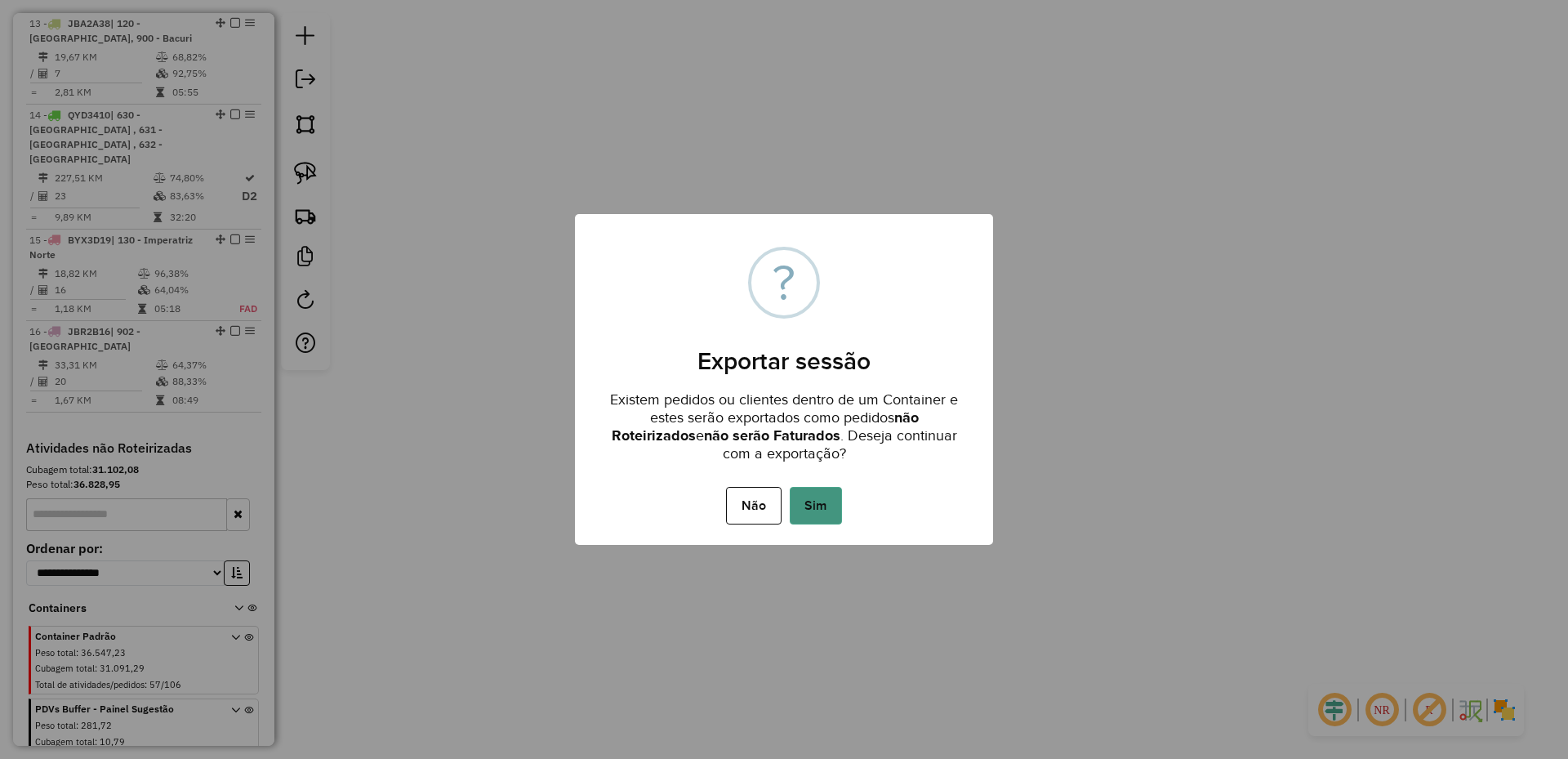
click at [808, 503] on button "Sim" at bounding box center [816, 506] width 52 height 38
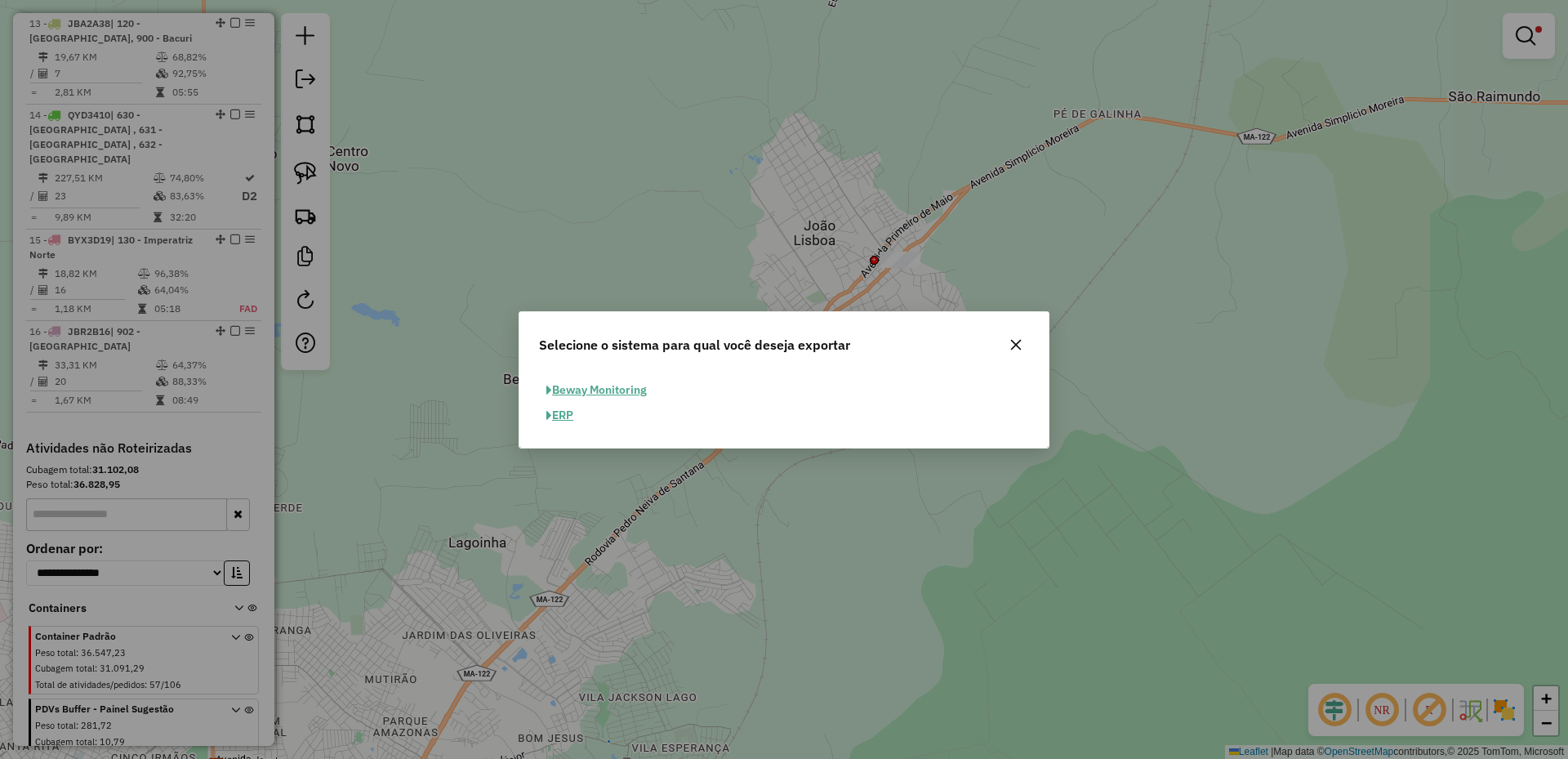
click at [577, 415] on button "ERP" at bounding box center [560, 416] width 41 height 25
select select "*********"
select select "**"
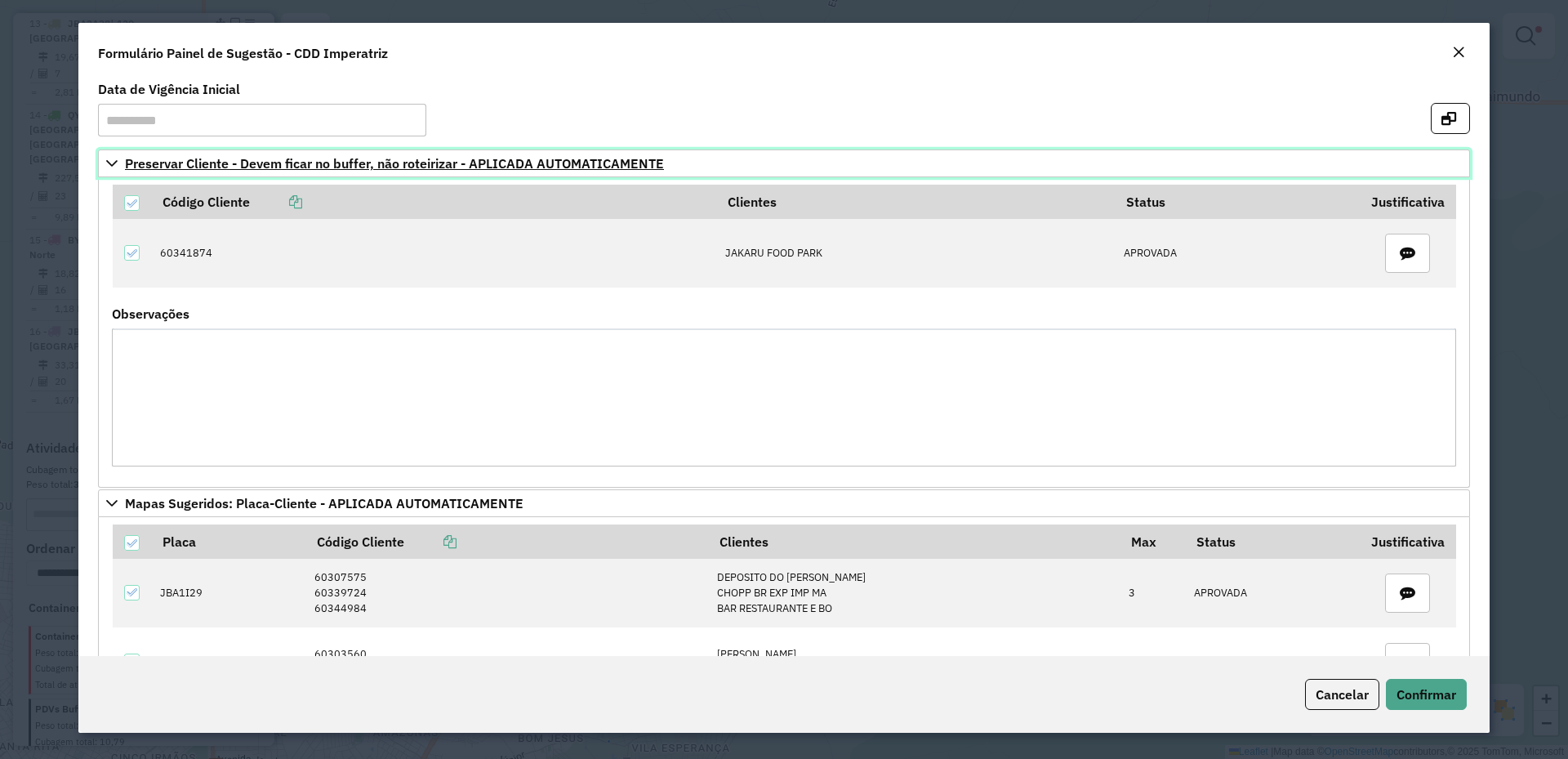
click at [375, 176] on link "Preservar Cliente - Devem ficar no buffer, não roteirizar - APLICADA AUTOMATICA…" at bounding box center [784, 163] width 1372 height 28
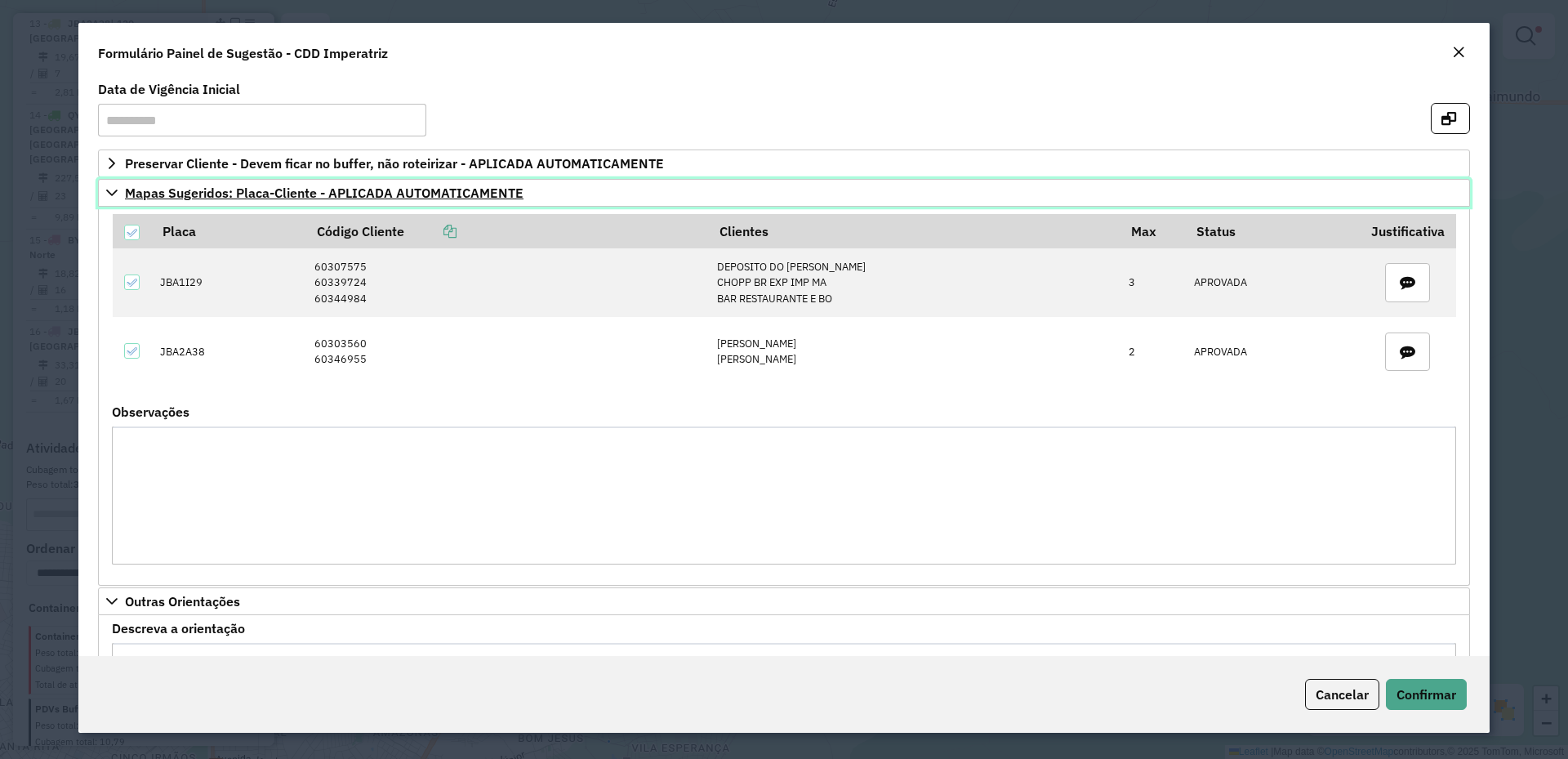
click at [416, 198] on span "Mapas Sugeridos: Placa-Cliente - APLICADA AUTOMATICAMENTE" at bounding box center [324, 193] width 399 height 13
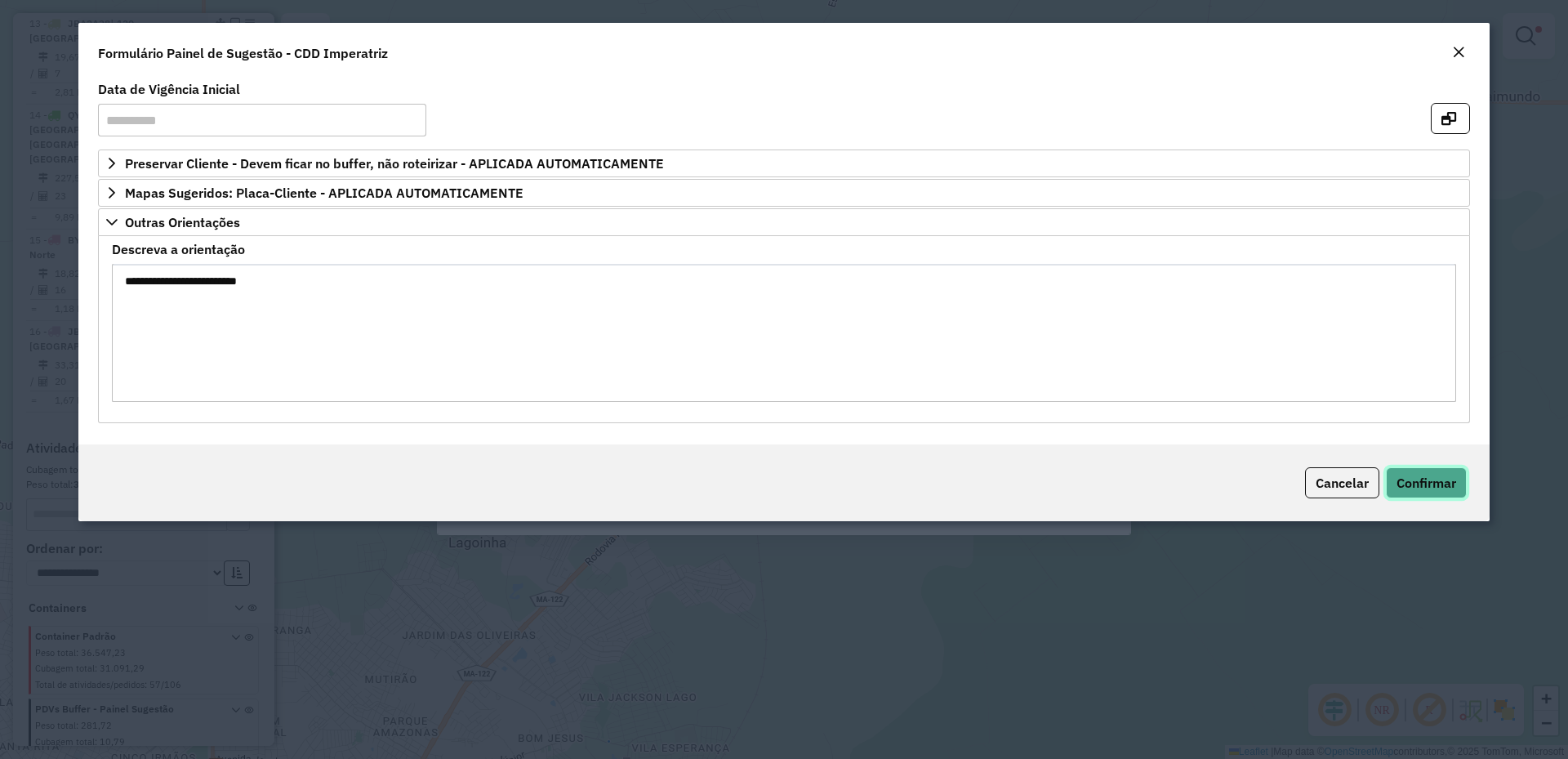
click at [1423, 492] on button "Confirmar" at bounding box center [1426, 482] width 81 height 31
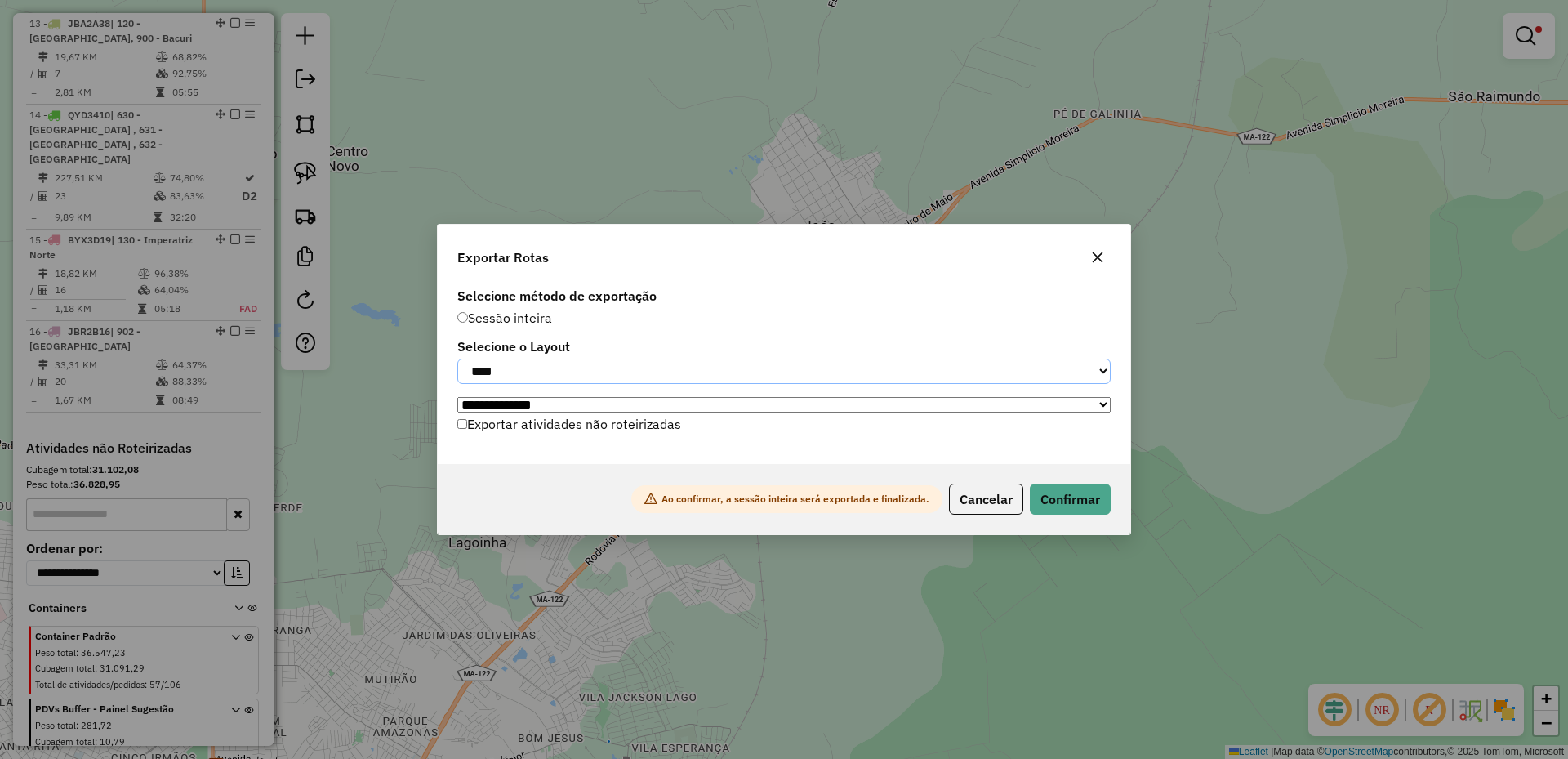
click at [665, 375] on select "**********" at bounding box center [784, 371] width 653 height 25
select select "*********"
click at [458, 358] on select "**********" at bounding box center [784, 371] width 653 height 25
click at [724, 322] on div "Sessão inteira" at bounding box center [784, 317] width 653 height 19
click at [1076, 506] on button "Confirmar" at bounding box center [1071, 499] width 81 height 31
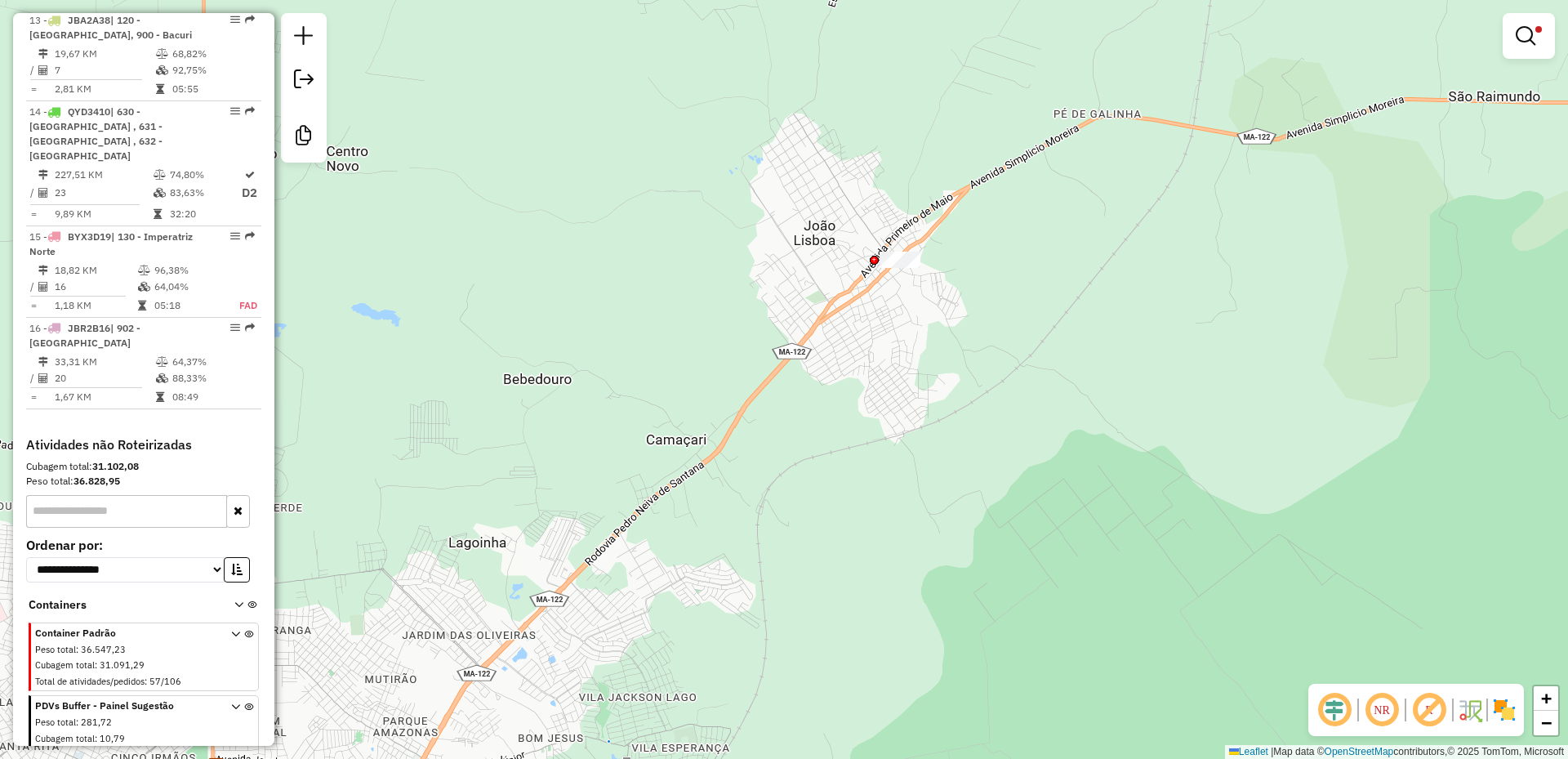
scroll to position [1773, 0]
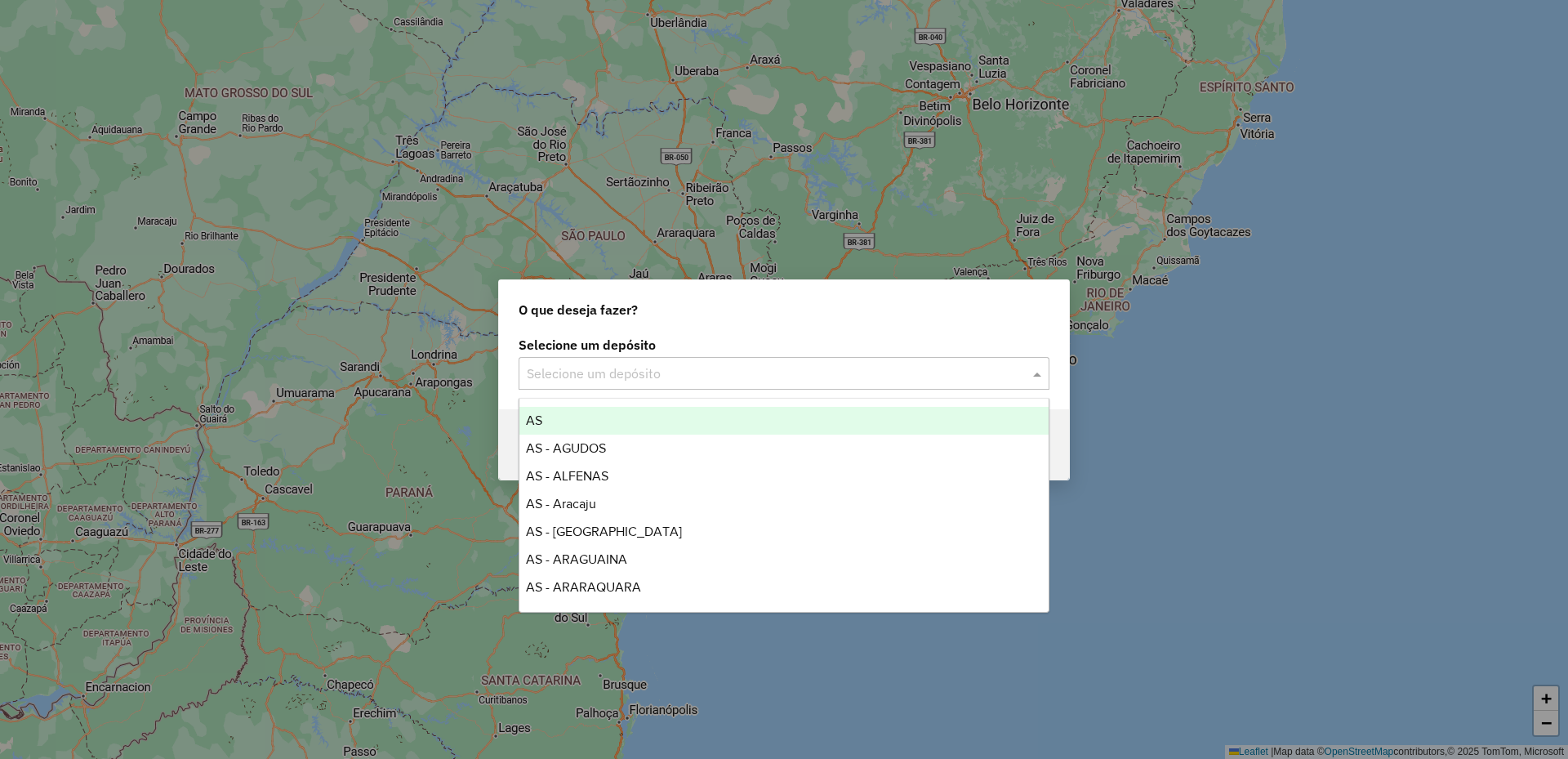
click at [618, 372] on input "text" at bounding box center [768, 374] width 482 height 19
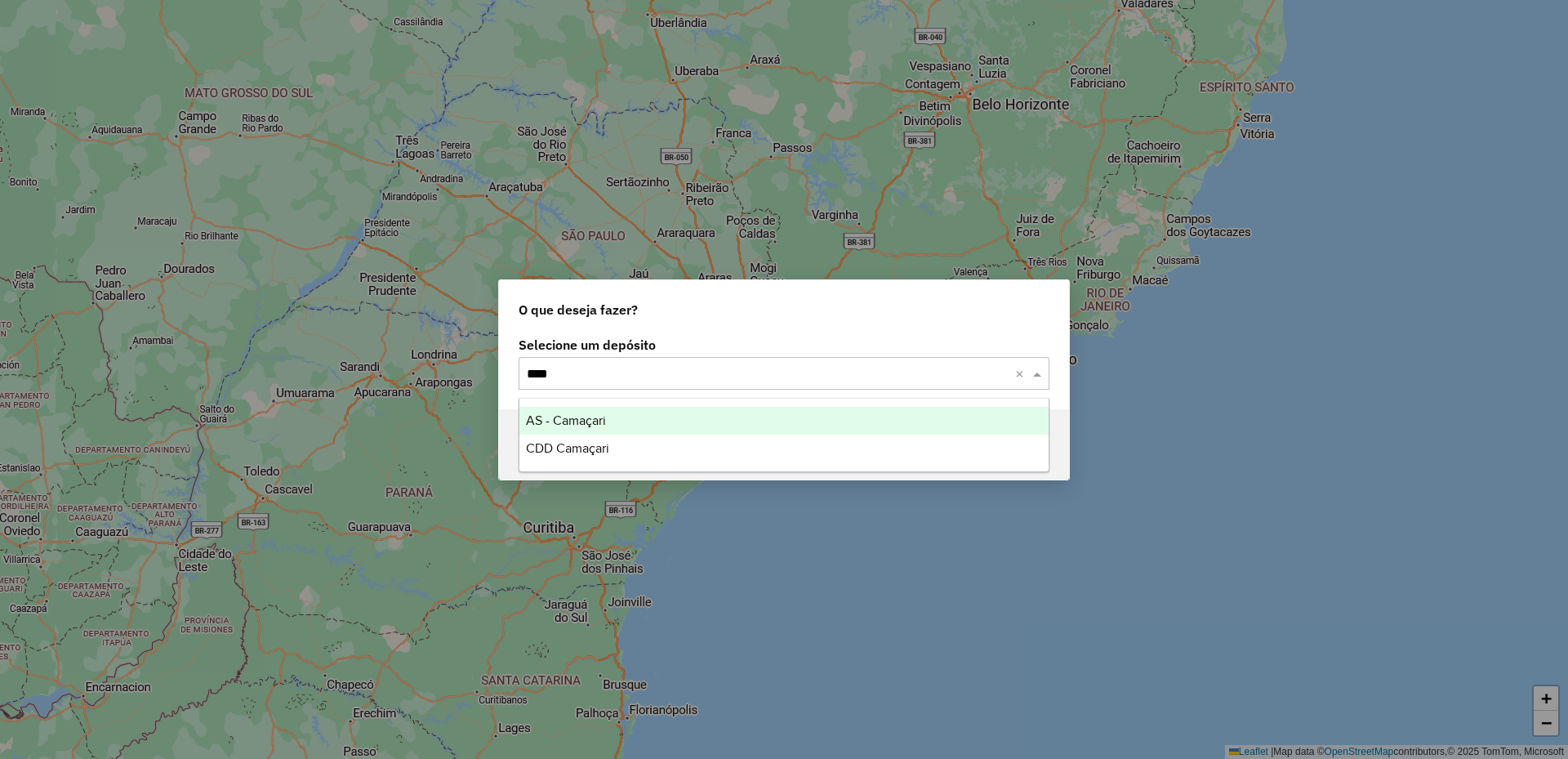
type input "*****"
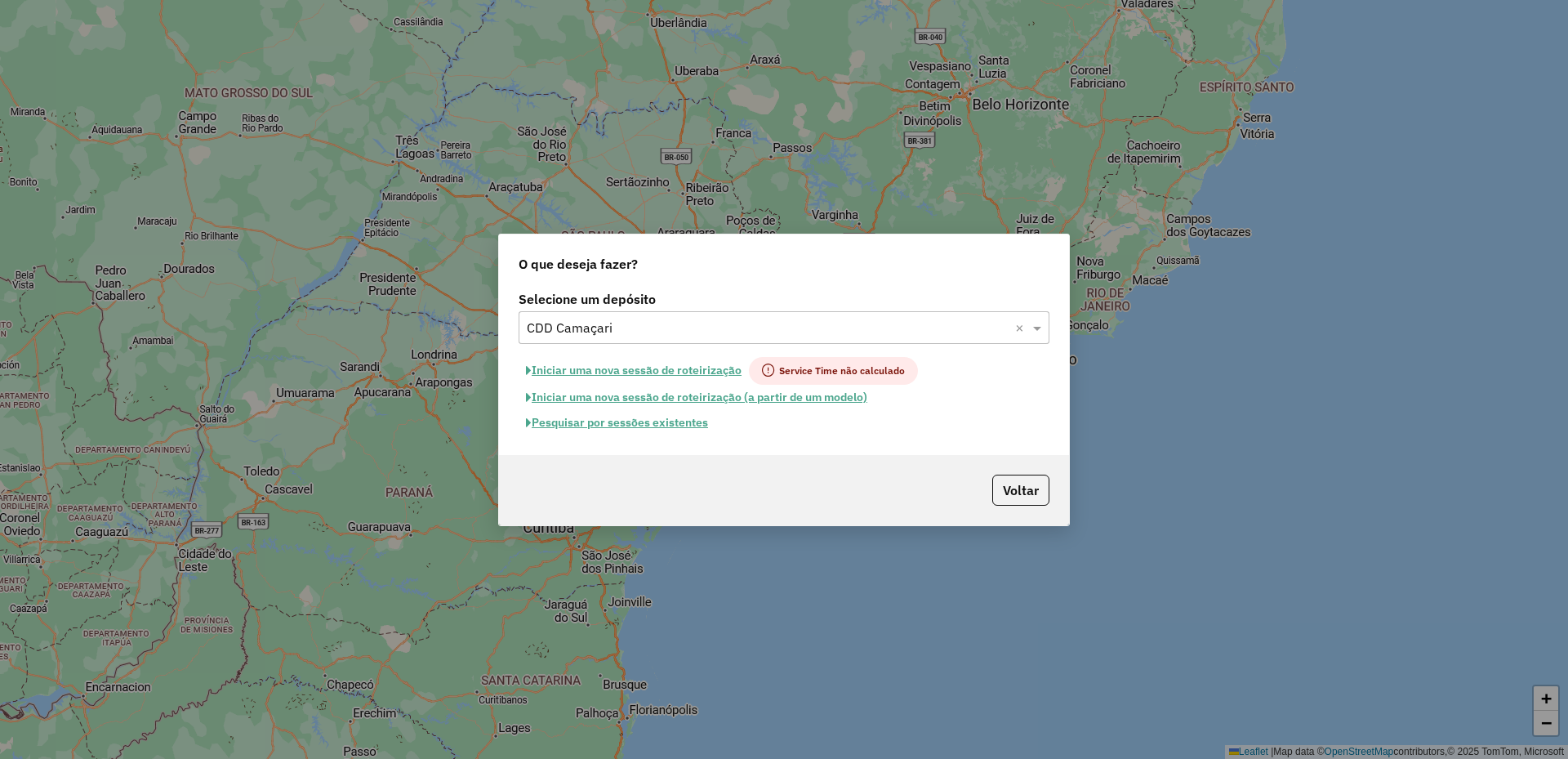
click at [645, 425] on button "Pesquisar por sessões existentes" at bounding box center [617, 423] width 197 height 25
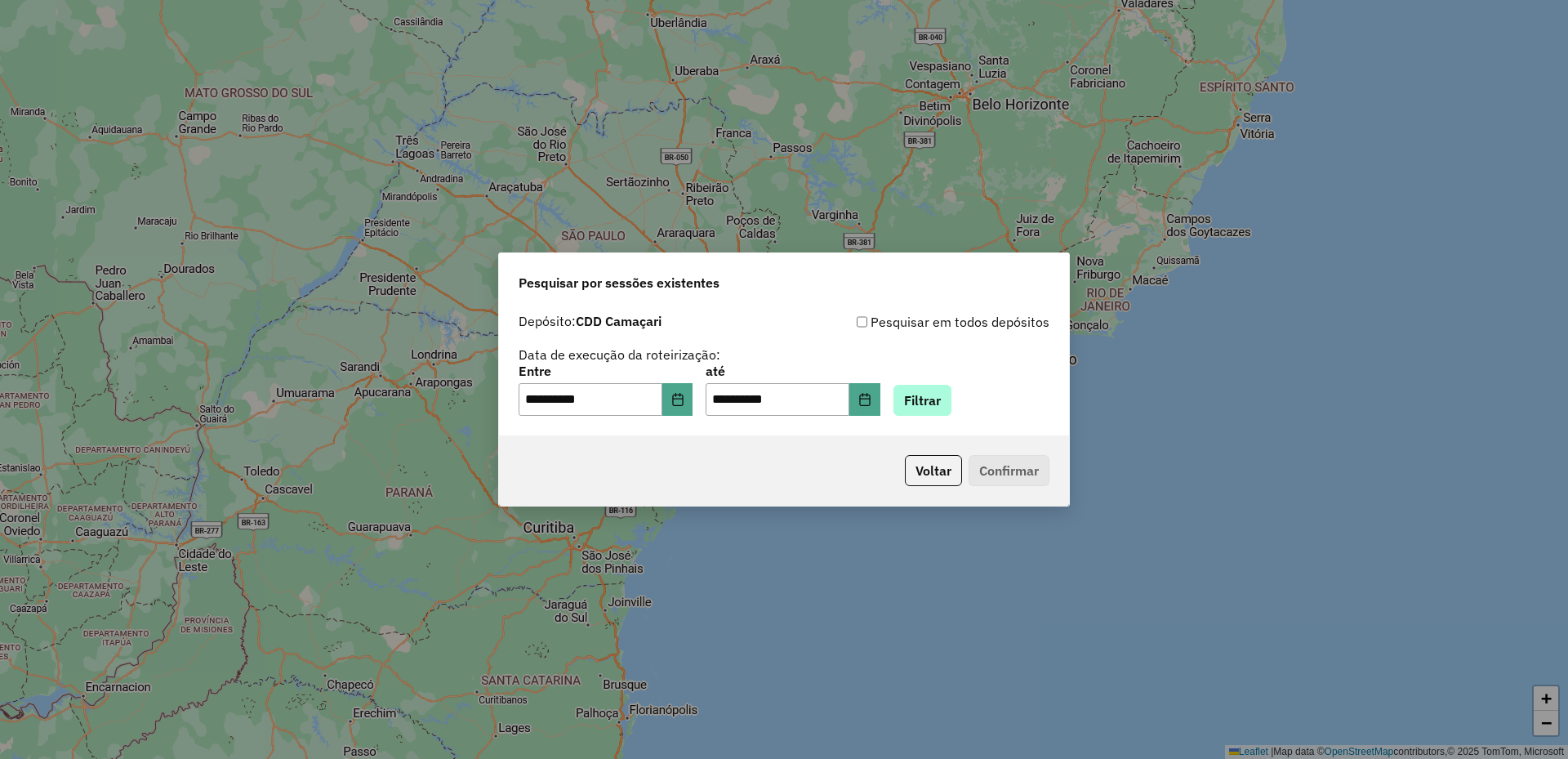
drag, startPoint x: 961, startPoint y: 390, endPoint x: 961, endPoint y: 400, distance: 10.0
click at [963, 392] on div "**********" at bounding box center [784, 390] width 531 height 51
click at [952, 406] on button "Filtrar" at bounding box center [922, 400] width 58 height 31
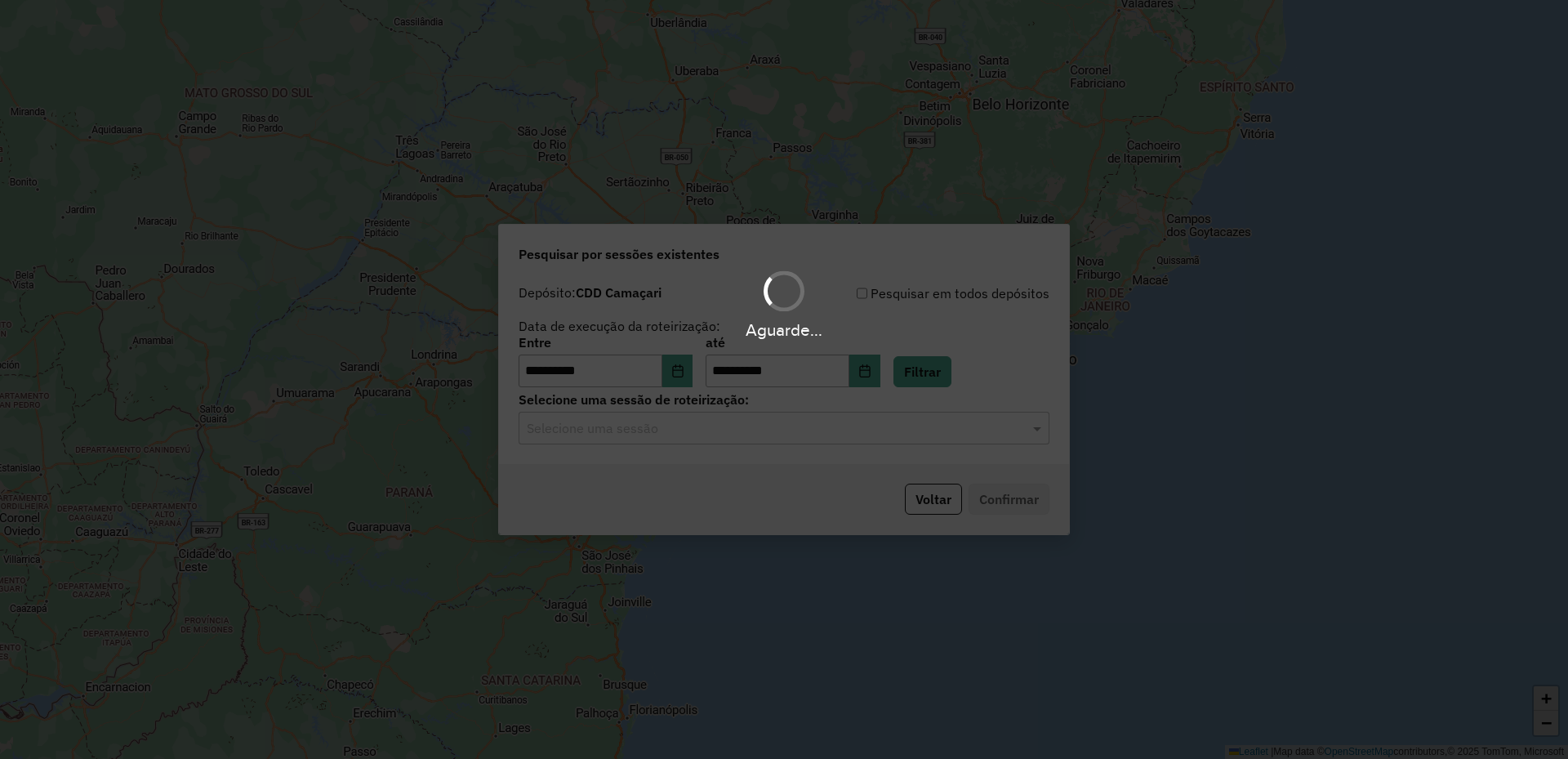
click at [779, 437] on div "Aguarde..." at bounding box center [784, 380] width 1568 height 759
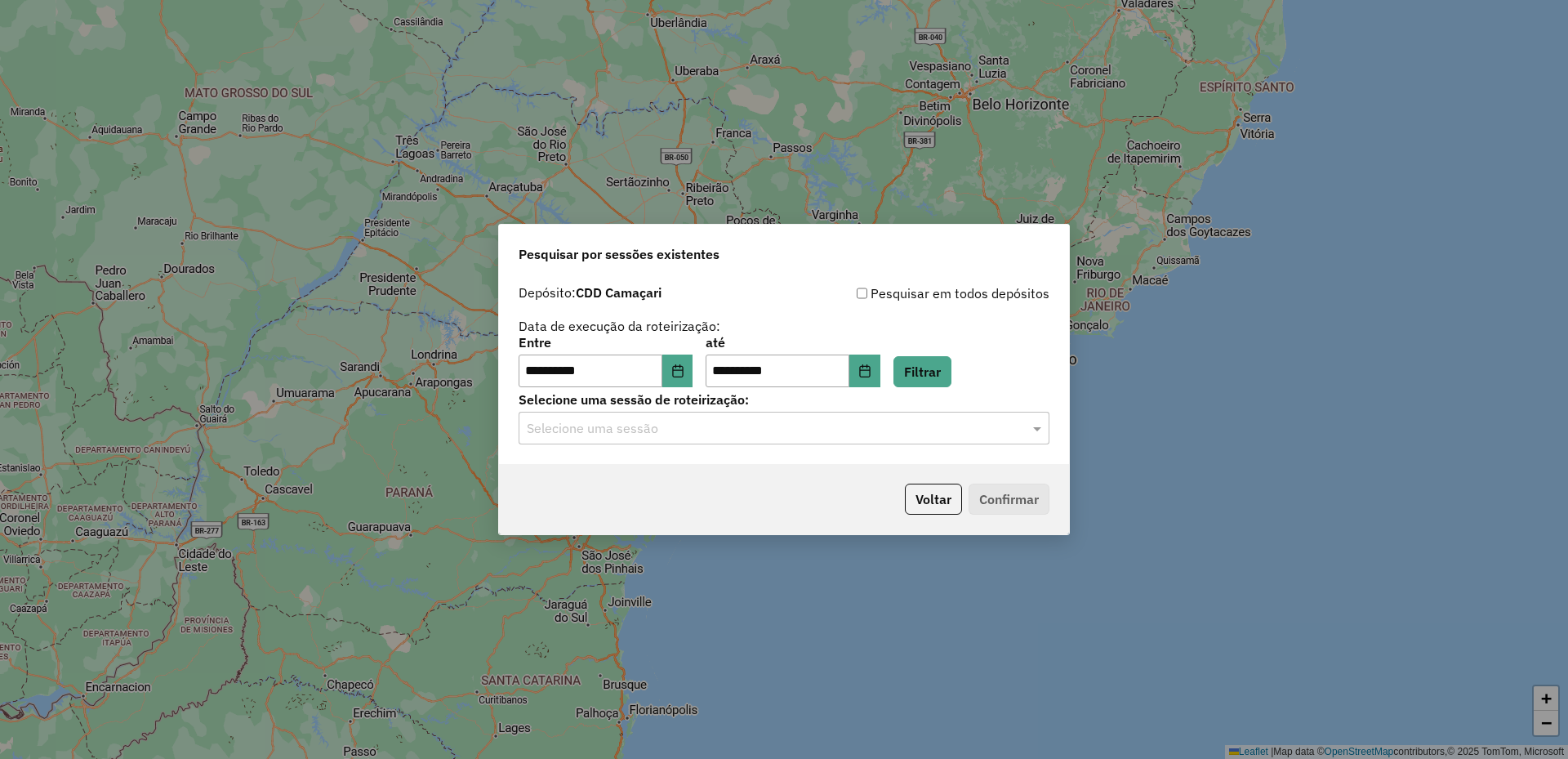
click at [778, 436] on input "text" at bounding box center [768, 428] width 482 height 19
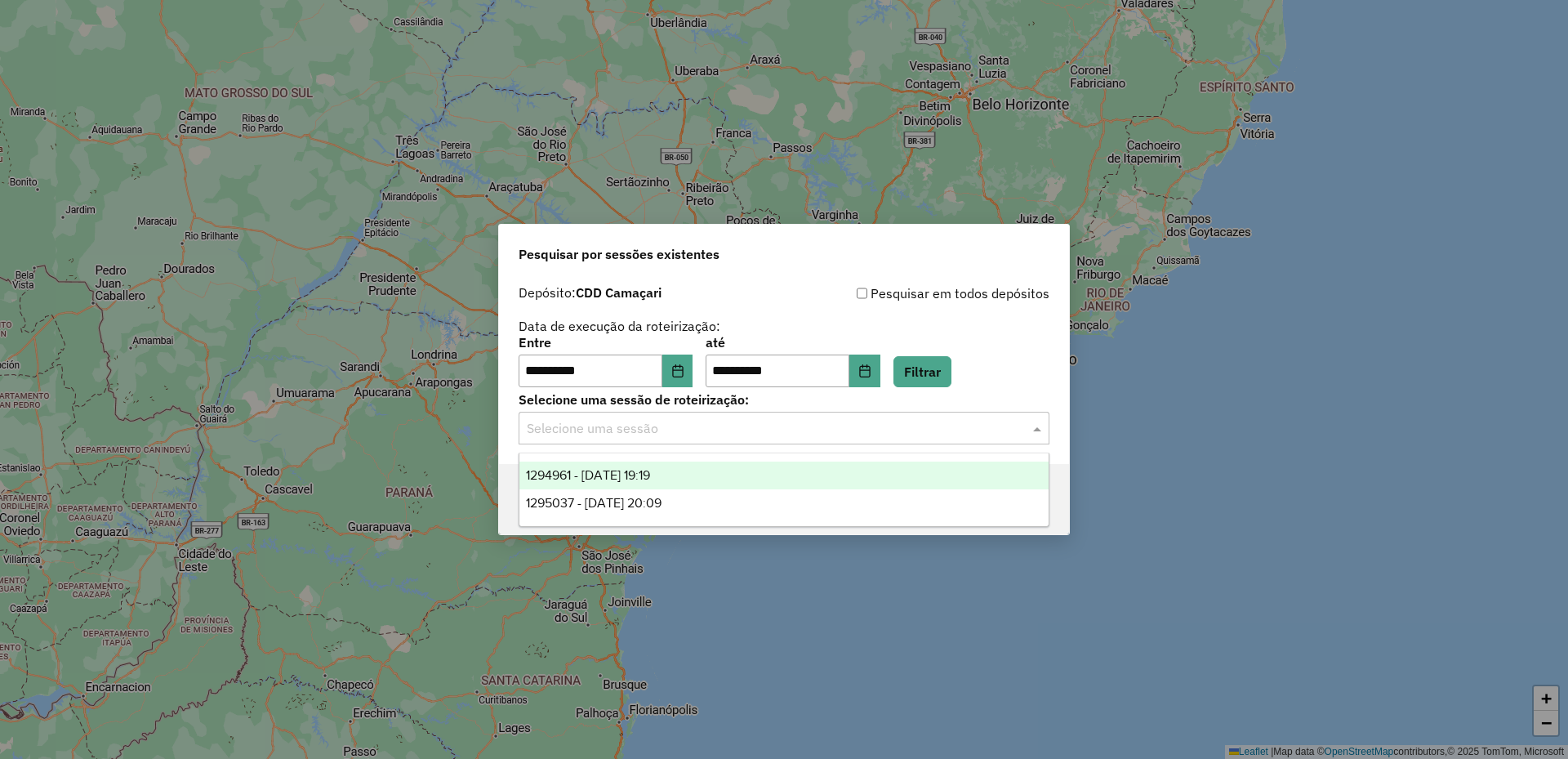
drag, startPoint x: 748, startPoint y: 480, endPoint x: 744, endPoint y: 471, distance: 9.8
click at [746, 474] on div "1294961 - [DATE] 19:19" at bounding box center [784, 475] width 529 height 28
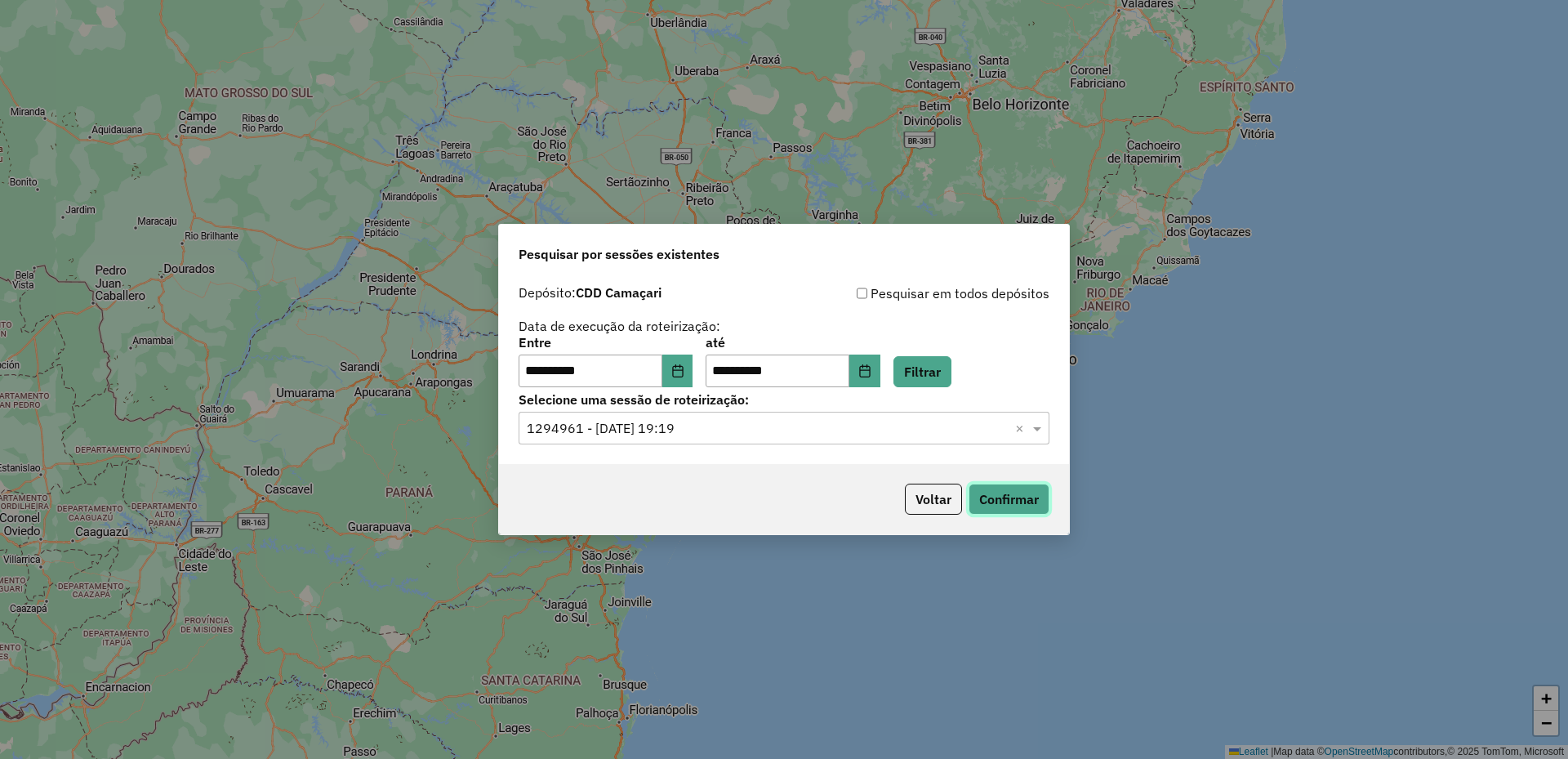
click at [991, 496] on button "Confirmar" at bounding box center [1009, 499] width 81 height 31
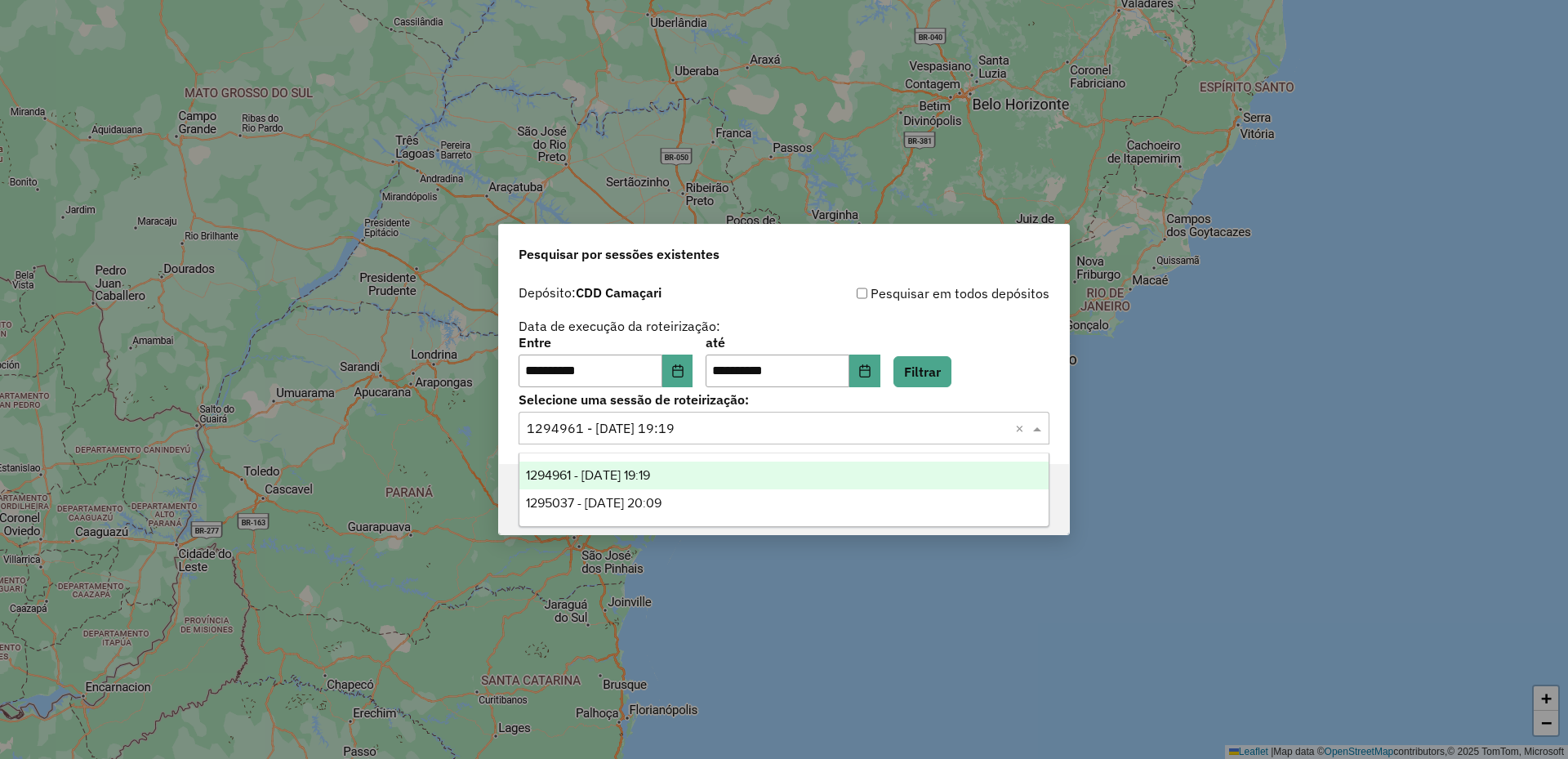
click at [700, 425] on input "text" at bounding box center [768, 428] width 482 height 19
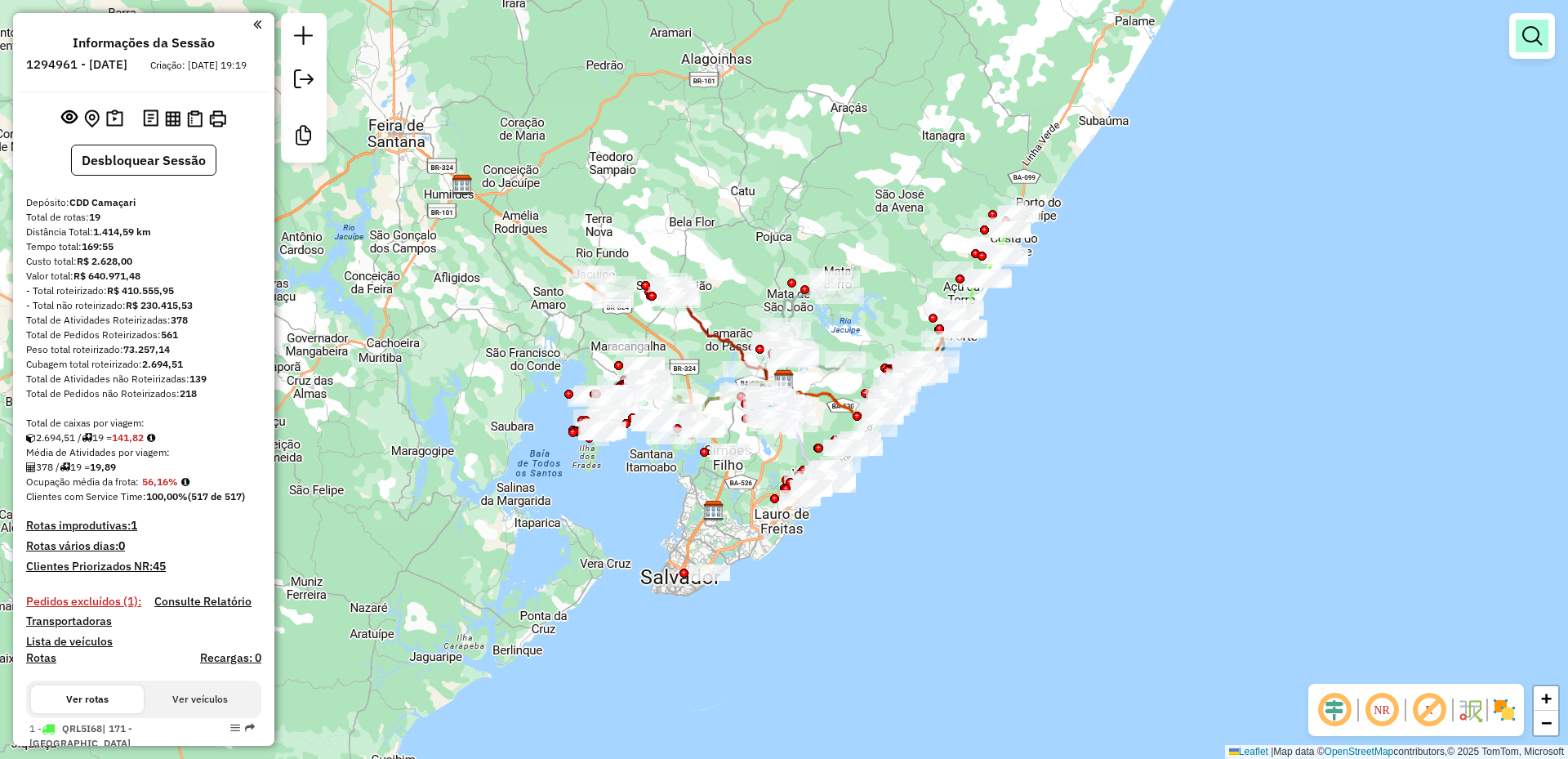
click at [1542, 32] on link at bounding box center [1532, 35] width 33 height 33
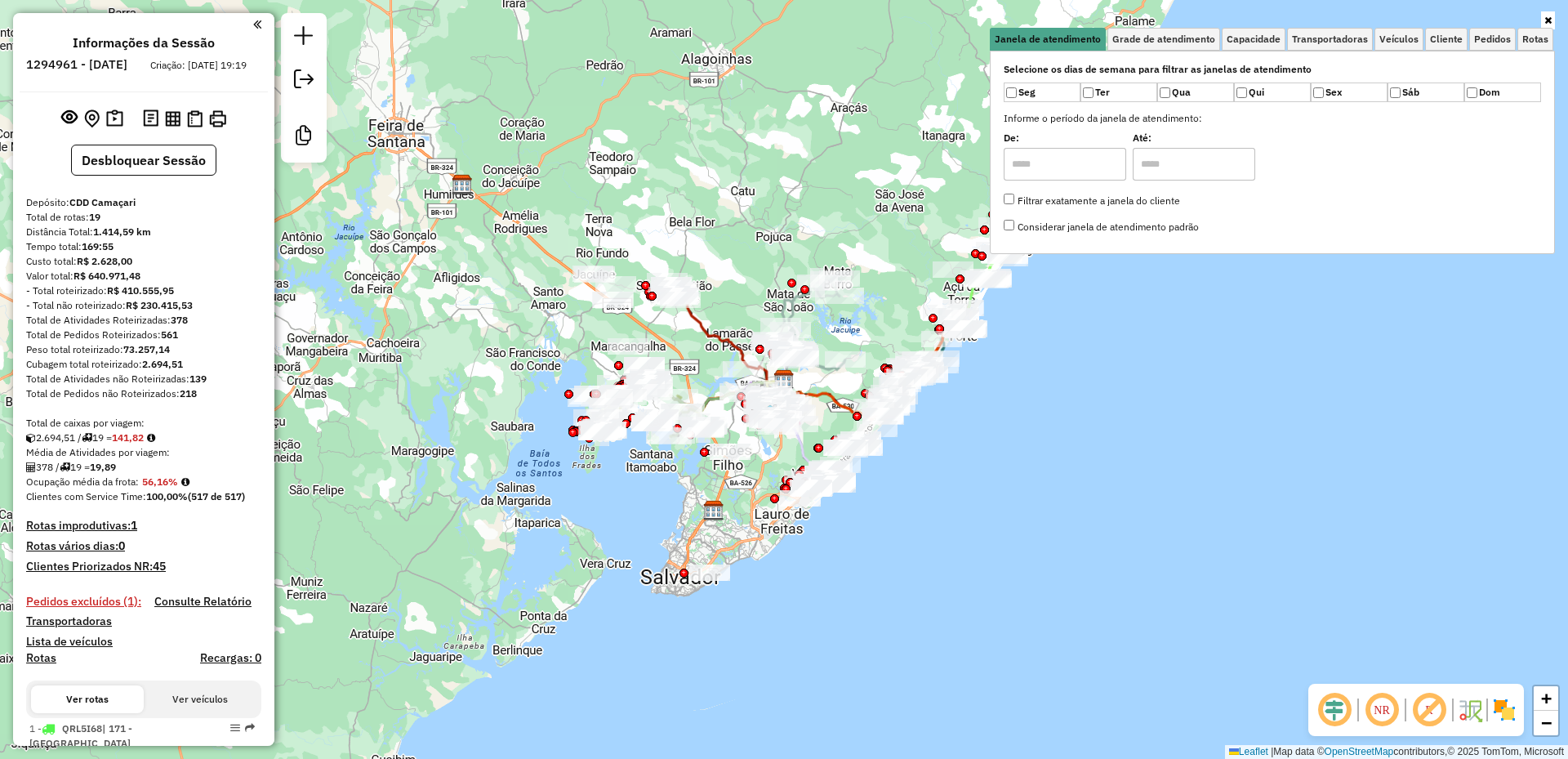
click at [1103, 164] on input "text" at bounding box center [1065, 164] width 122 height 33
click at [1266, 46] on link "Capacidade" at bounding box center [1254, 39] width 64 height 23
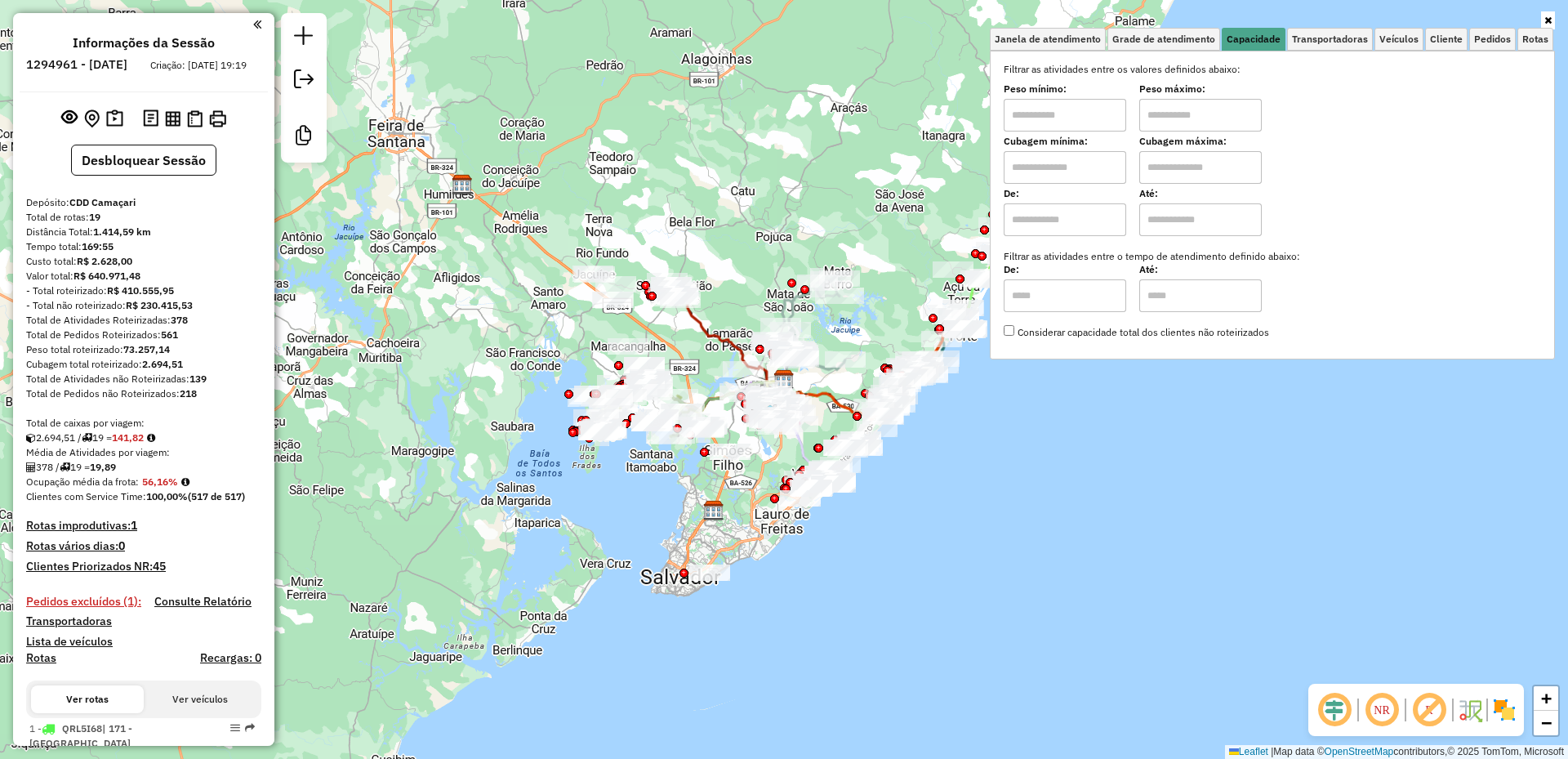
click at [1066, 158] on input "text" at bounding box center [1065, 167] width 122 height 33
type input "*****"
type input "*********"
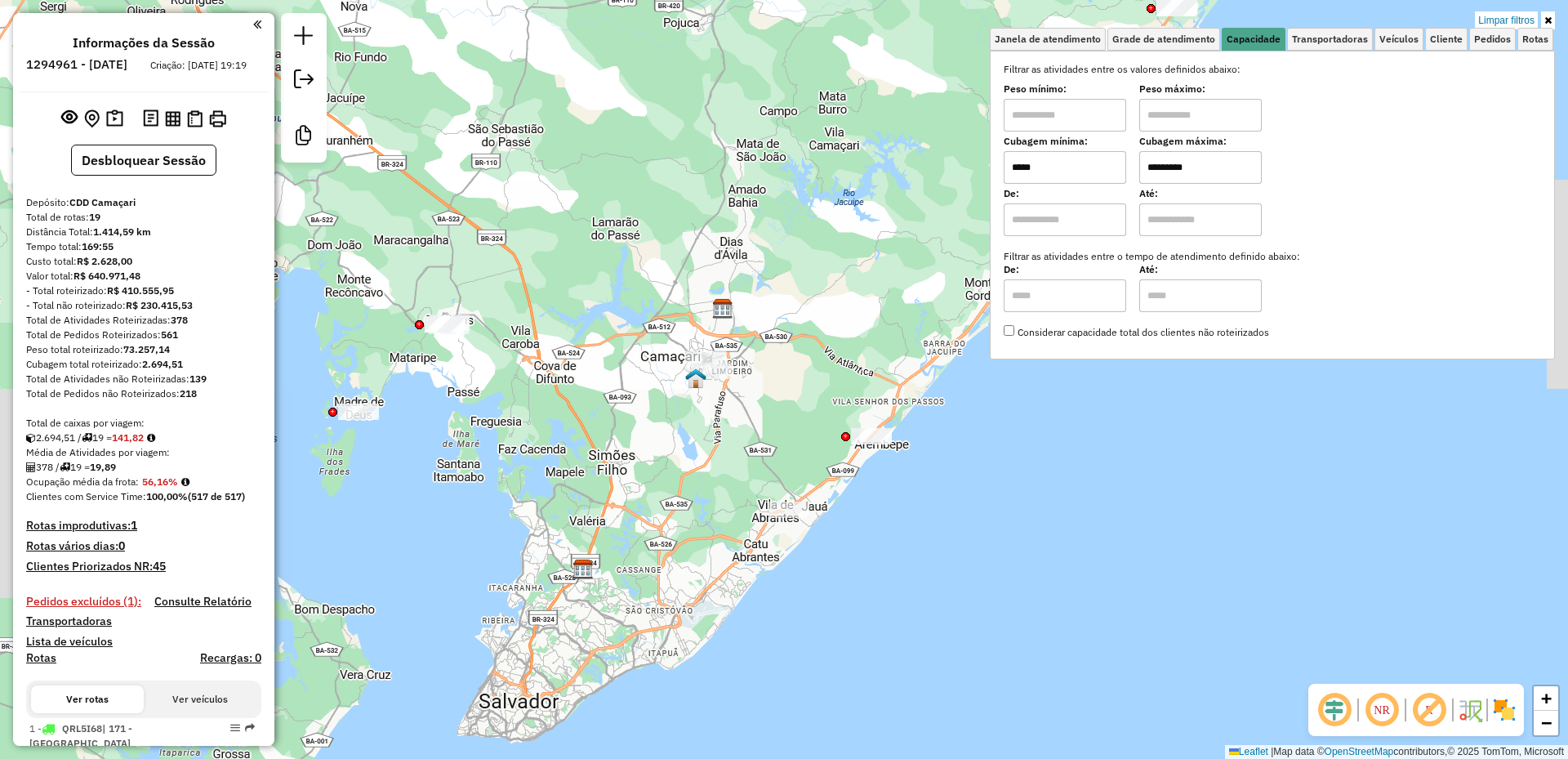
drag, startPoint x: 593, startPoint y: 445, endPoint x: 767, endPoint y: 431, distance: 174.6
click at [767, 431] on div "Limpar filtros Janela de atendimento Grade de atendimento Capacidade Transporta…" at bounding box center [784, 380] width 1568 height 759
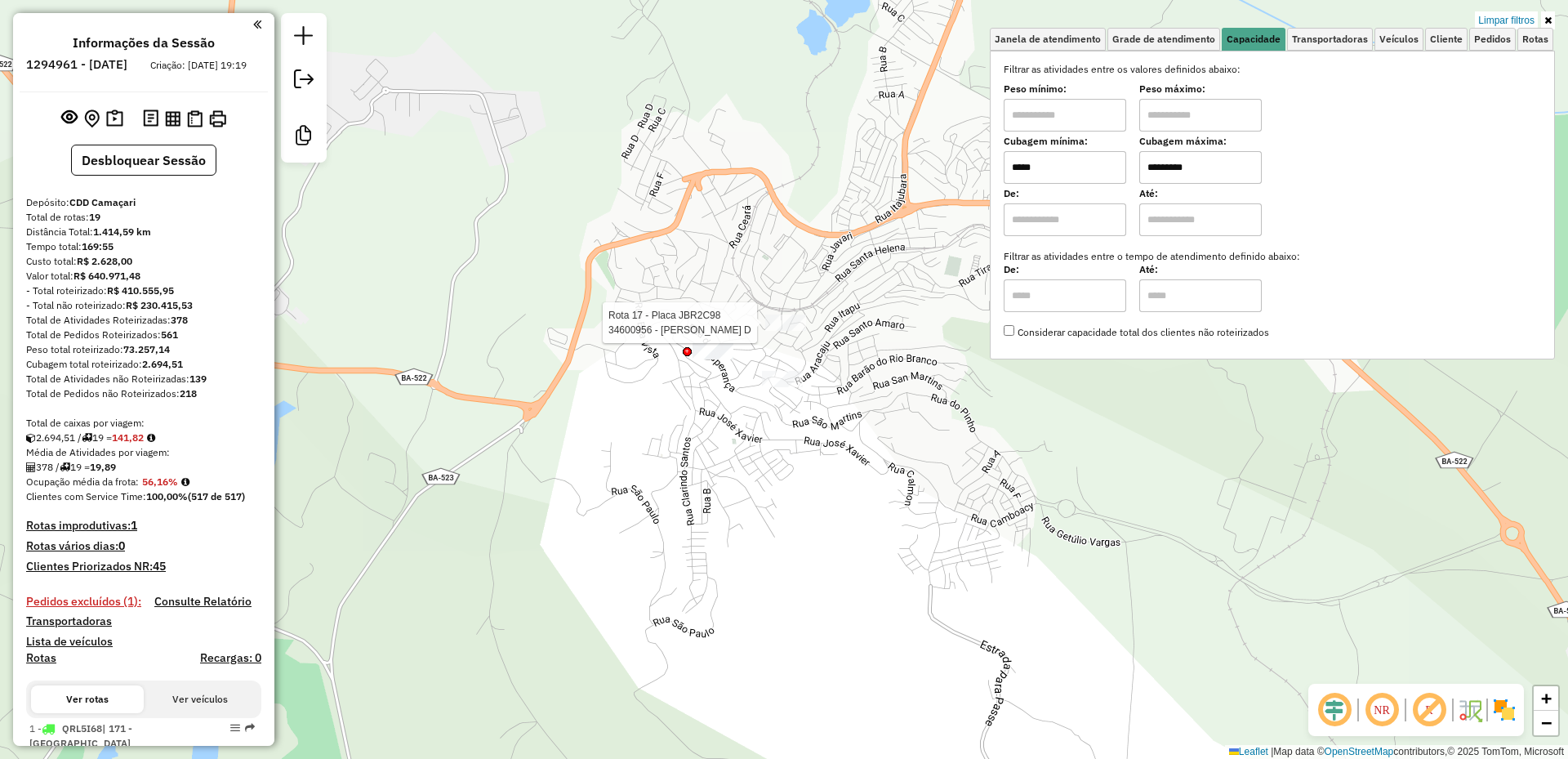
select select "**********"
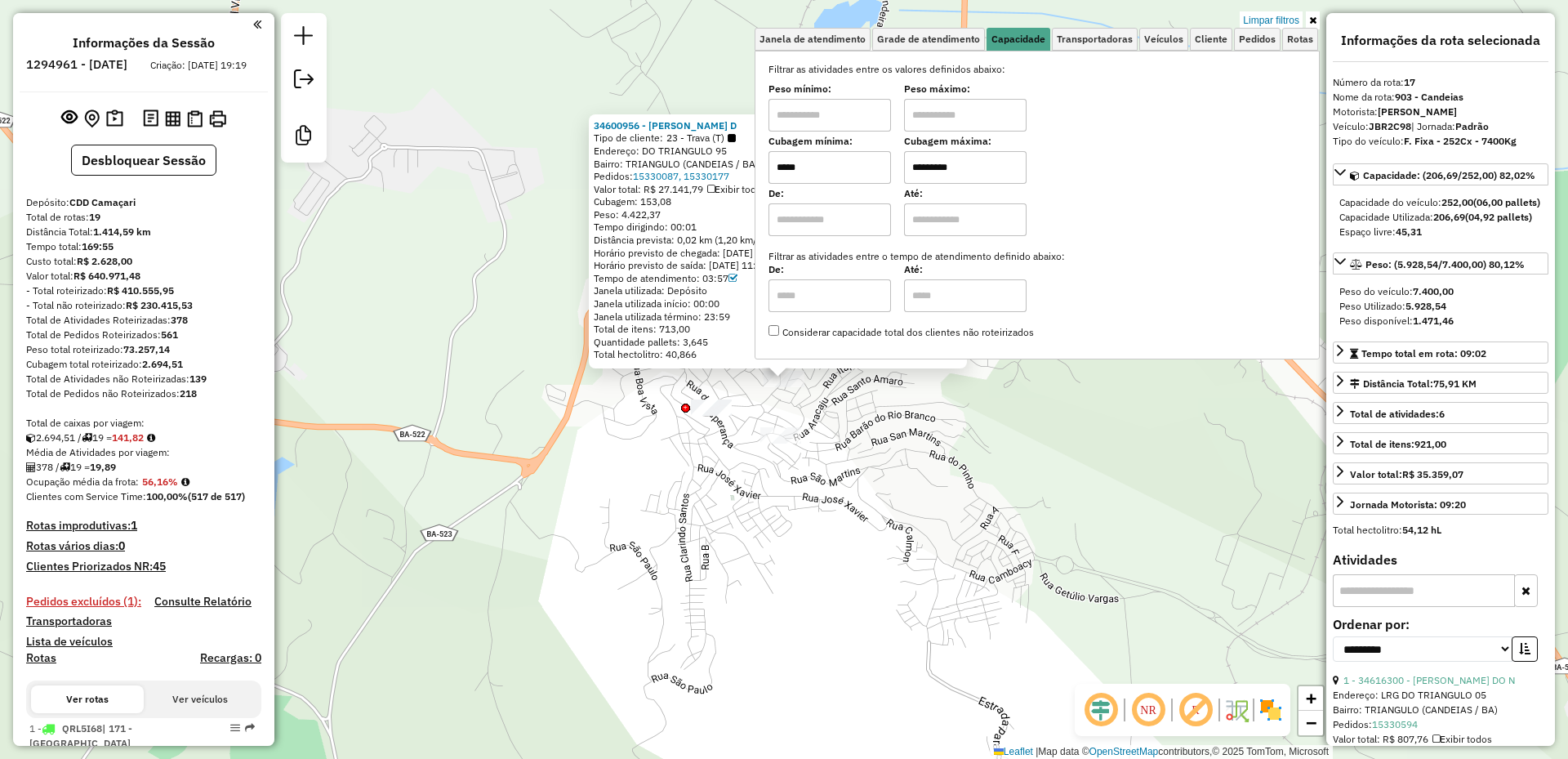
scroll to position [2040, 0]
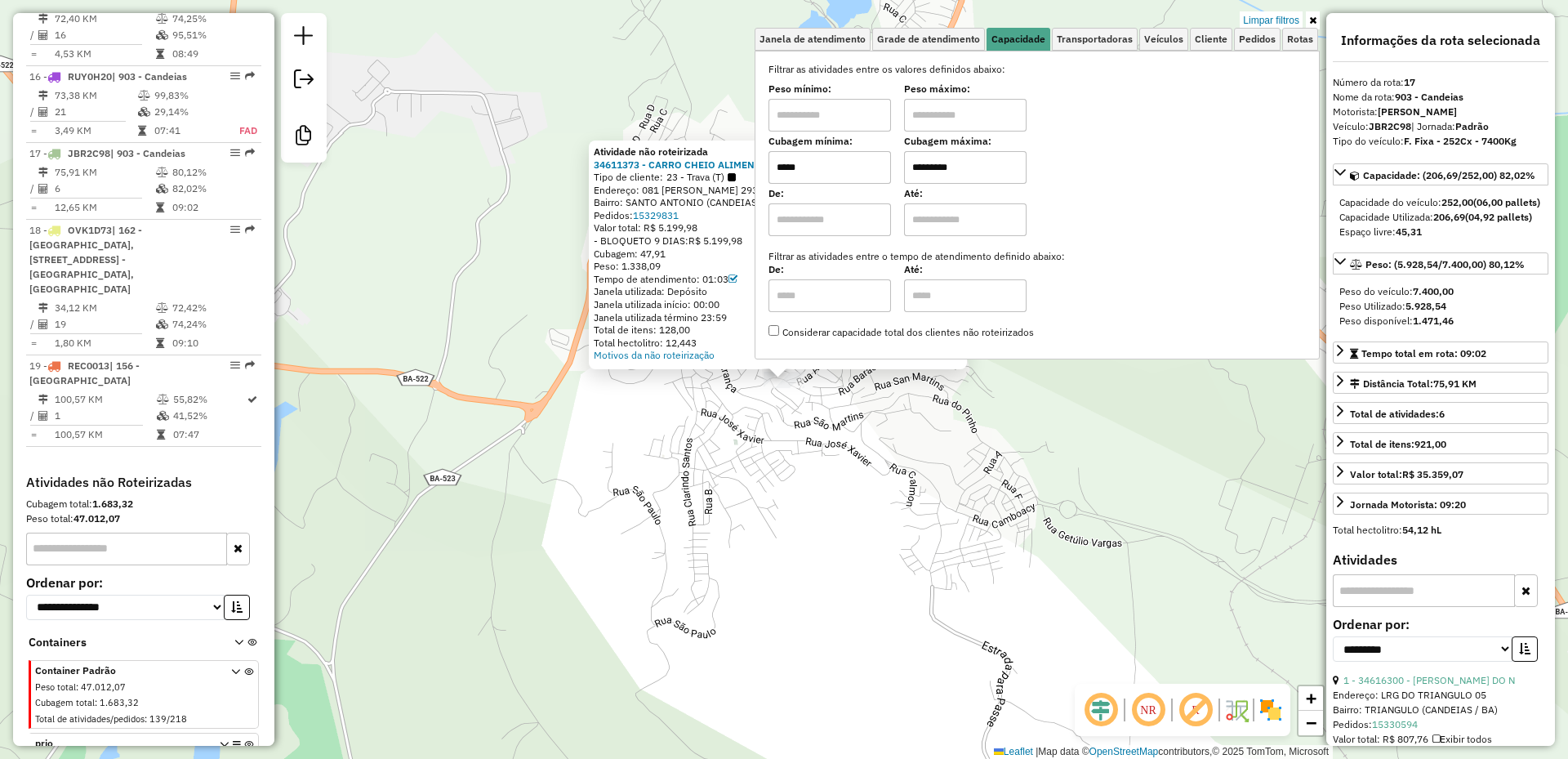
click at [755, 431] on div "Atividade não roteirizada 34611373 - CARRO CHEIO ALIMENTO Tipo de cliente: 23 -…" at bounding box center [784, 380] width 1568 height 759
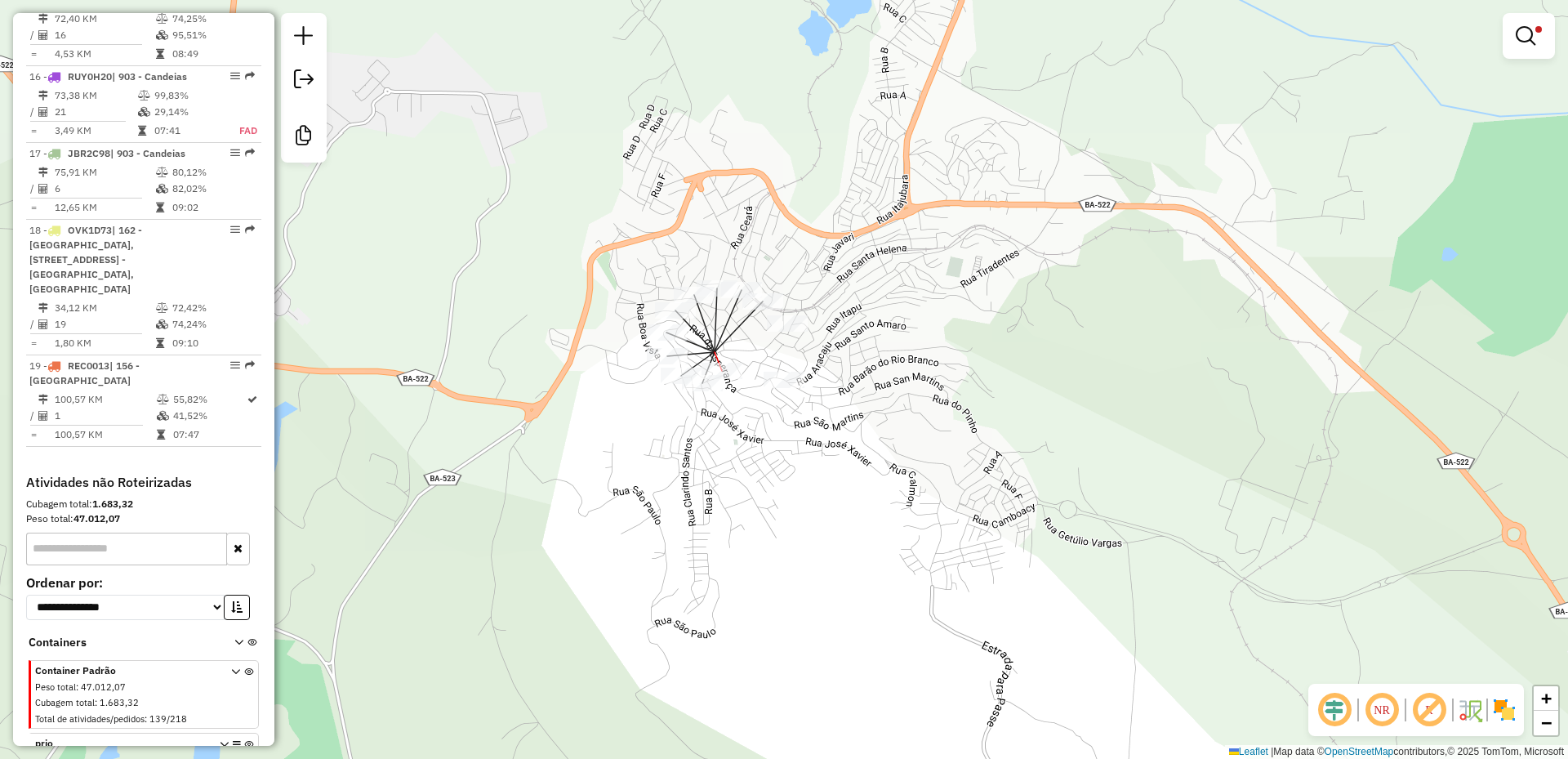
click at [725, 380] on div at bounding box center [722, 370] width 40 height 16
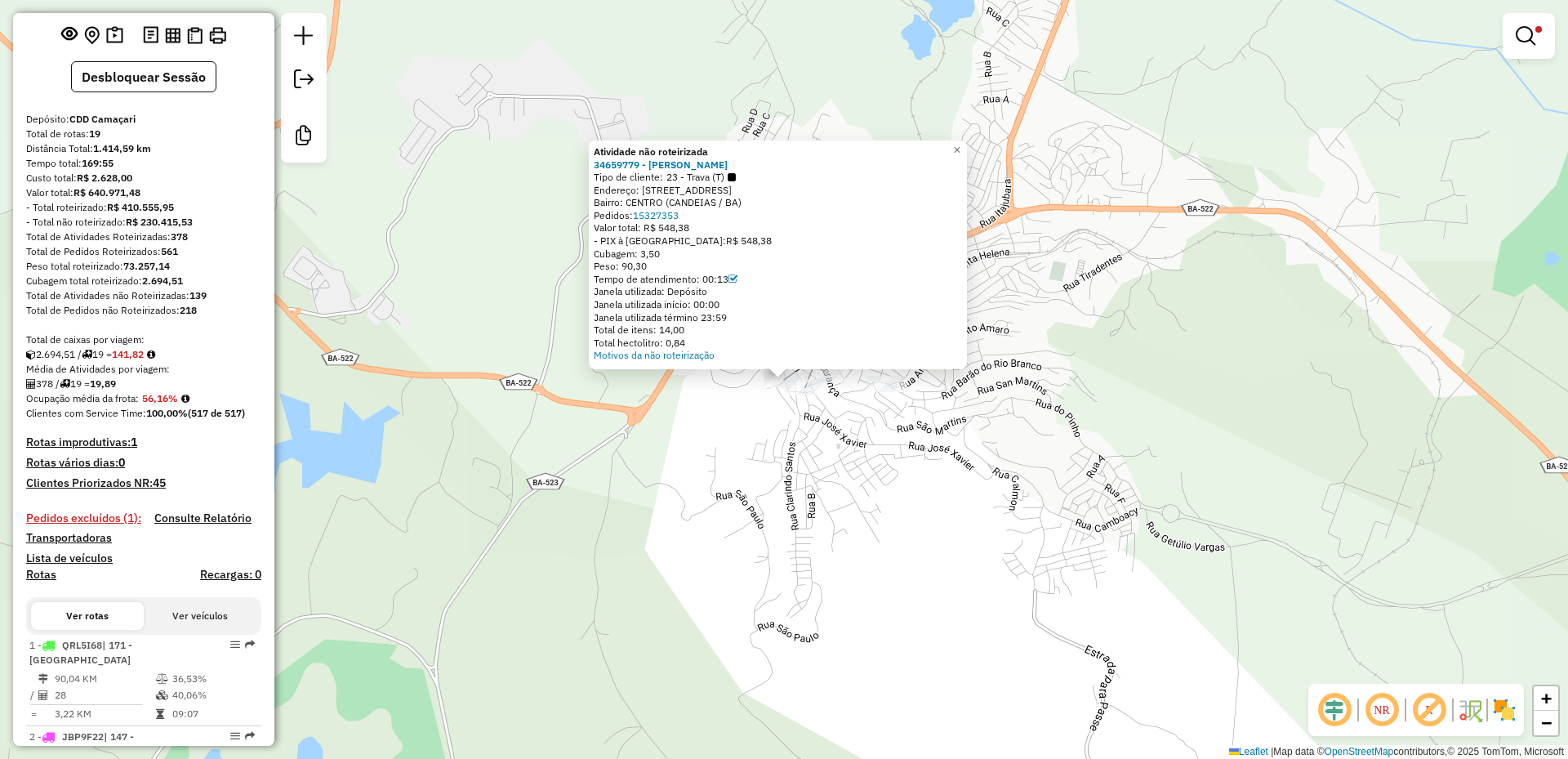
scroll to position [87, 0]
drag, startPoint x: 1028, startPoint y: 641, endPoint x: 1006, endPoint y: 569, distance: 75.3
click at [1021, 621] on div "Atividade não roteirizada 34659779 - [PERSON_NAME] Tipo de cliente: 23 - Trava …" at bounding box center [784, 380] width 1568 height 759
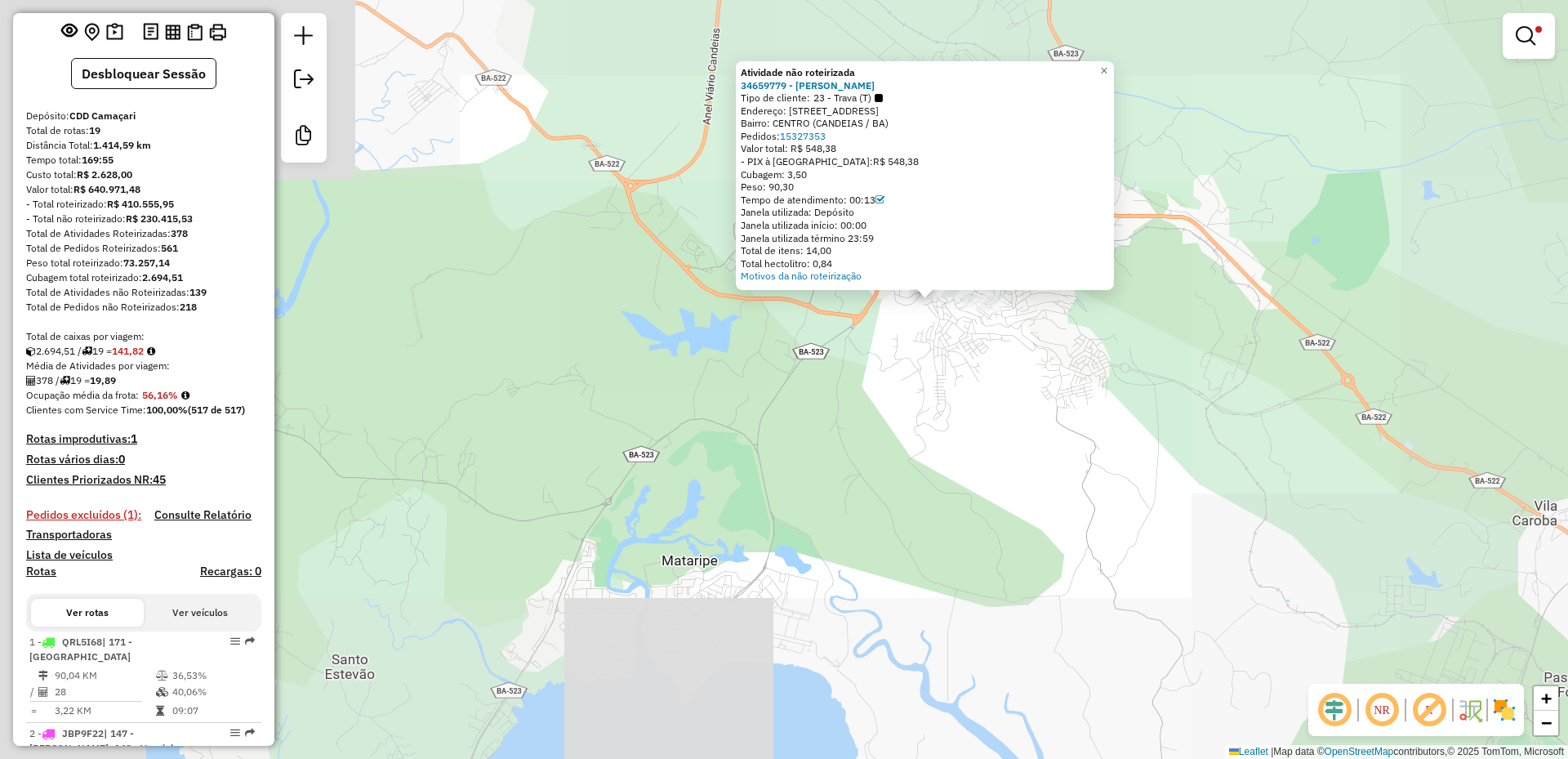
drag, startPoint x: 1295, startPoint y: 376, endPoint x: 722, endPoint y: 497, distance: 585.6
click at [717, 500] on div "Atividade não roteirizada 34659779 - [PERSON_NAME] Tipo de cliente: 23 - Trava …" at bounding box center [784, 380] width 1568 height 759
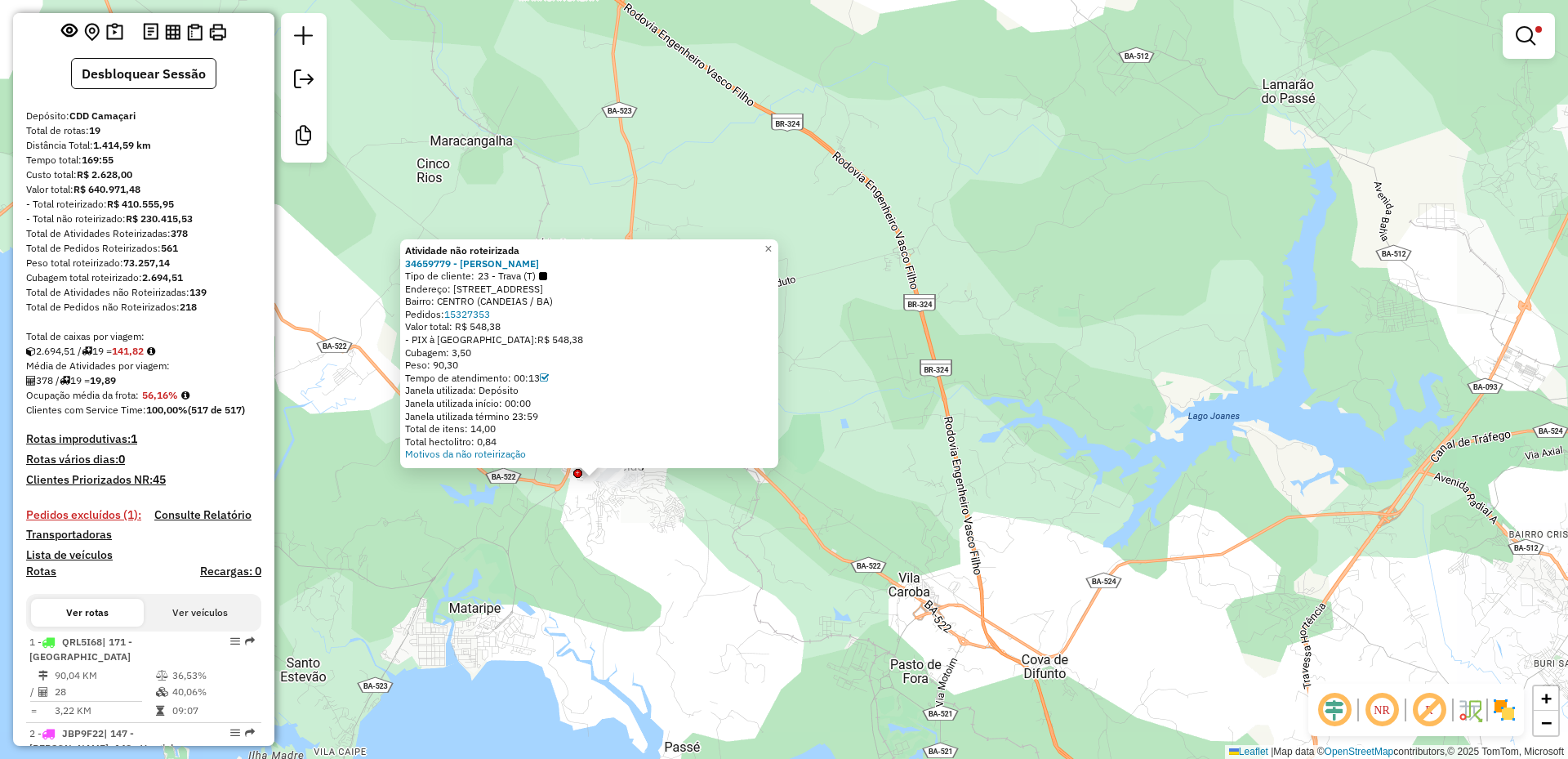
click at [1066, 471] on div "Atividade não roteirizada 34659779 - [PERSON_NAME] Tipo de cliente: 23 - Trava …" at bounding box center [784, 380] width 1568 height 759
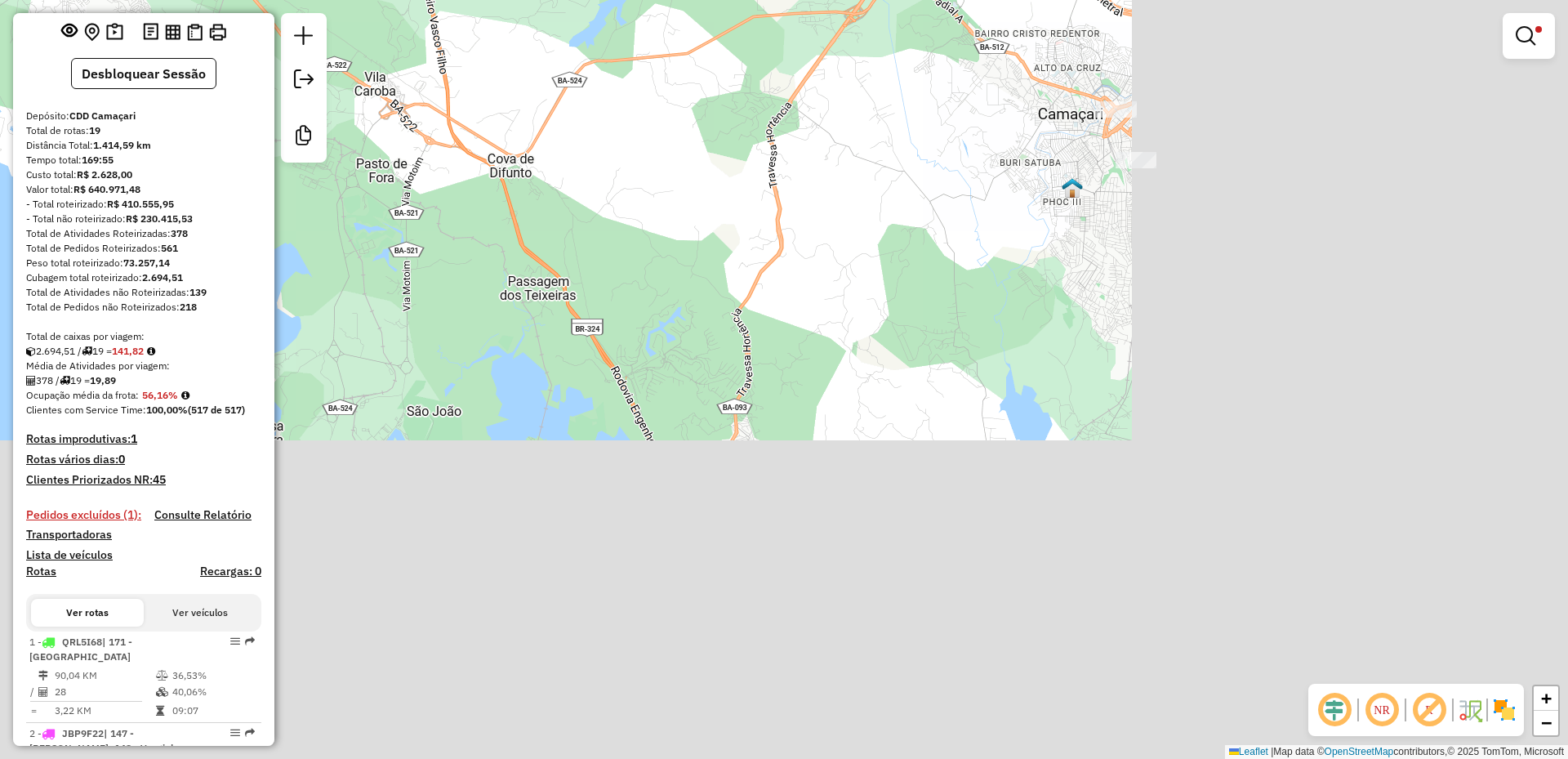
drag, startPoint x: 1061, startPoint y: 455, endPoint x: 593, endPoint y: -2, distance: 654.1
click at [593, 0] on html "Aplicando filtros Pop-up bloqueado! Seu navegador bloqueou automáticamente a ab…" at bounding box center [784, 380] width 1568 height 759
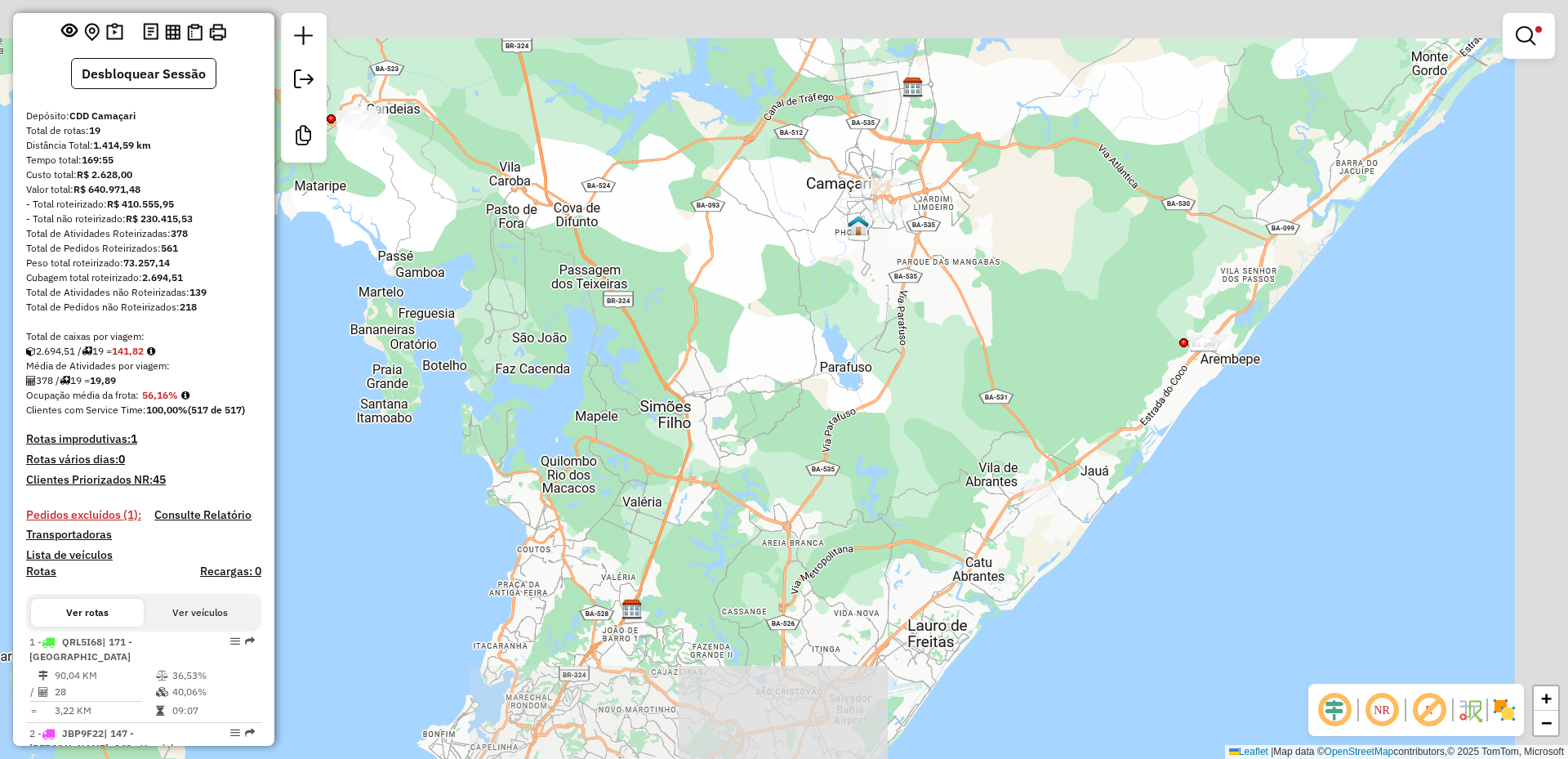
drag, startPoint x: 1061, startPoint y: 296, endPoint x: 983, endPoint y: 323, distance: 82.5
click at [975, 334] on div "Limpar filtros Janela de atendimento Grade de atendimento Capacidade Transporta…" at bounding box center [784, 380] width 1568 height 759
